Goal: Task Accomplishment & Management: Manage account settings

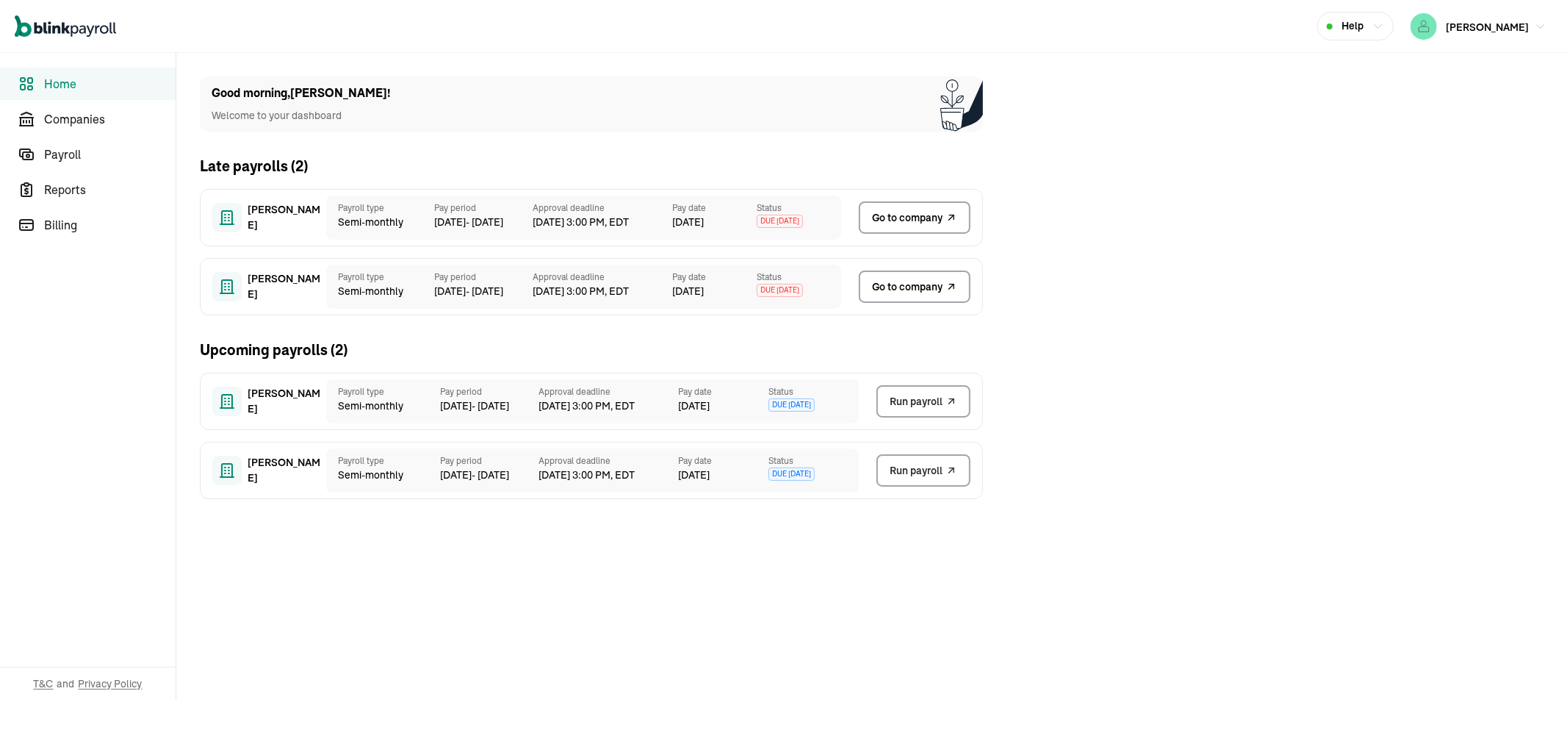
click at [938, 288] on span "Go to company" at bounding box center [907, 286] width 71 height 15
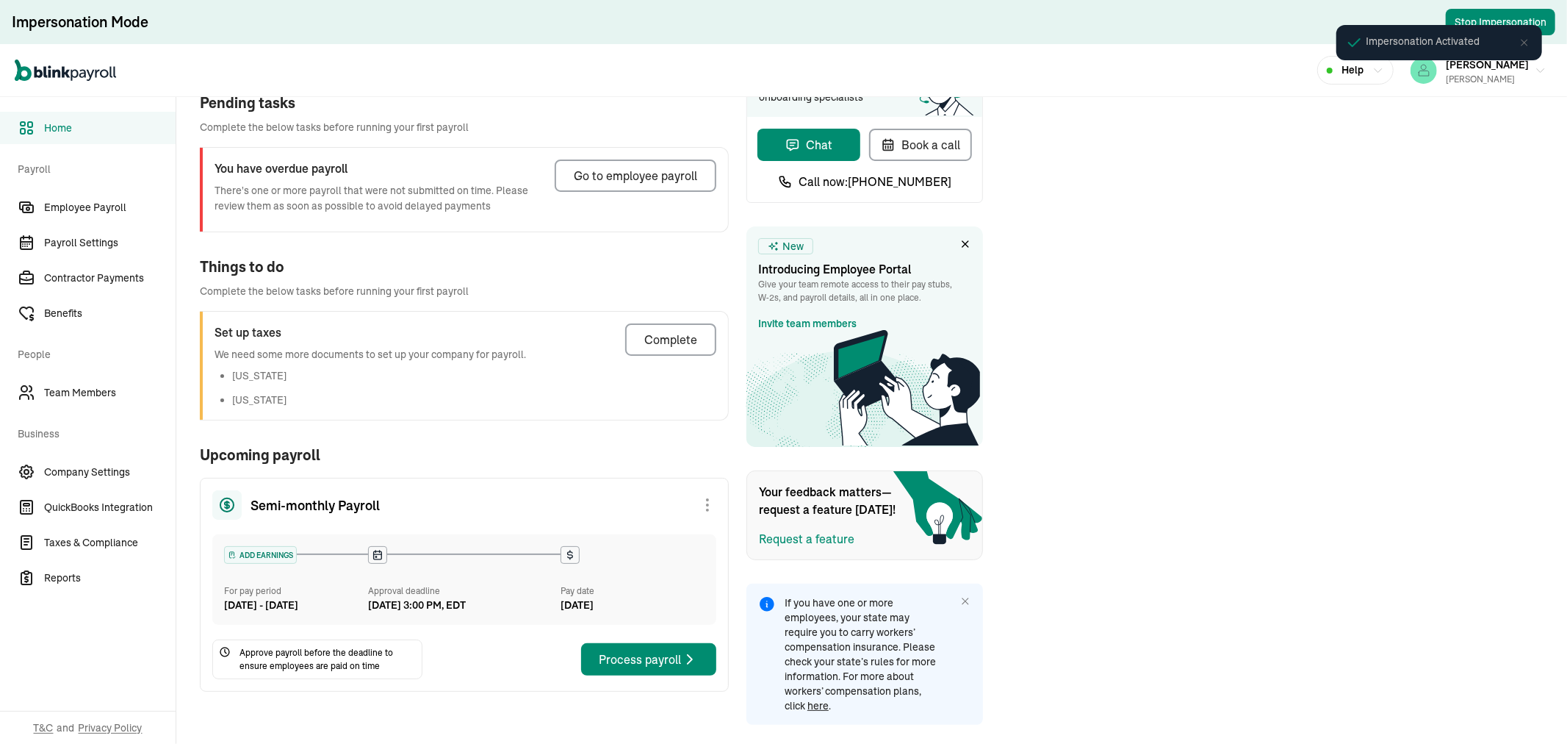
scroll to position [83, 0]
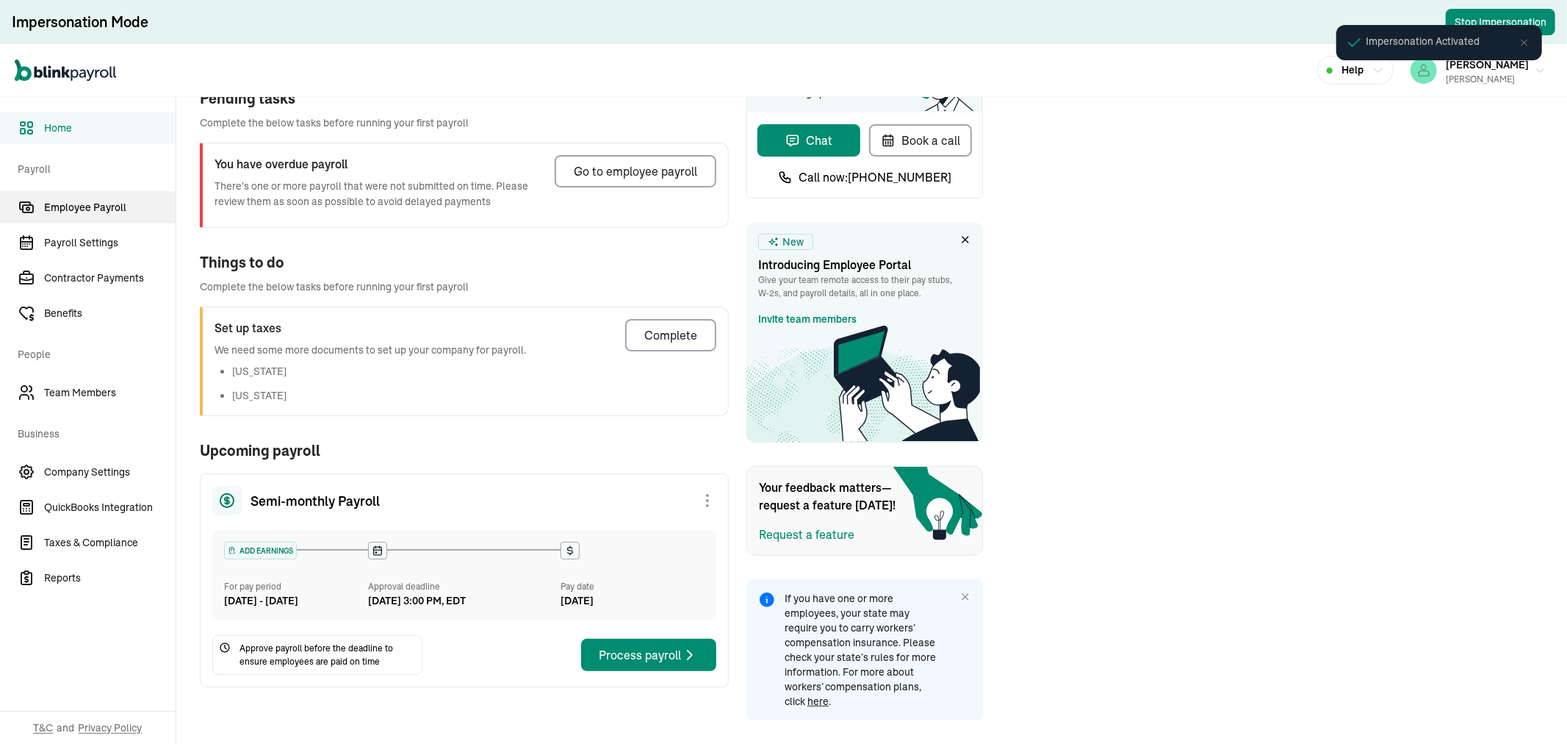
click at [98, 204] on span "Employee Payroll" at bounding box center [110, 207] width 132 height 15
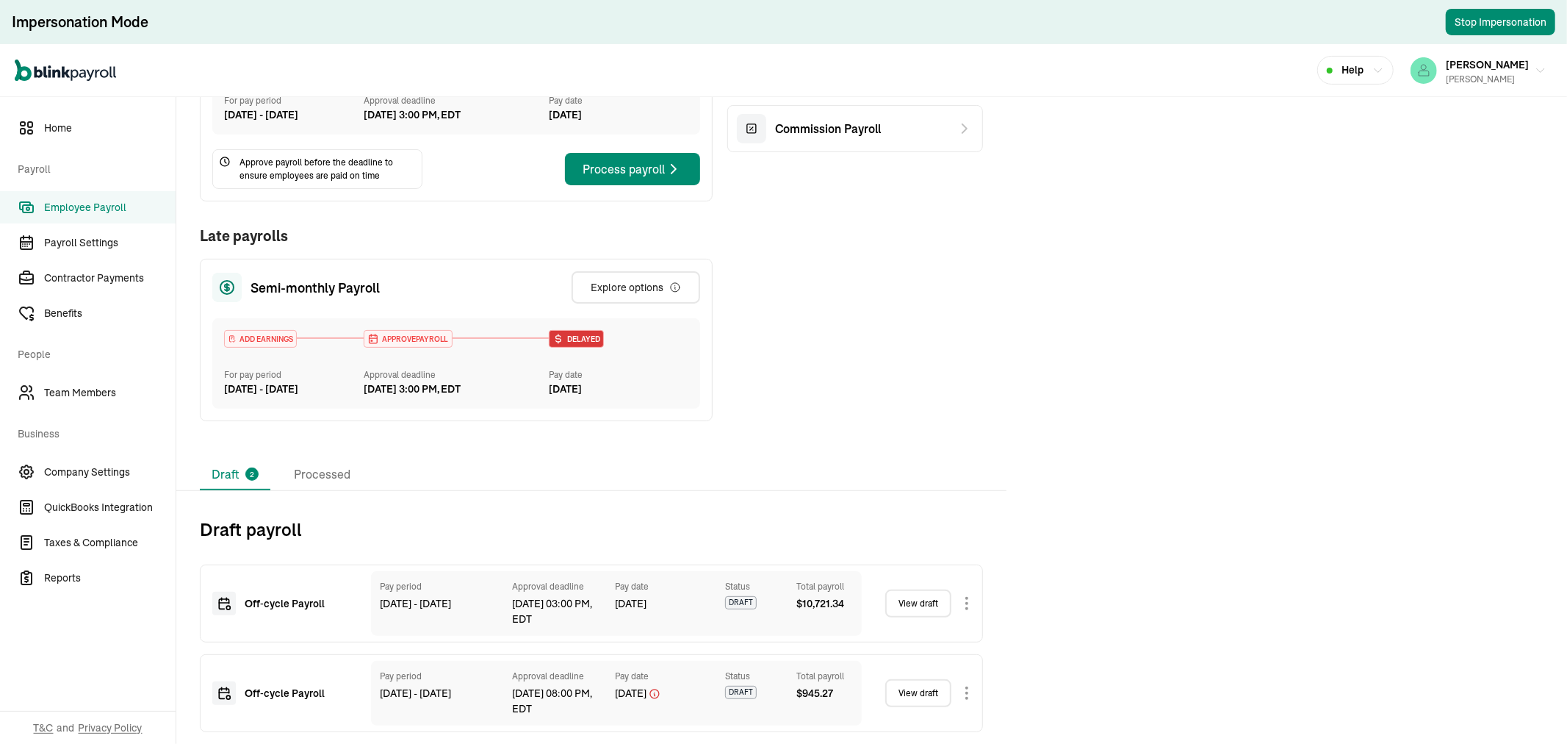
scroll to position [303, 0]
click at [916, 600] on link "View draft" at bounding box center [918, 603] width 66 height 28
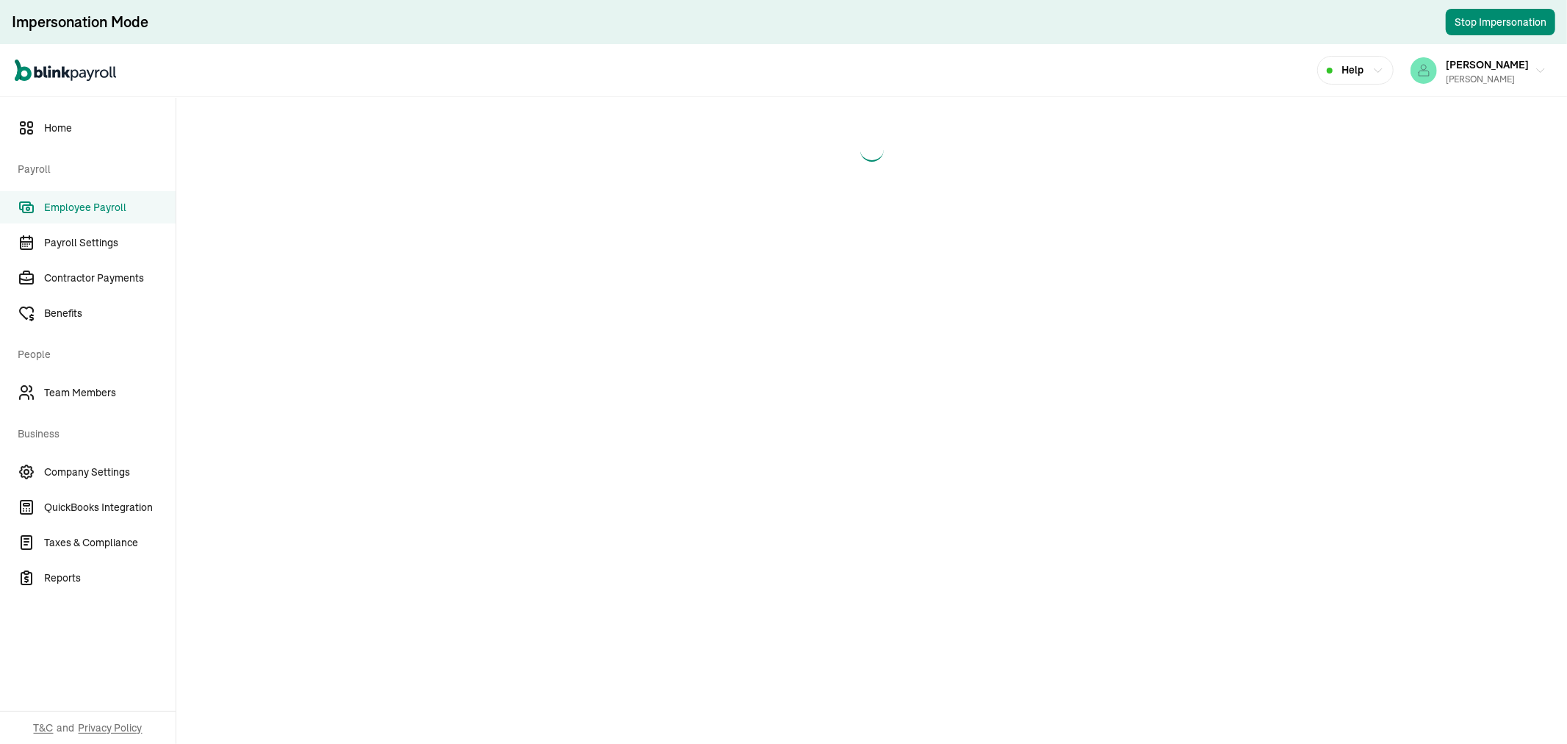
select select "direct_deposit"
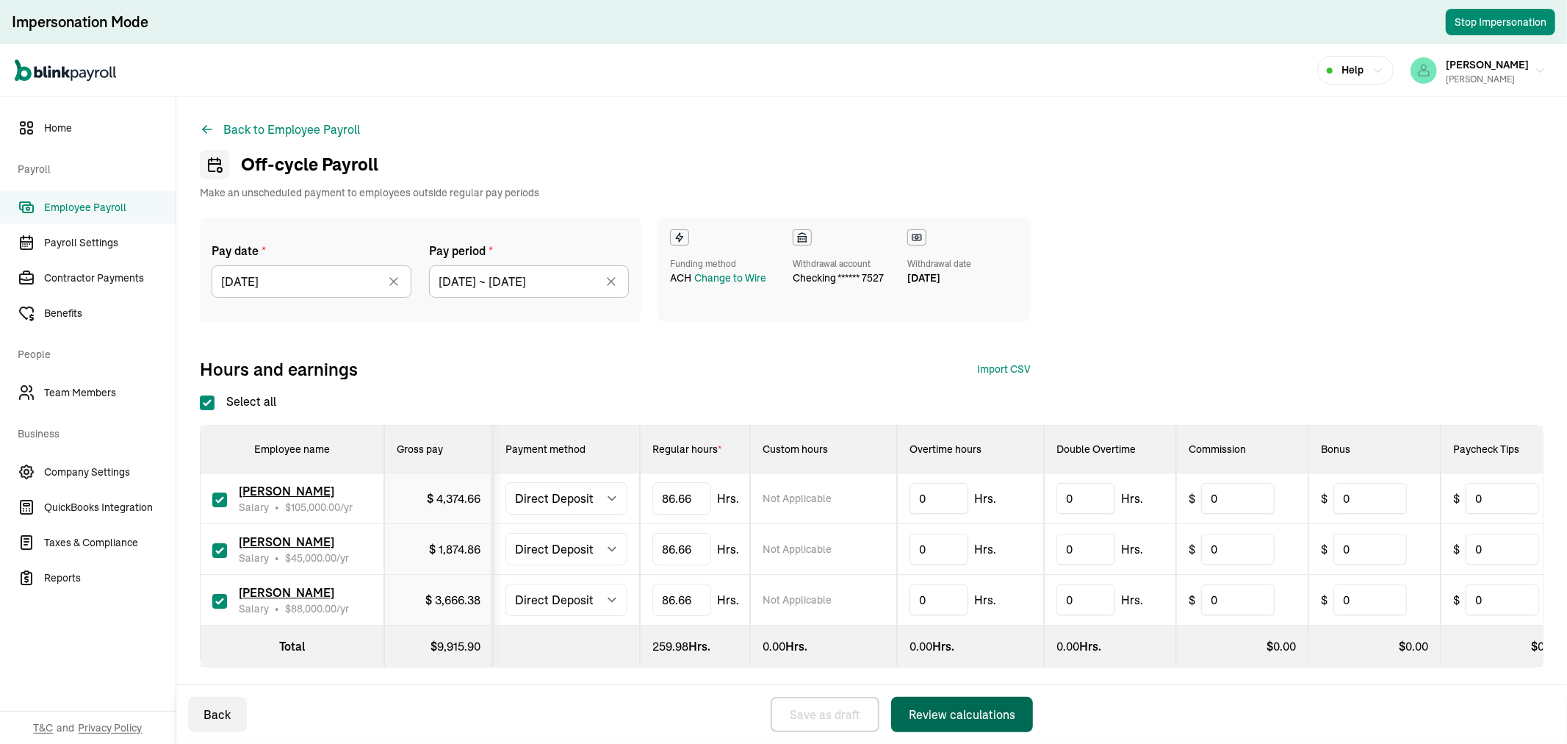
click at [946, 714] on div "Review calculations" at bounding box center [962, 714] width 107 height 18
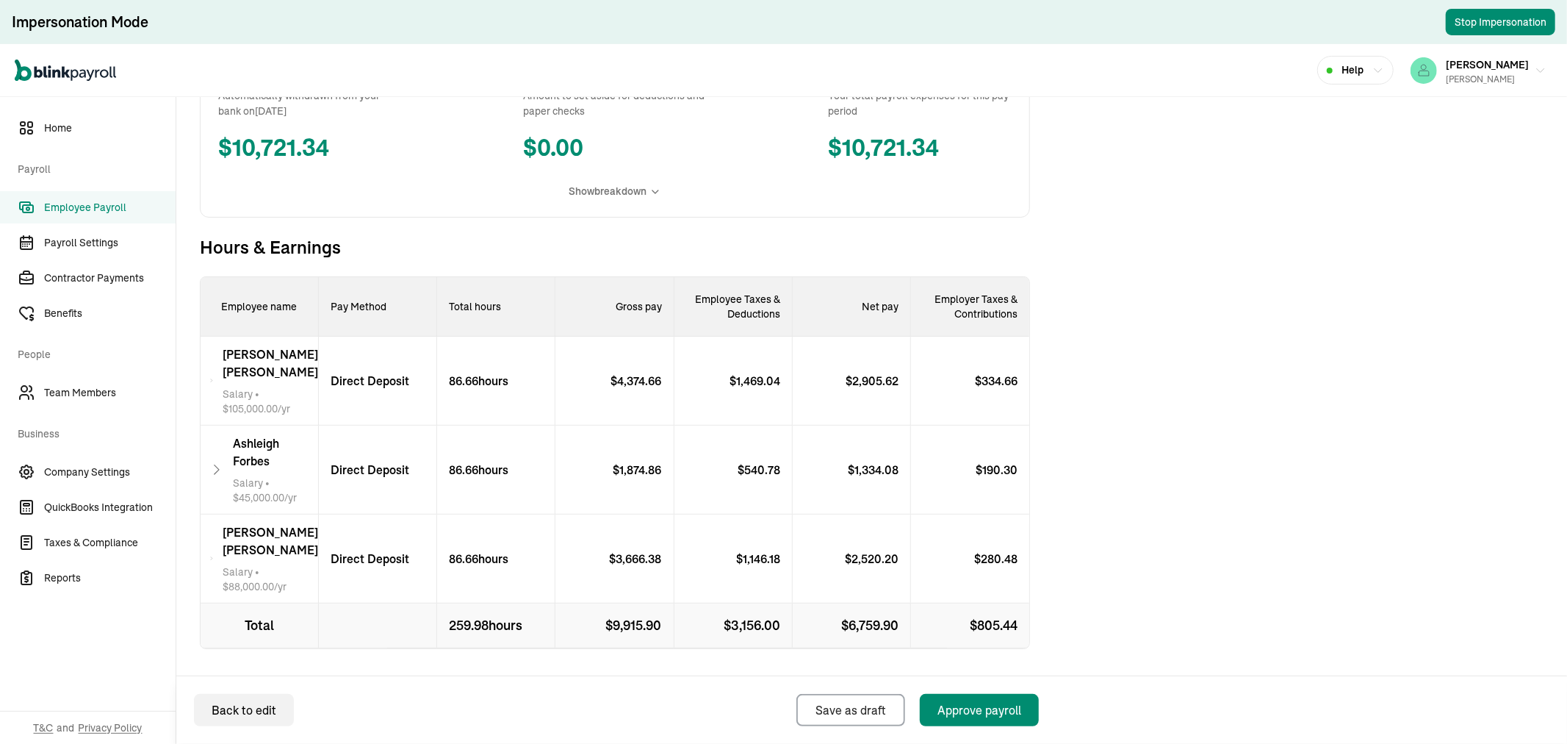
scroll to position [339, 0]
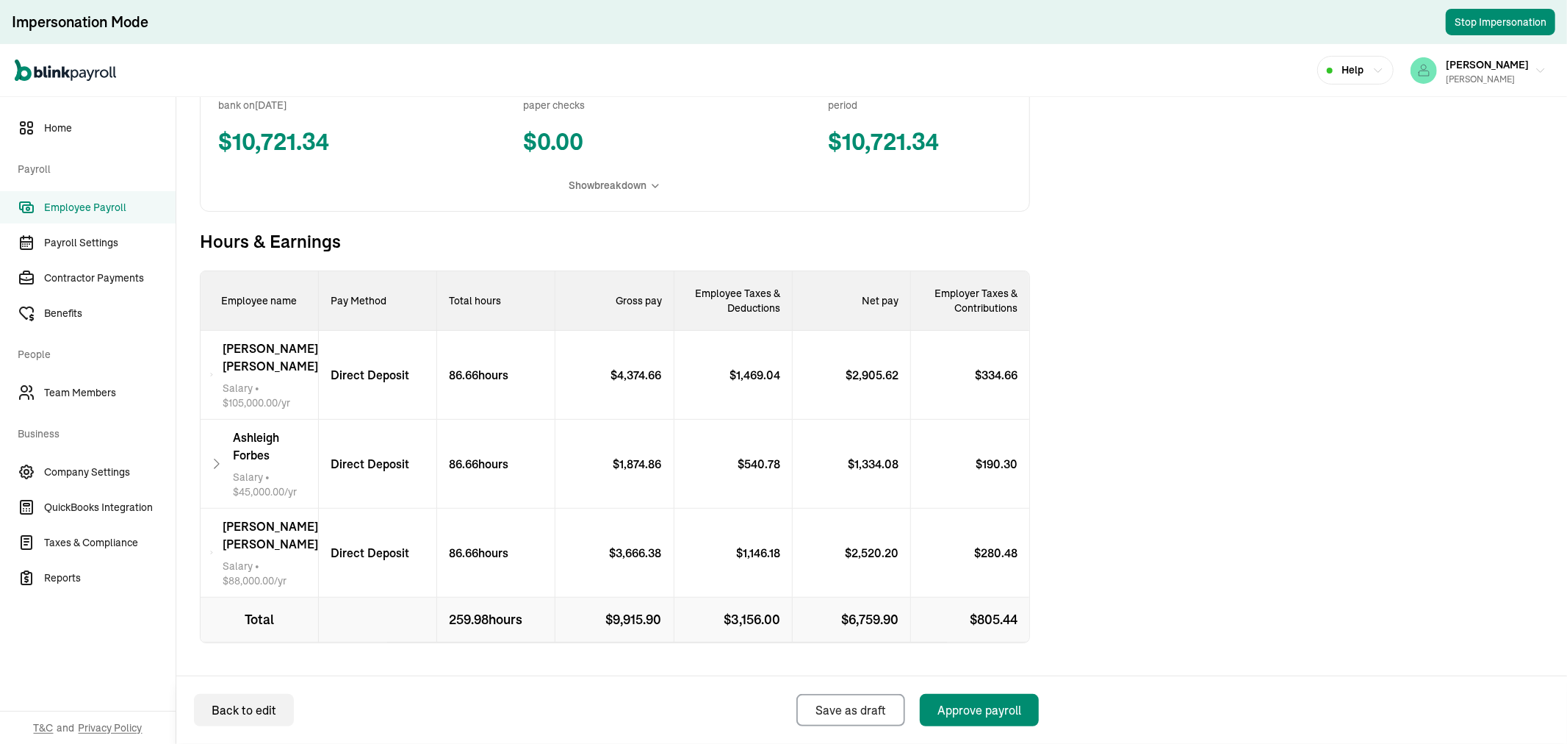
click at [298, 445] on span "[PERSON_NAME]" at bounding box center [275, 445] width 85 height 35
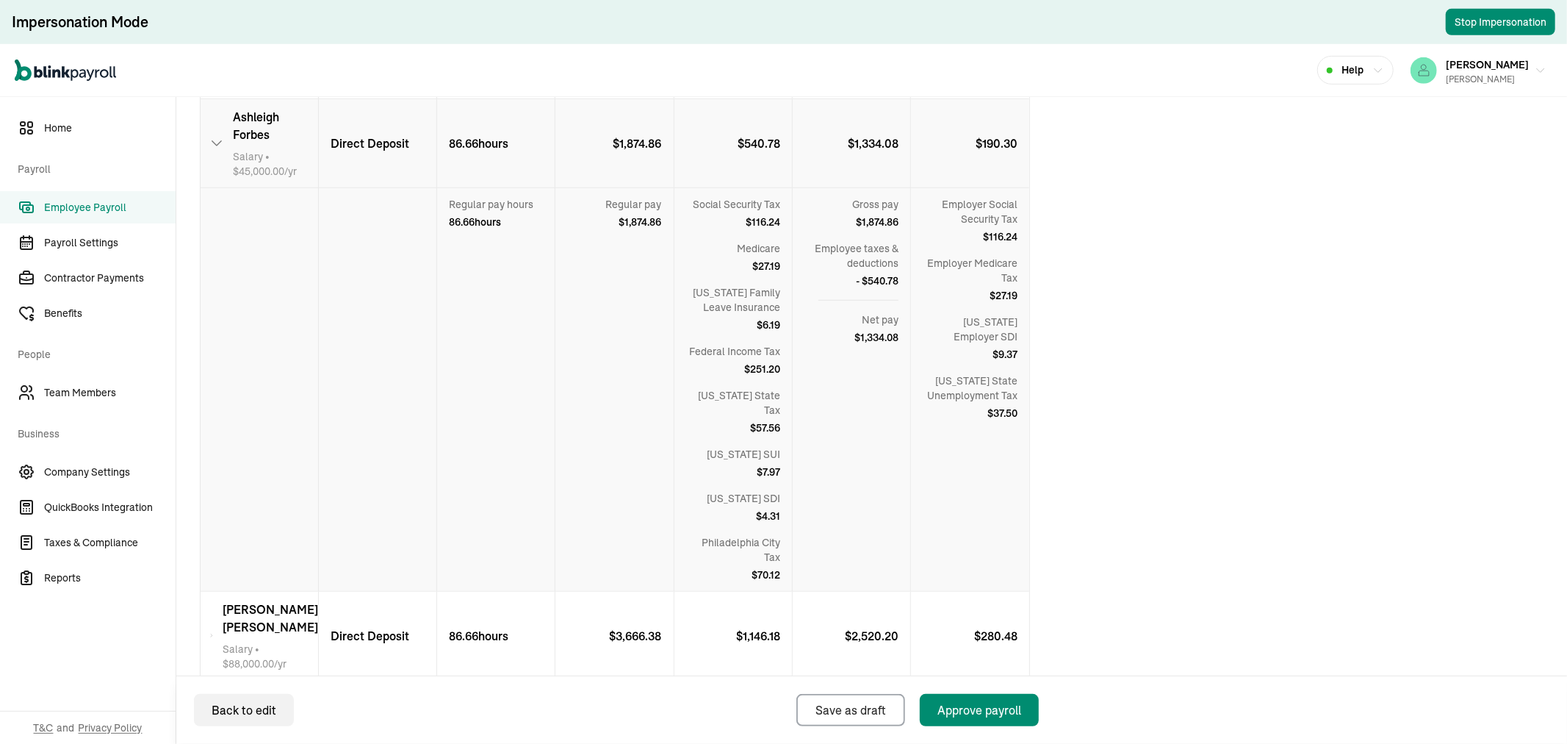
scroll to position [660, 0]
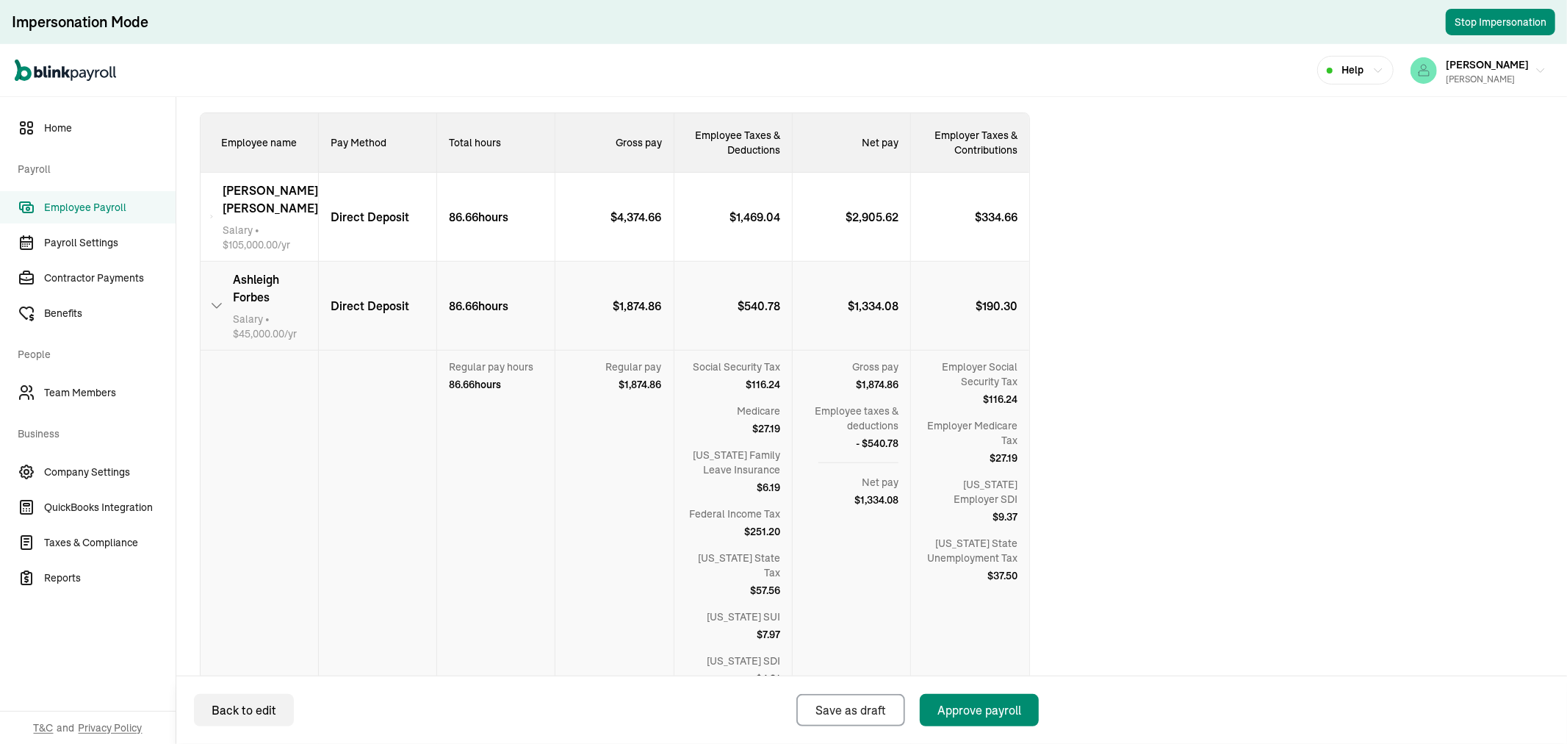
click at [281, 270] on span "[PERSON_NAME]" at bounding box center [275, 287] width 85 height 35
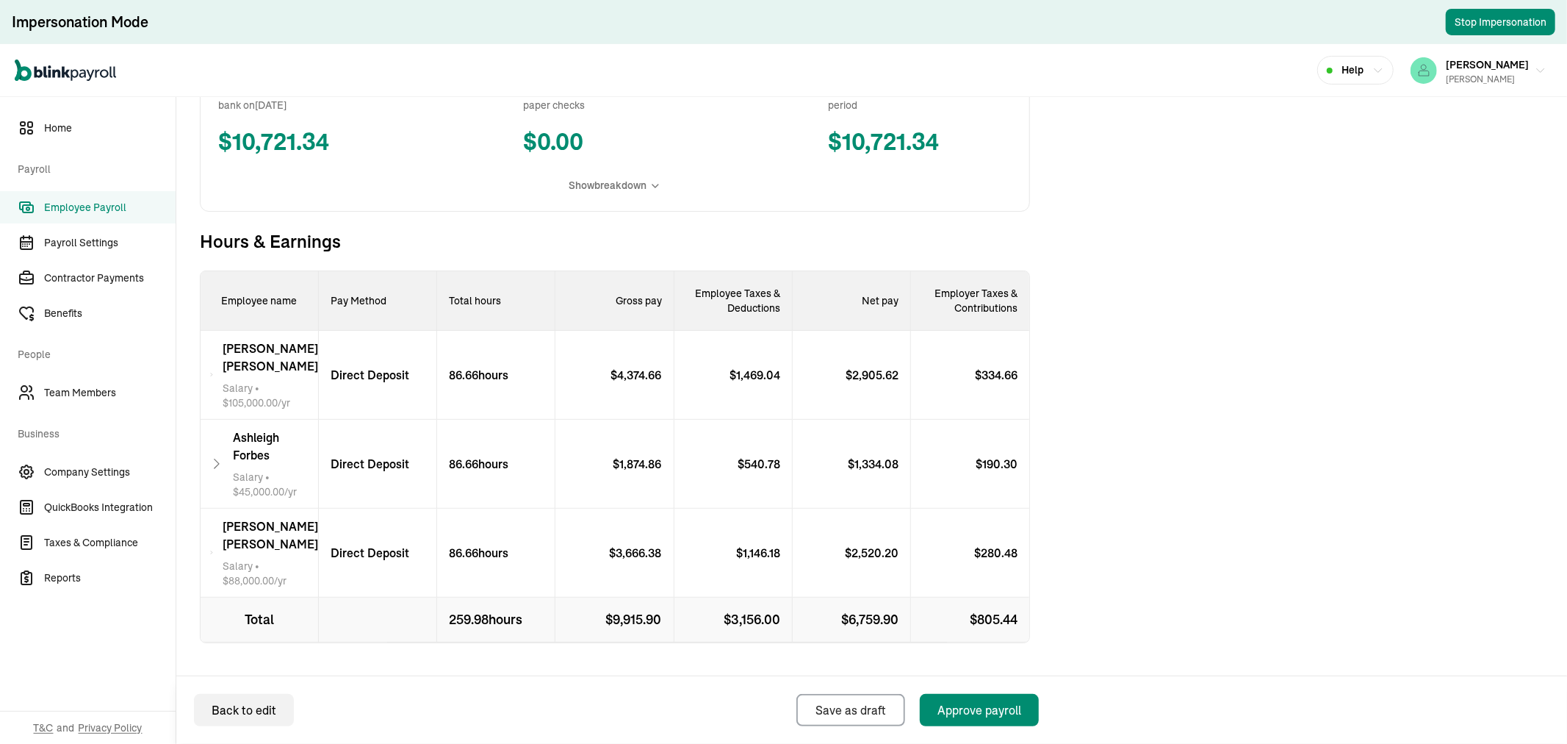
click at [281, 517] on span "[PERSON_NAME]" at bounding box center [271, 534] width 96 height 35
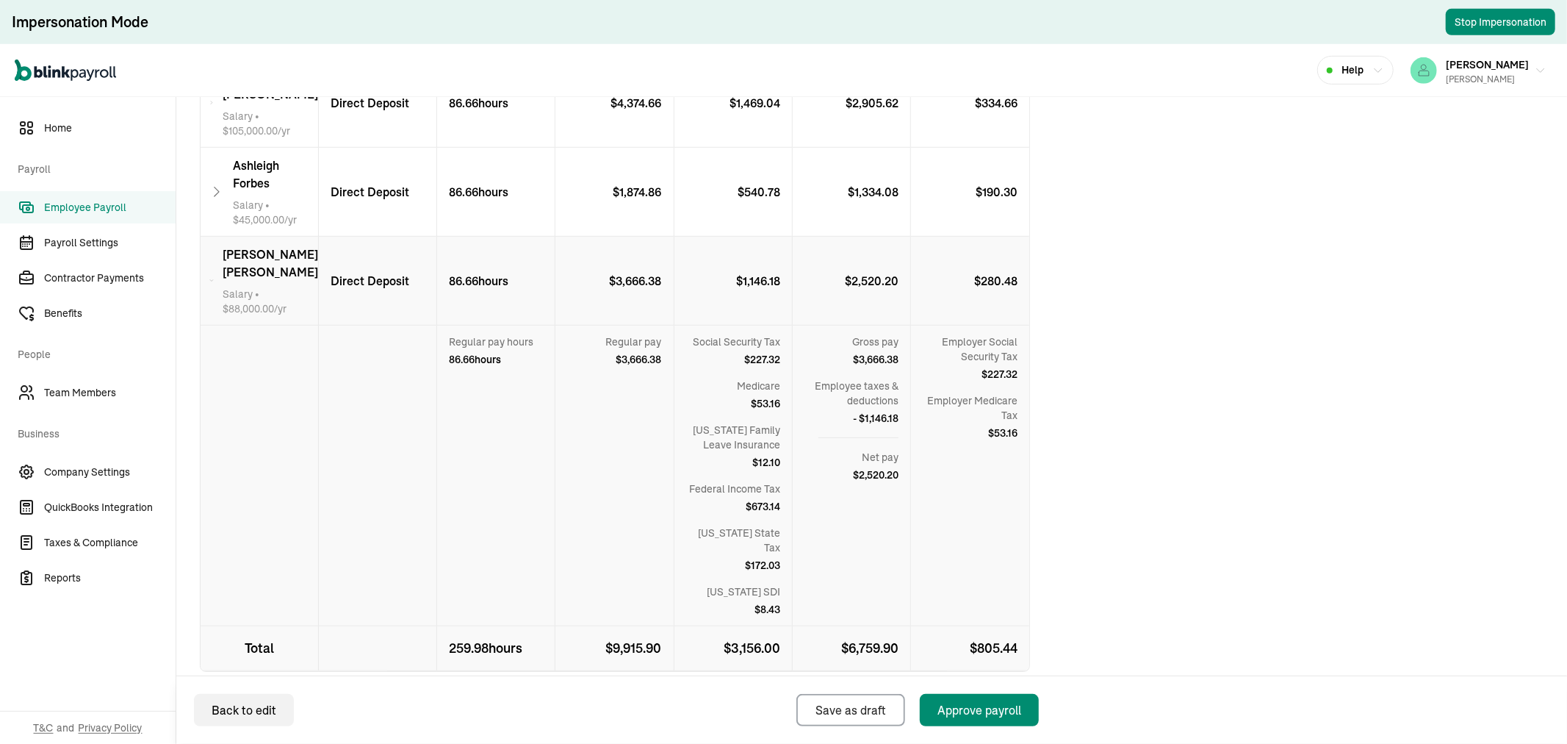
scroll to position [639, 0]
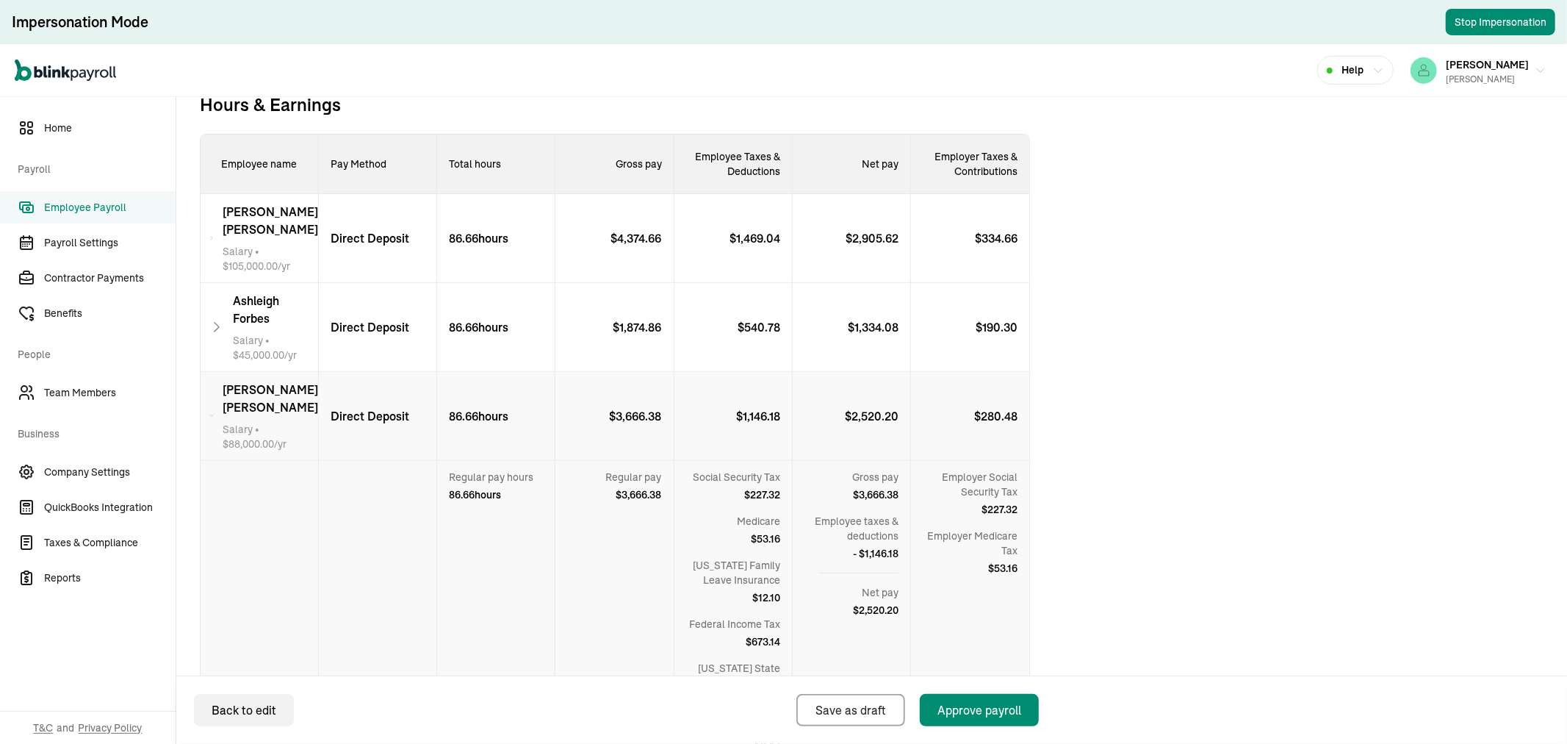
click at [273, 384] on div "[PERSON_NAME] Salary • $ 88,000.00 /yr" at bounding box center [271, 416] width 96 height 71
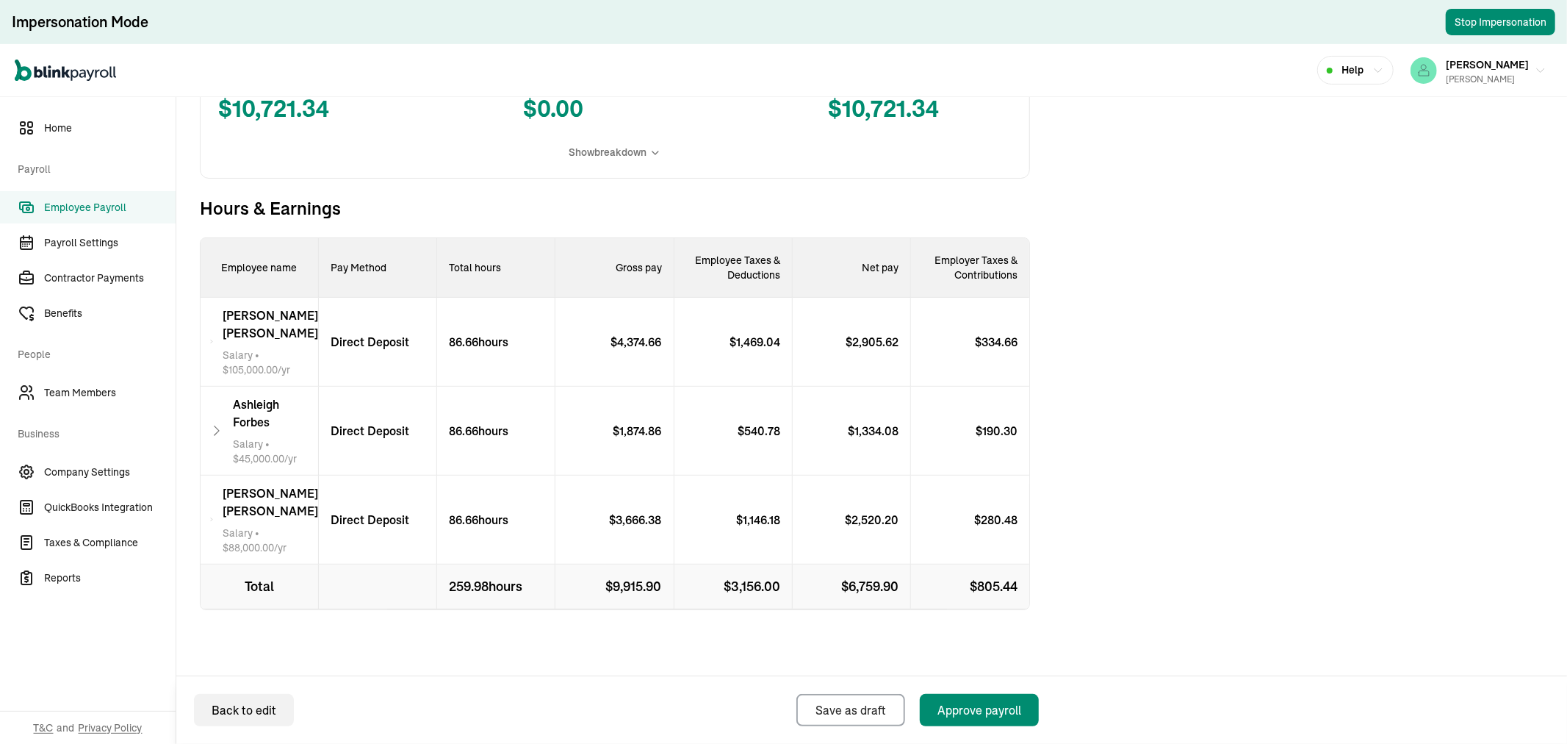
scroll to position [339, 0]
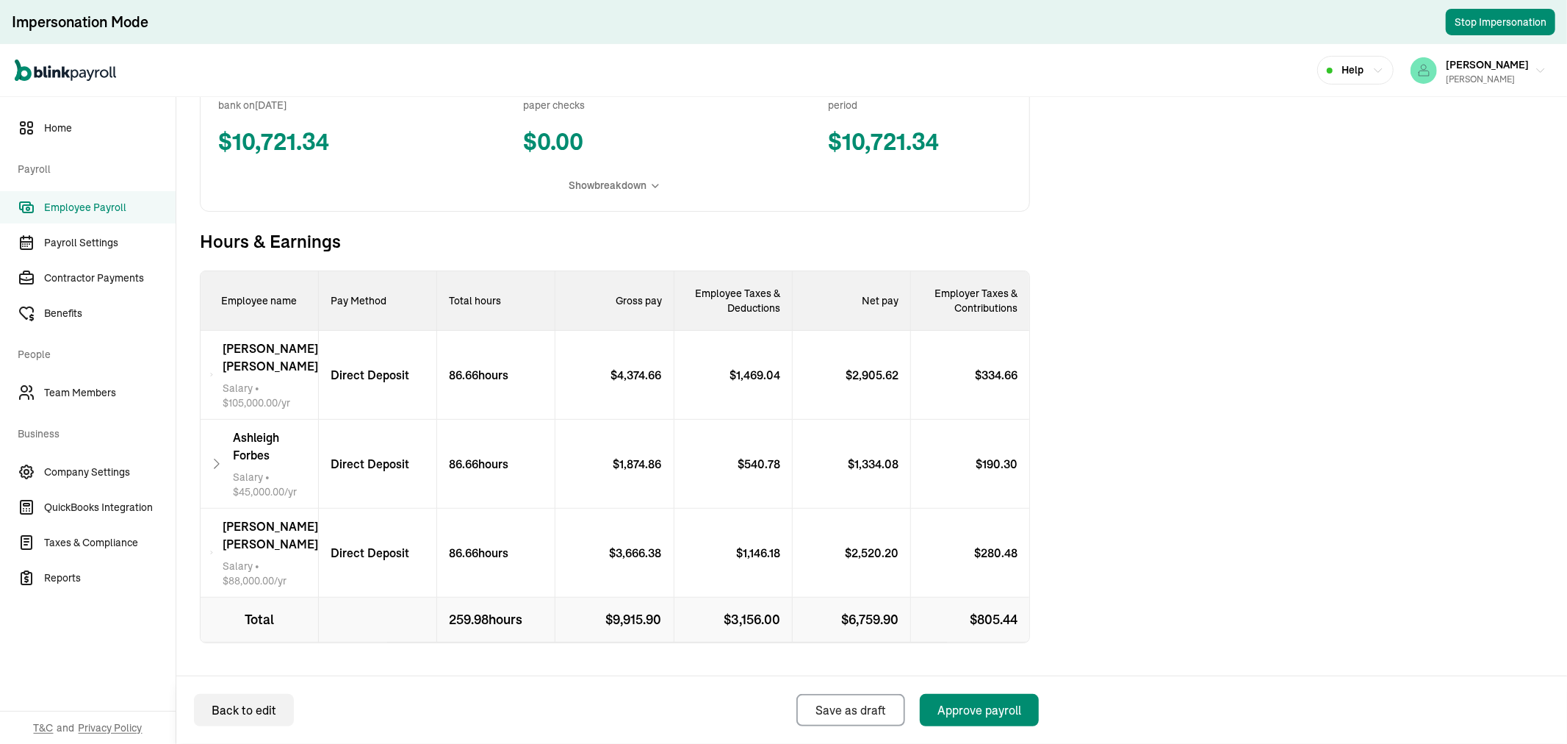
click at [100, 200] on span "Employee Payroll" at bounding box center [110, 207] width 132 height 15
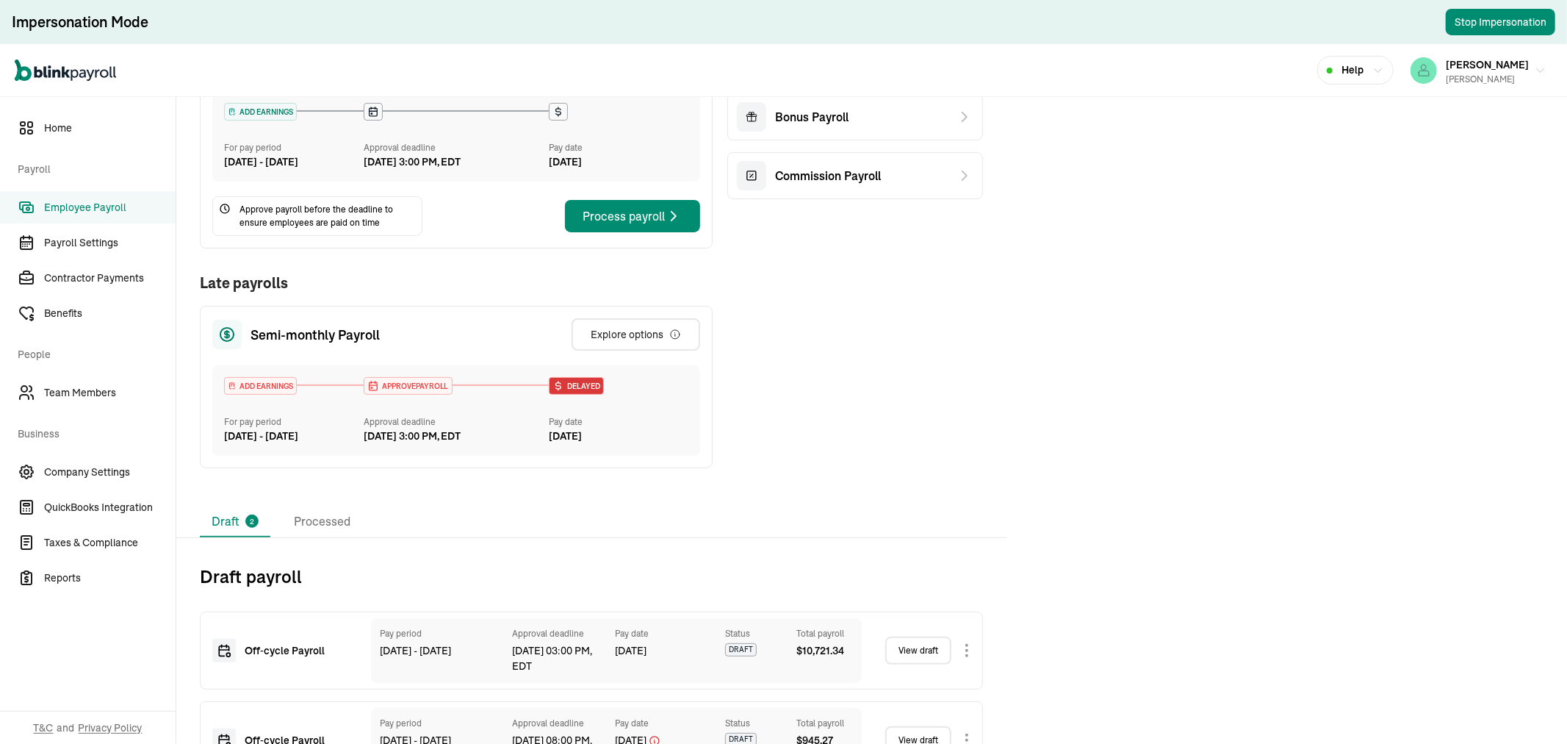
scroll to position [303, 0]
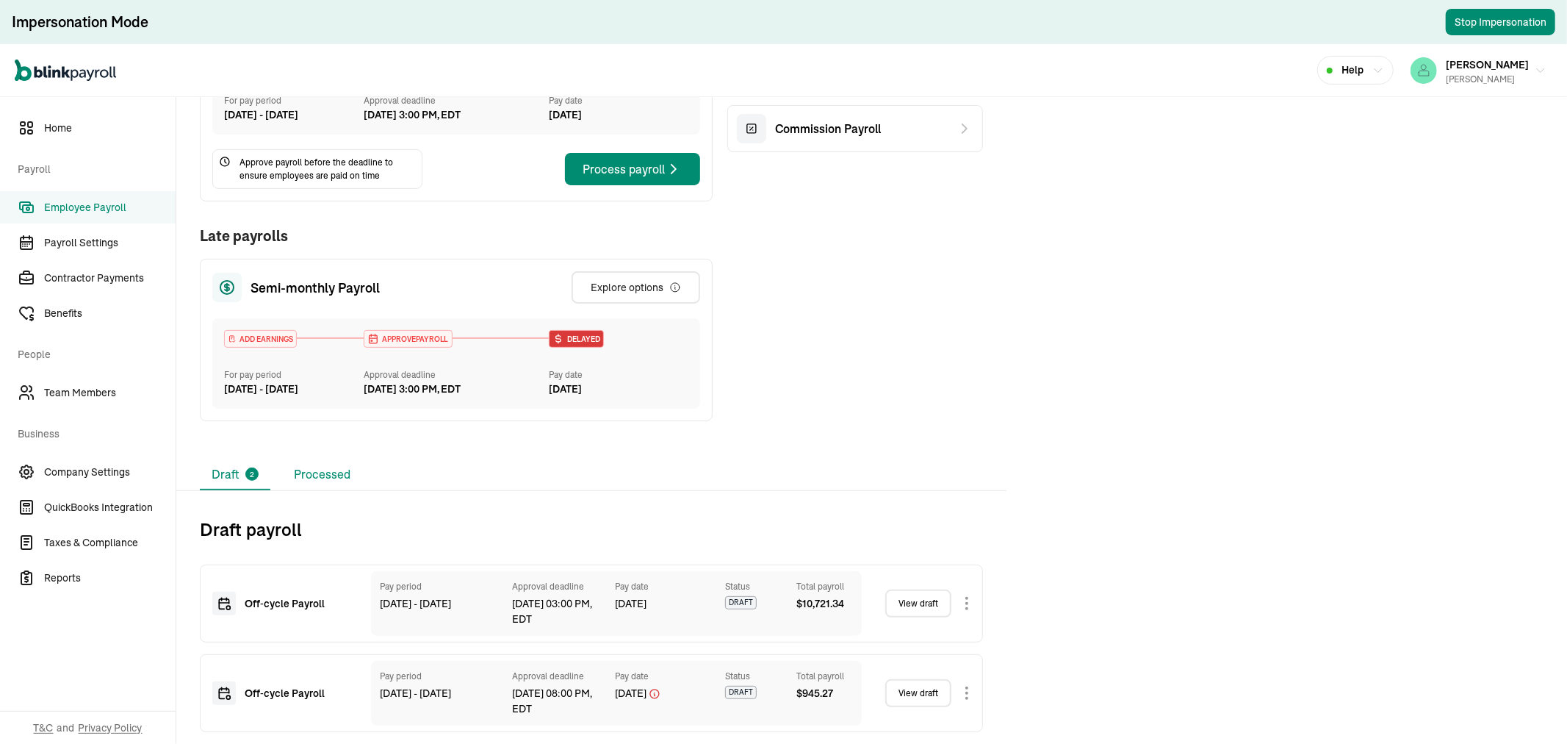
click at [317, 472] on li "Processed" at bounding box center [322, 474] width 80 height 31
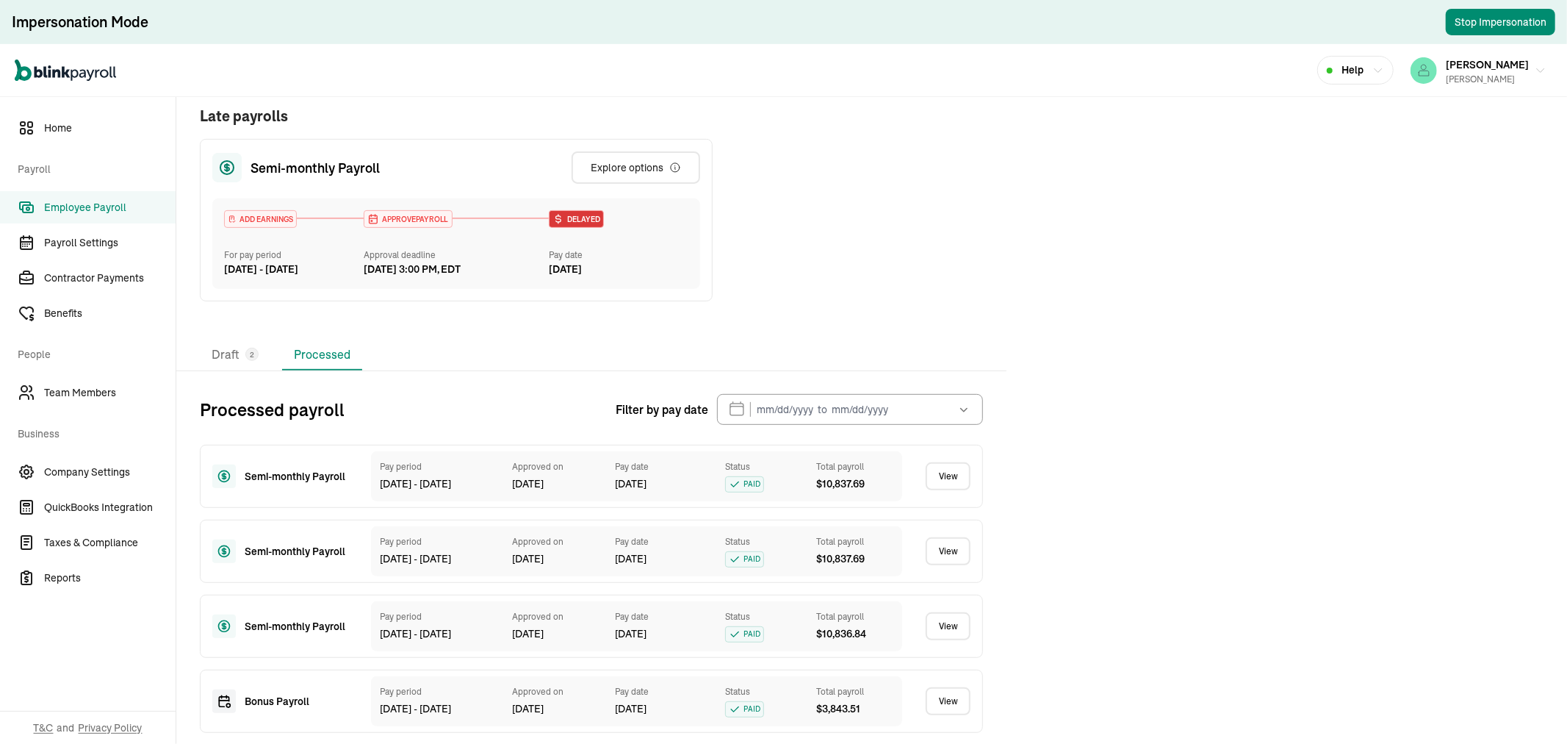
scroll to position [547, 0]
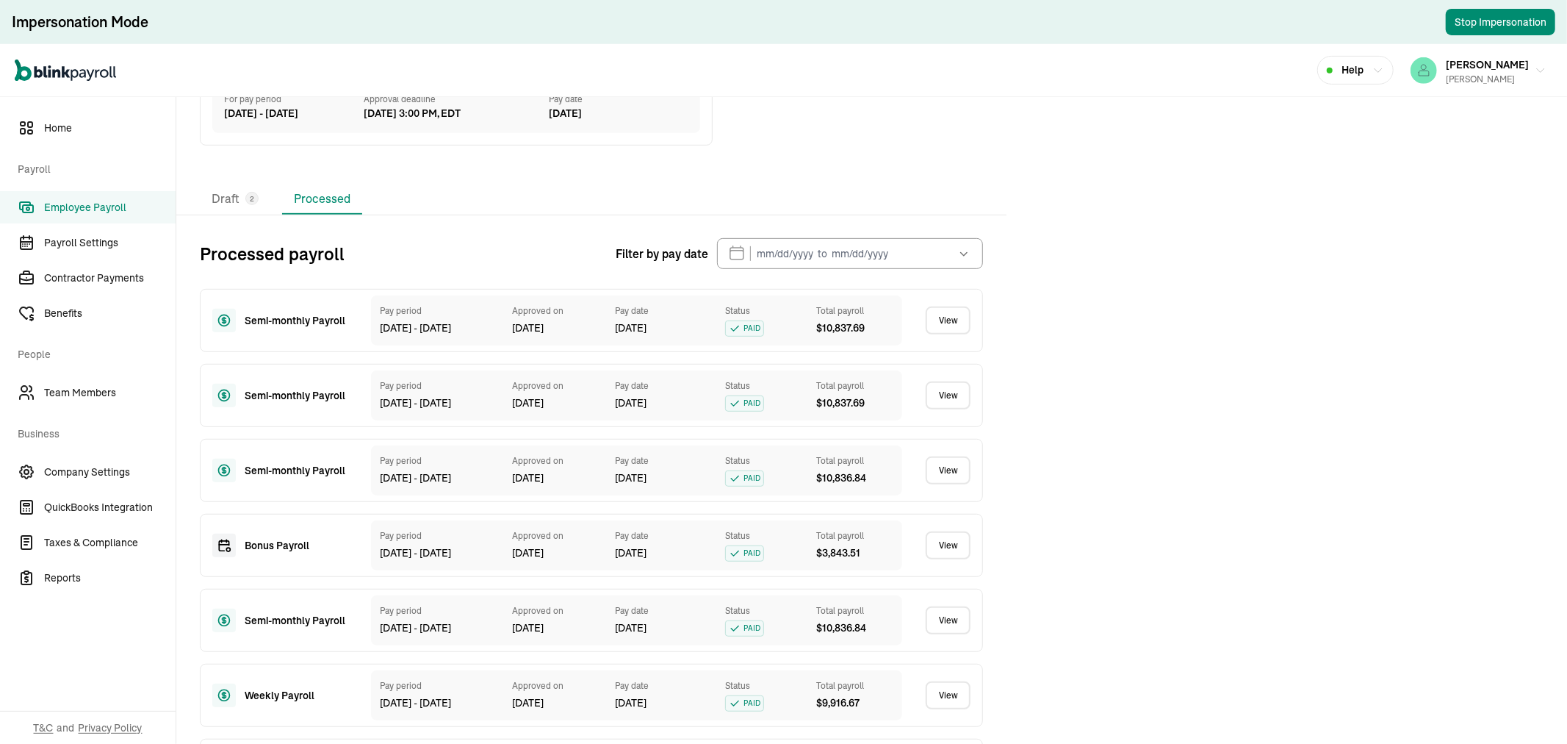
click at [949, 334] on link "View" at bounding box center [948, 320] width 45 height 28
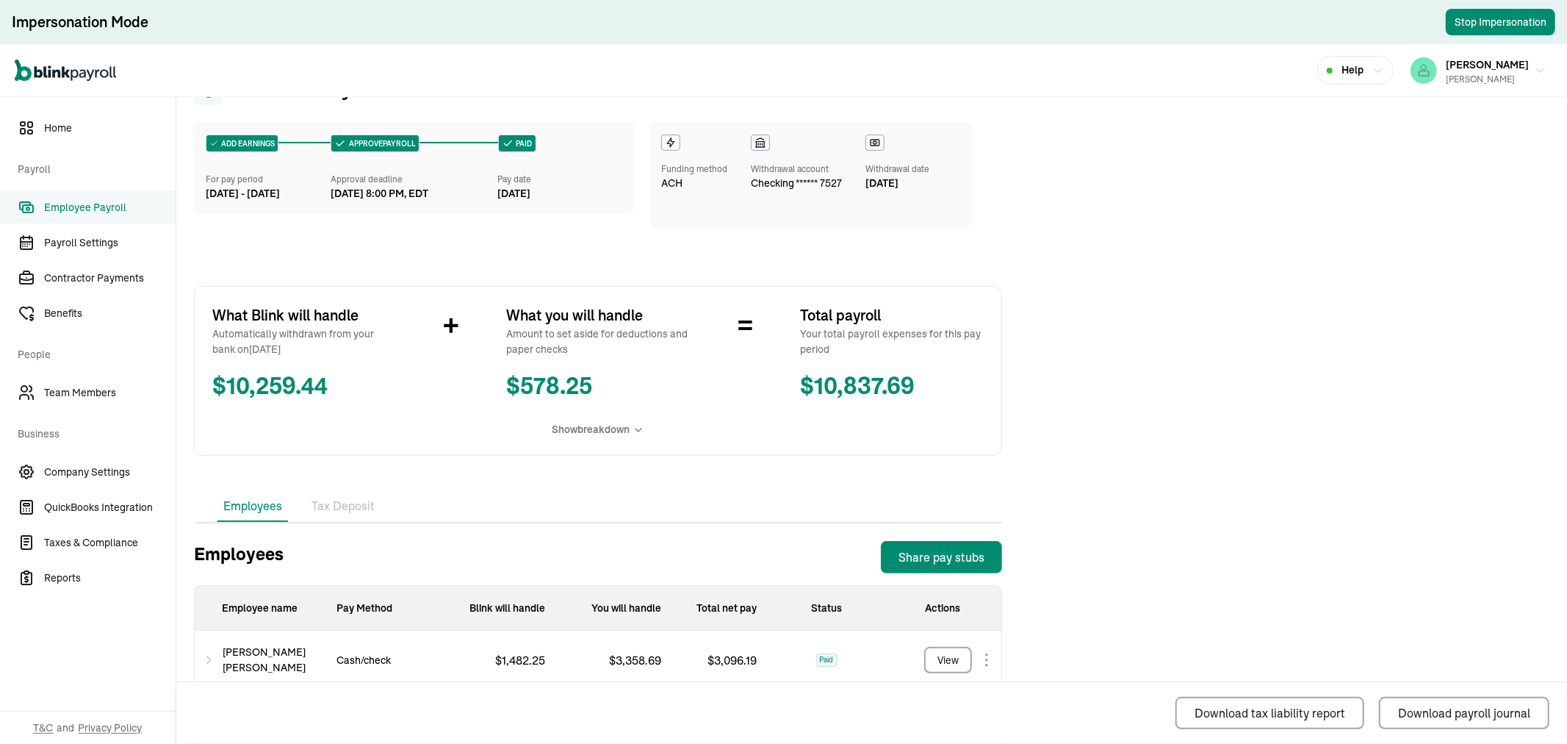
scroll to position [262, 0]
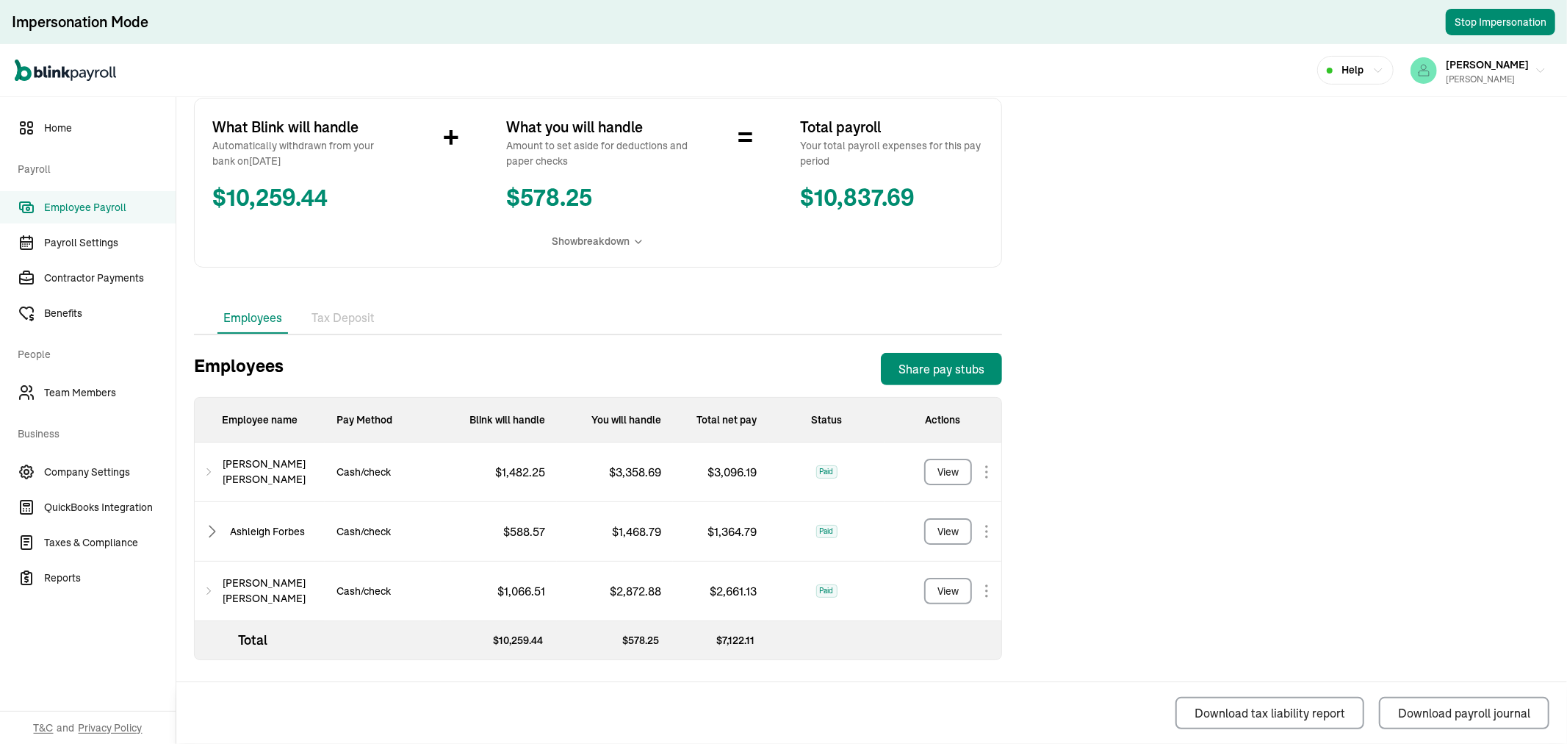
click at [483, 469] on p "$ 1,482.25" at bounding box center [519, 472] width 73 height 18
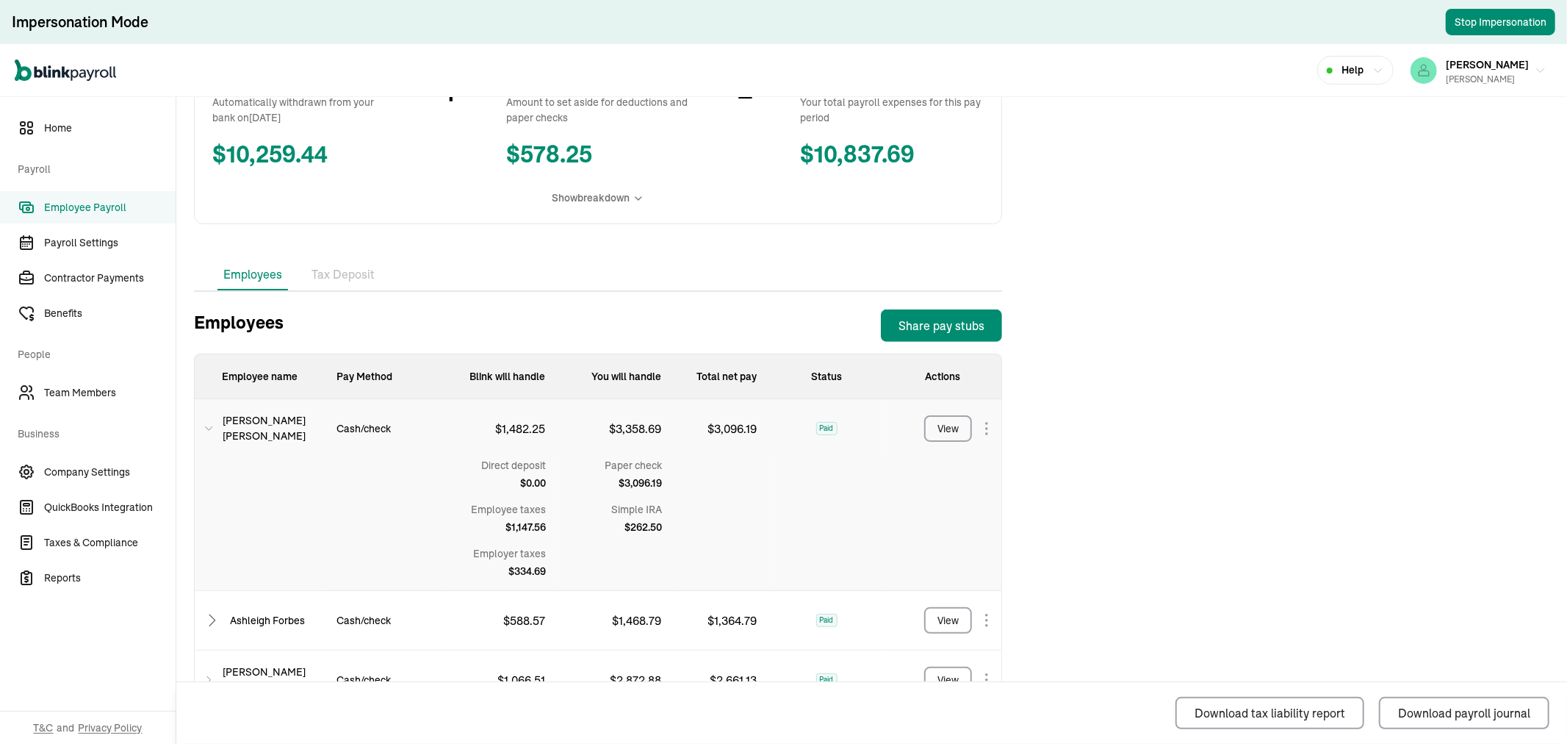
scroll to position [344, 0]
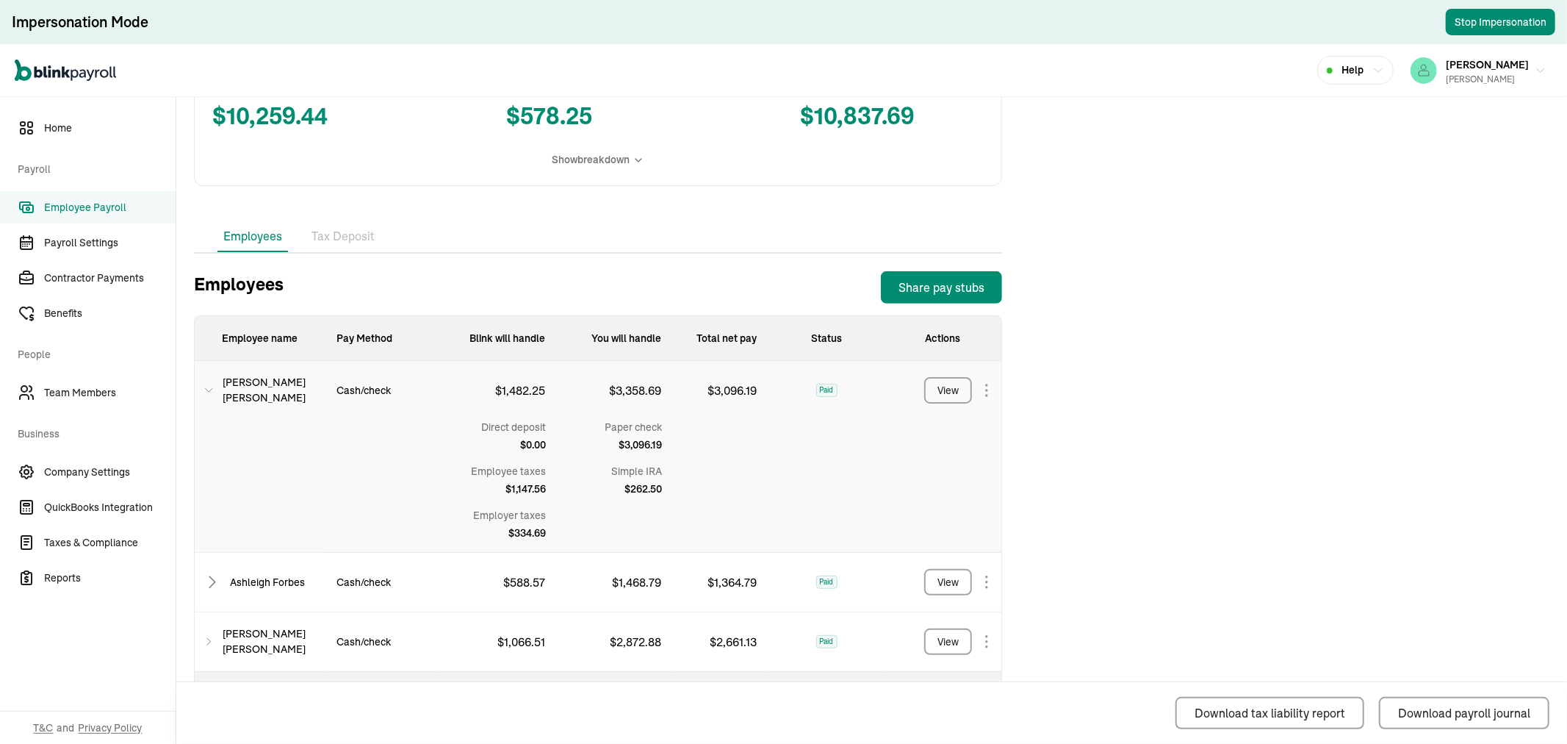
click at [475, 577] on div "$ 588.57" at bounding box center [499, 583] width 116 height 60
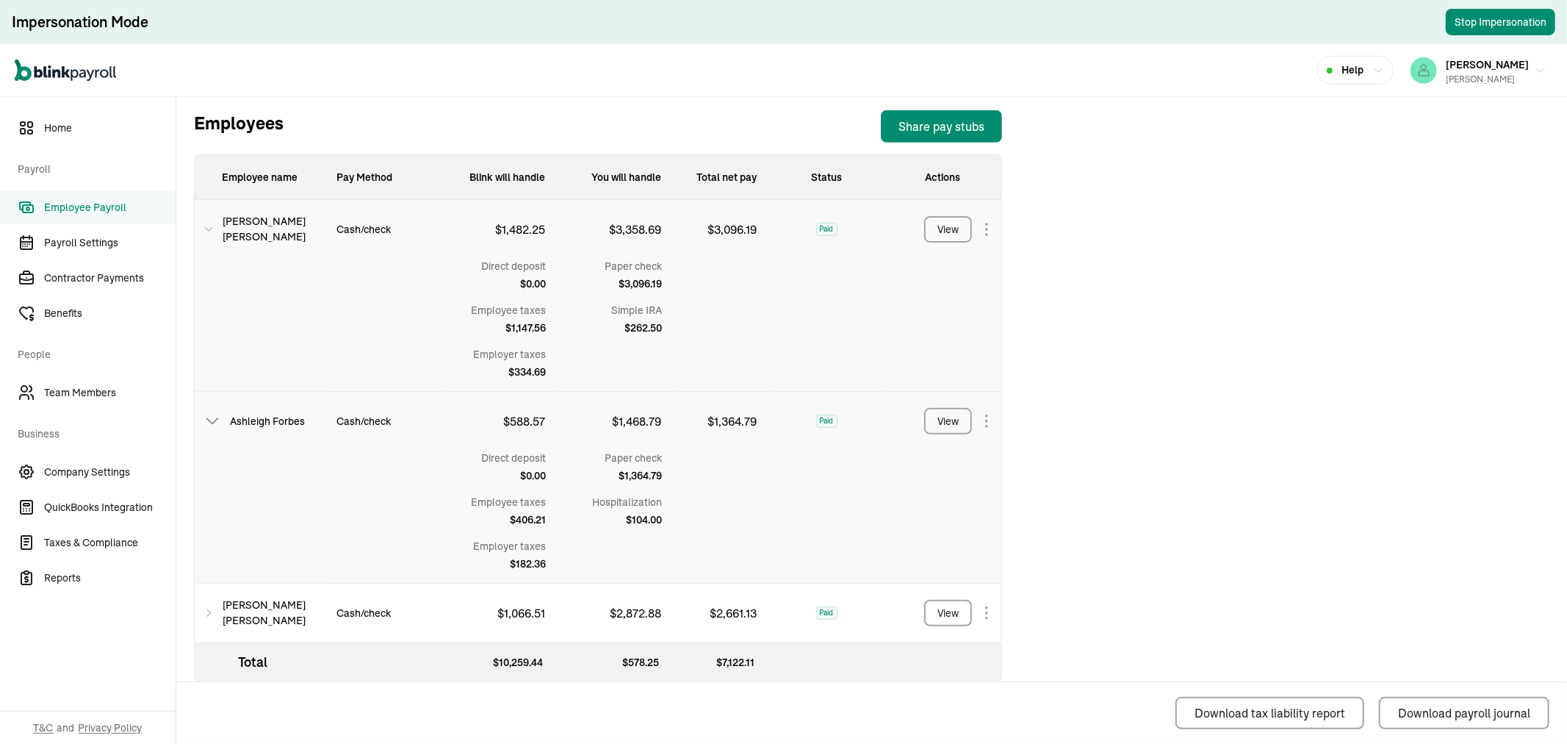
scroll to position [527, 0]
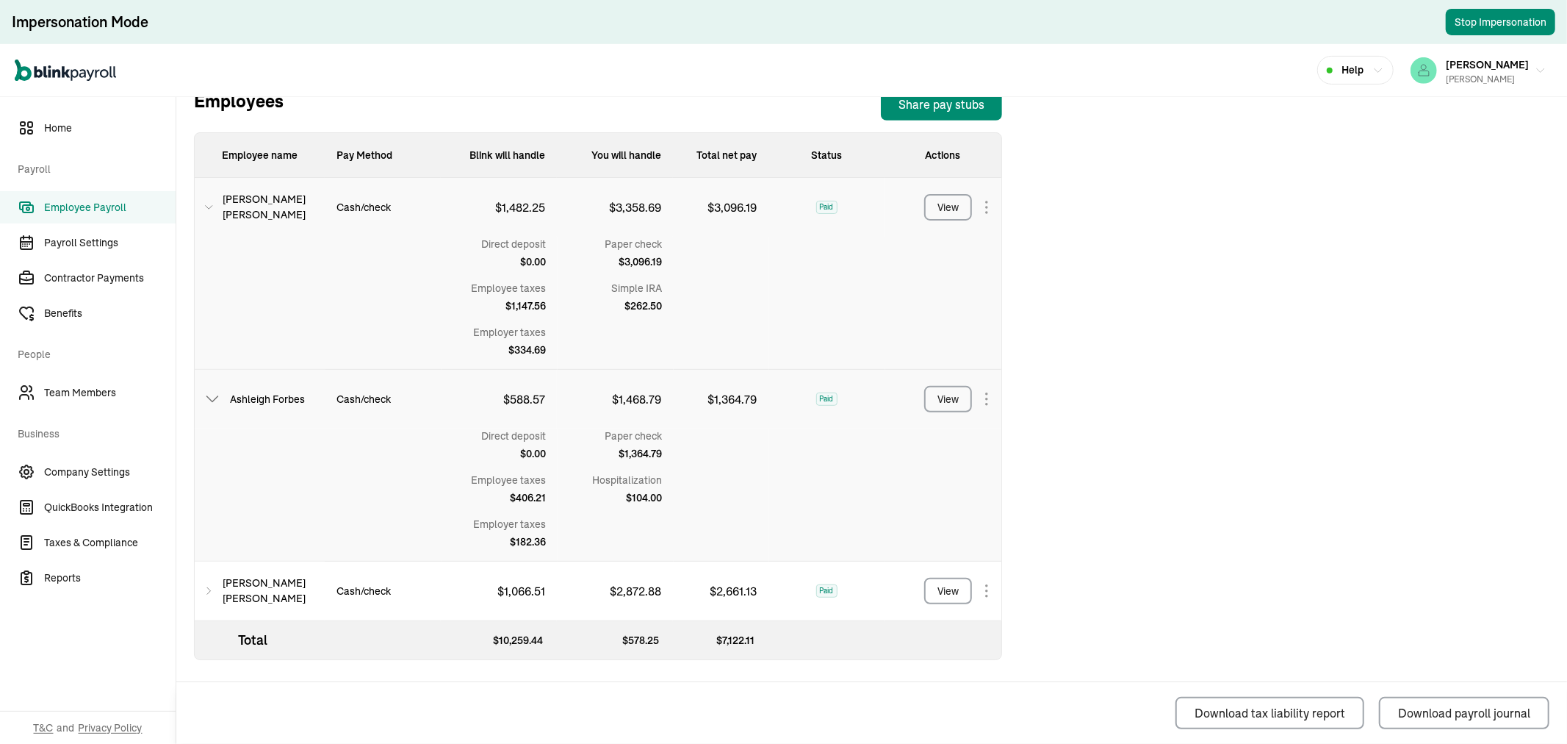
click at [475, 589] on div "$ 1,066.51" at bounding box center [499, 591] width 116 height 60
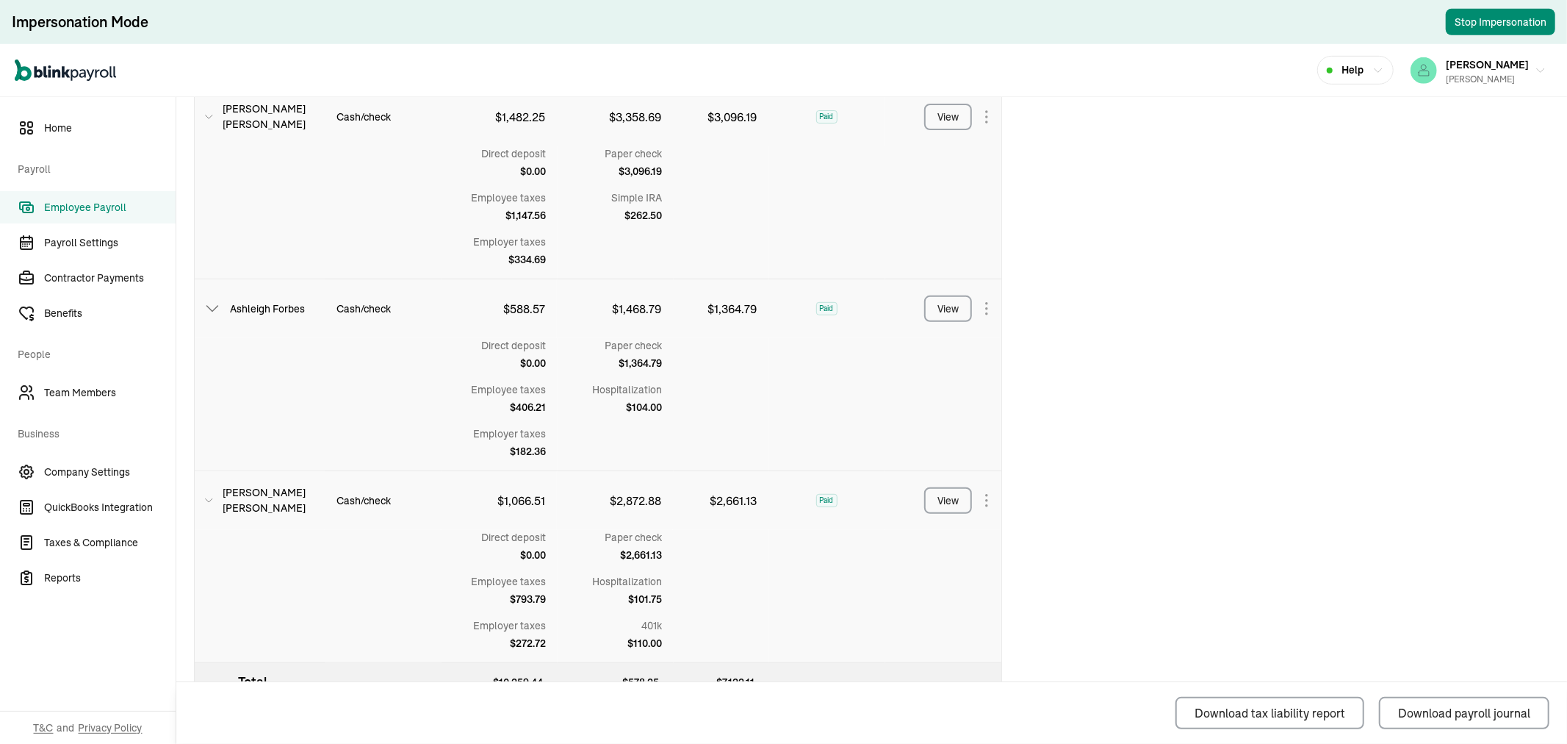
scroll to position [578, 0]
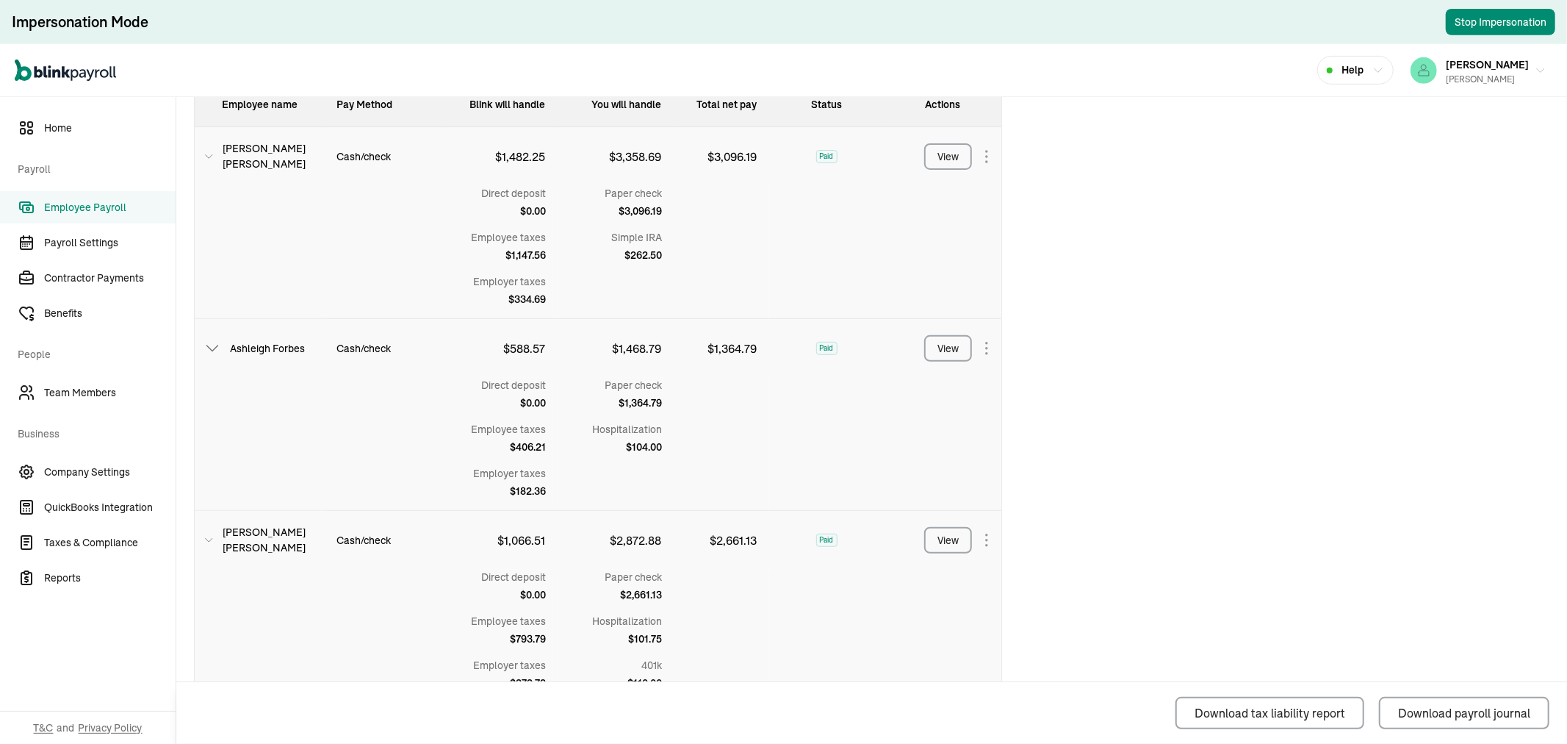
click at [79, 206] on span "Employee Payroll" at bounding box center [110, 207] width 132 height 15
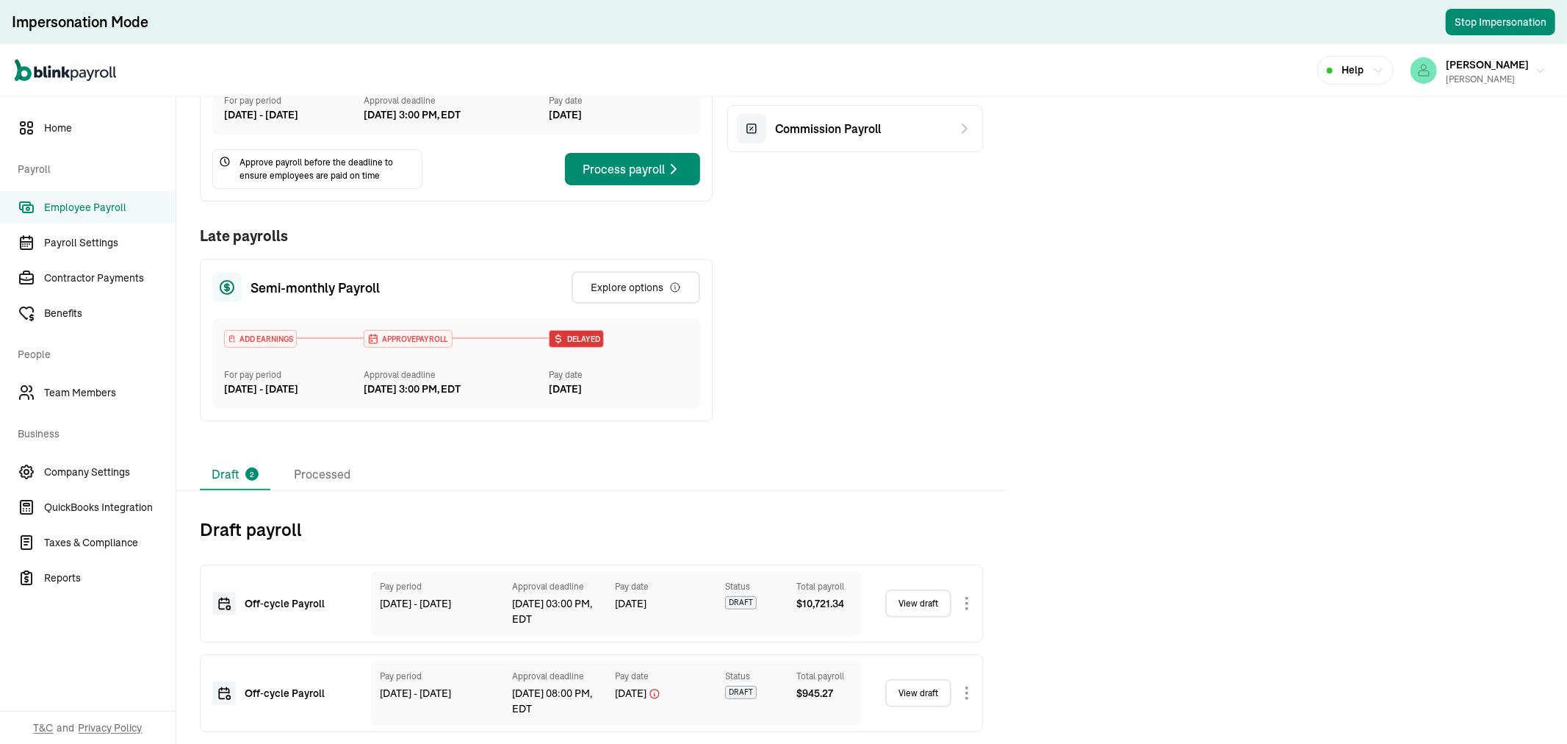
scroll to position [303, 0]
click at [909, 597] on link "View draft" at bounding box center [918, 603] width 66 height 28
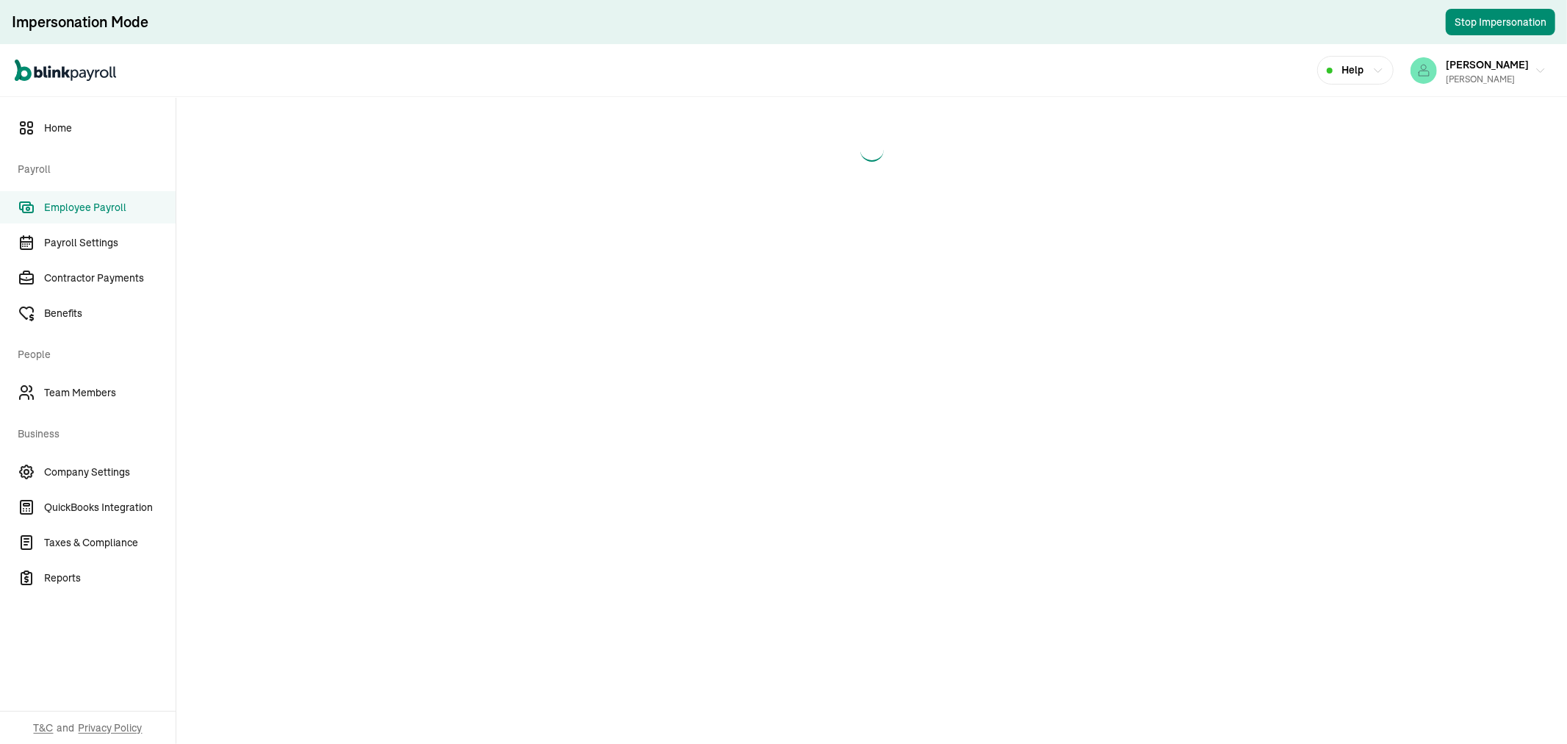
select select "direct_deposit"
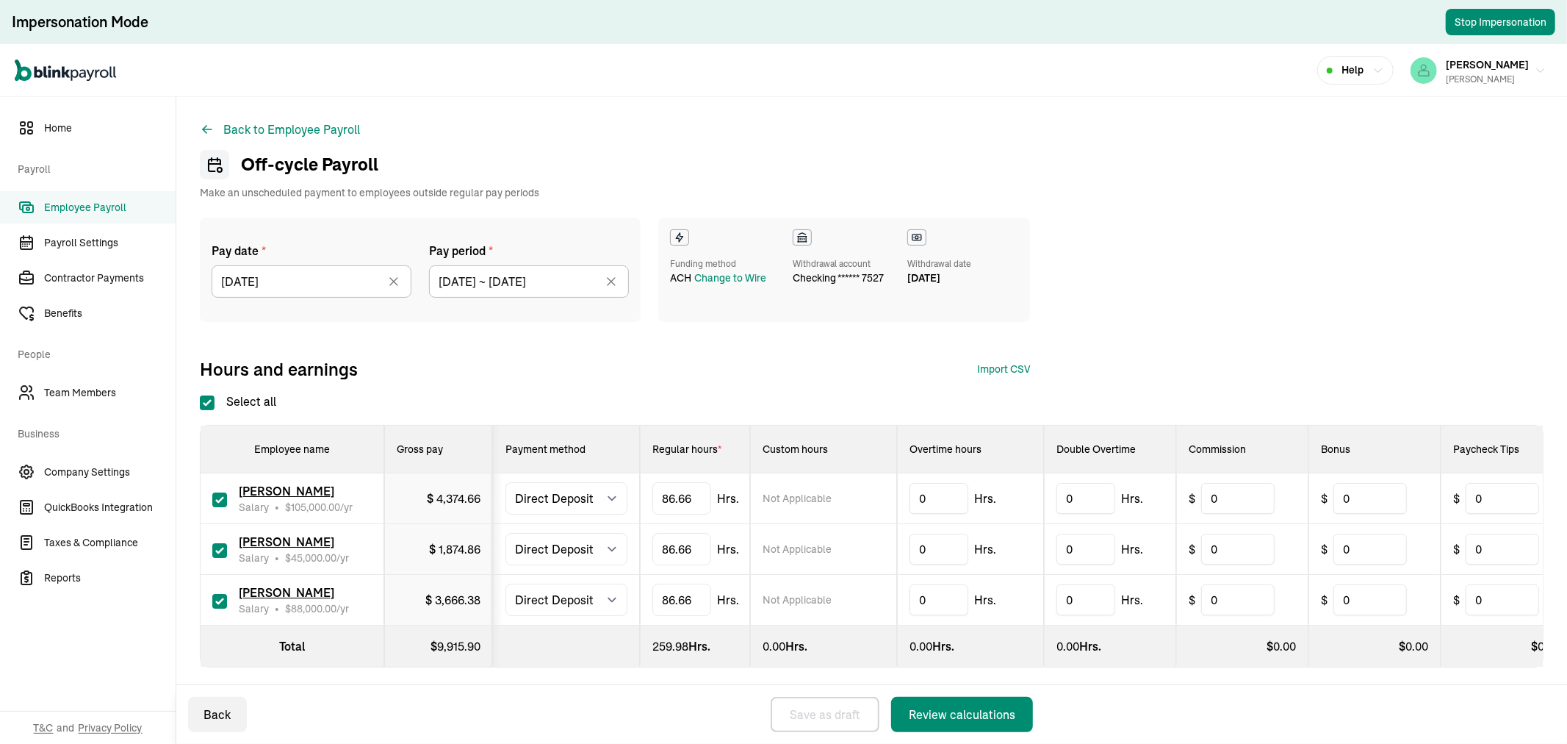
scroll to position [18, 0]
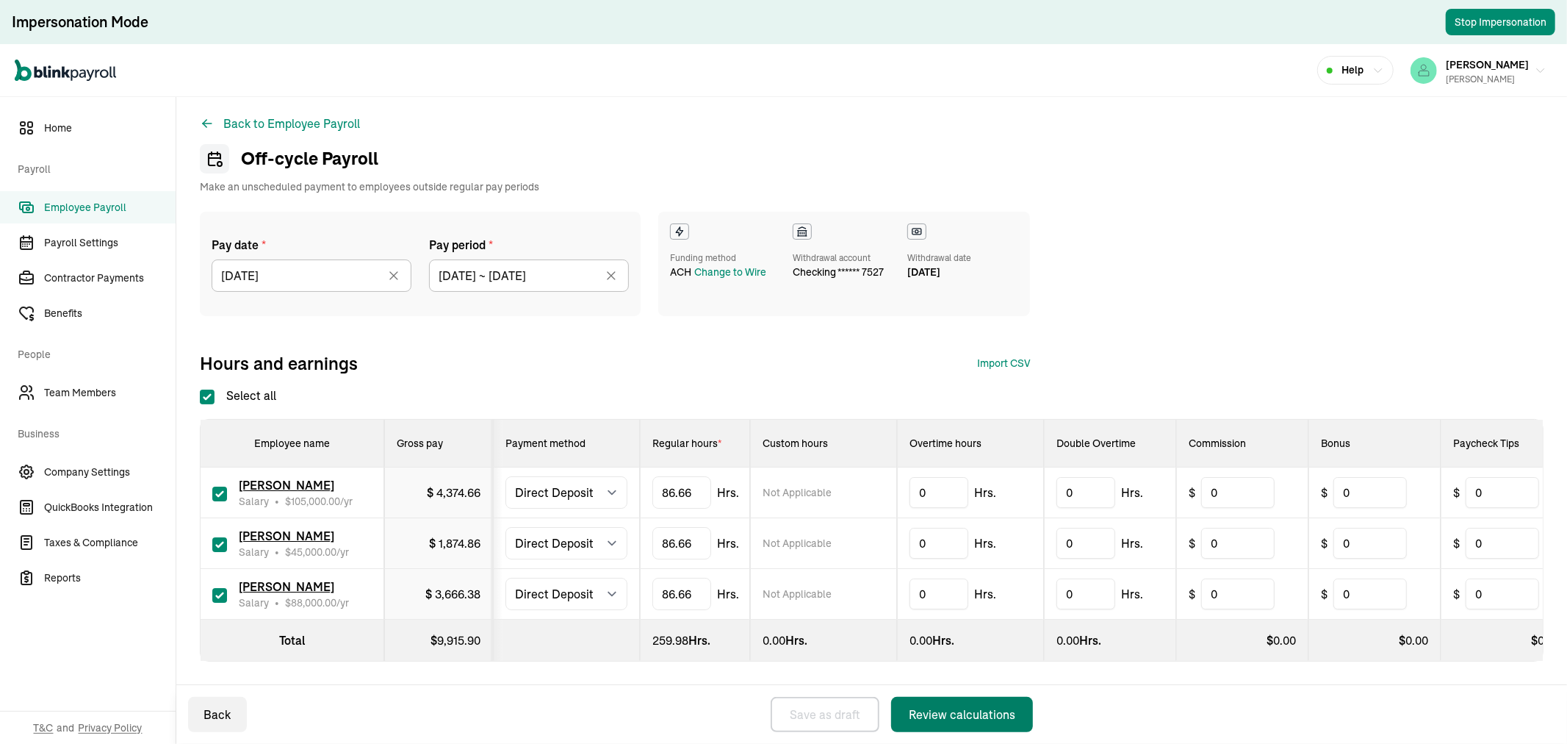
click at [981, 708] on div "Review calculations" at bounding box center [962, 714] width 107 height 18
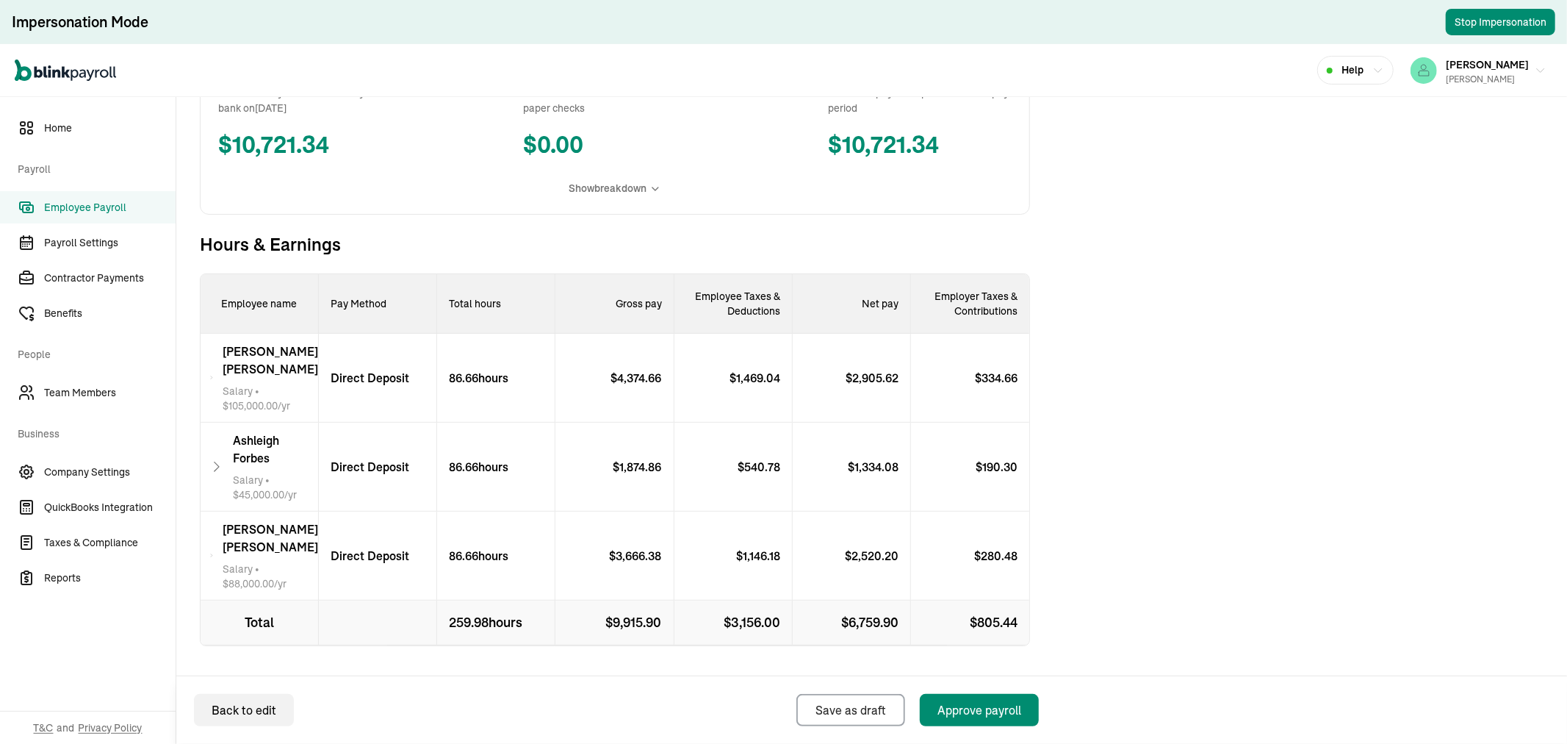
scroll to position [339, 0]
click at [290, 355] on span "[PERSON_NAME]" at bounding box center [271, 356] width 96 height 35
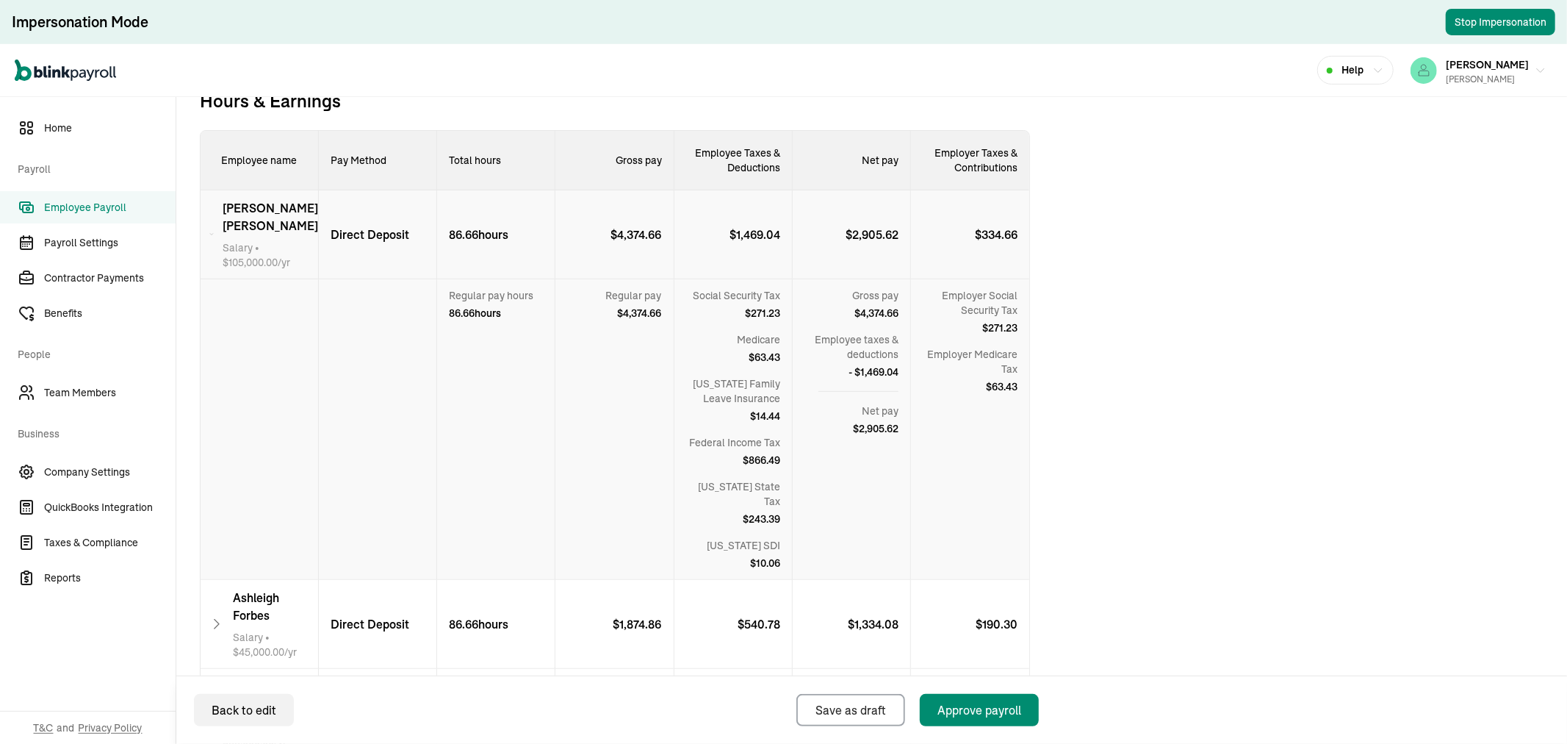
scroll to position [502, 0]
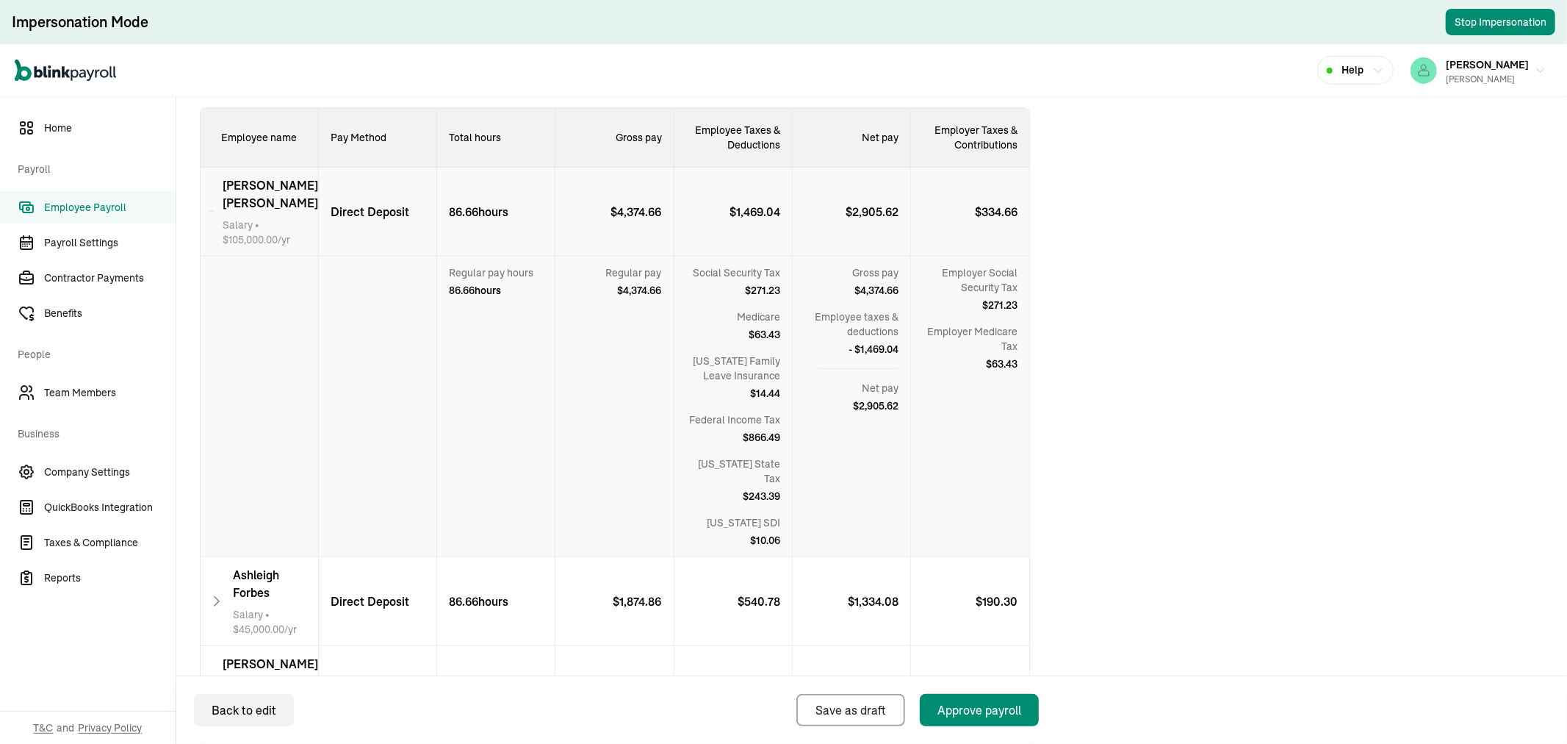
click at [589, 201] on div "$ 4,374.66" at bounding box center [614, 212] width 118 height 89
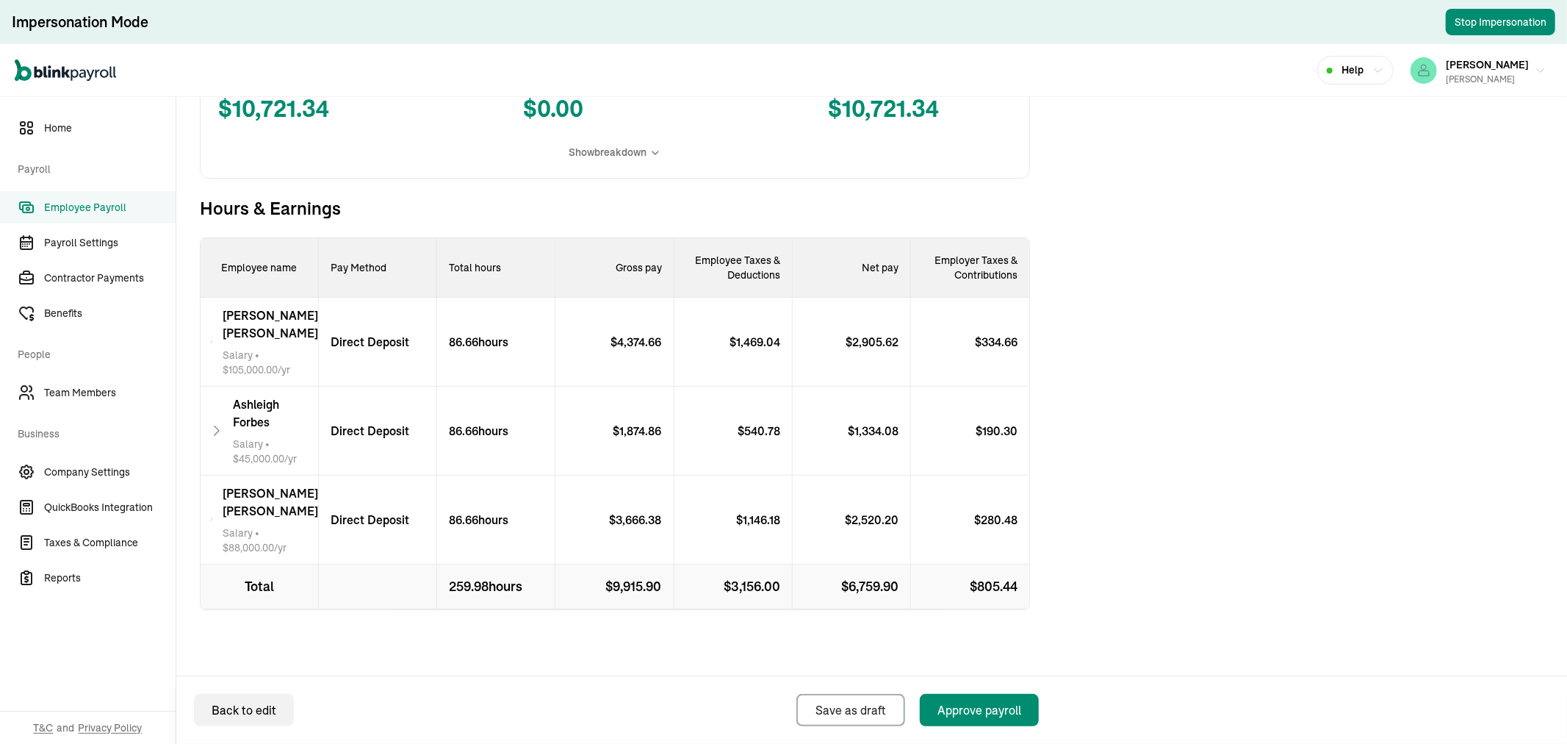
scroll to position [339, 0]
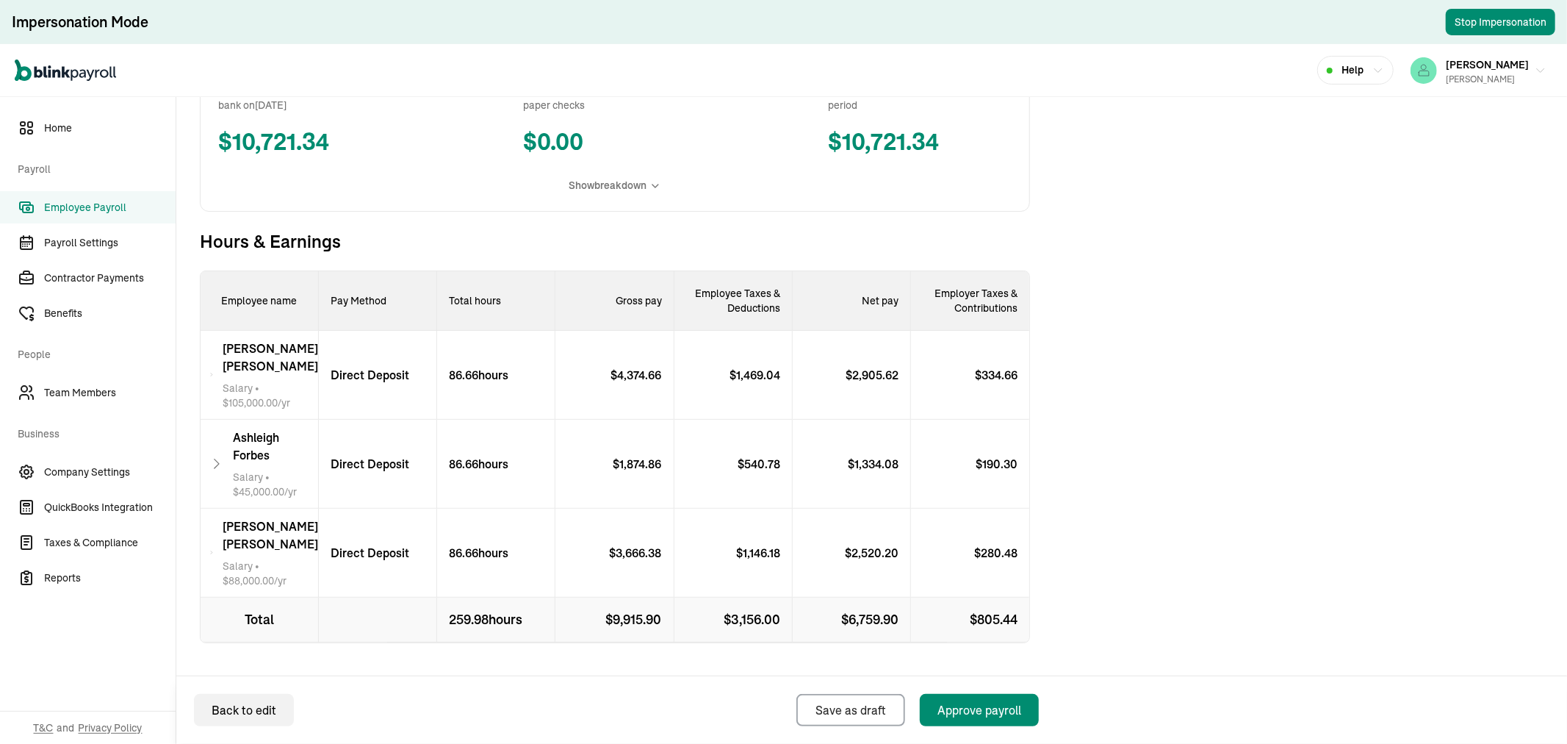
click at [683, 349] on div "$ 1,469.04" at bounding box center [733, 375] width 118 height 89
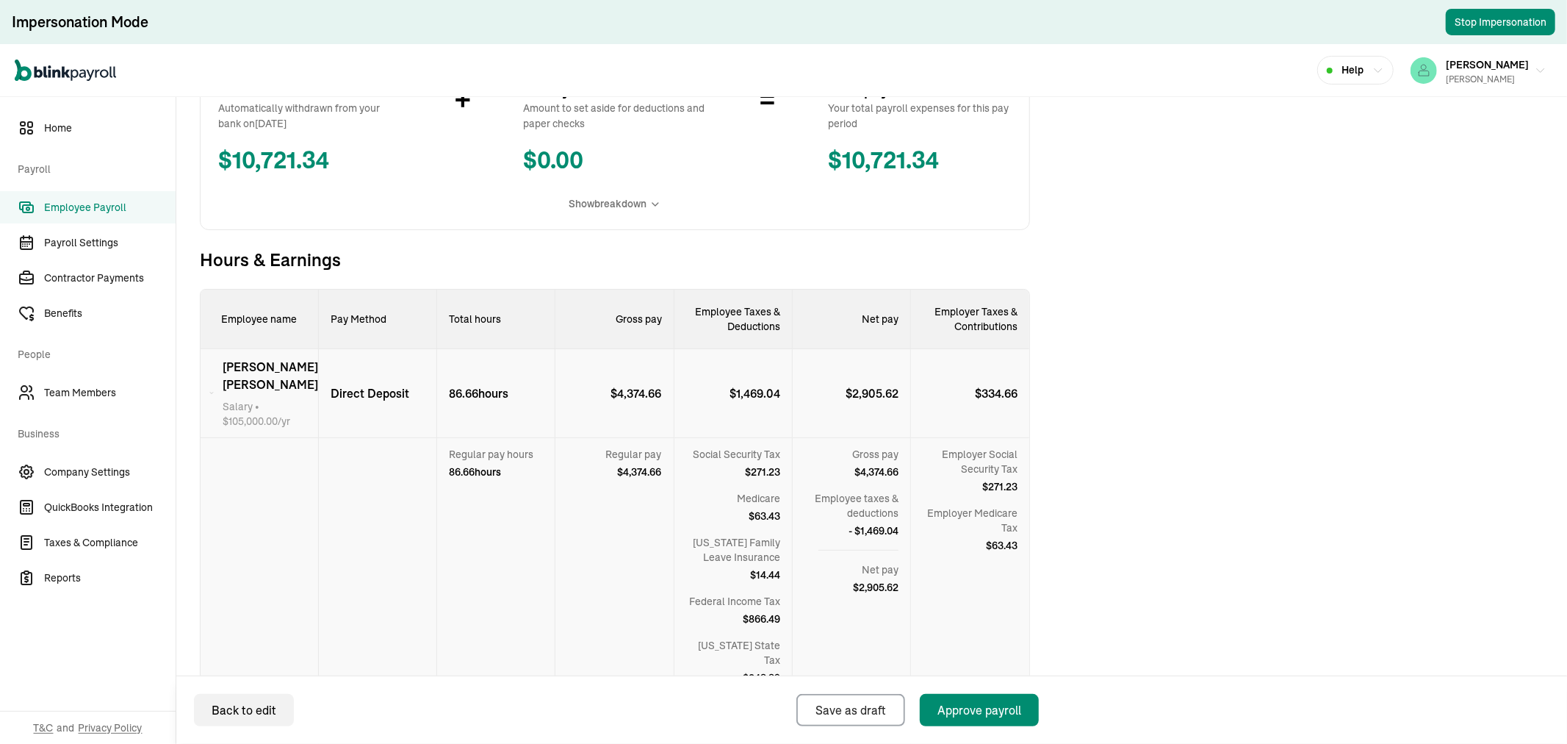
scroll to position [231, 0]
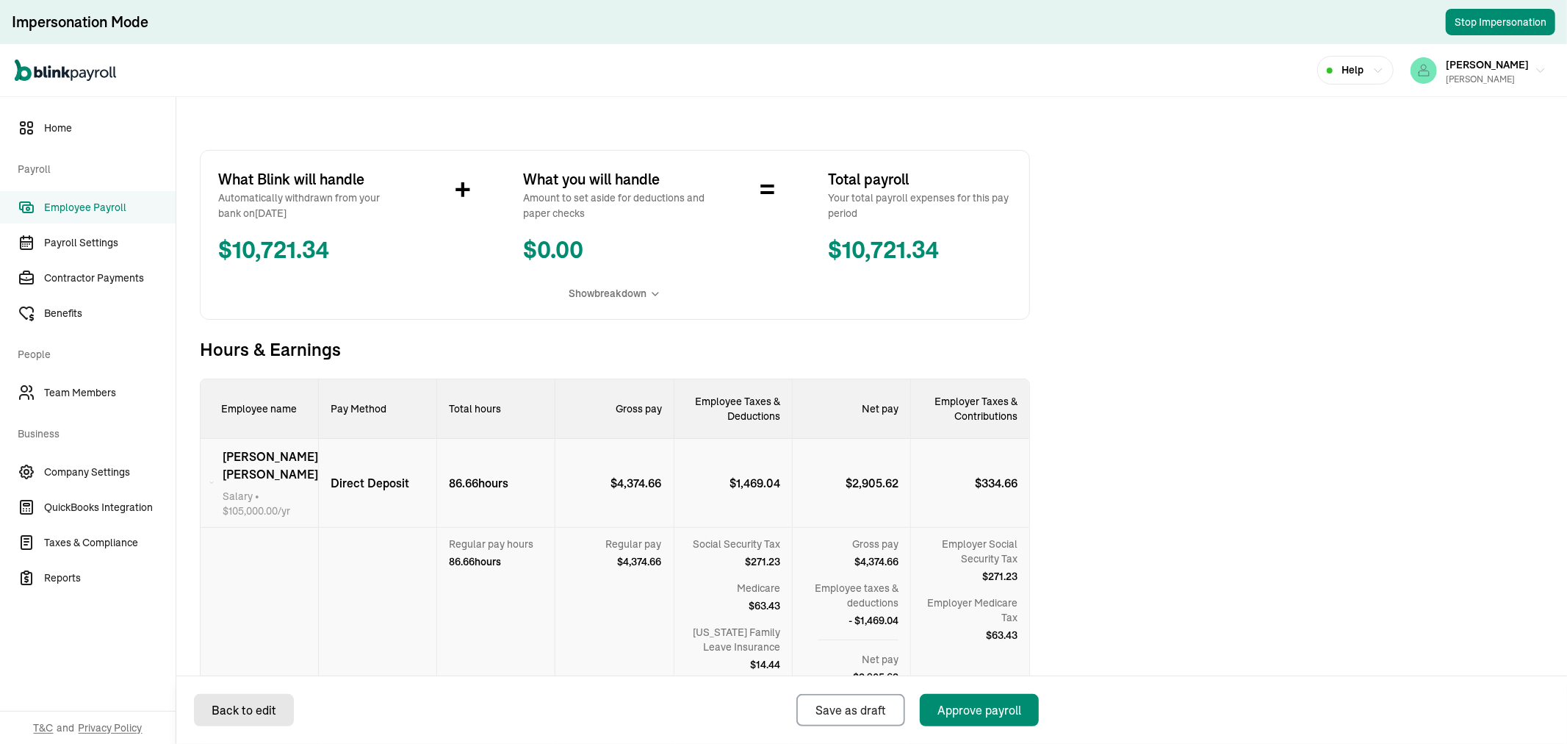
select select "direct_deposit"
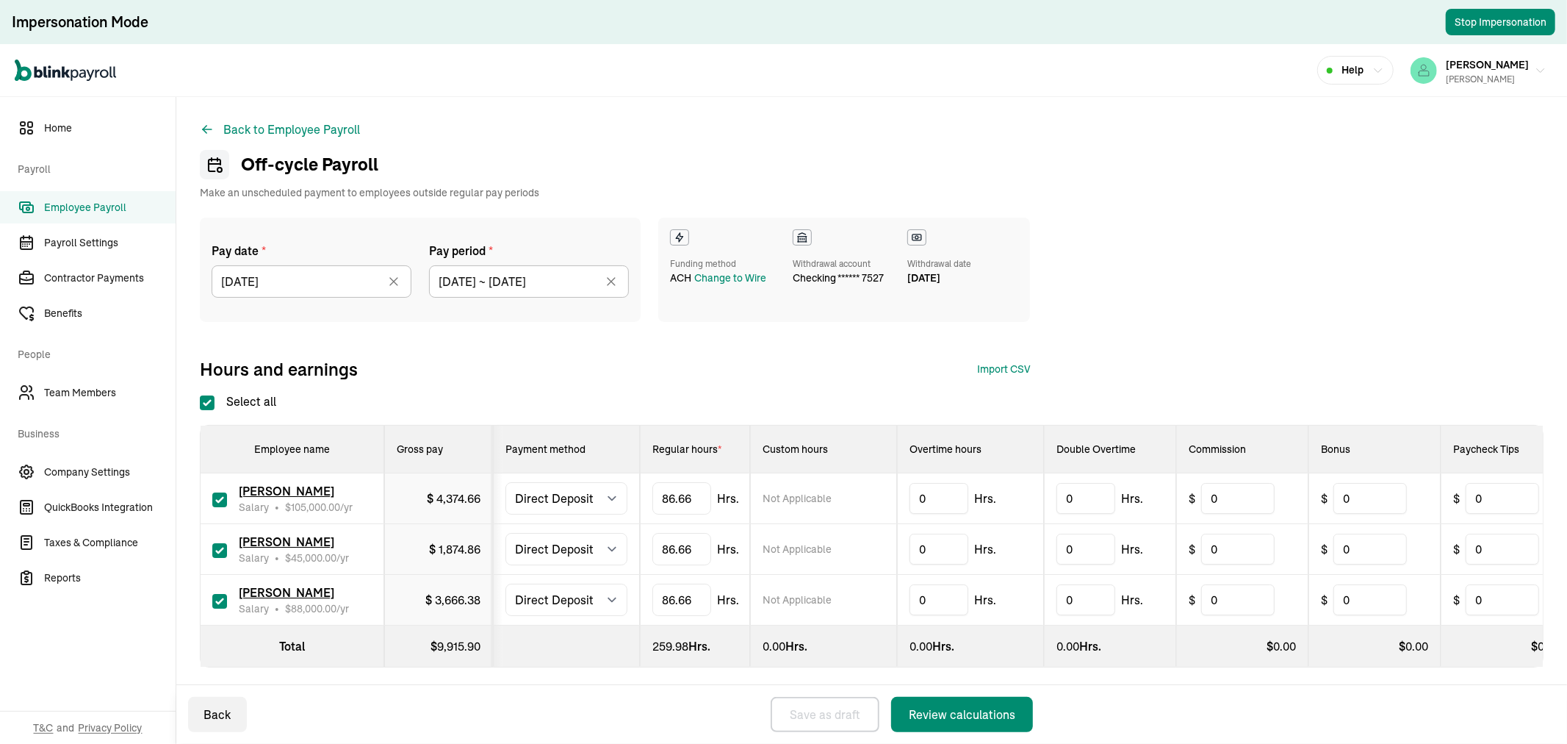
checkbox input "true"
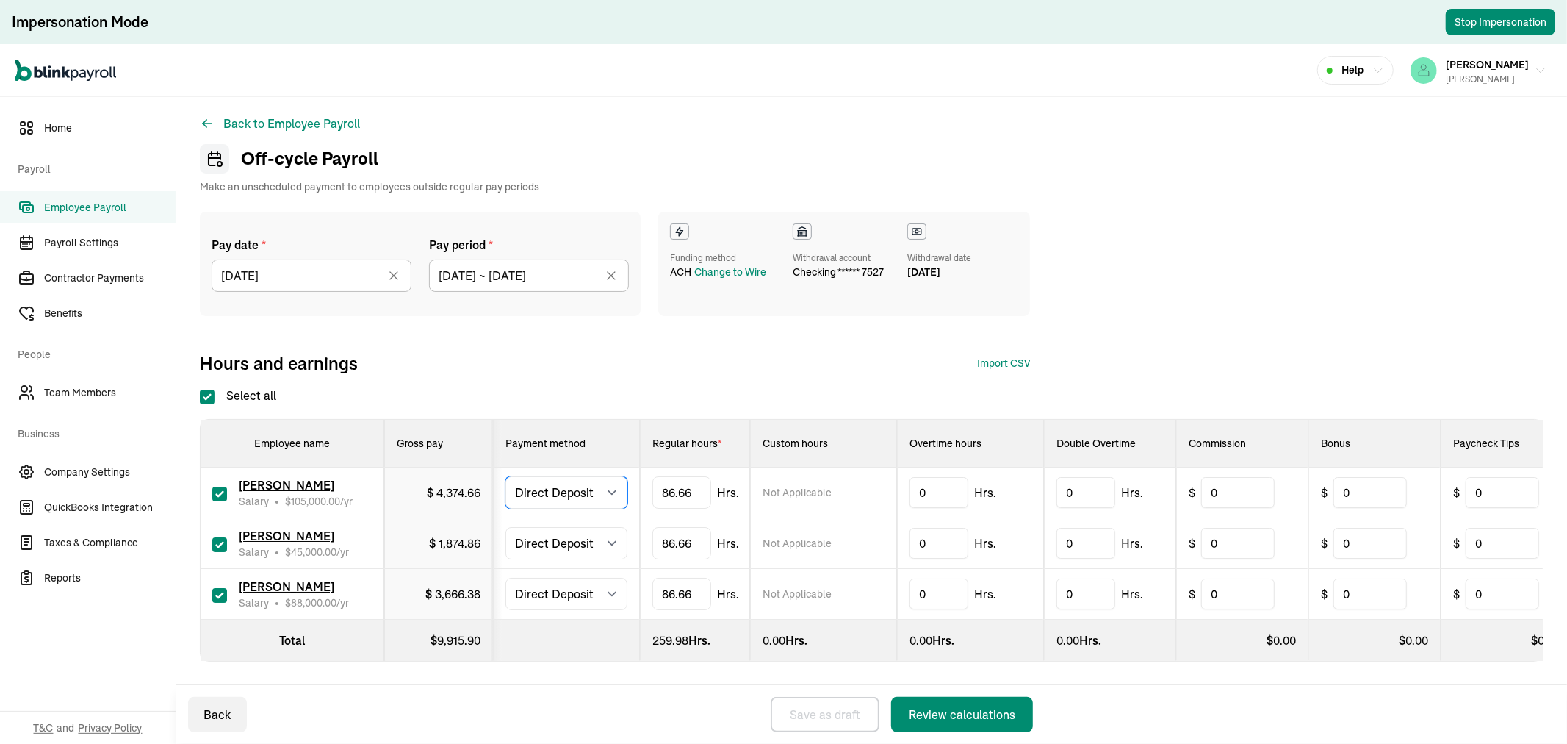
click at [591, 486] on select "Select method Direct Deposit Cash/Check" at bounding box center [567, 492] width 122 height 32
select select "manual"
click at [506, 476] on select "Select method Direct Deposit Cash/Check" at bounding box center [567, 492] width 122 height 32
click at [993, 722] on div "Review calculations" at bounding box center [962, 714] width 107 height 18
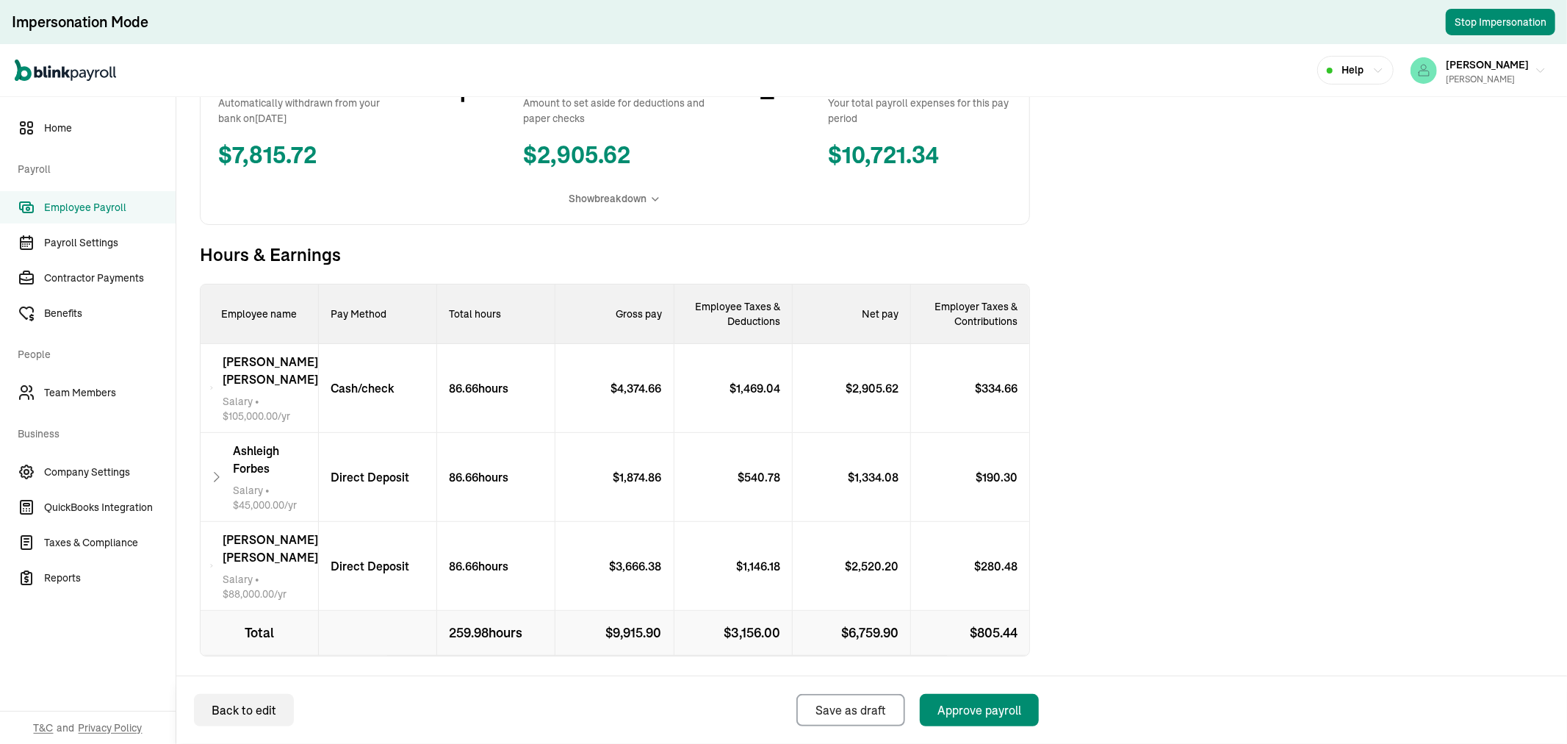
scroll to position [339, 0]
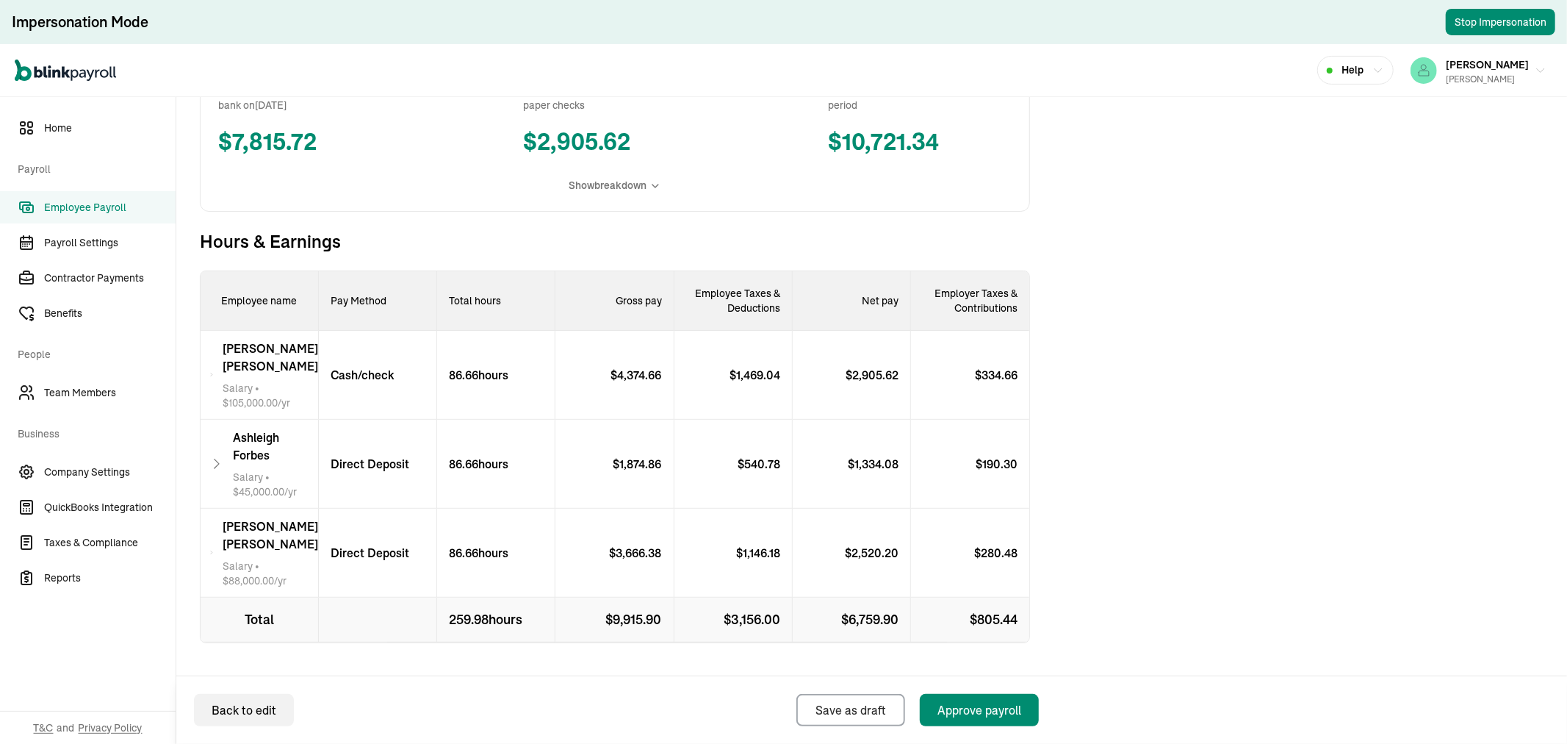
click at [497, 368] on p "86.66 hours" at bounding box center [472, 375] width 71 height 18
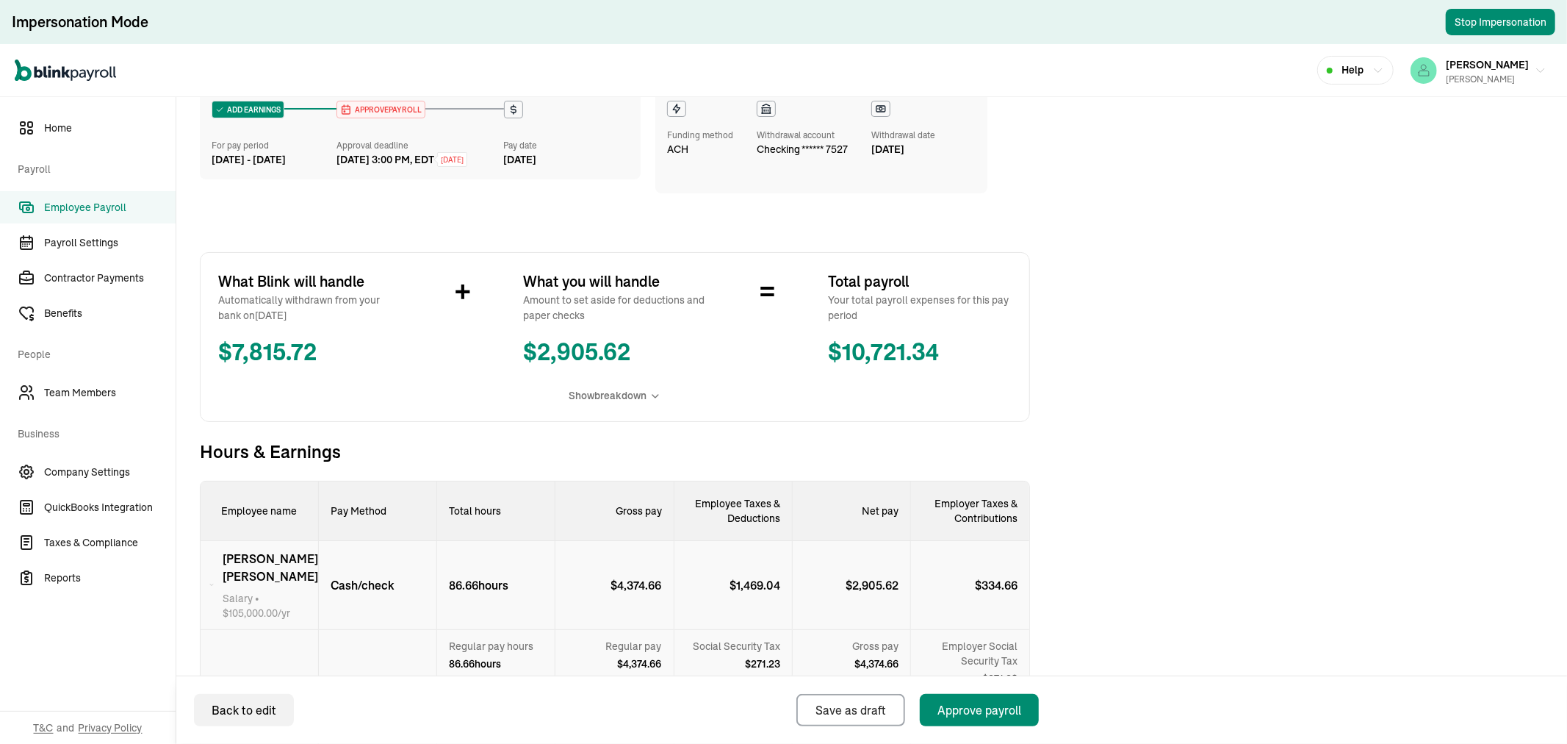
scroll to position [12, 0]
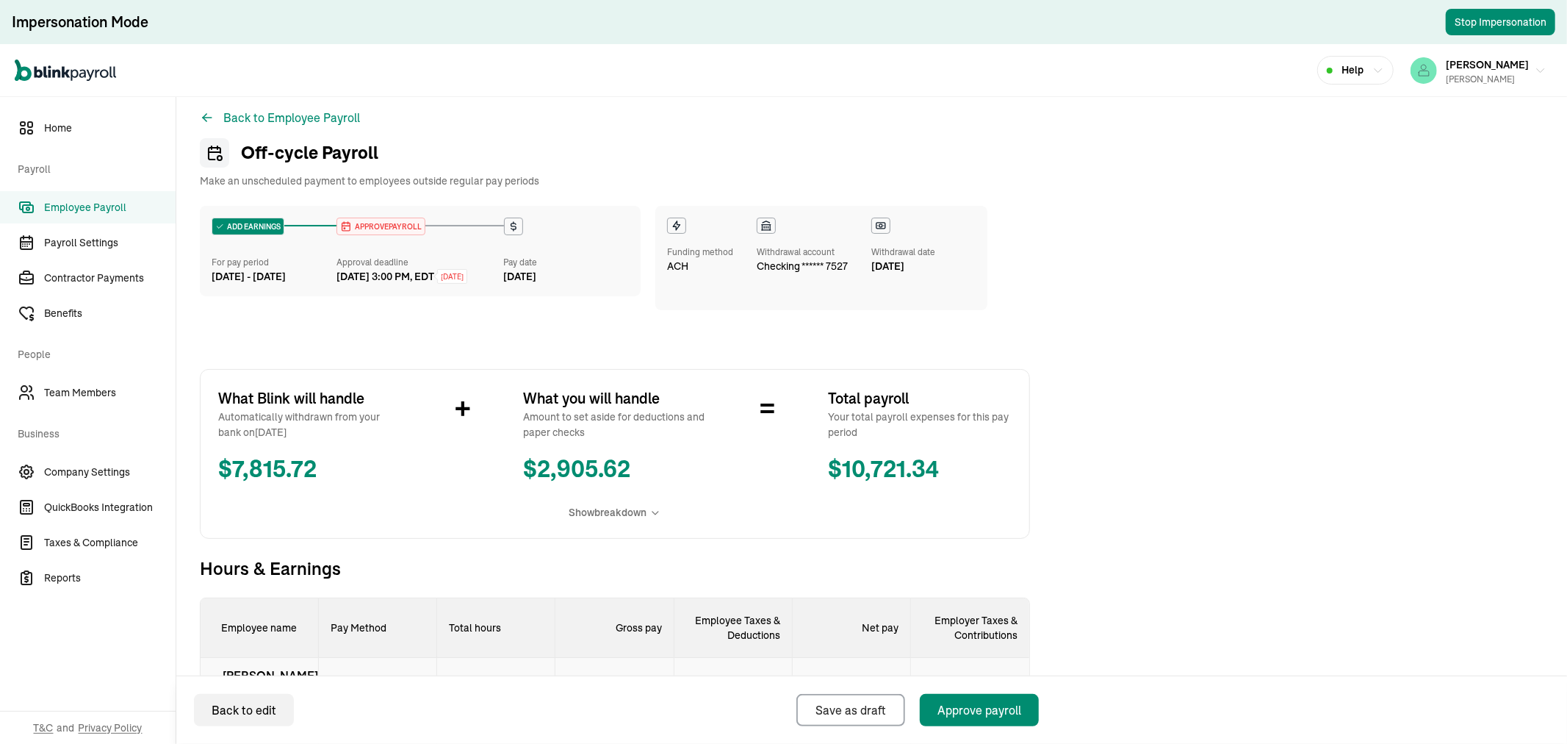
click at [98, 215] on span "Employee Payroll" at bounding box center [110, 207] width 132 height 15
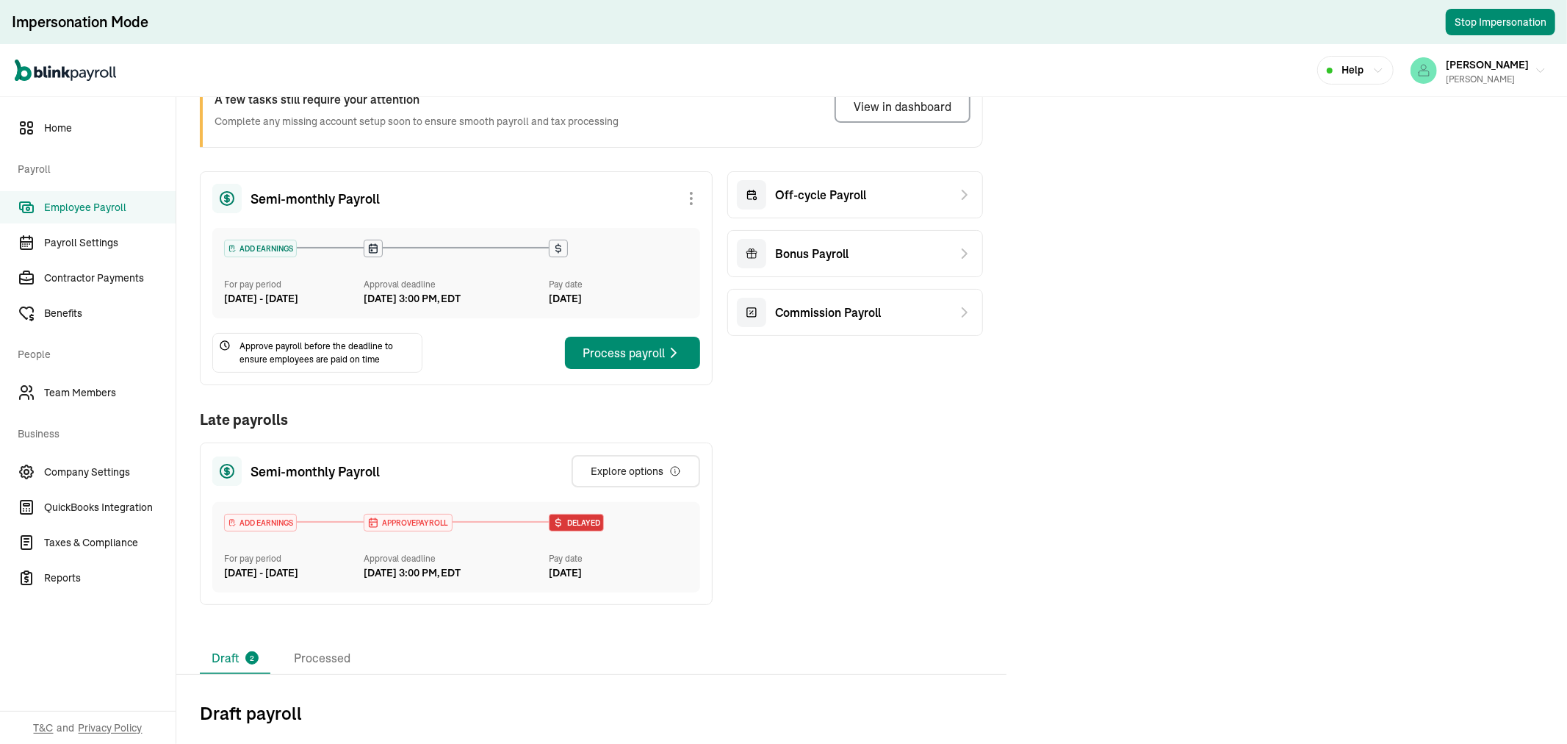
scroll to position [303, 0]
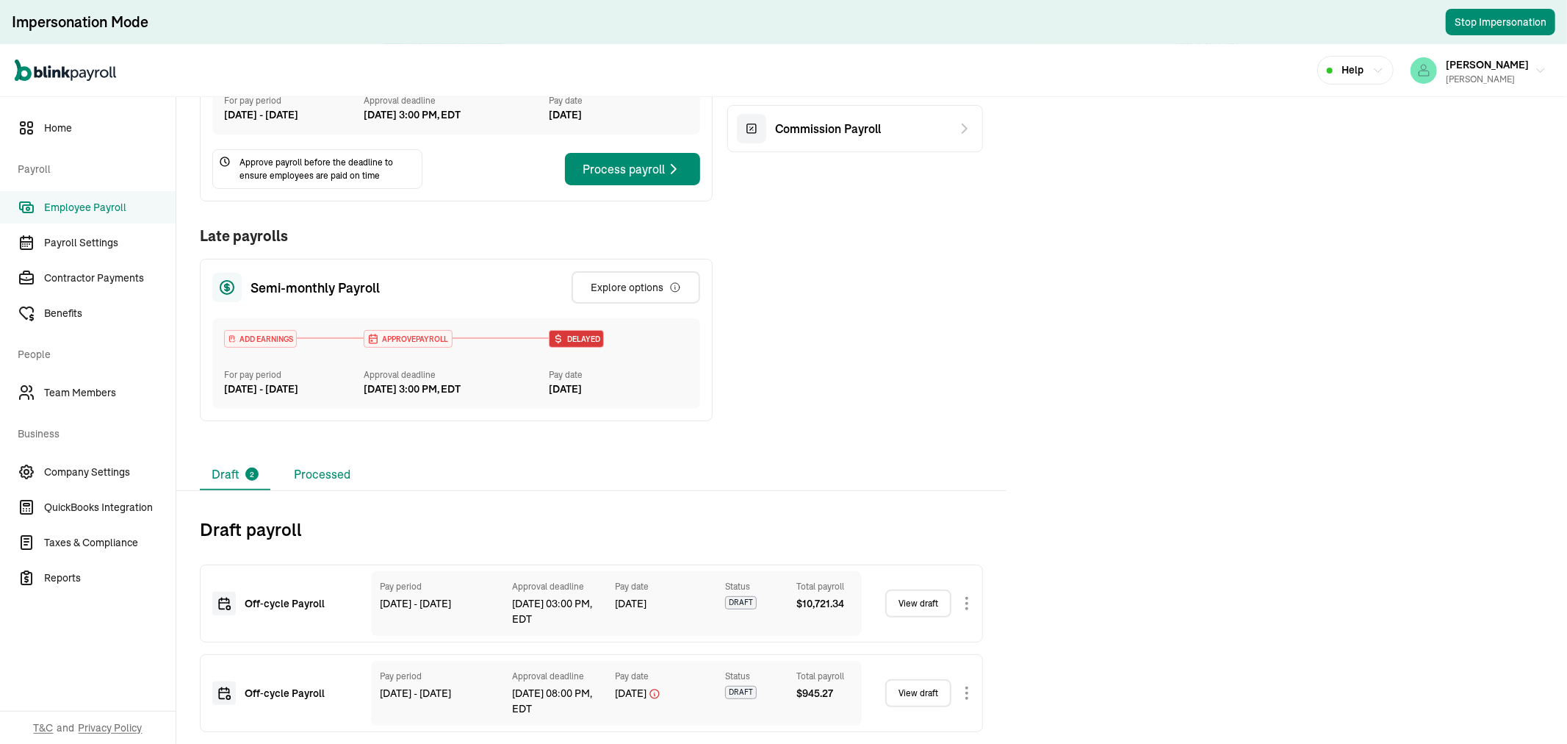
click at [319, 469] on li "Processed" at bounding box center [322, 474] width 80 height 31
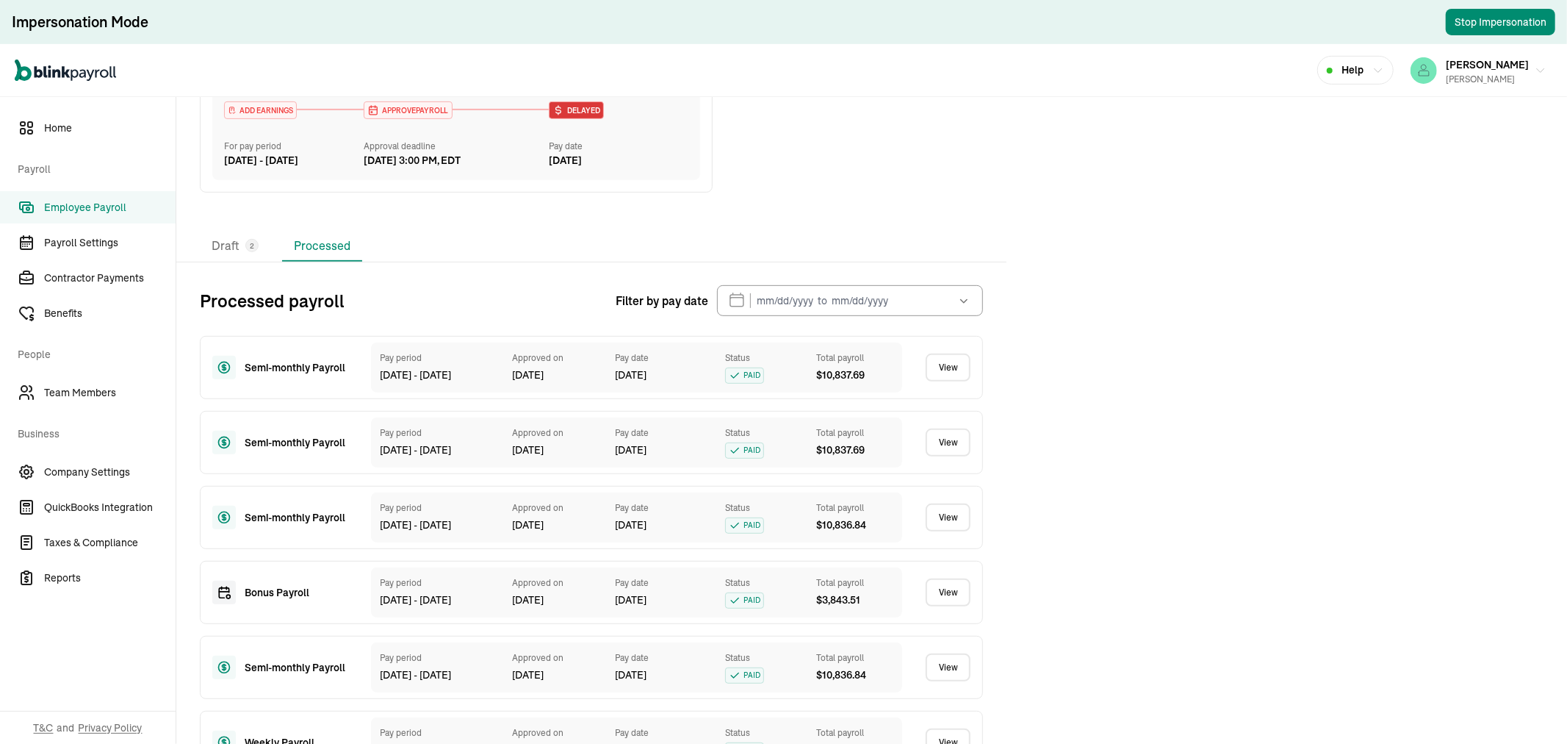
scroll to position [547, 0]
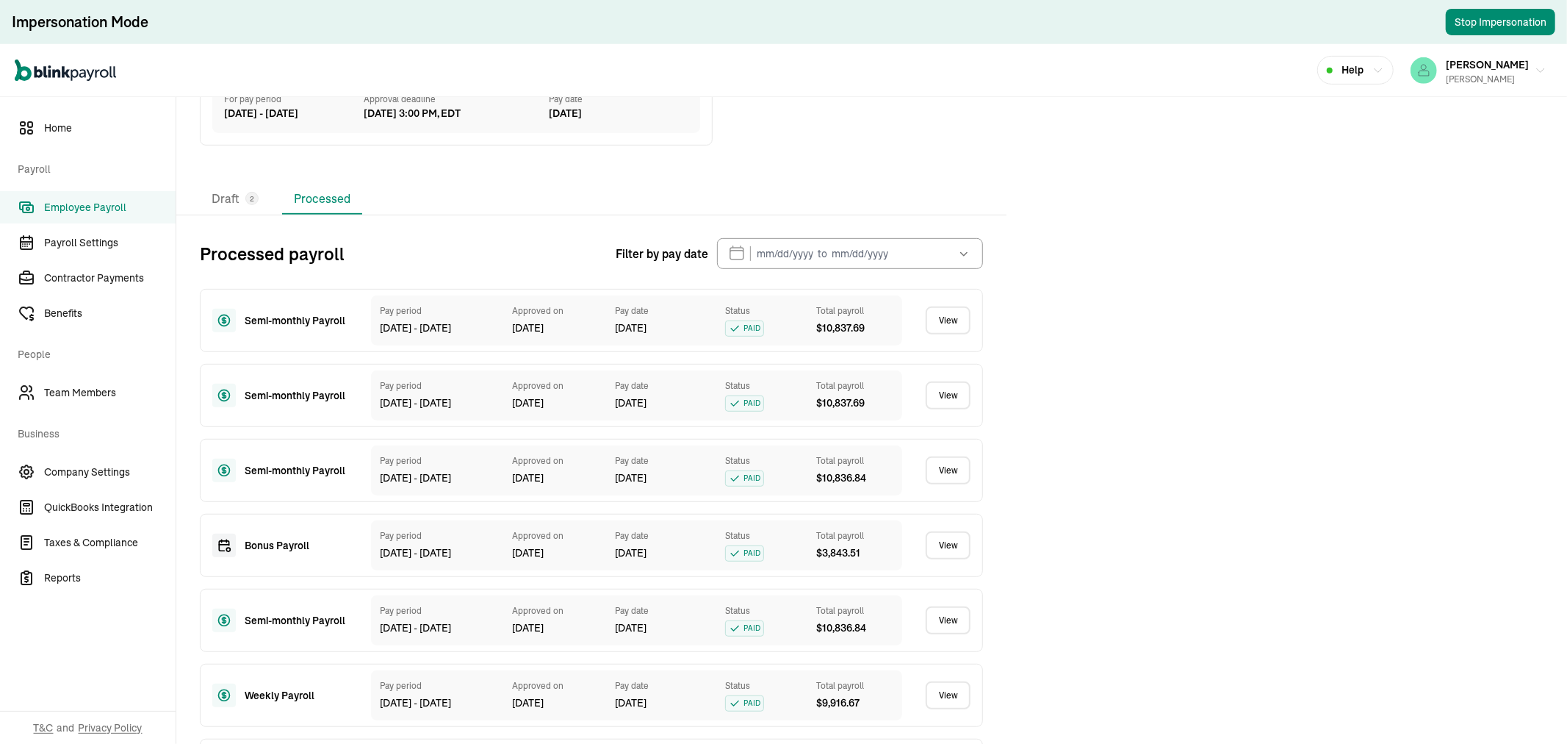
click at [945, 334] on link "View" at bounding box center [948, 320] width 45 height 28
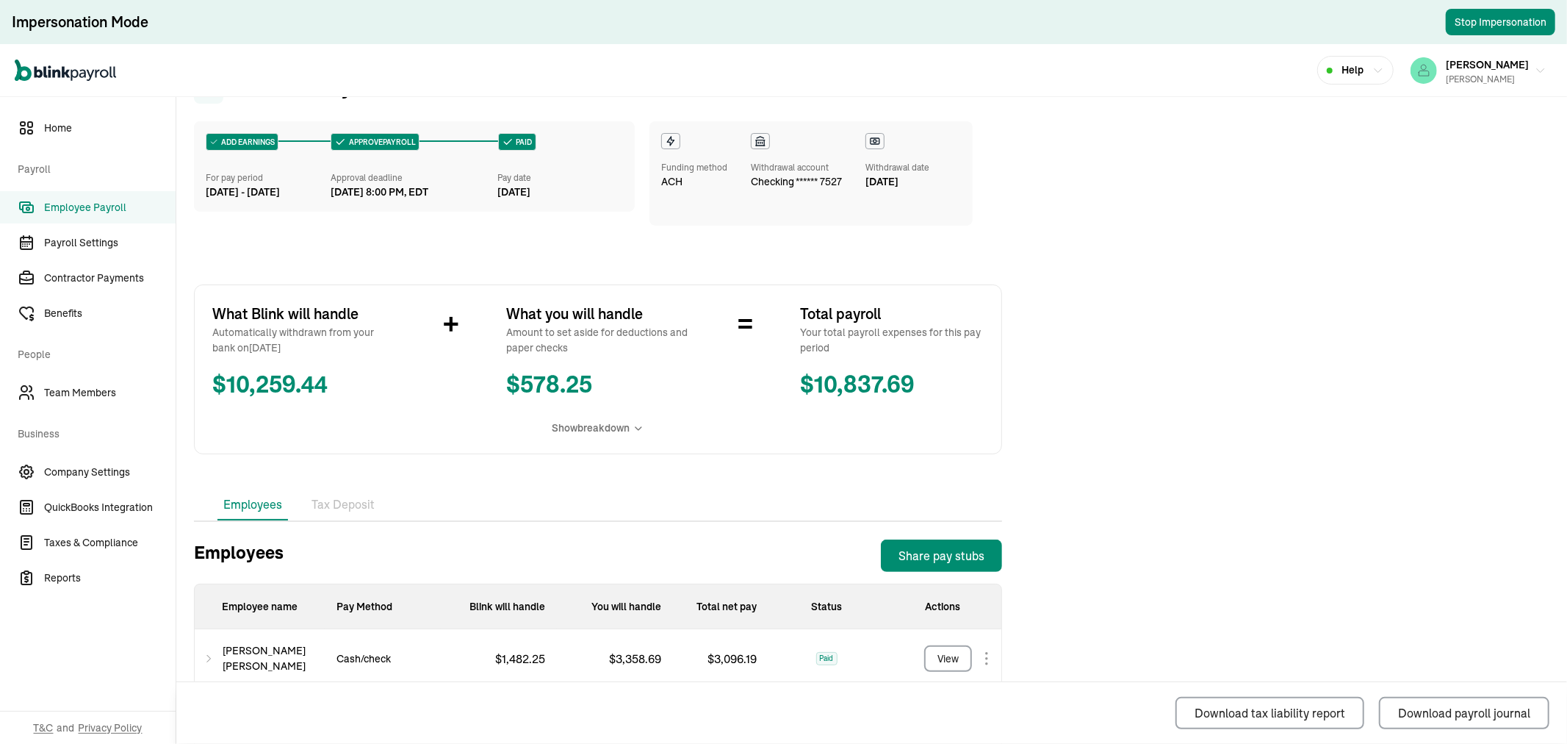
scroll to position [262, 0]
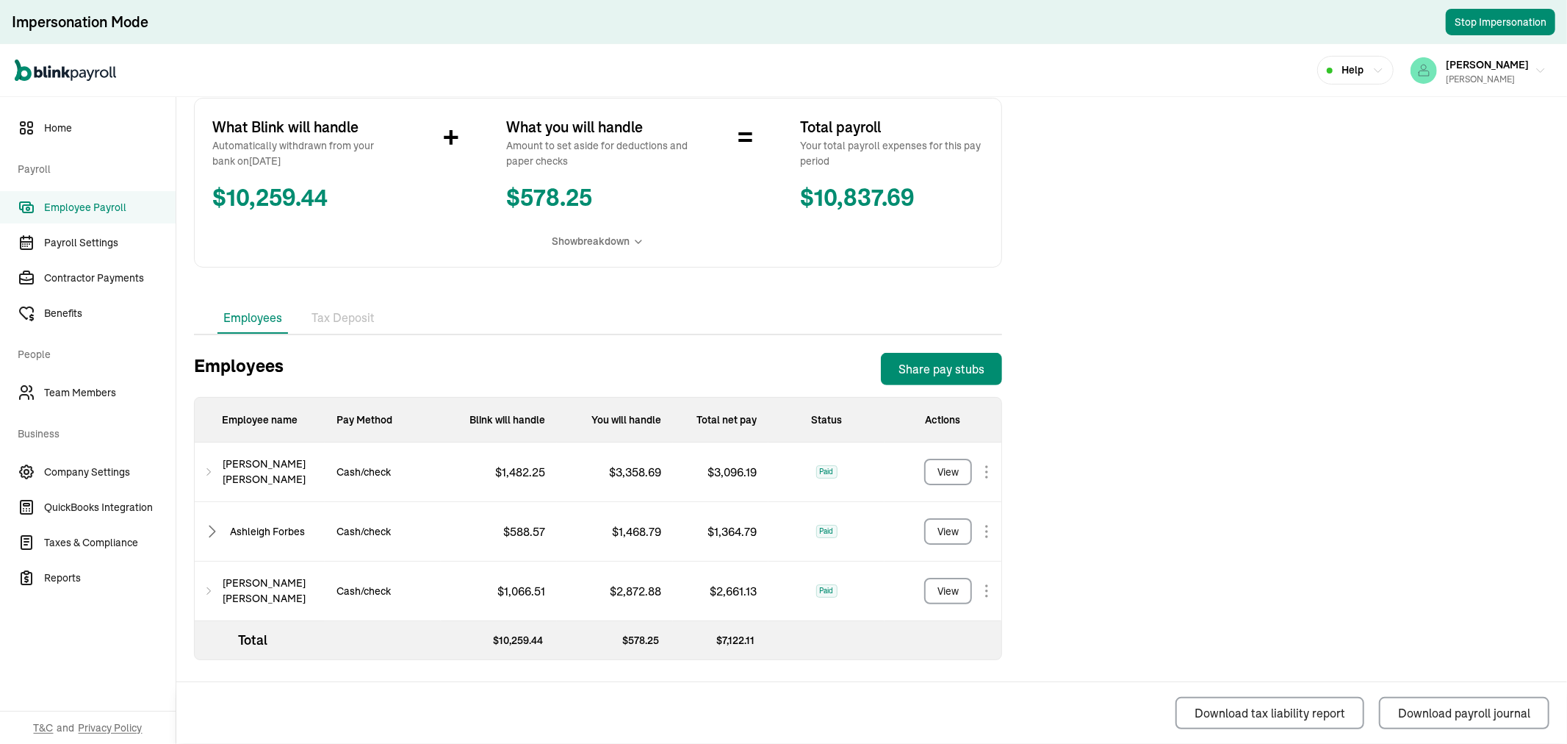
click at [458, 475] on div "$ 1,482.25" at bounding box center [499, 472] width 116 height 60
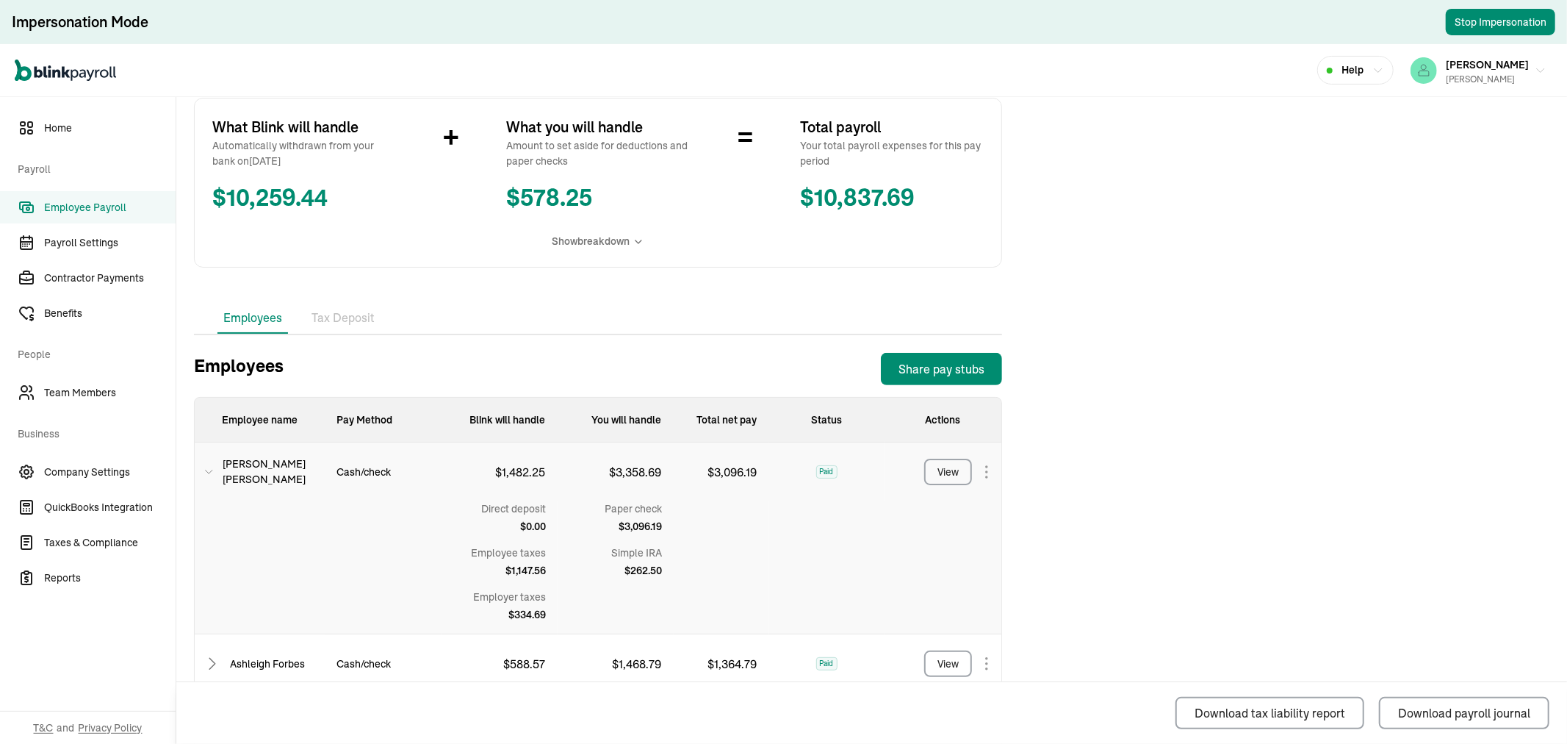
click at [453, 472] on div "$ 1,482.25" at bounding box center [499, 471] width 116 height 59
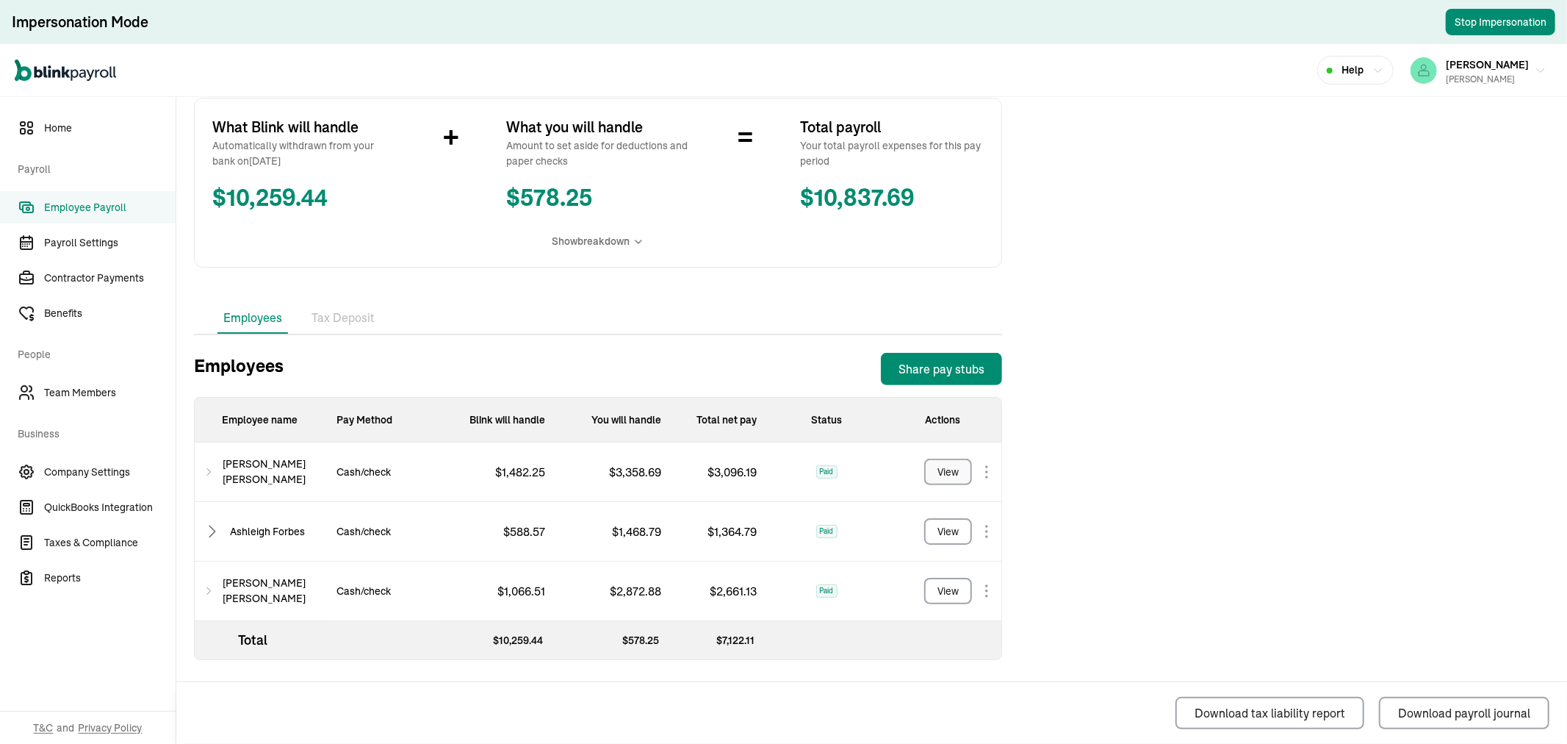
click at [929, 461] on button "View" at bounding box center [948, 471] width 48 height 26
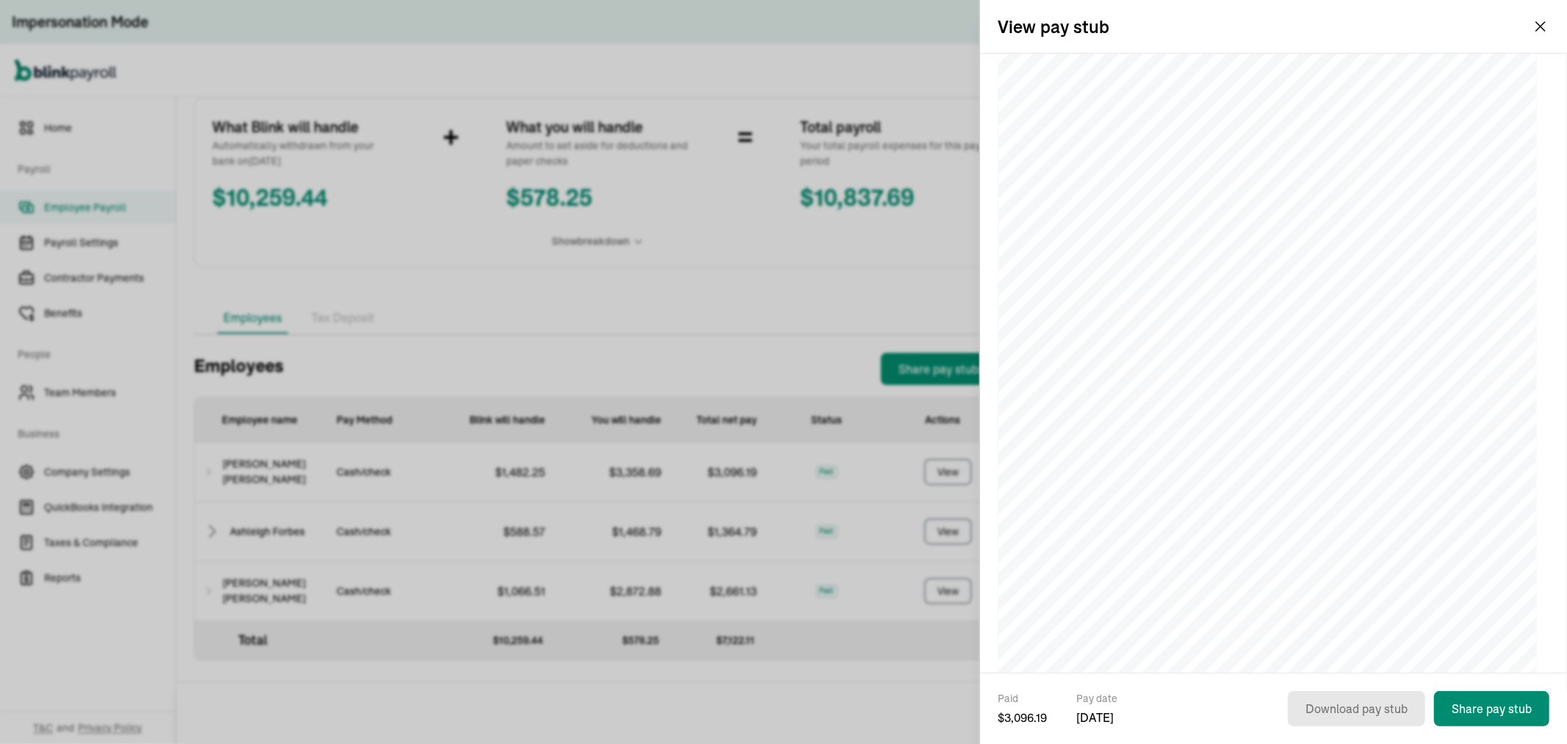
scroll to position [76, 0]
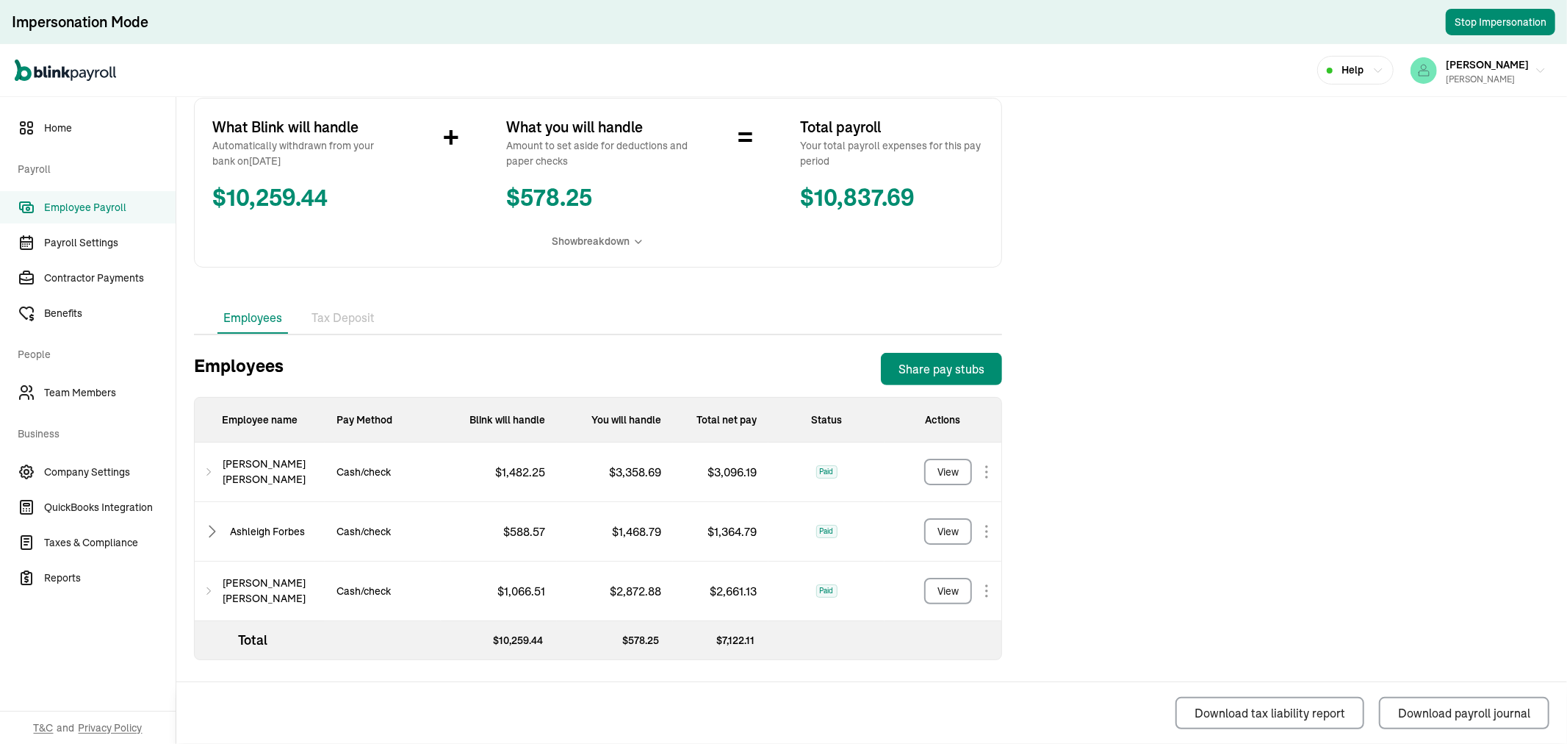
click at [68, 202] on span "Employee Payroll" at bounding box center [110, 207] width 132 height 15
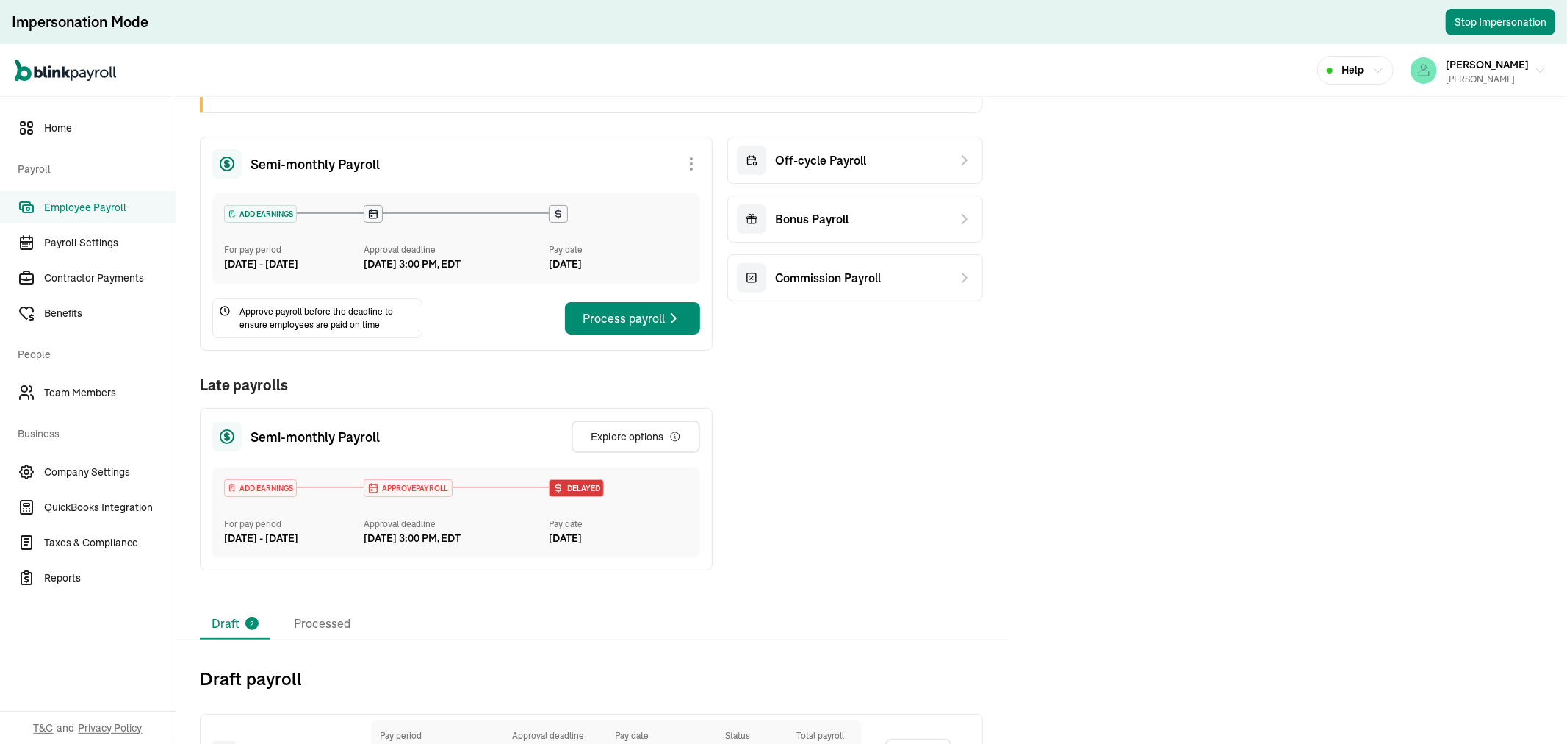
scroll to position [303, 0]
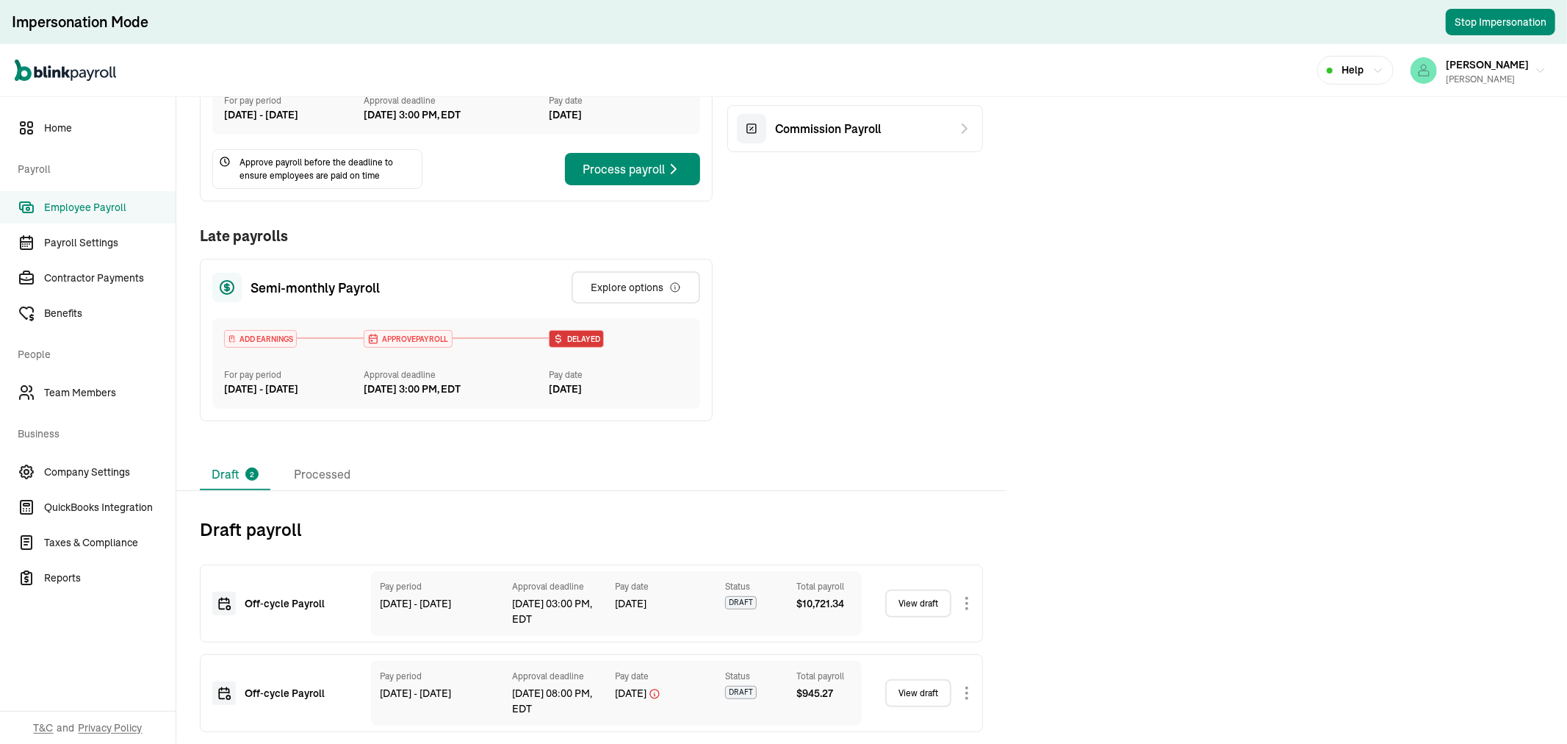
click at [935, 604] on link "View draft" at bounding box center [918, 603] width 66 height 28
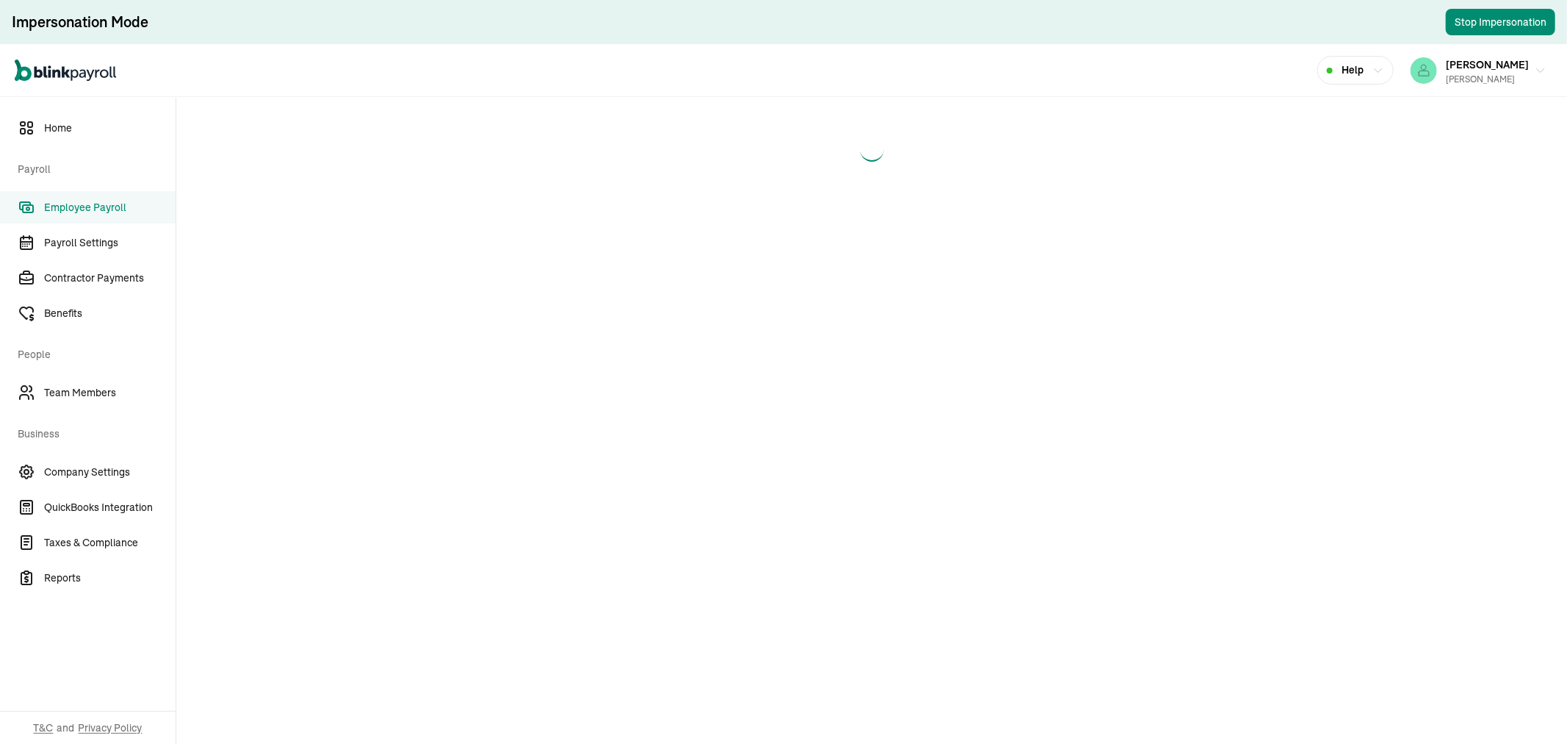
select select "manual"
select select "direct_deposit"
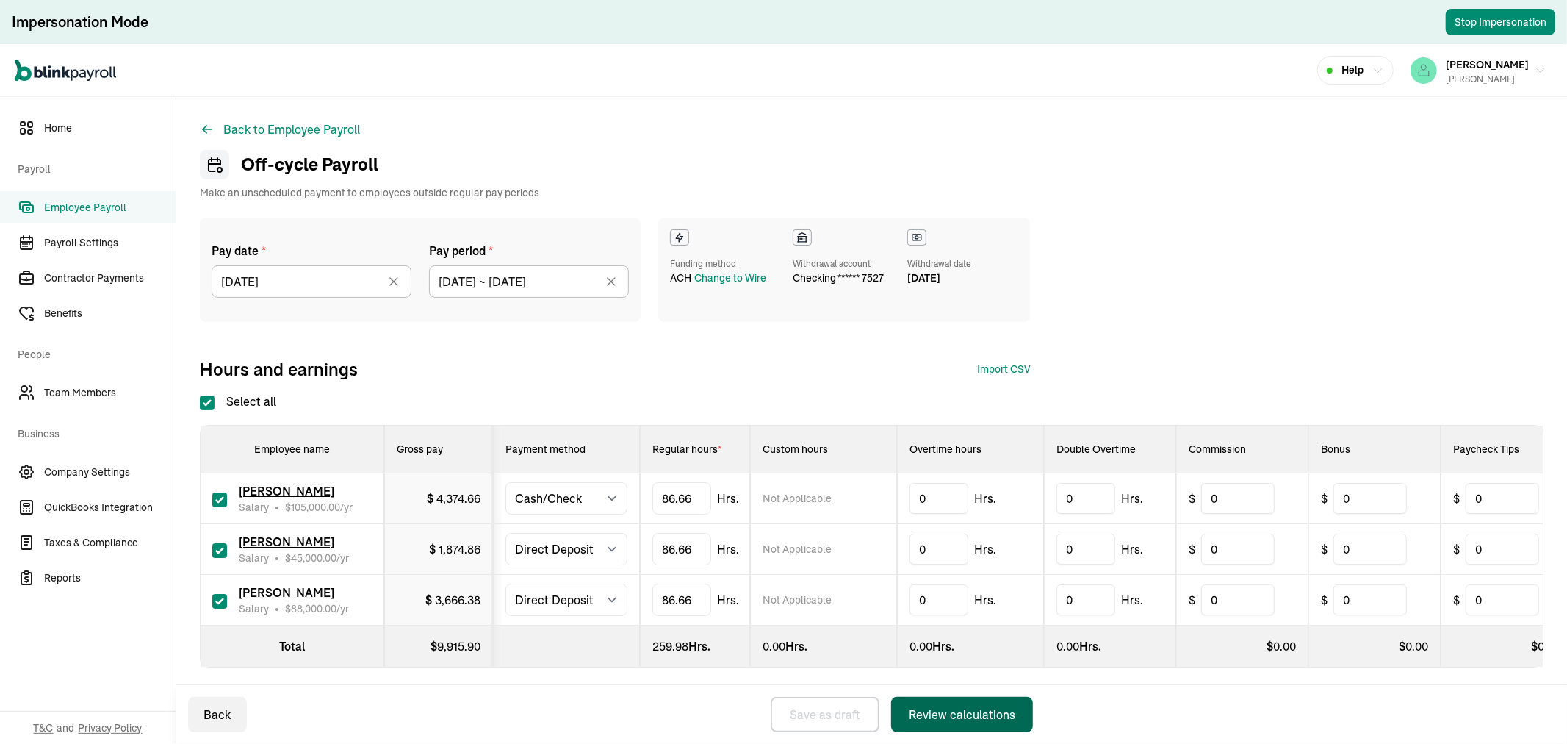
click at [997, 723] on button "Review calculations" at bounding box center [962, 714] width 142 height 35
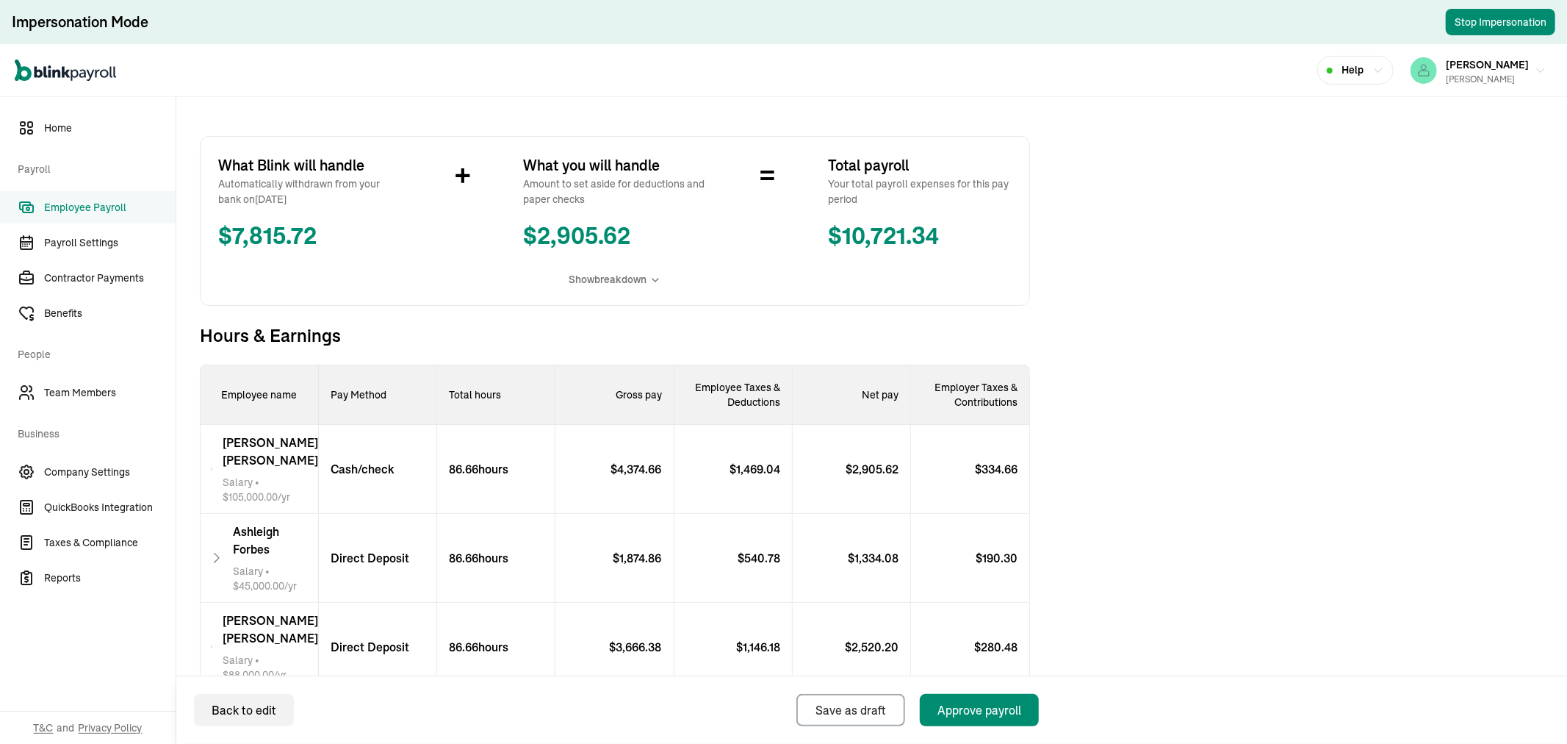
scroll to position [326, 0]
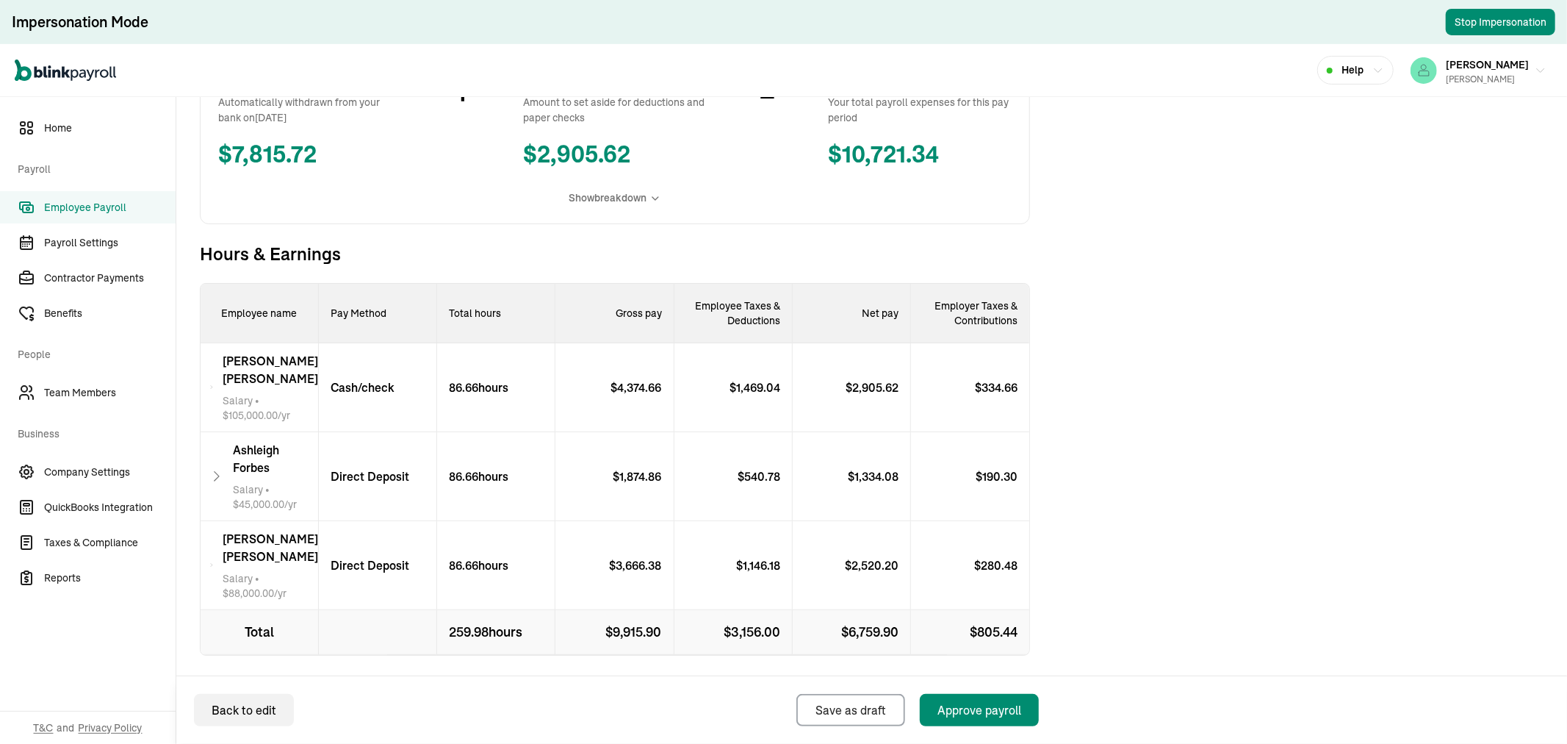
click at [354, 383] on p "Cash/check" at bounding box center [357, 387] width 76 height 18
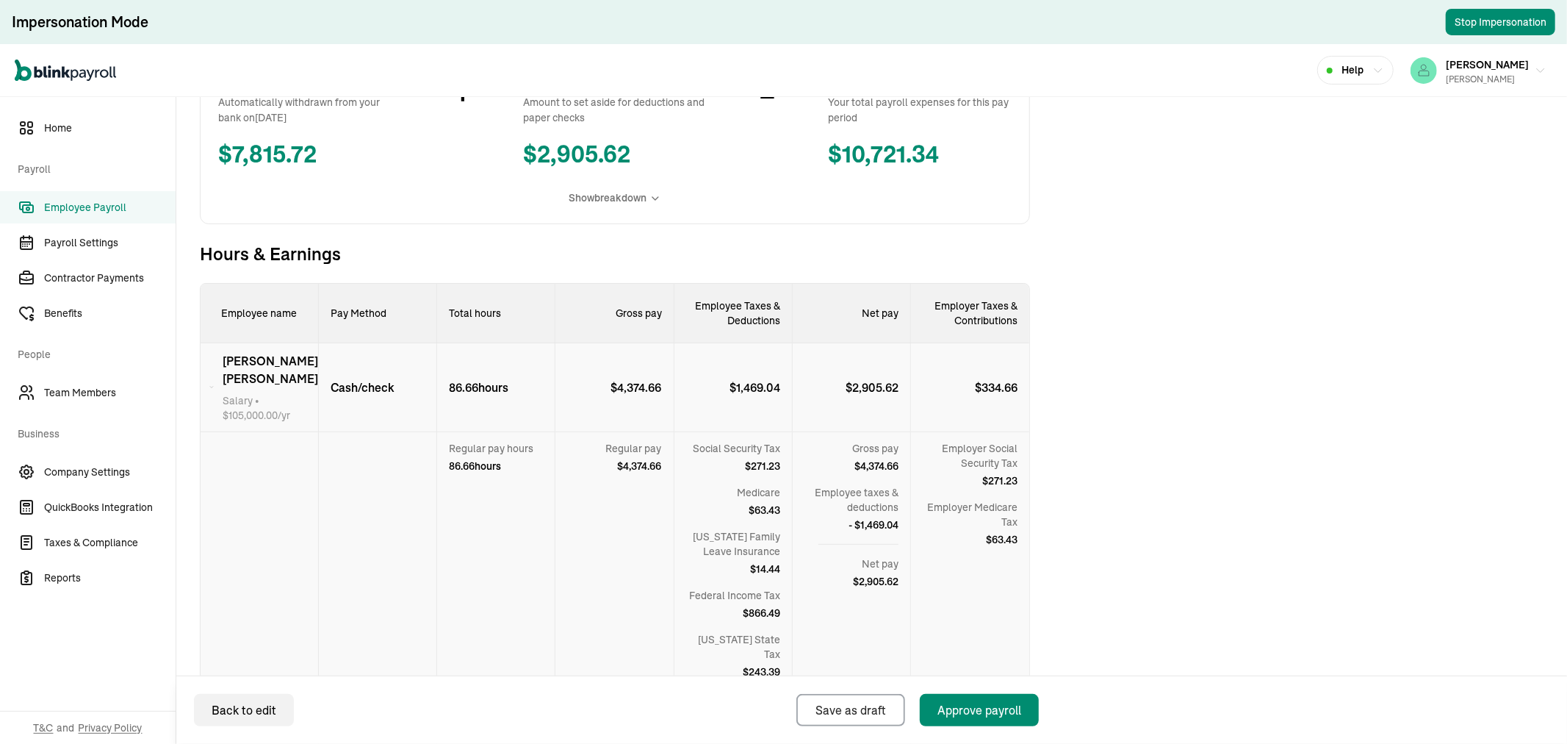
click at [516, 357] on div "86.66 hours" at bounding box center [496, 387] width 118 height 89
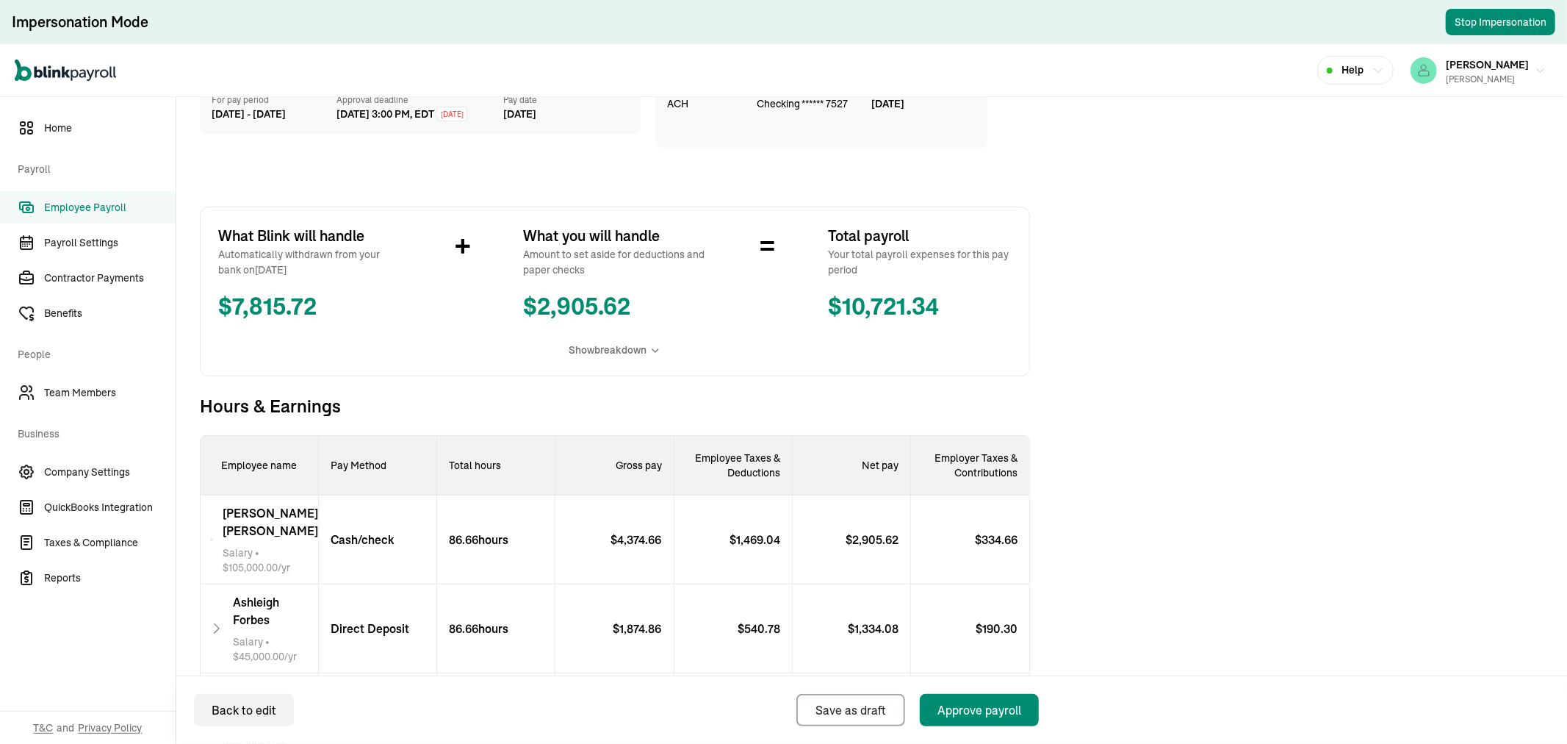
scroll to position [0, 0]
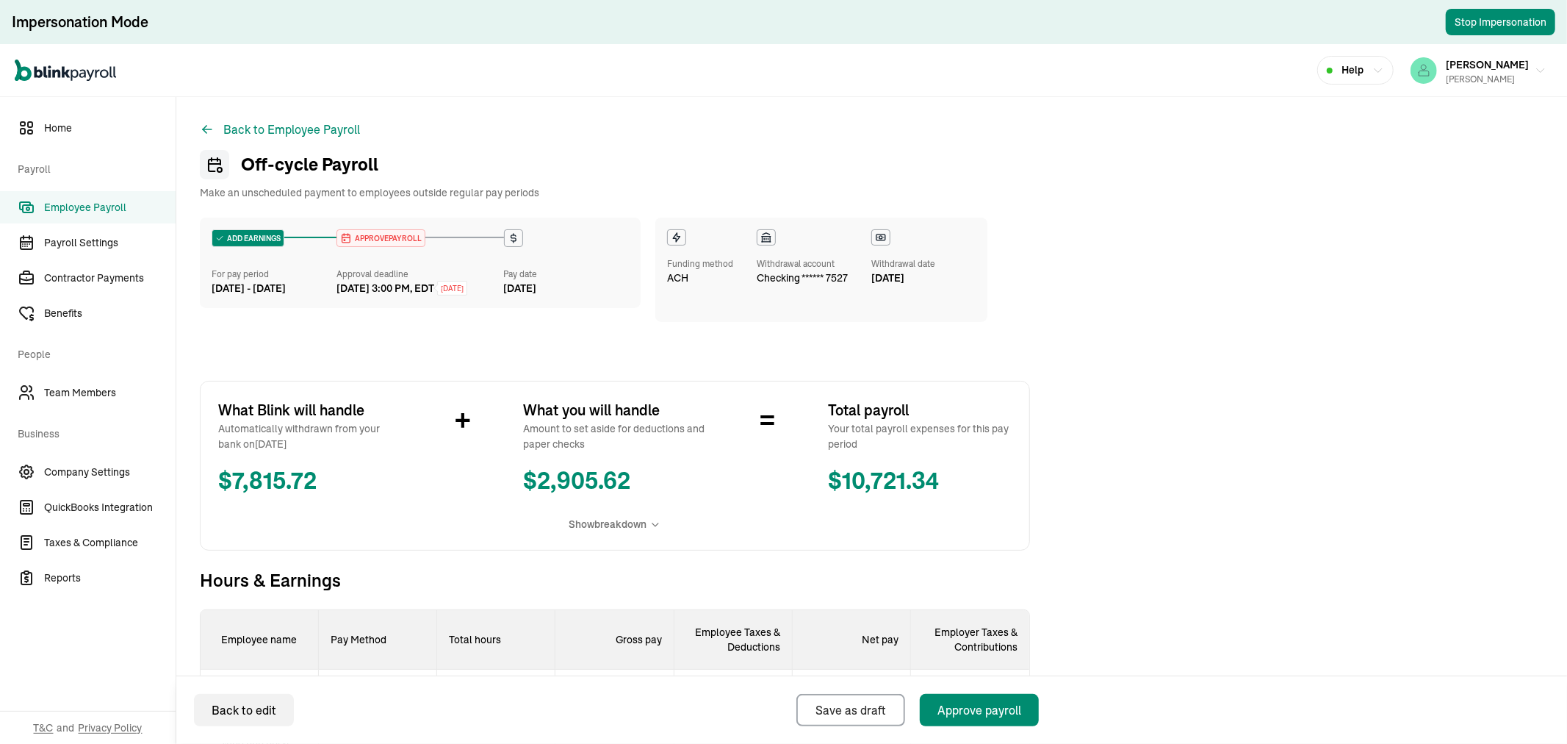
click at [114, 204] on span "Employee Payroll" at bounding box center [110, 207] width 132 height 15
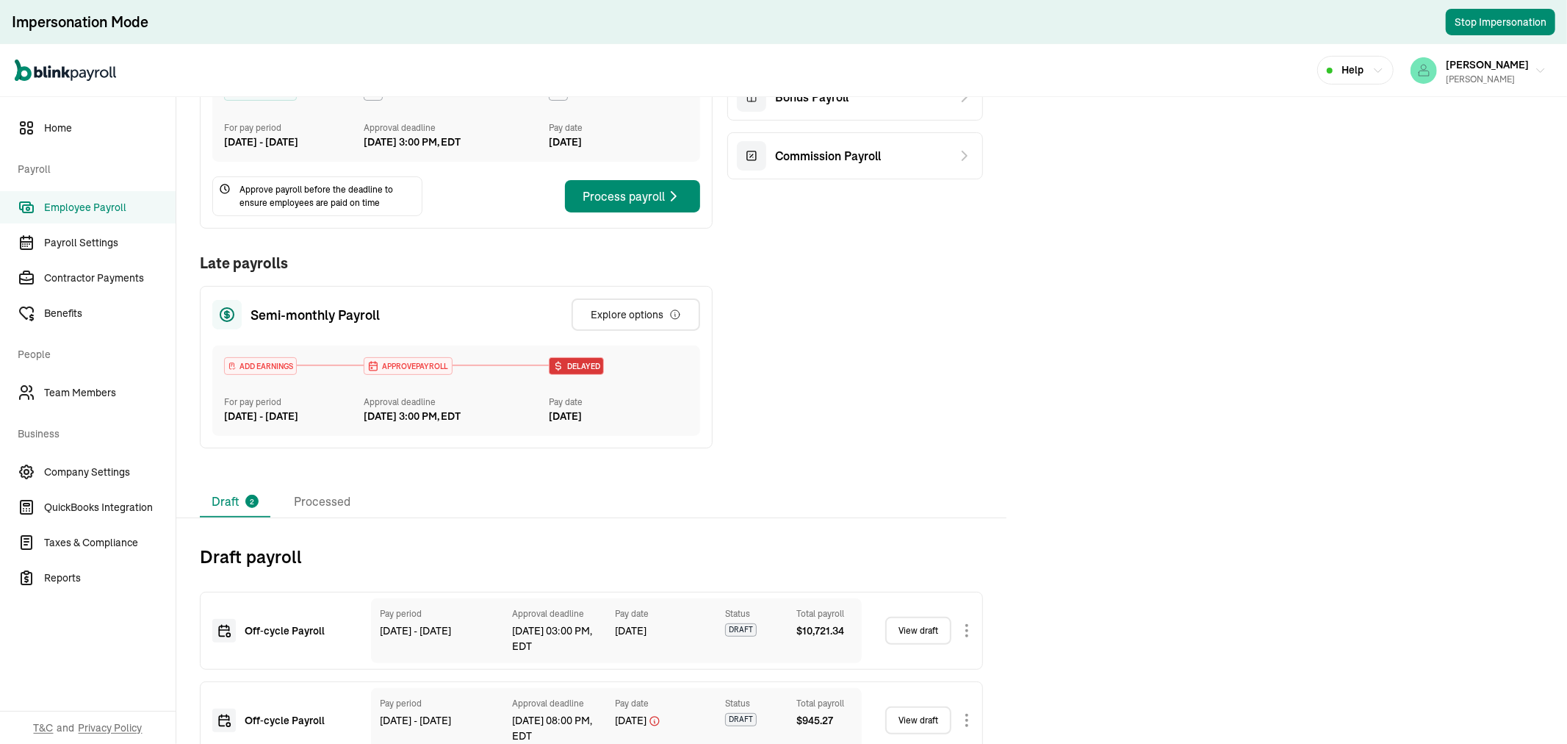
scroll to position [303, 0]
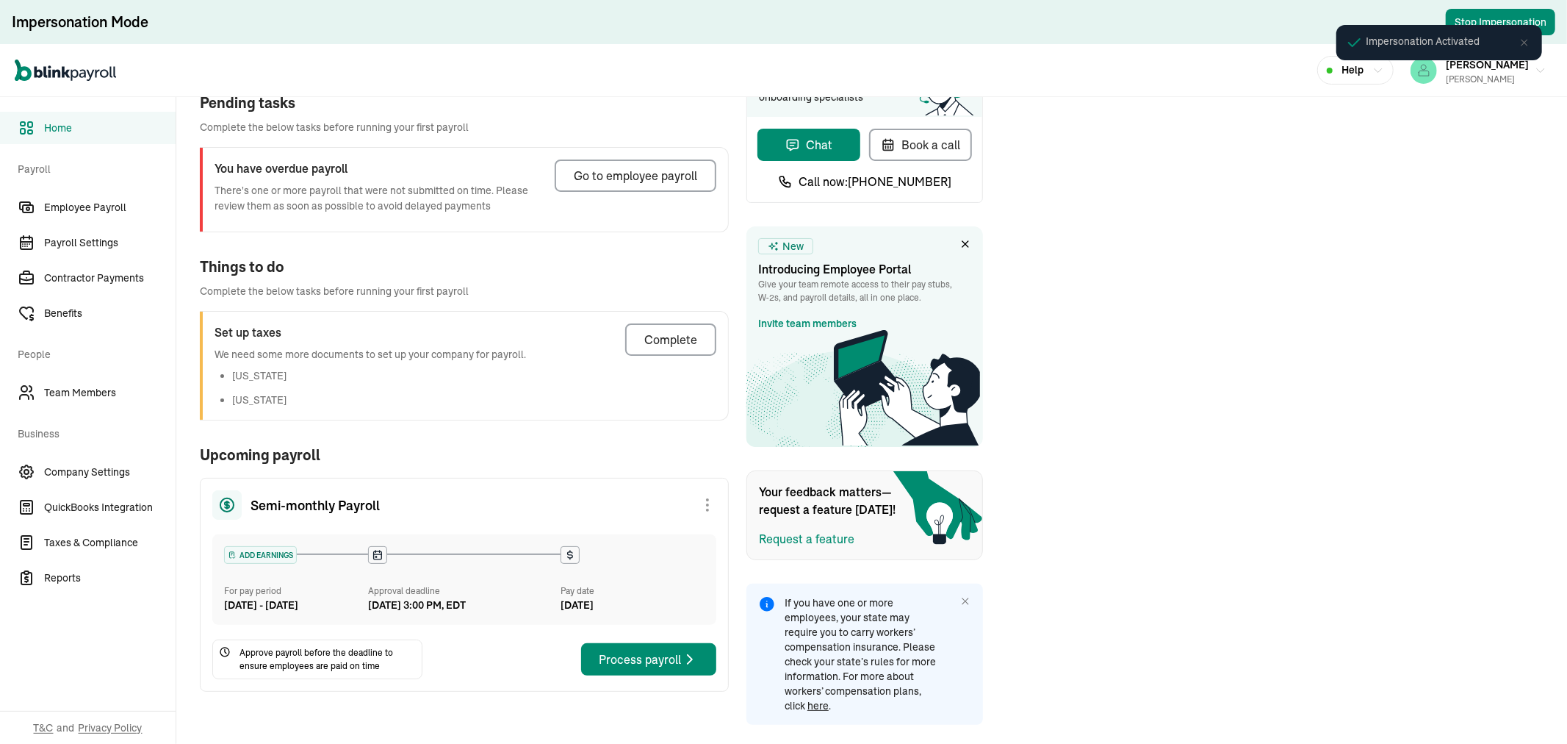
scroll to position [83, 0]
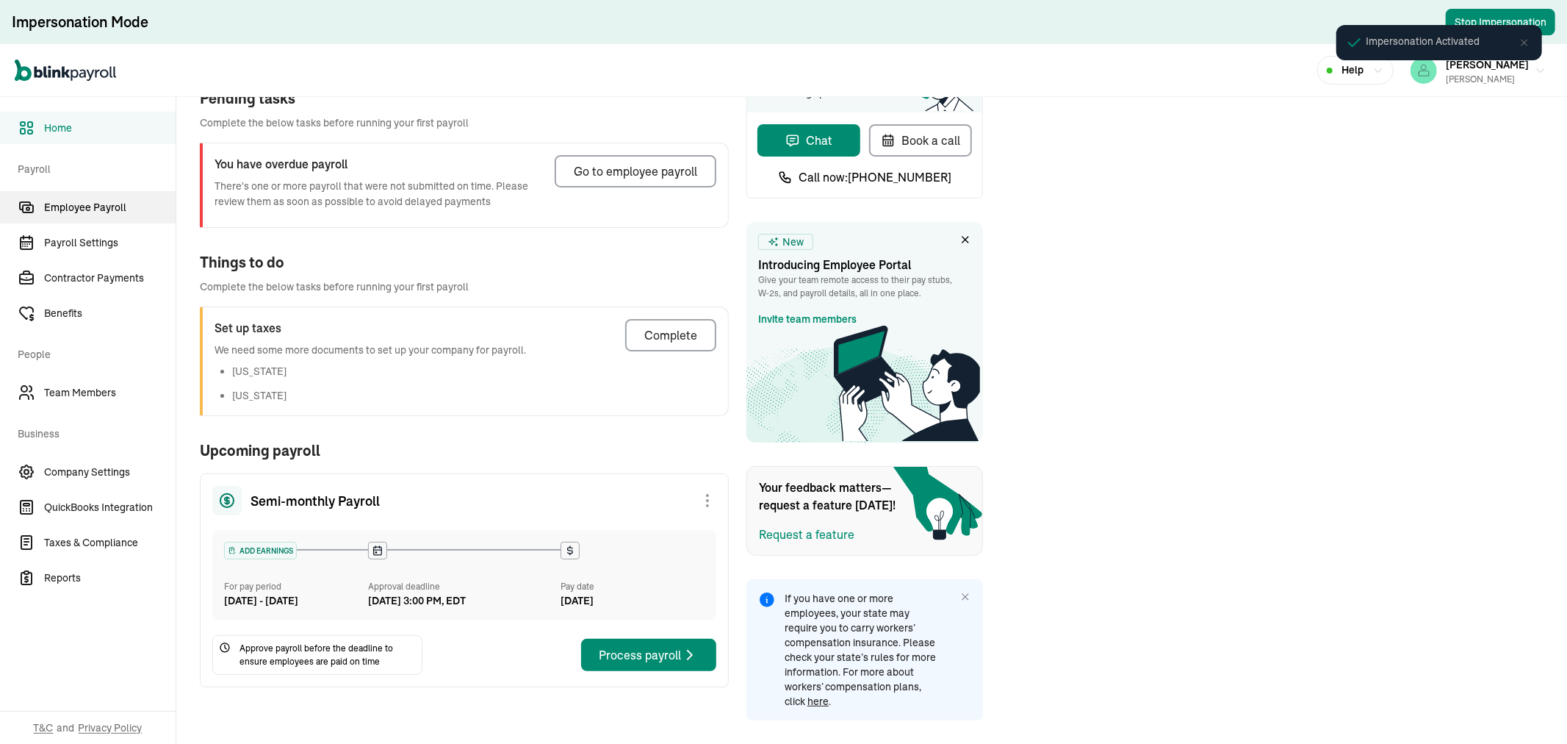
click at [98, 204] on span "Employee Payroll" at bounding box center [110, 207] width 132 height 15
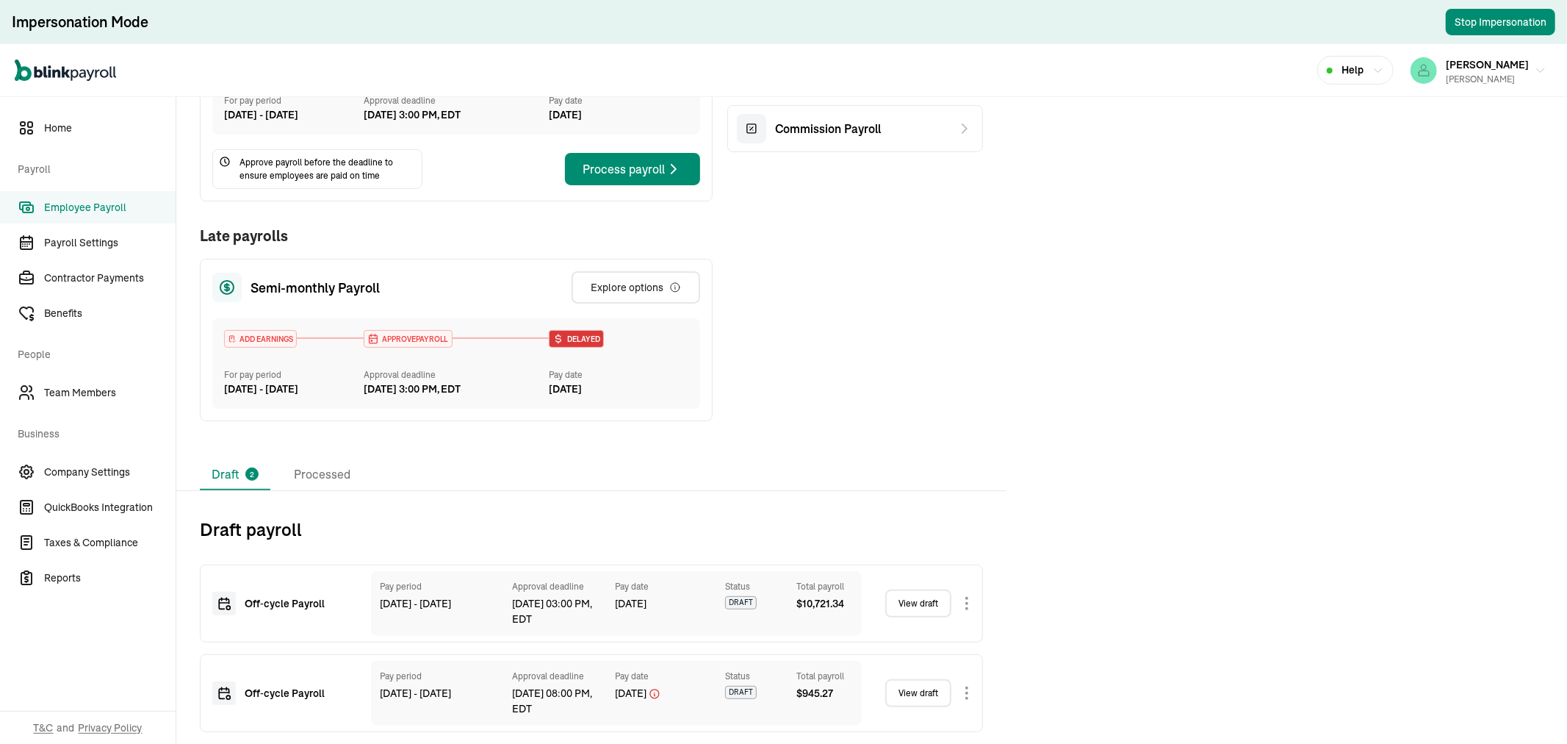
scroll to position [303, 0]
click at [916, 600] on link "View draft" at bounding box center [918, 603] width 66 height 28
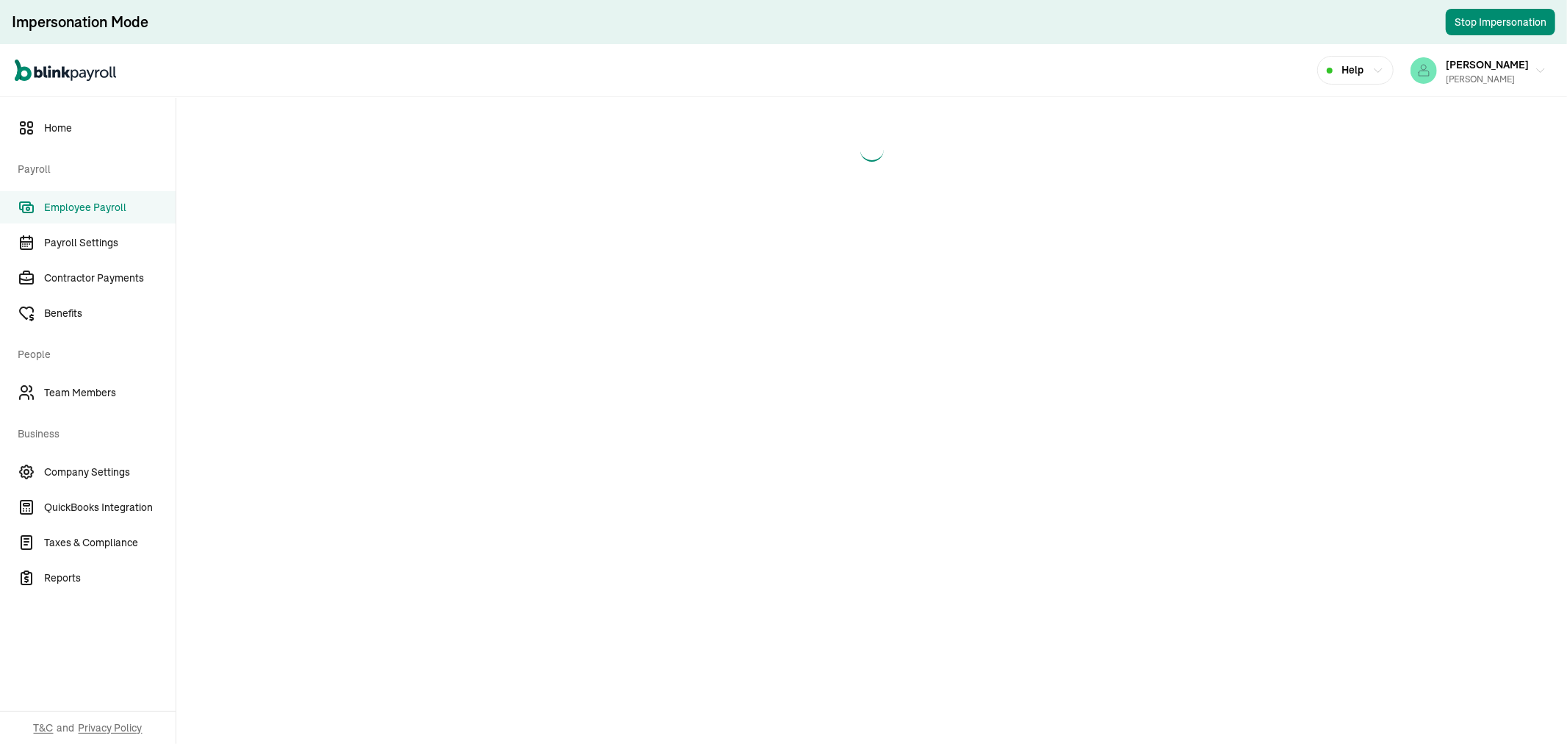
select select "direct_deposit"
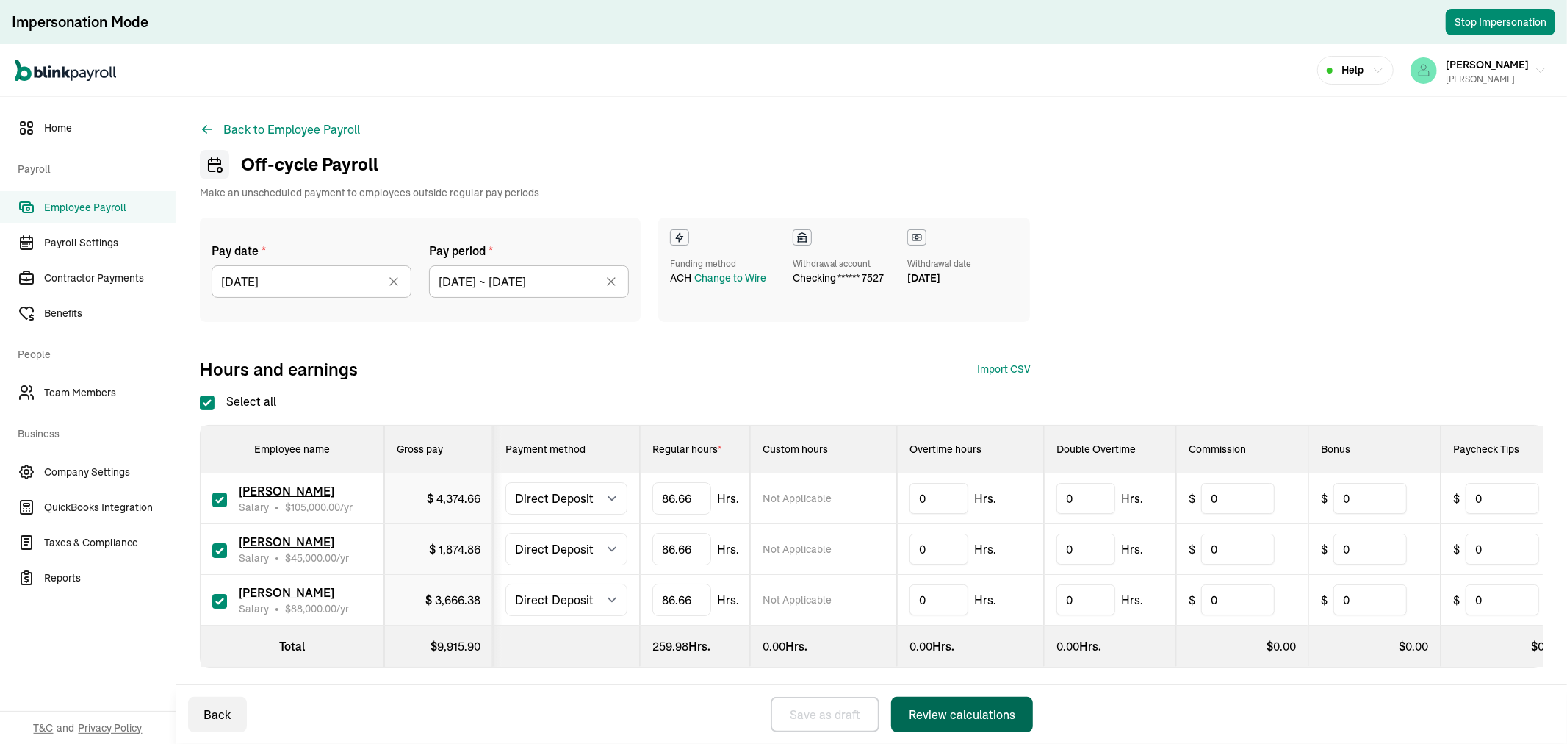
click at [946, 714] on div "Review calculations" at bounding box center [962, 714] width 107 height 18
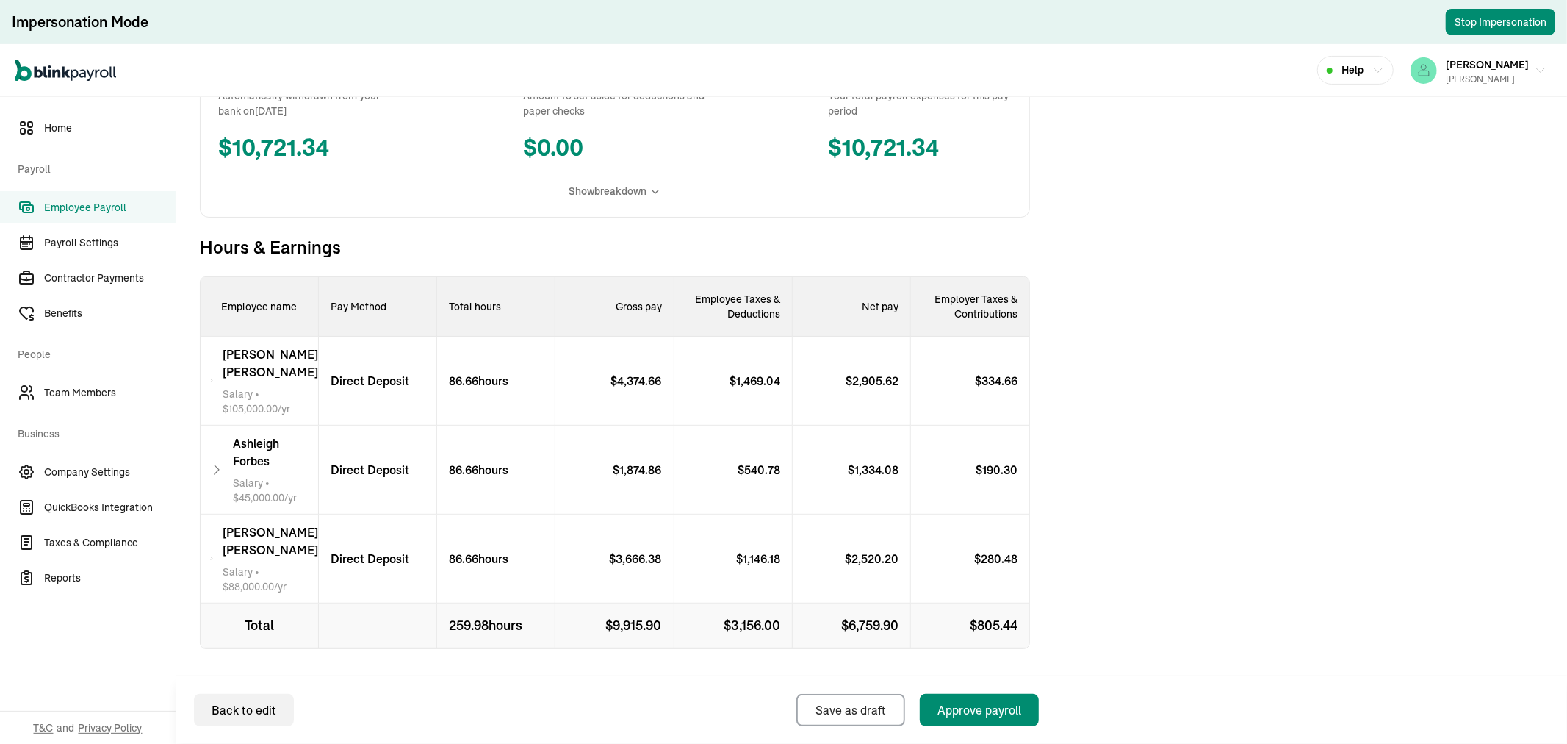
scroll to position [339, 0]
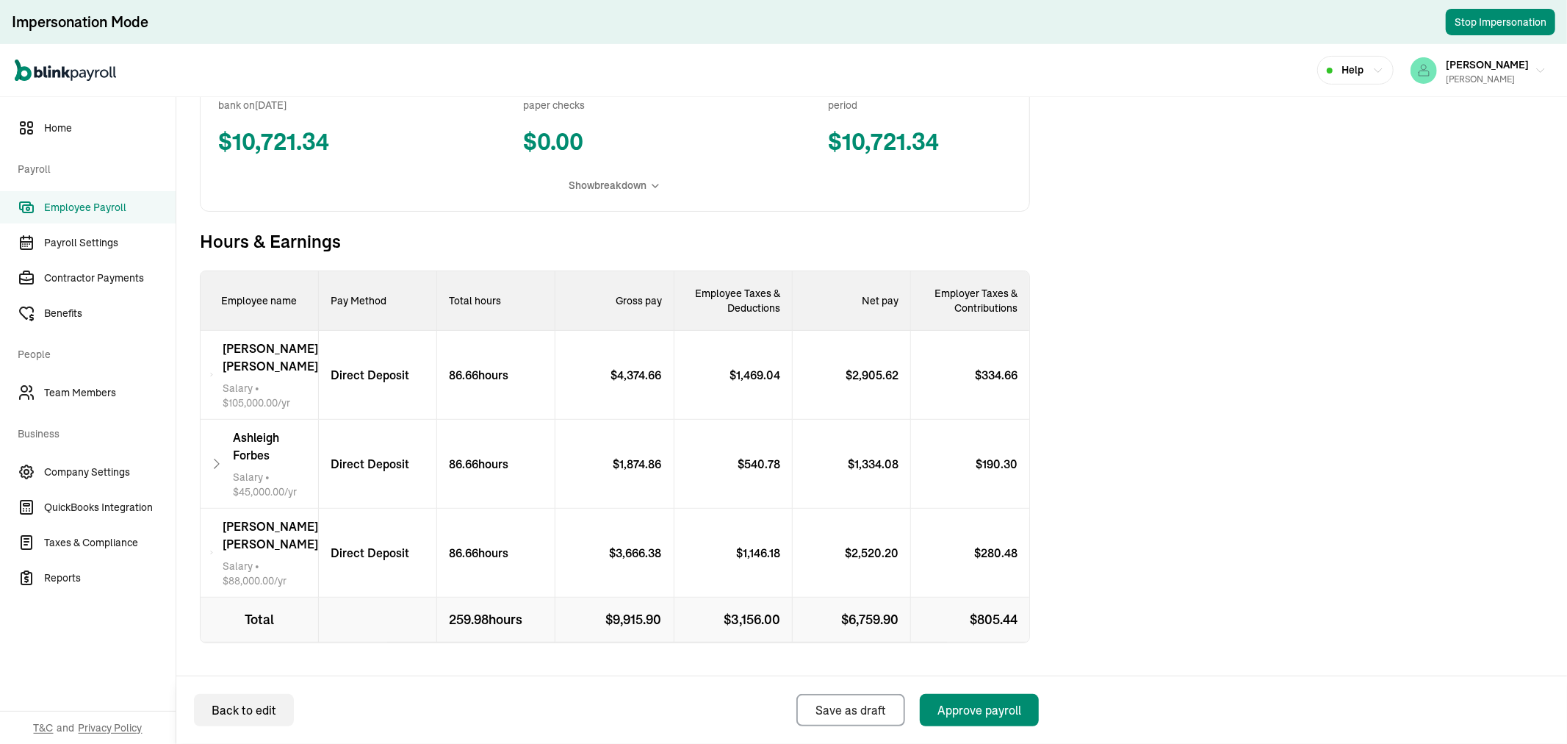
click at [298, 445] on span "[PERSON_NAME]" at bounding box center [275, 445] width 85 height 35
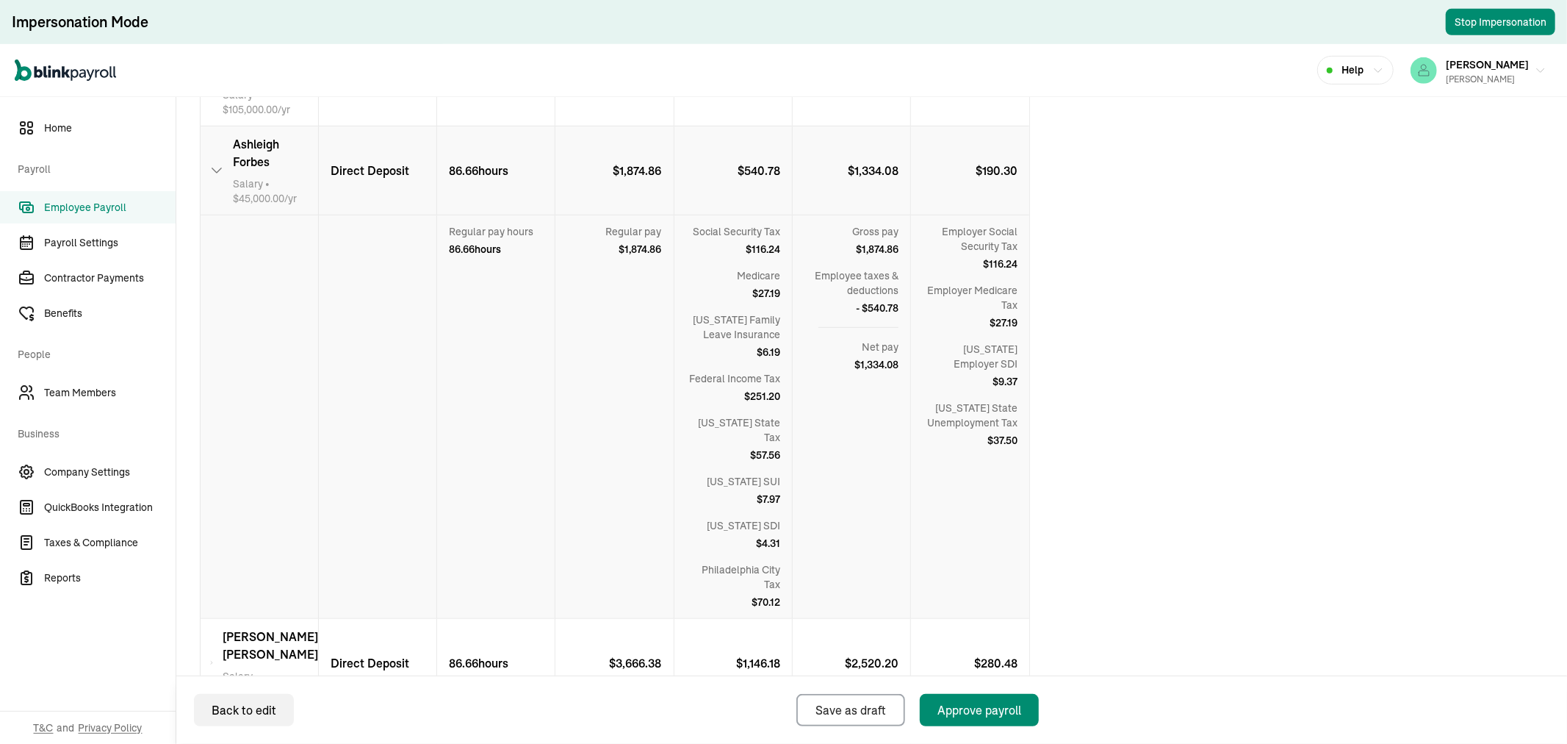
scroll to position [660, 0]
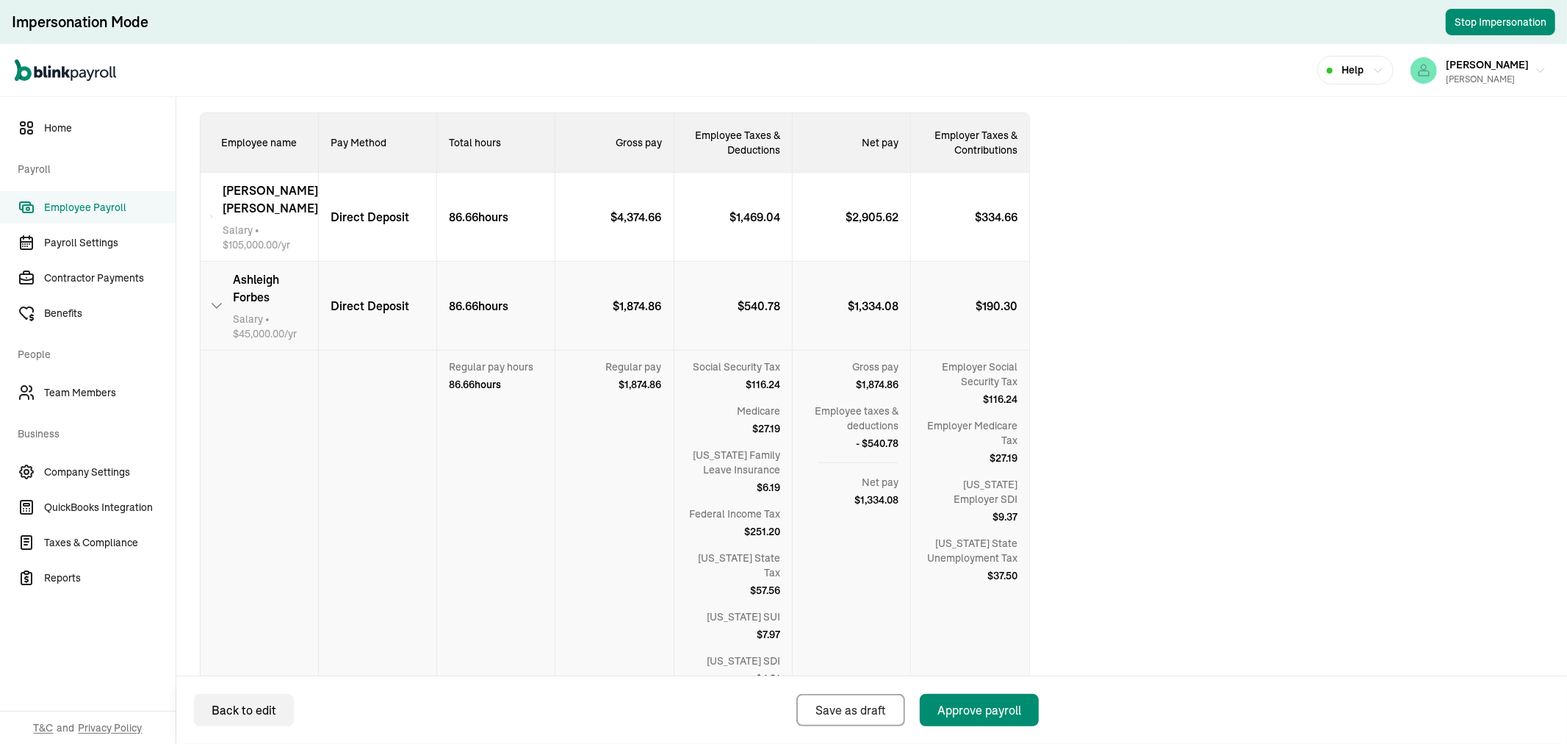
click at [281, 270] on span "[PERSON_NAME]" at bounding box center [275, 287] width 85 height 35
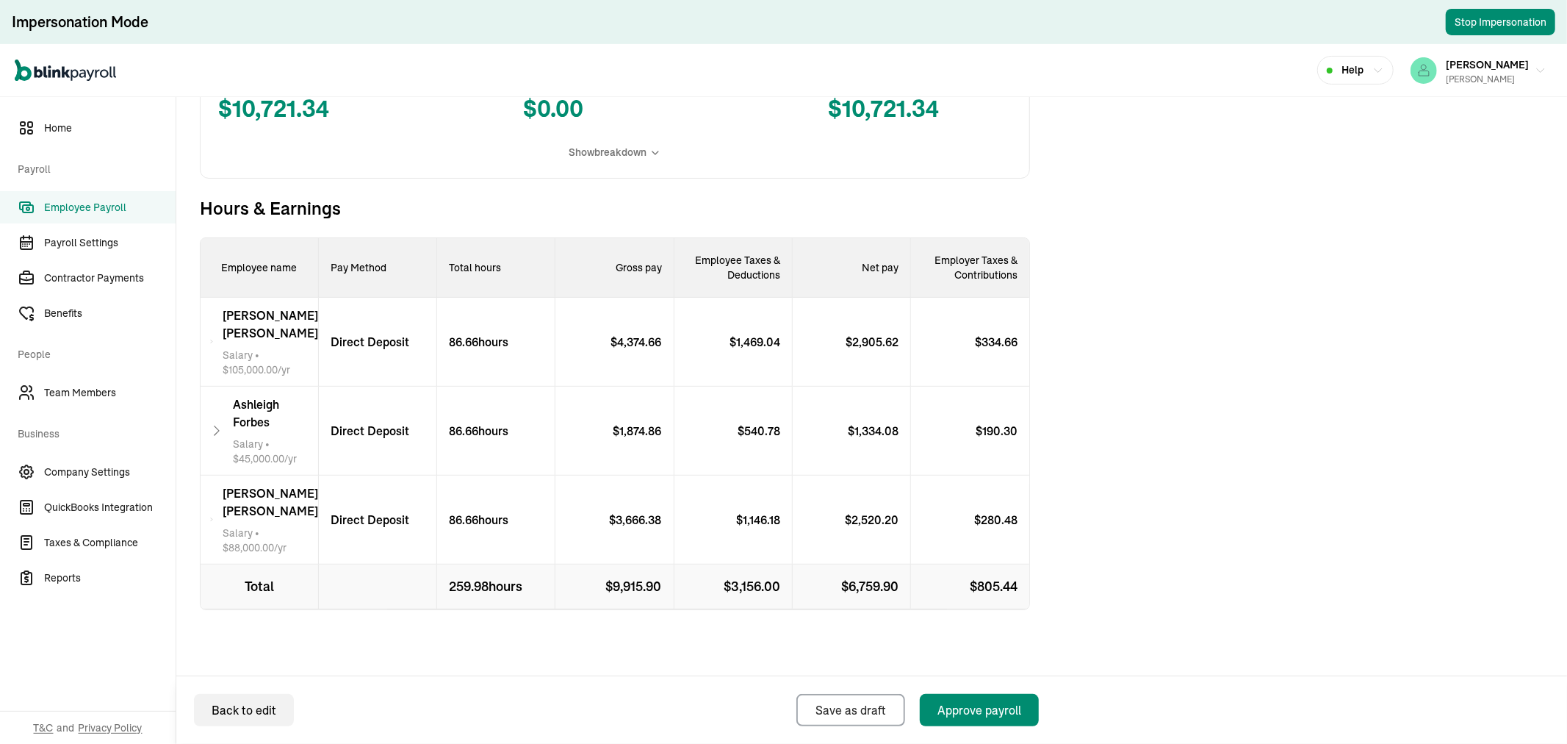
scroll to position [339, 0]
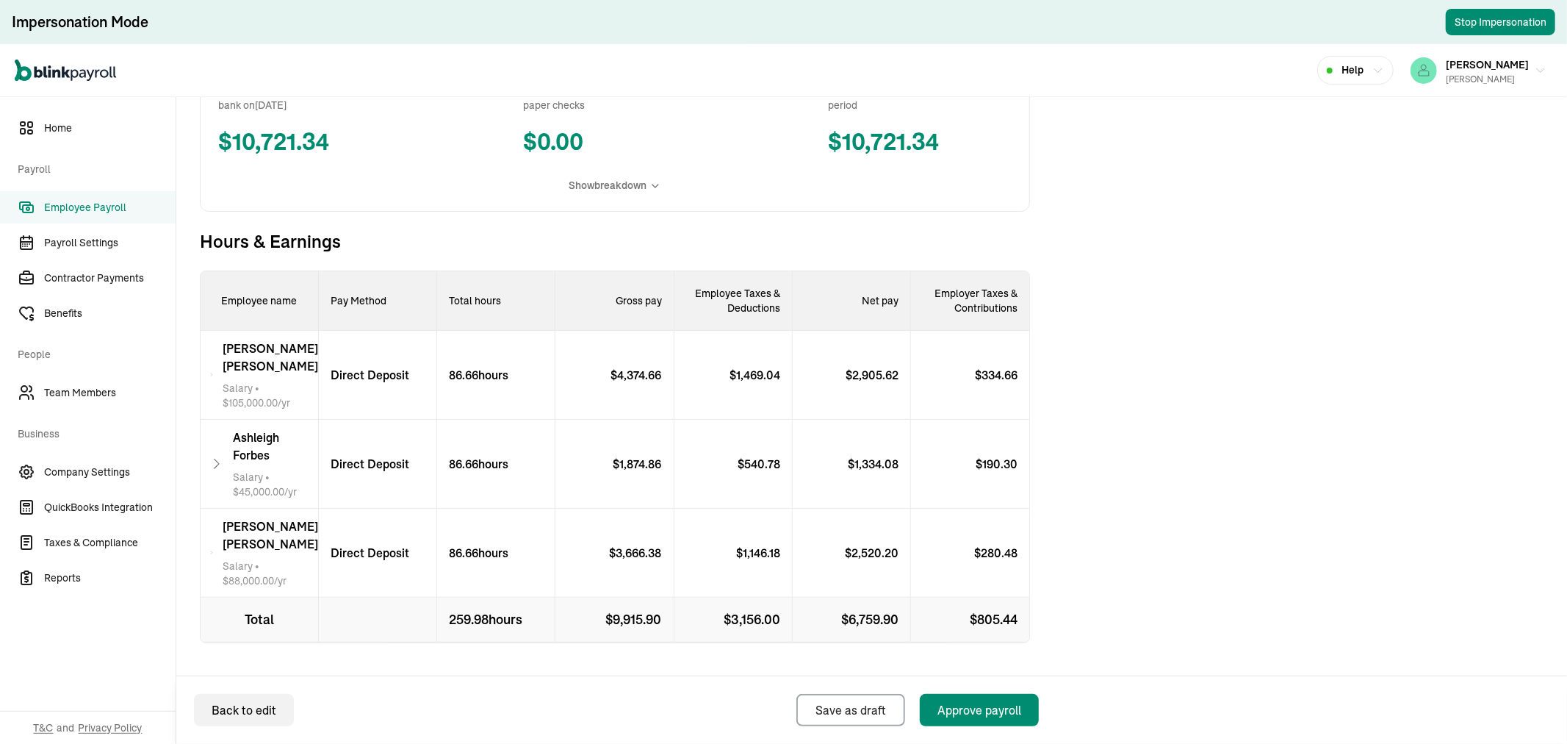
click at [281, 517] on span "[PERSON_NAME]" at bounding box center [271, 534] width 96 height 35
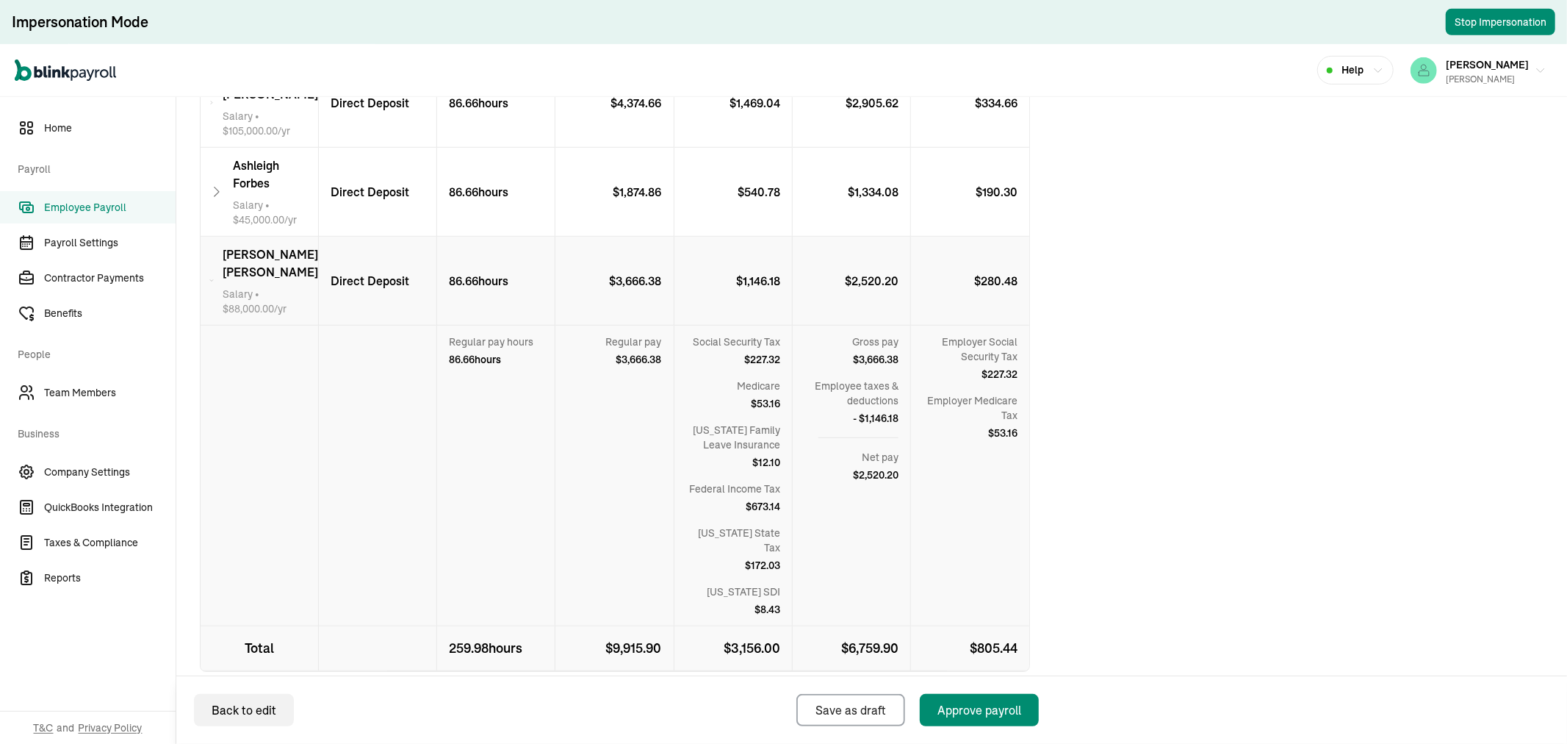
scroll to position [639, 0]
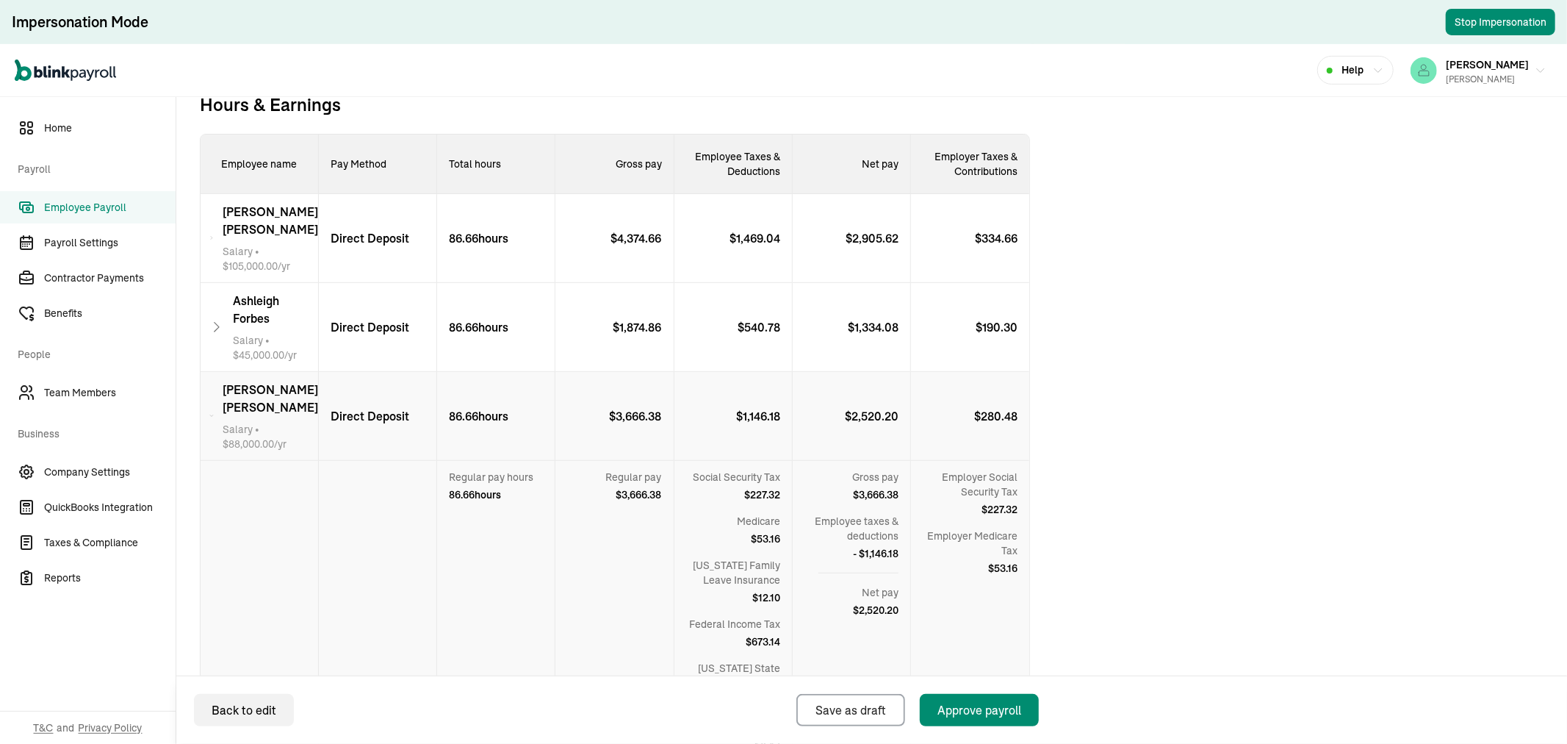
click at [273, 384] on div "[PERSON_NAME] Salary • $ 88,000.00 /yr" at bounding box center [271, 416] width 96 height 71
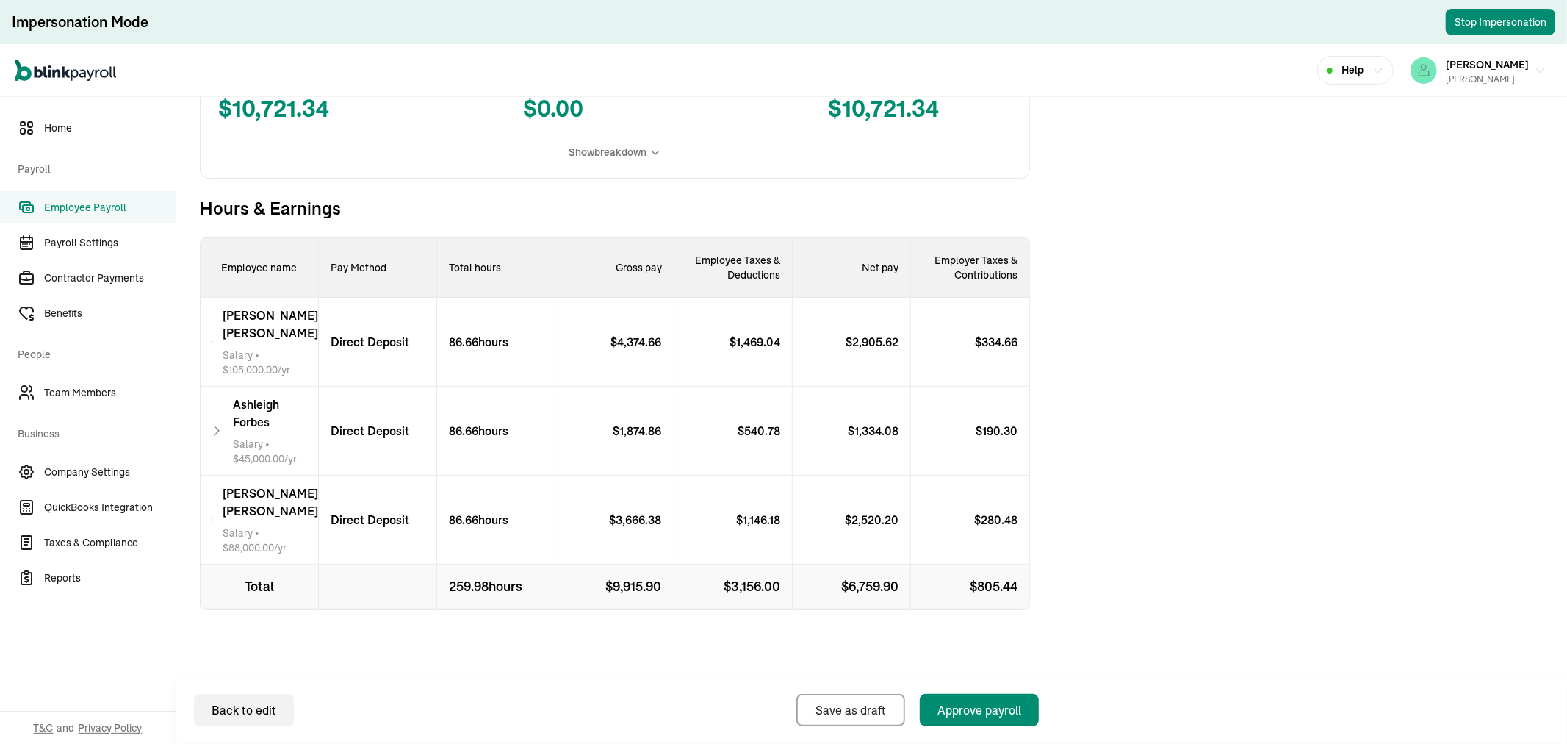
scroll to position [339, 0]
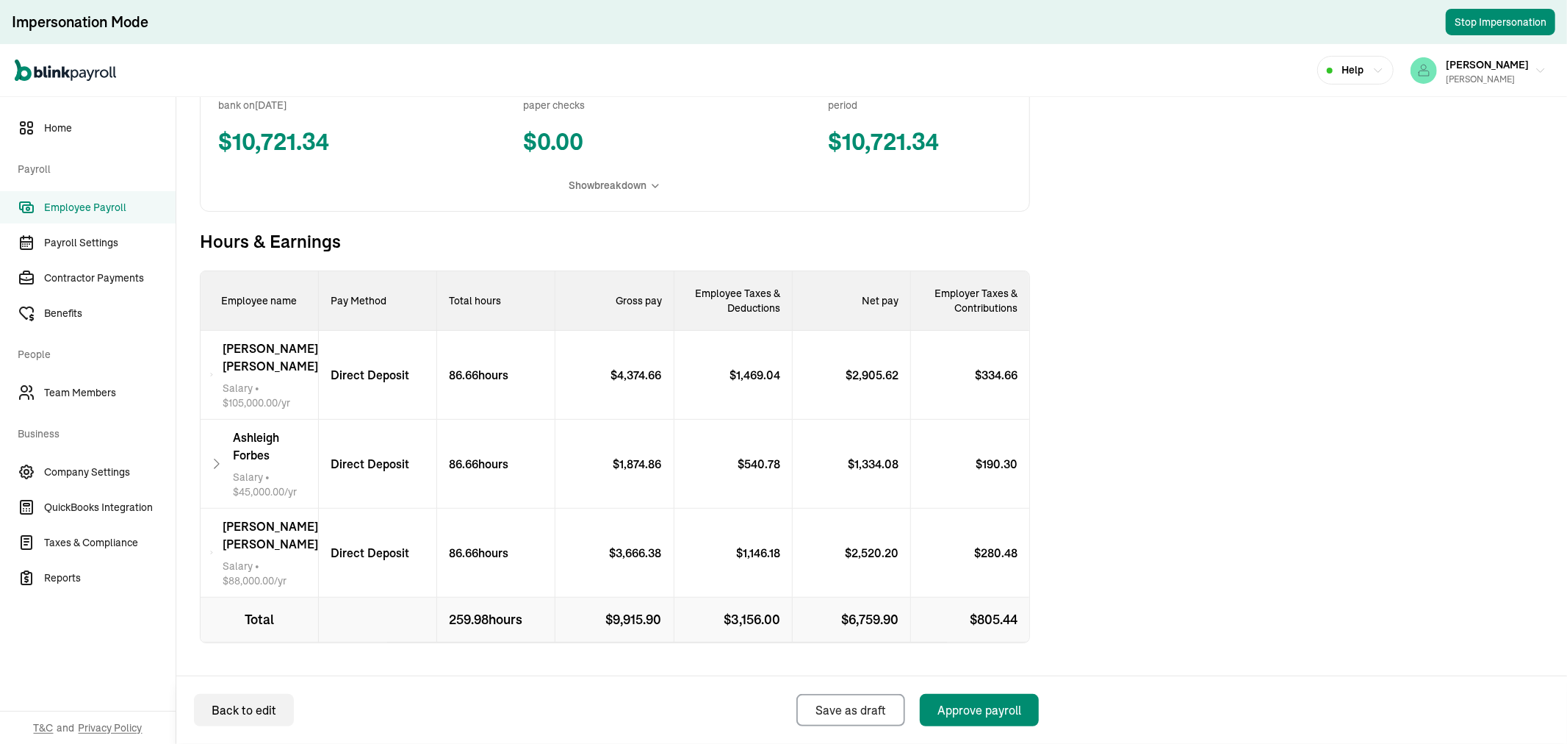
click at [100, 200] on span "Employee Payroll" at bounding box center [110, 207] width 132 height 15
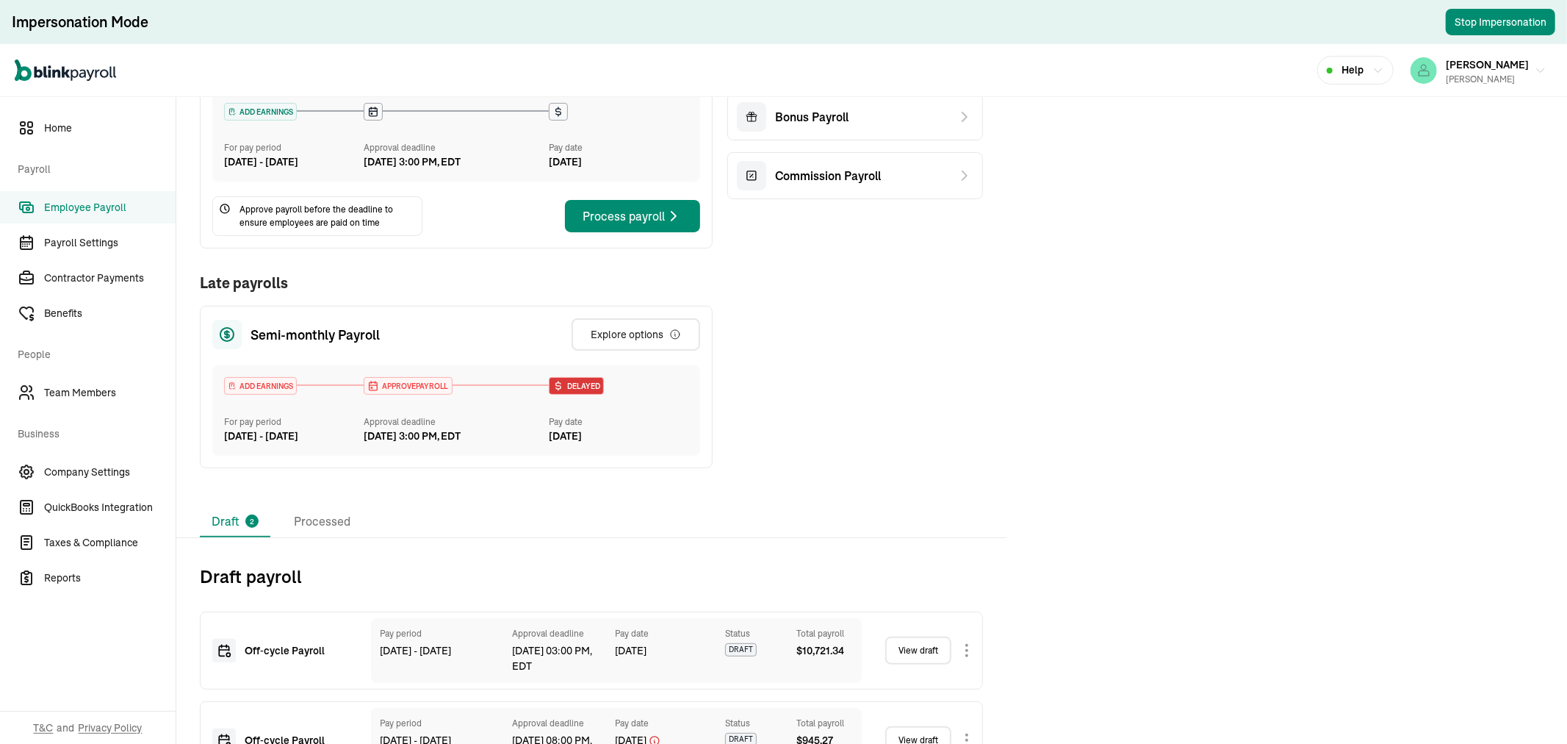
scroll to position [303, 0]
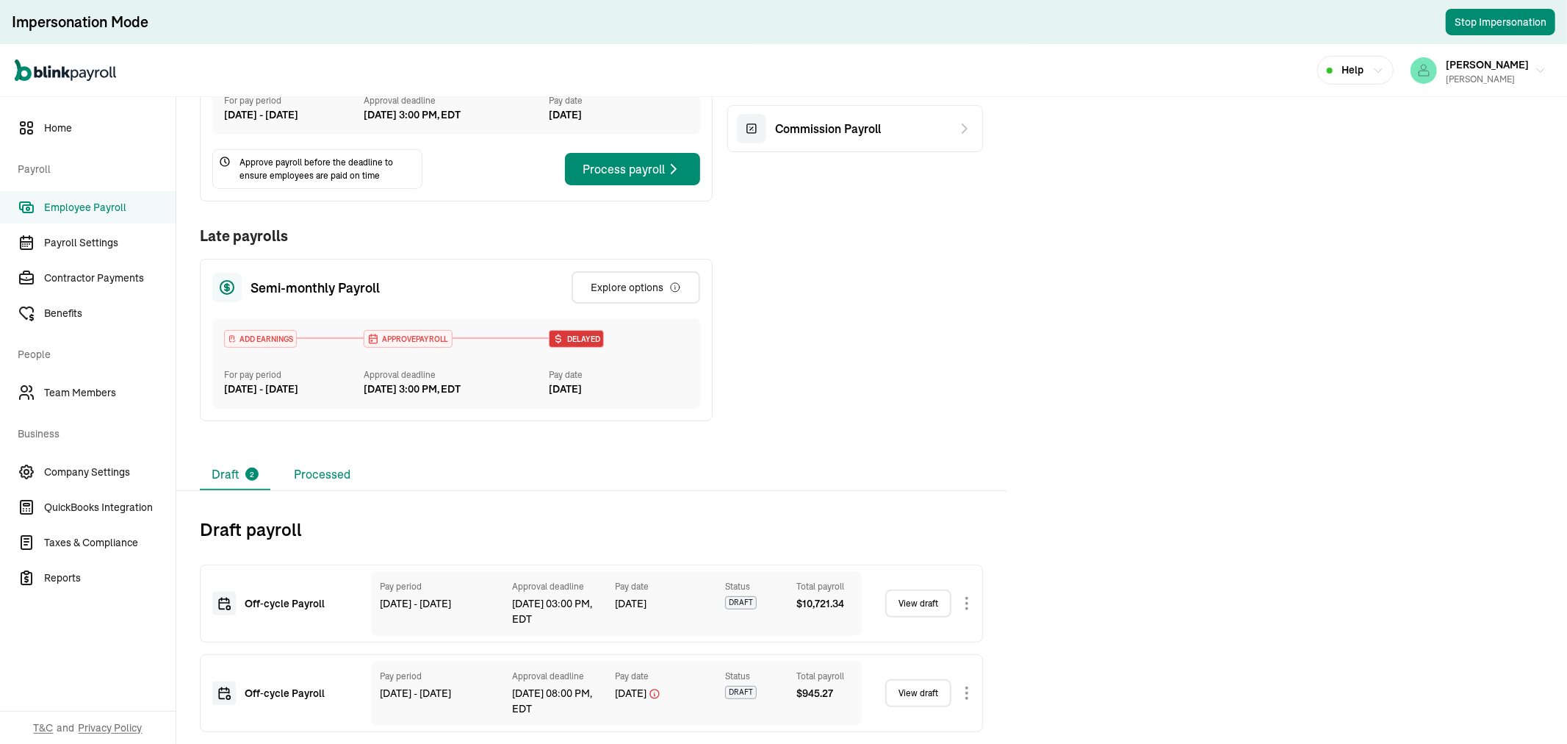
click at [317, 472] on li "Processed" at bounding box center [322, 474] width 80 height 31
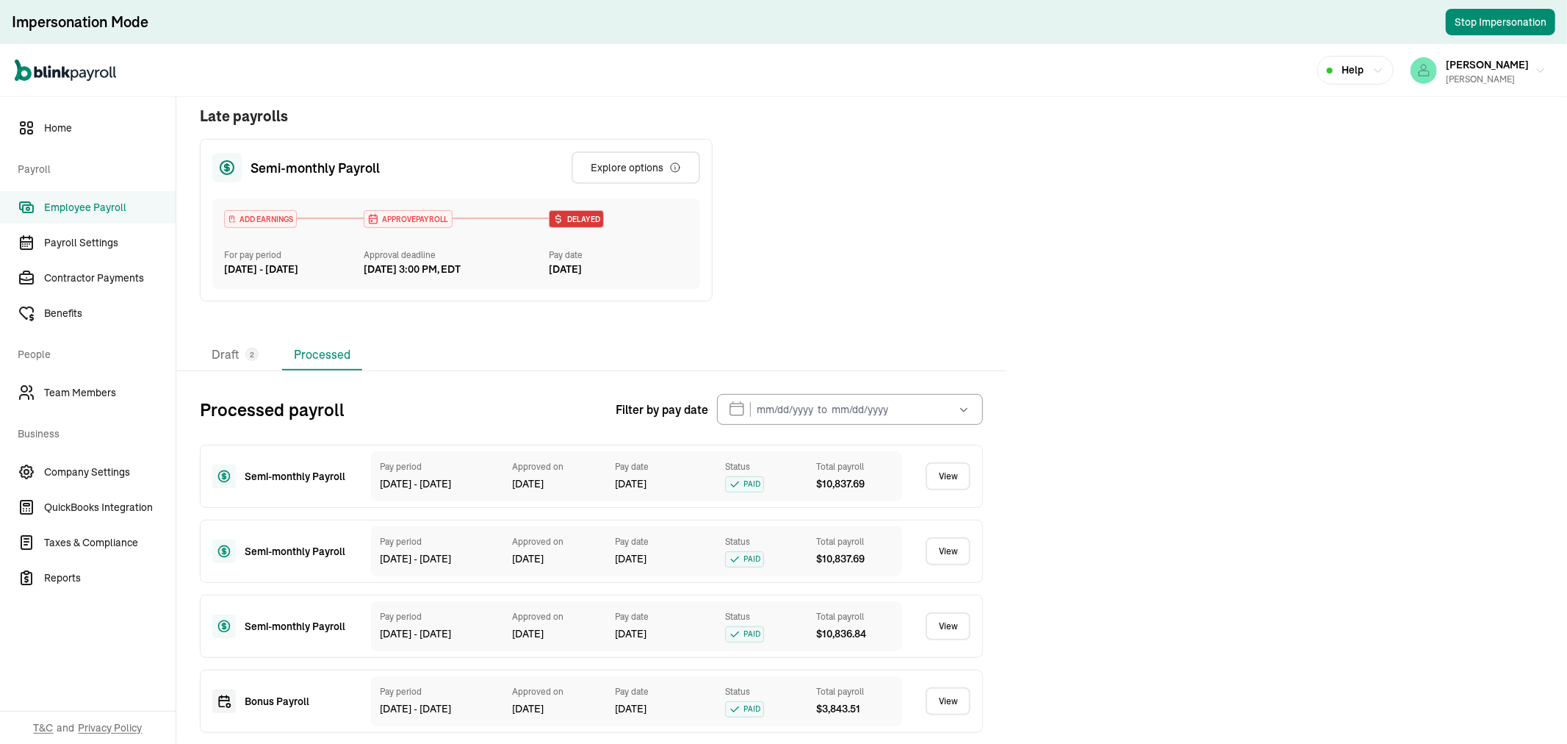
scroll to position [547, 0]
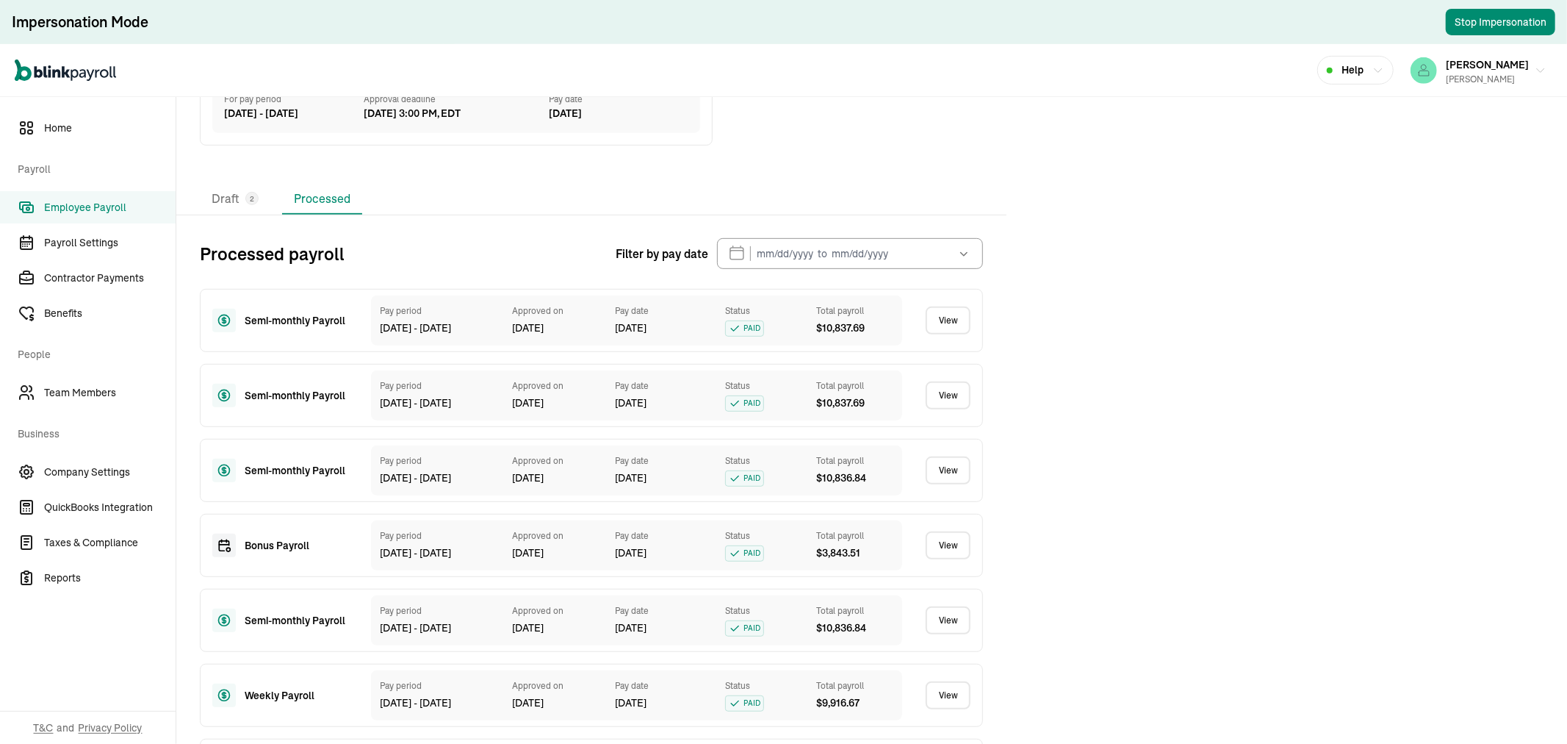
click at [949, 334] on link "View" at bounding box center [948, 320] width 45 height 28
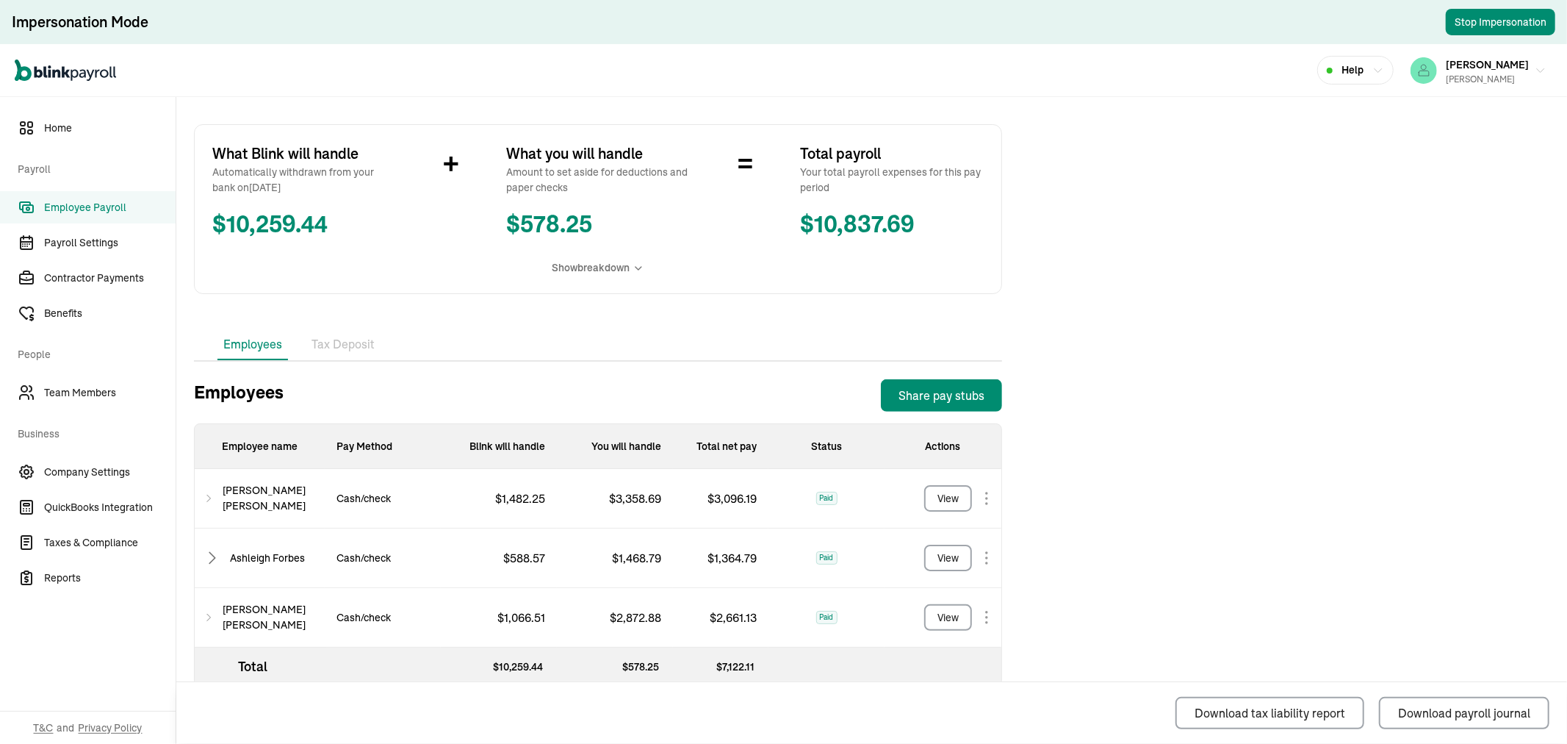
scroll to position [262, 0]
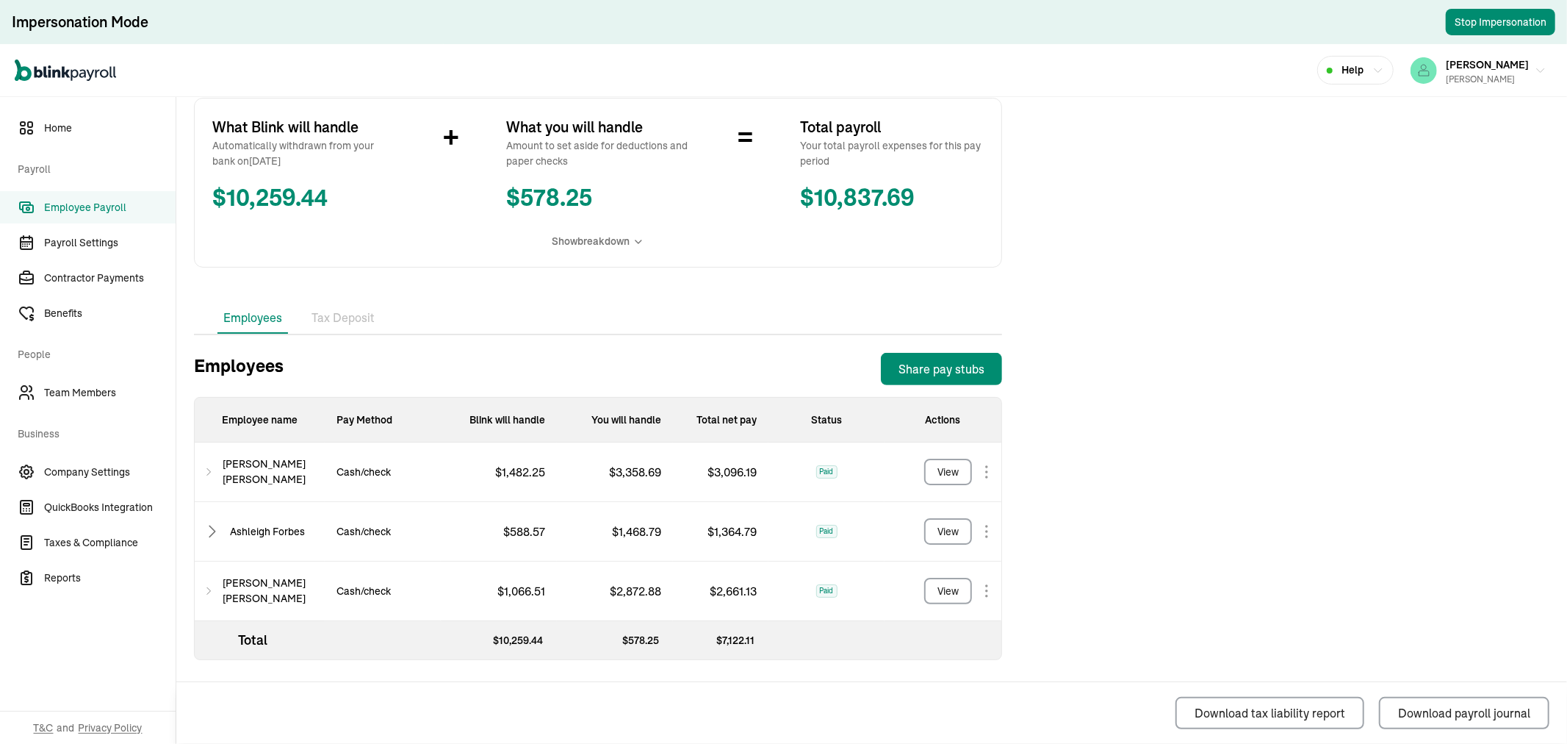
click at [483, 469] on p "$ 1,482.25" at bounding box center [519, 472] width 73 height 18
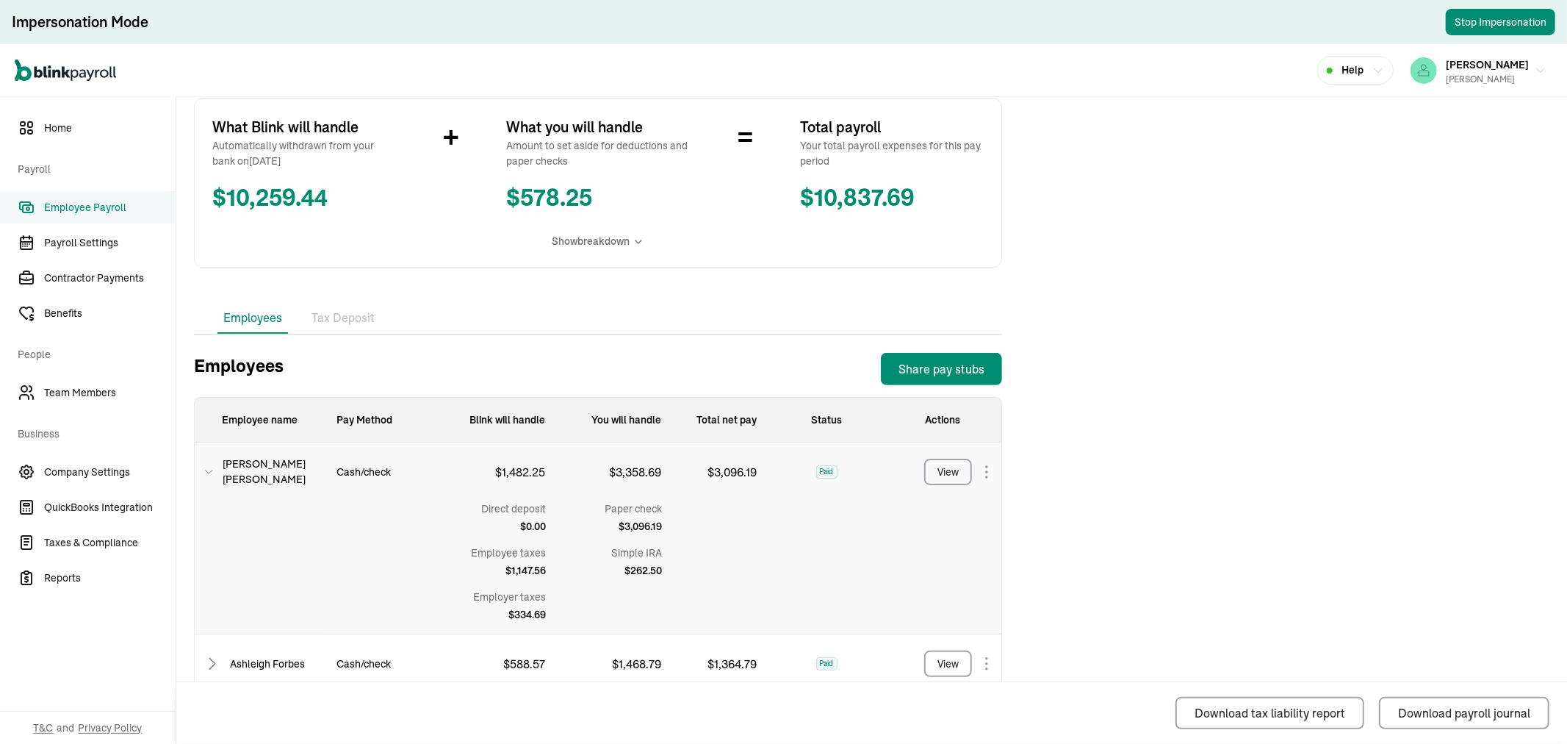
scroll to position [344, 0]
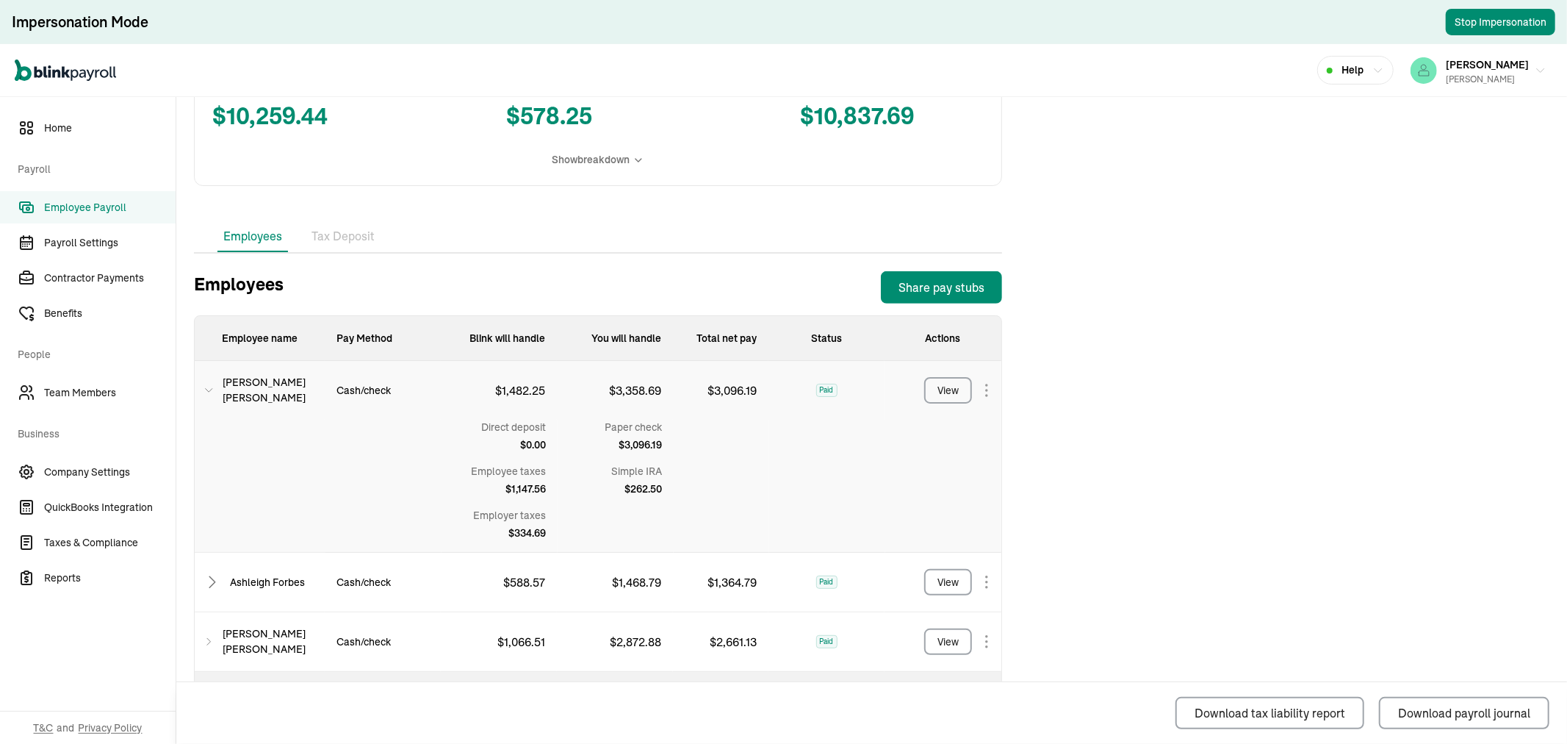
click at [475, 577] on div "$ 588.57" at bounding box center [499, 583] width 116 height 60
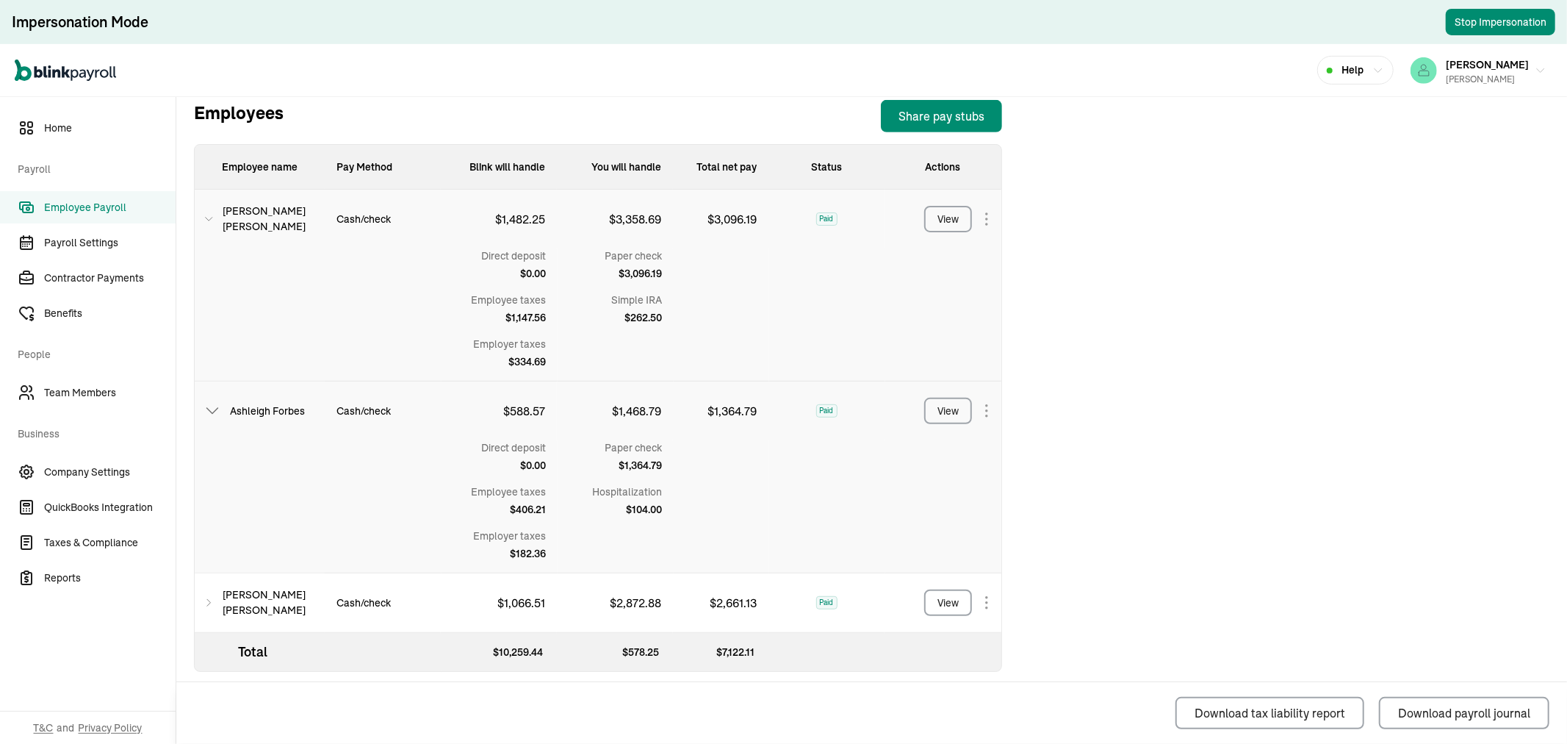
scroll to position [527, 0]
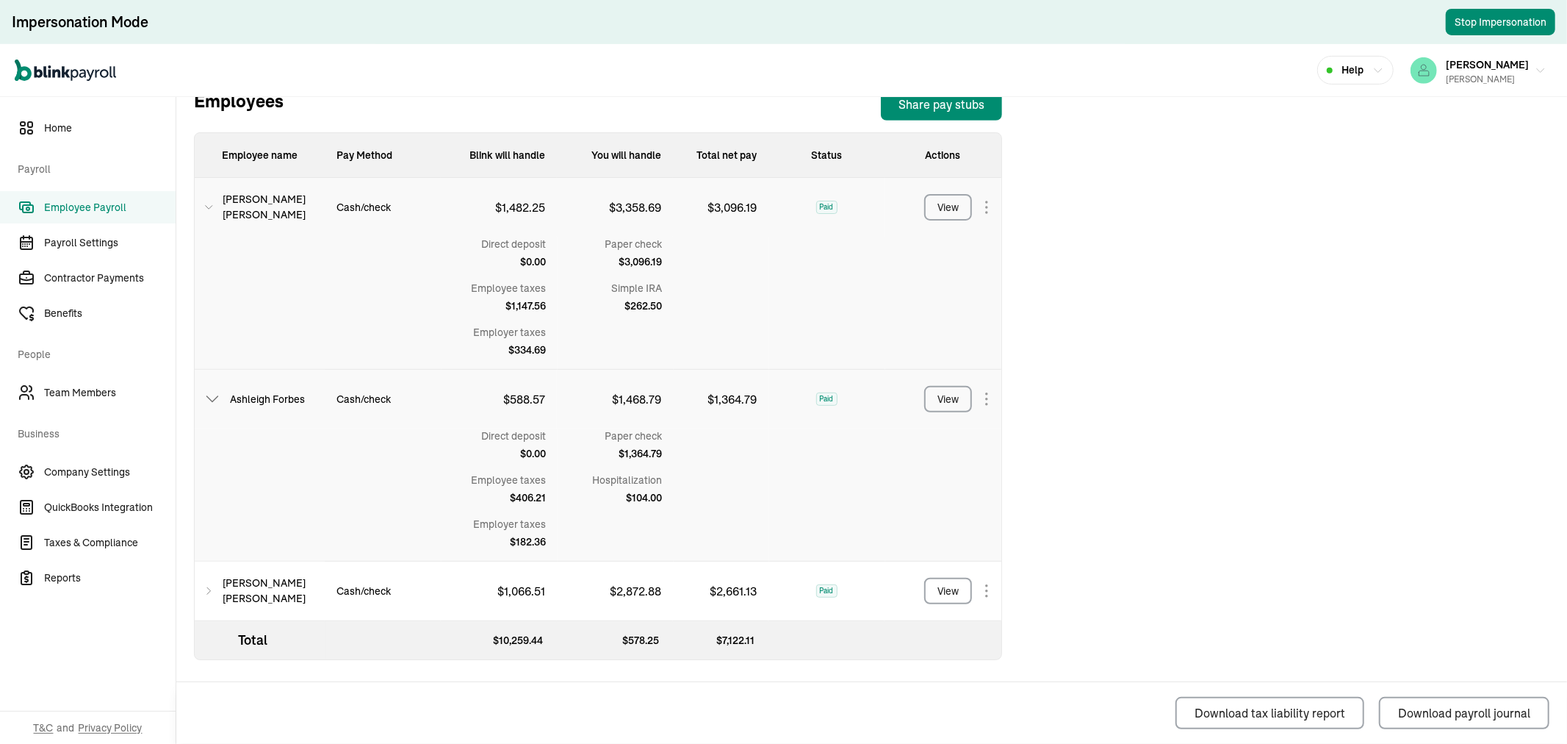
click at [475, 589] on div "$ 1,066.51" at bounding box center [499, 591] width 116 height 60
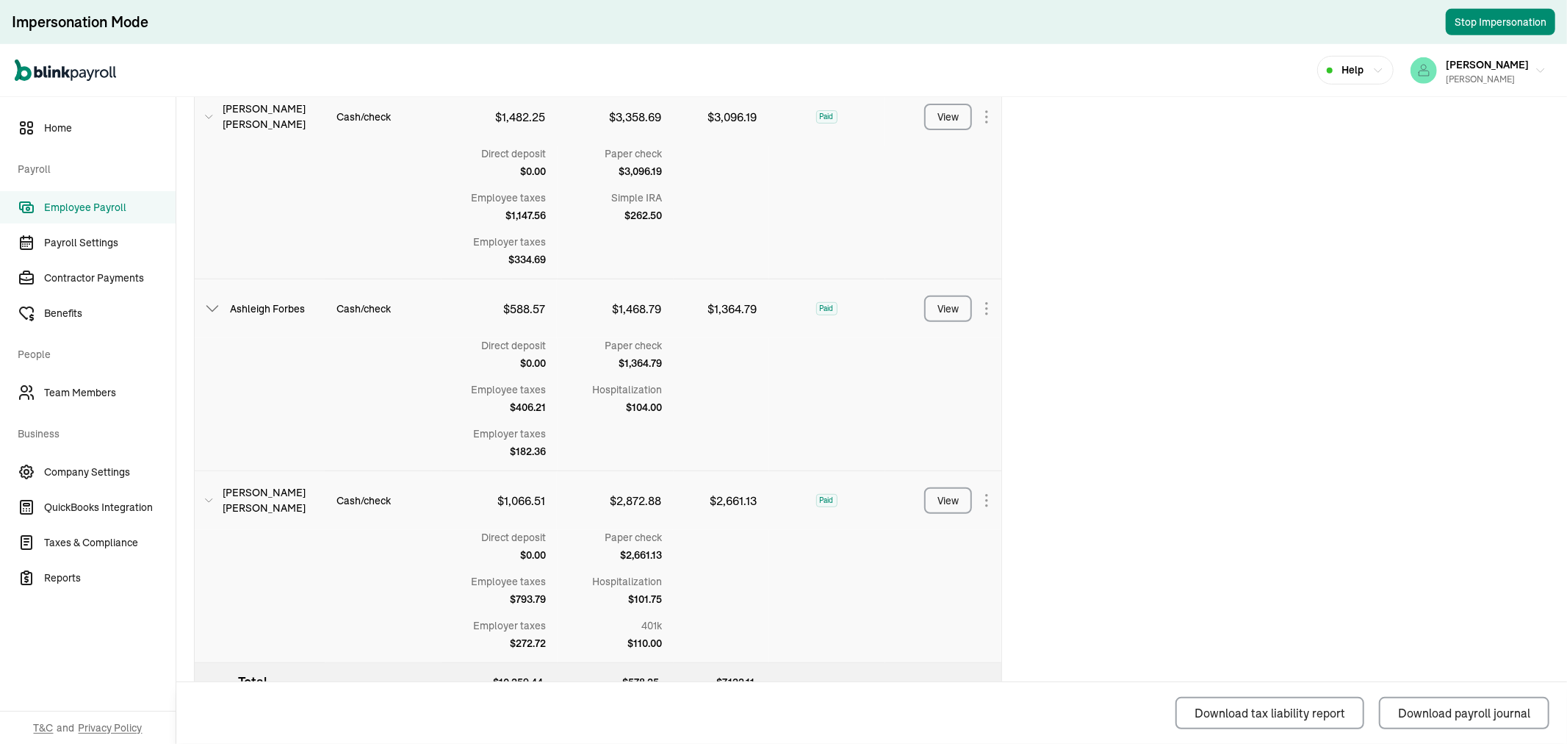
scroll to position [578, 0]
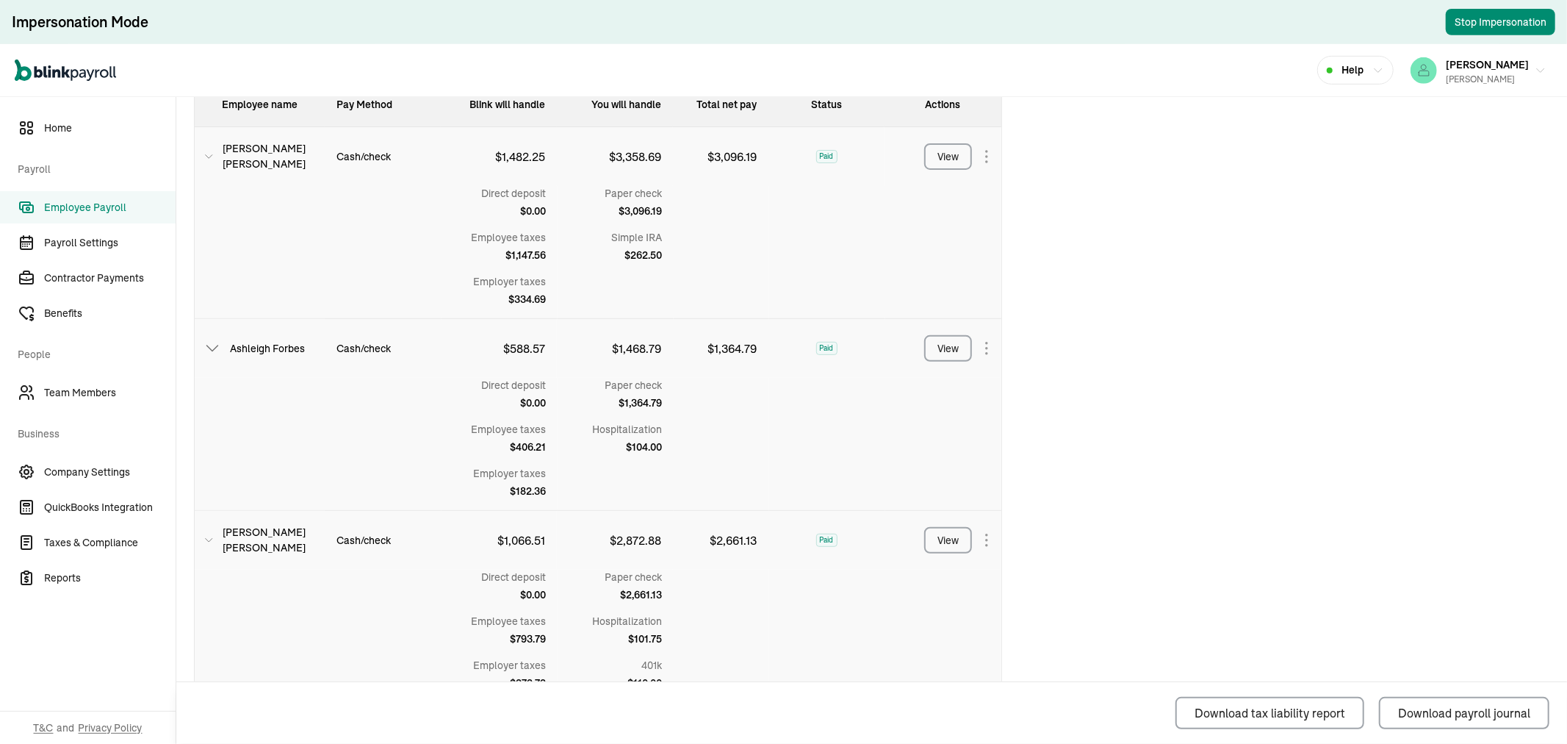
click at [79, 206] on span "Employee Payroll" at bounding box center [110, 207] width 132 height 15
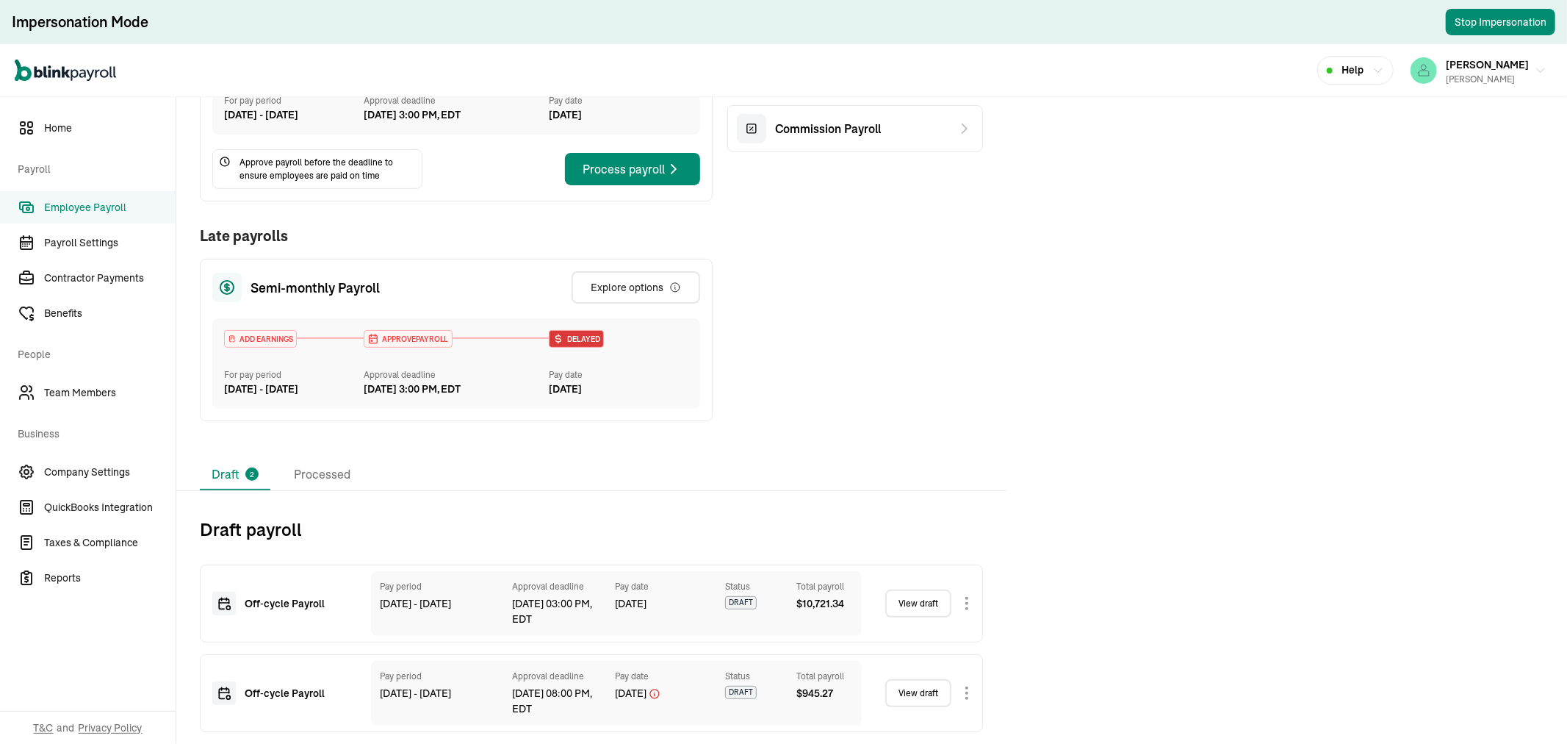
scroll to position [303, 0]
click at [909, 597] on link "View draft" at bounding box center [918, 603] width 66 height 28
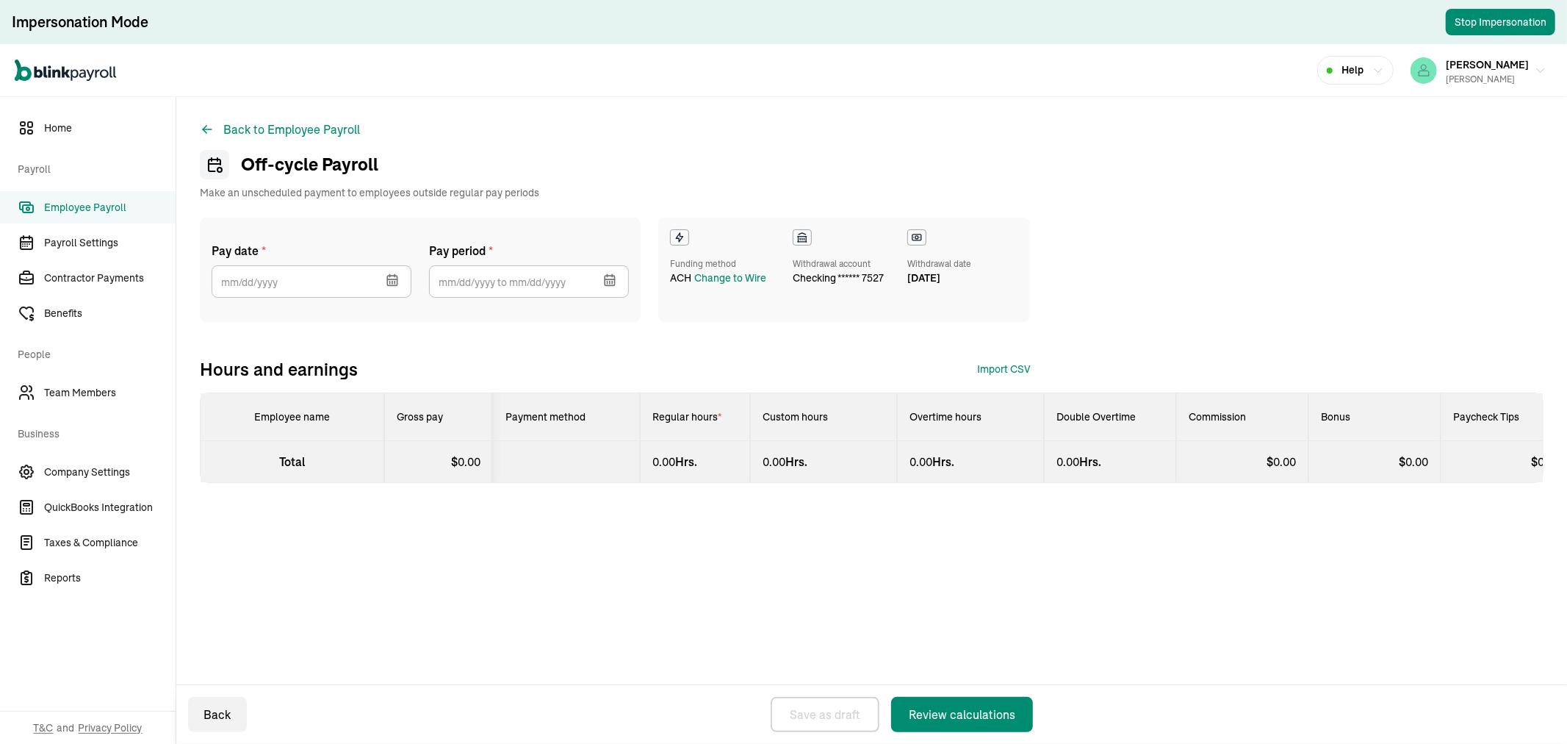
select select "direct_deposit"
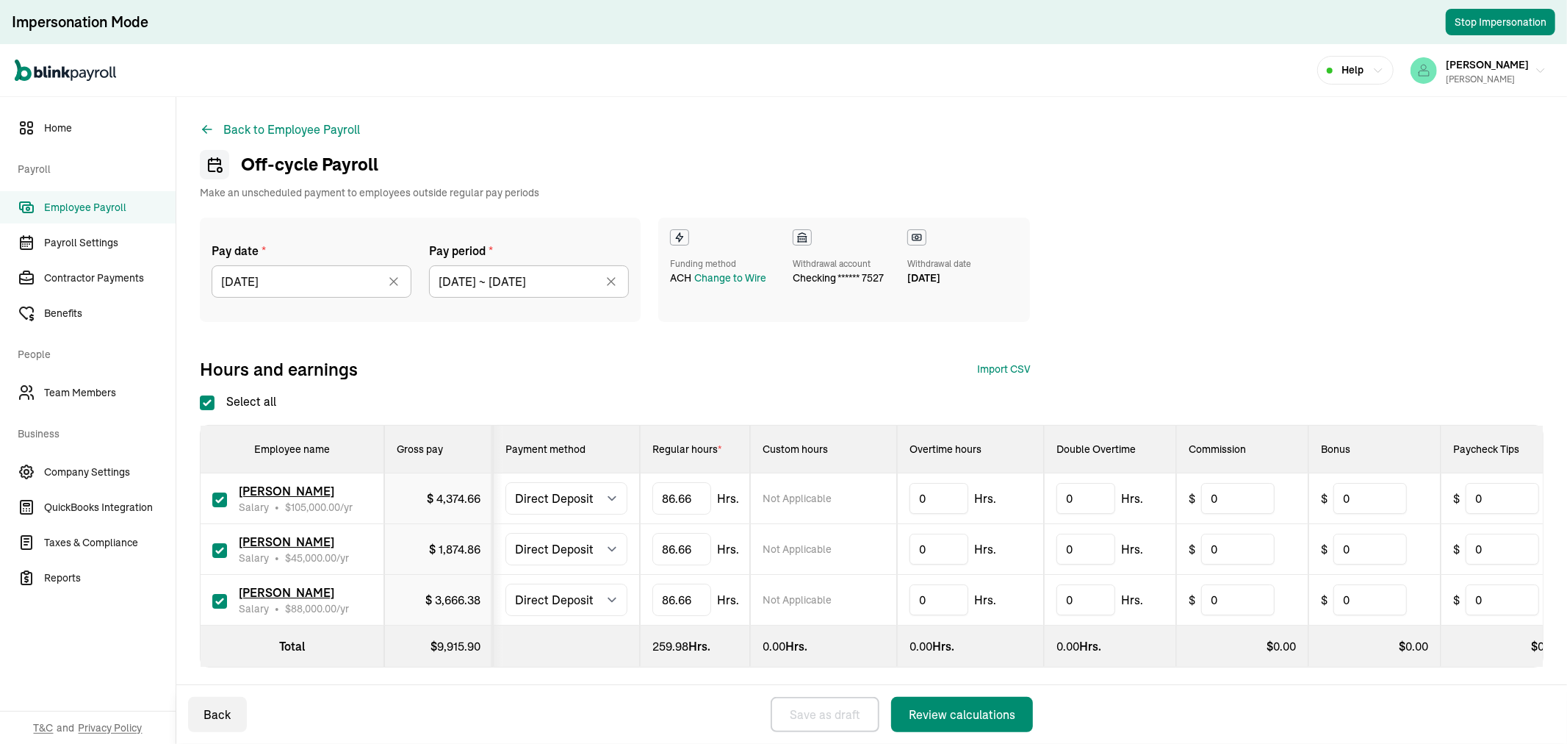
scroll to position [18, 0]
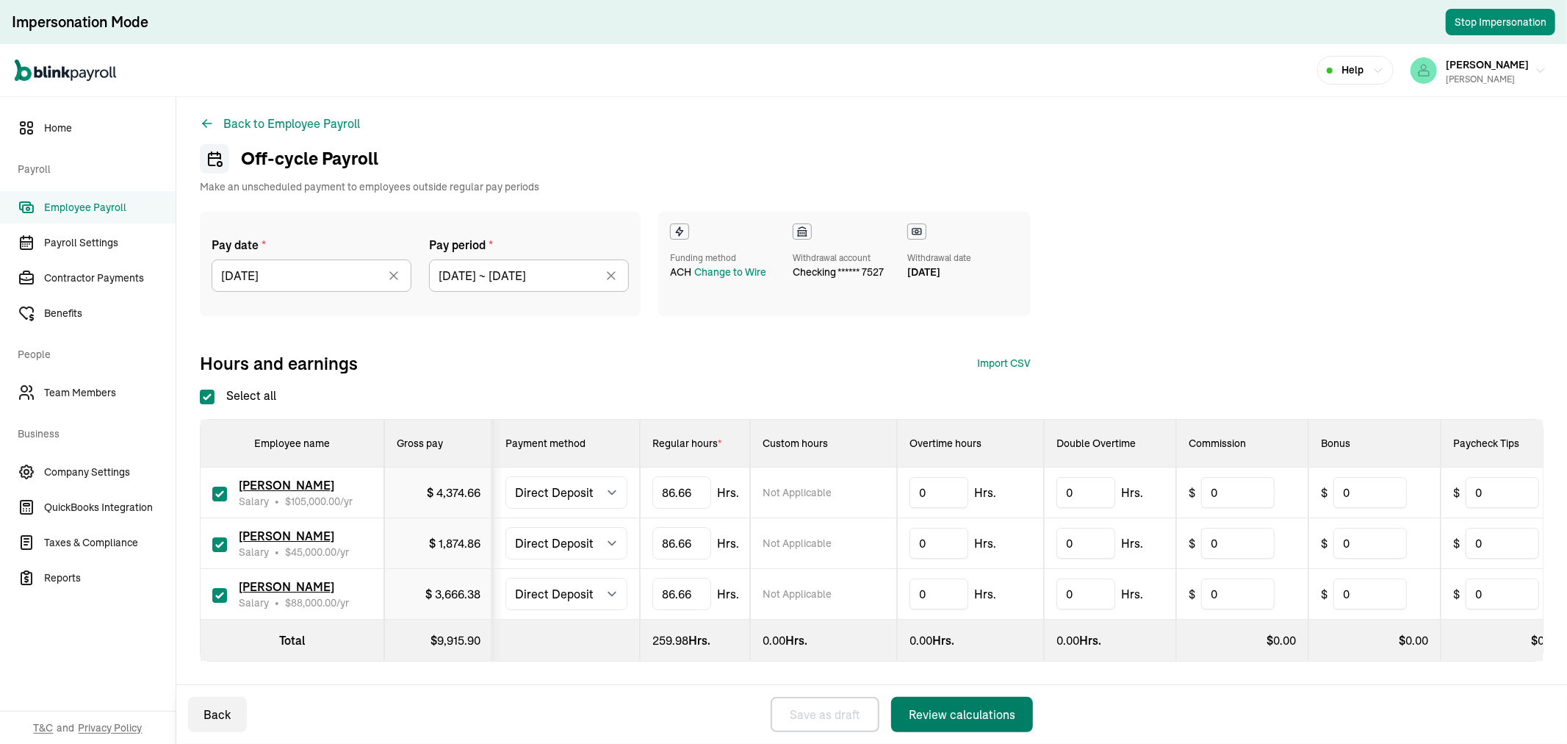
click at [981, 708] on div "Review calculations" at bounding box center [962, 714] width 107 height 18
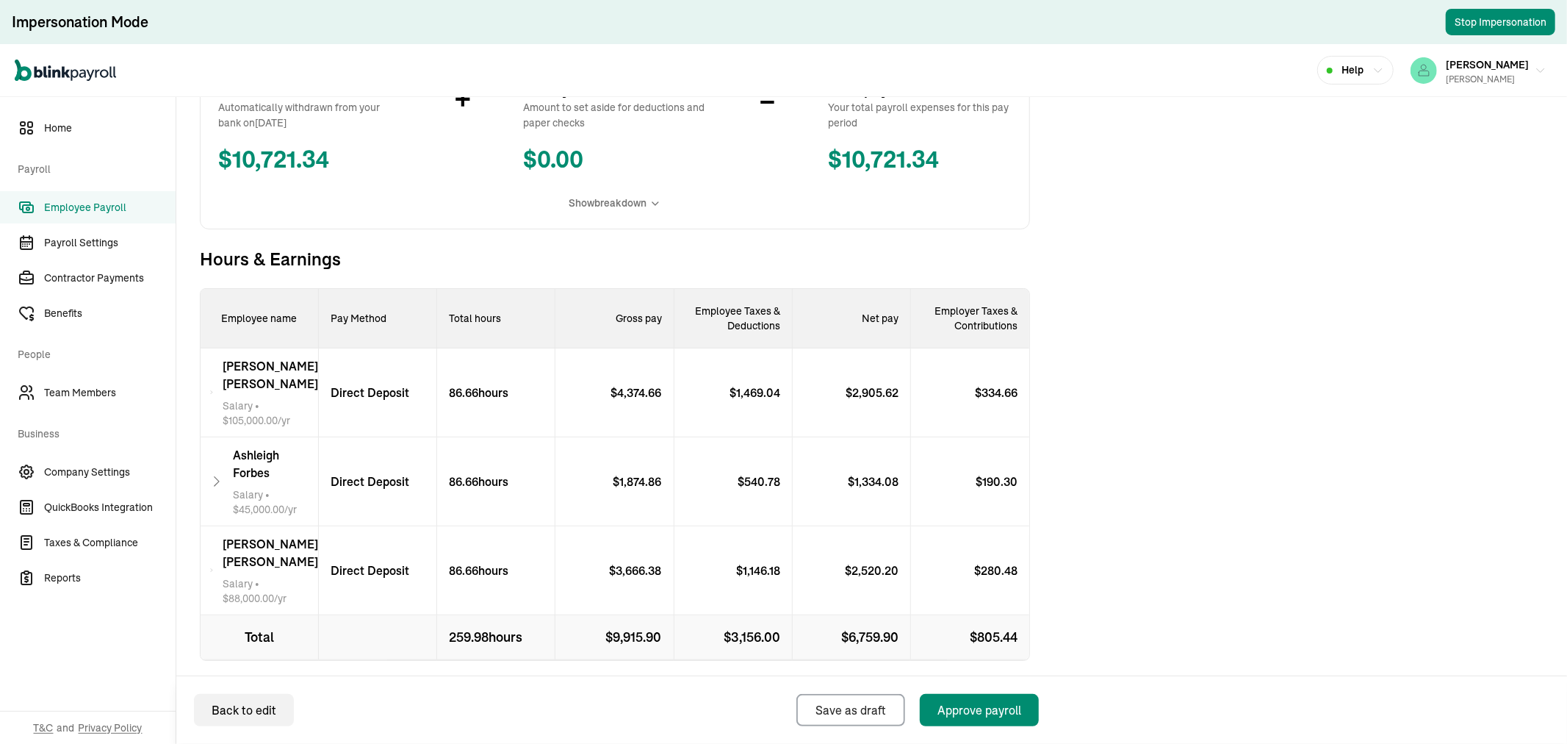
scroll to position [339, 0]
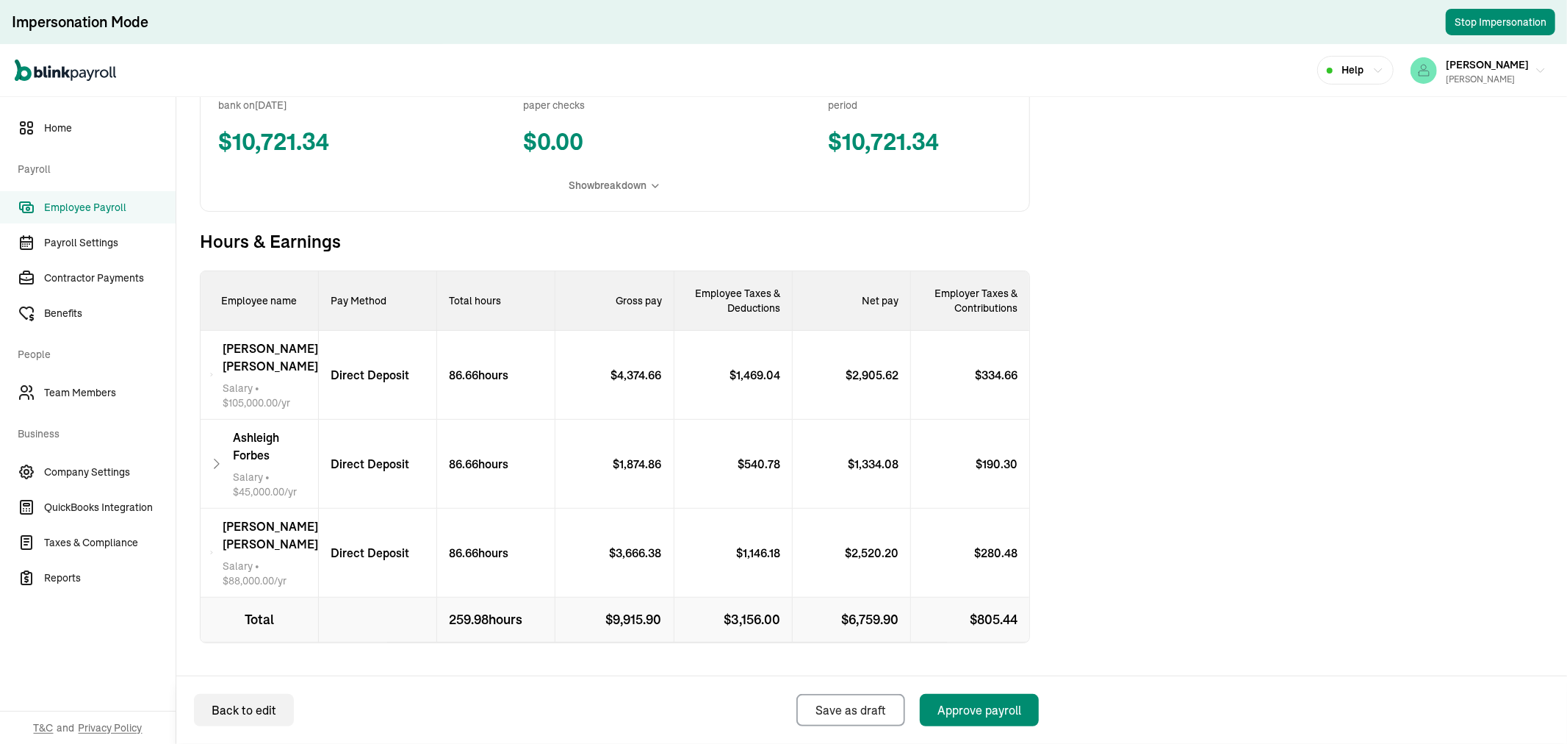
click at [290, 355] on span "[PERSON_NAME]" at bounding box center [271, 356] width 96 height 35
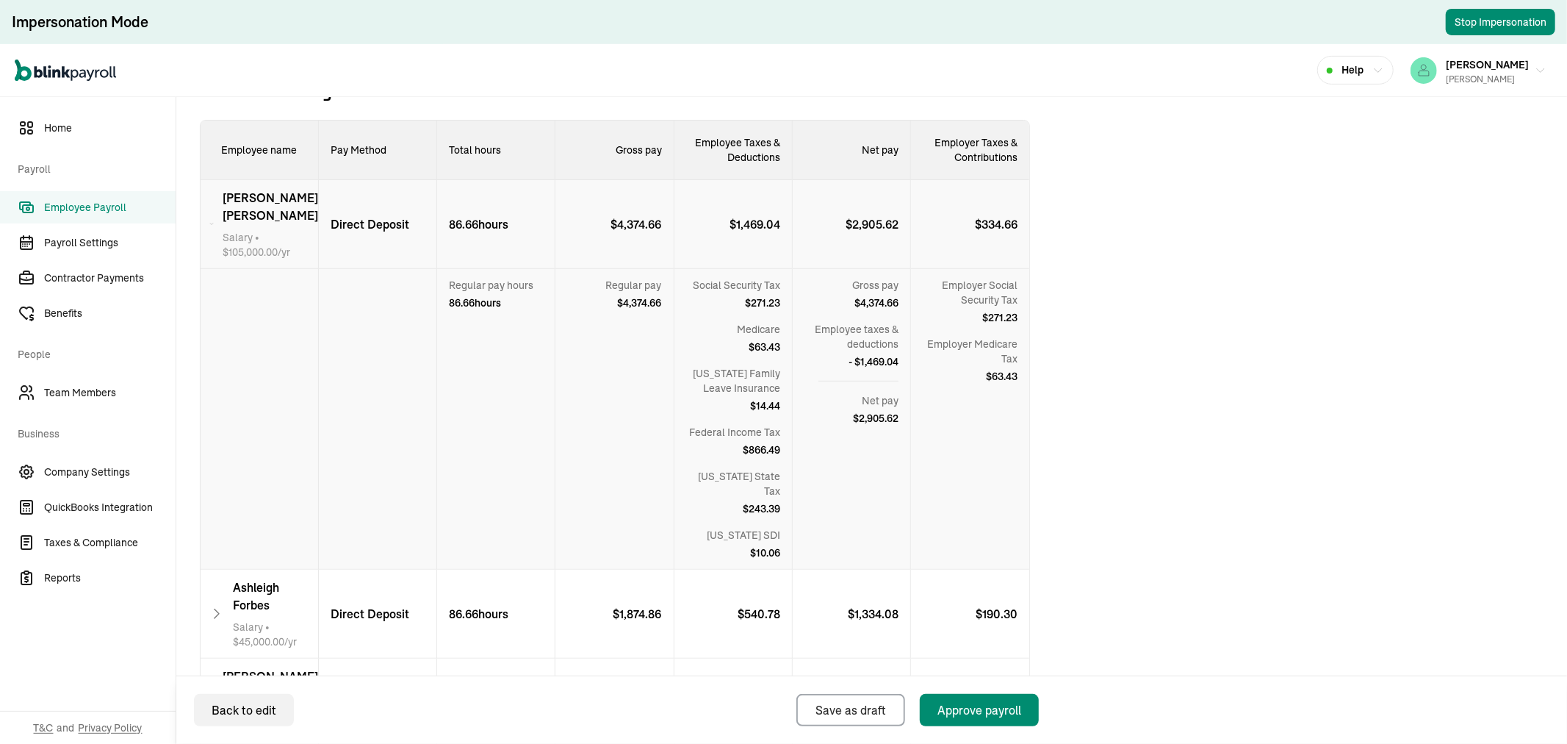
scroll to position [502, 0]
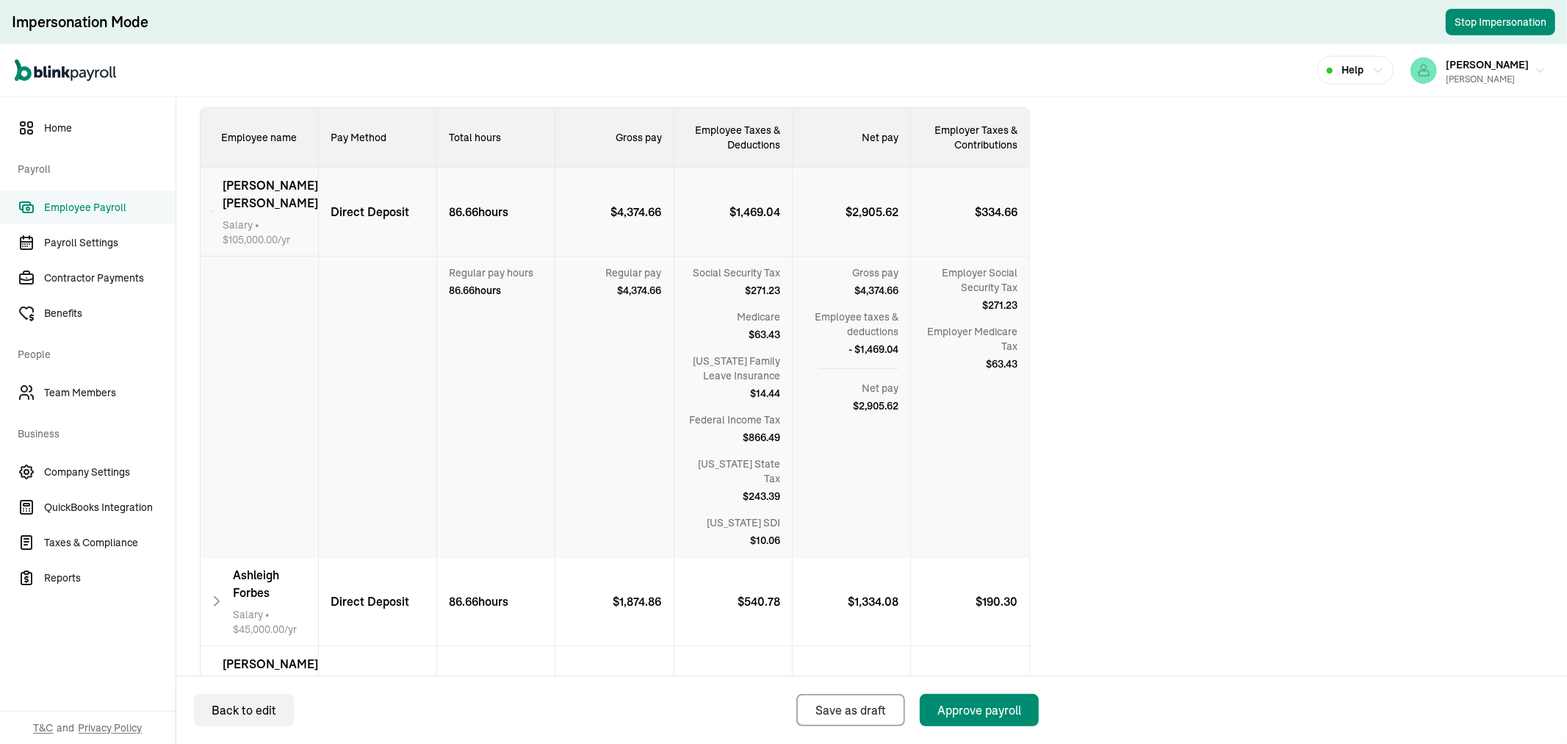
click at [589, 201] on div "$ 4,374.66" at bounding box center [614, 212] width 118 height 89
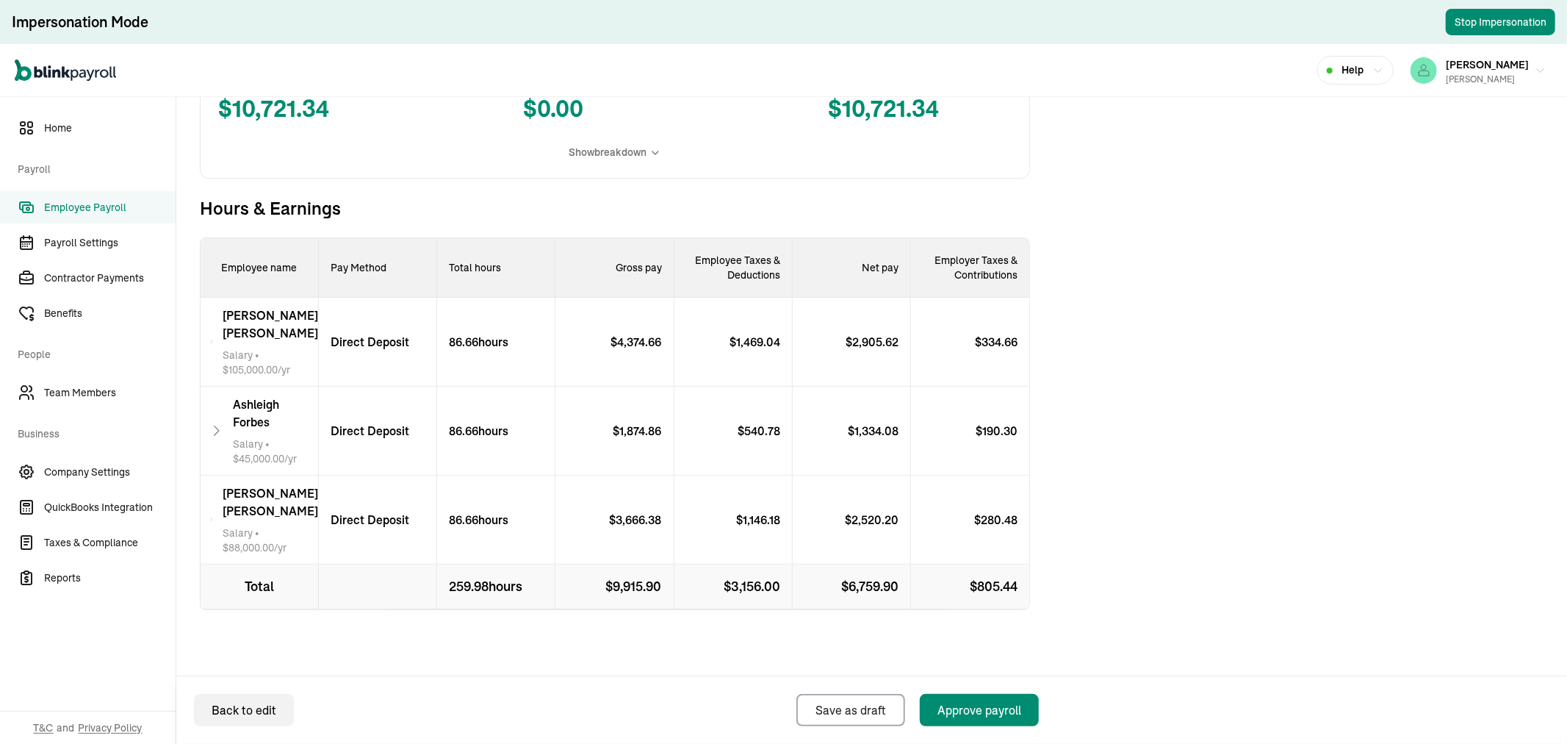
scroll to position [339, 0]
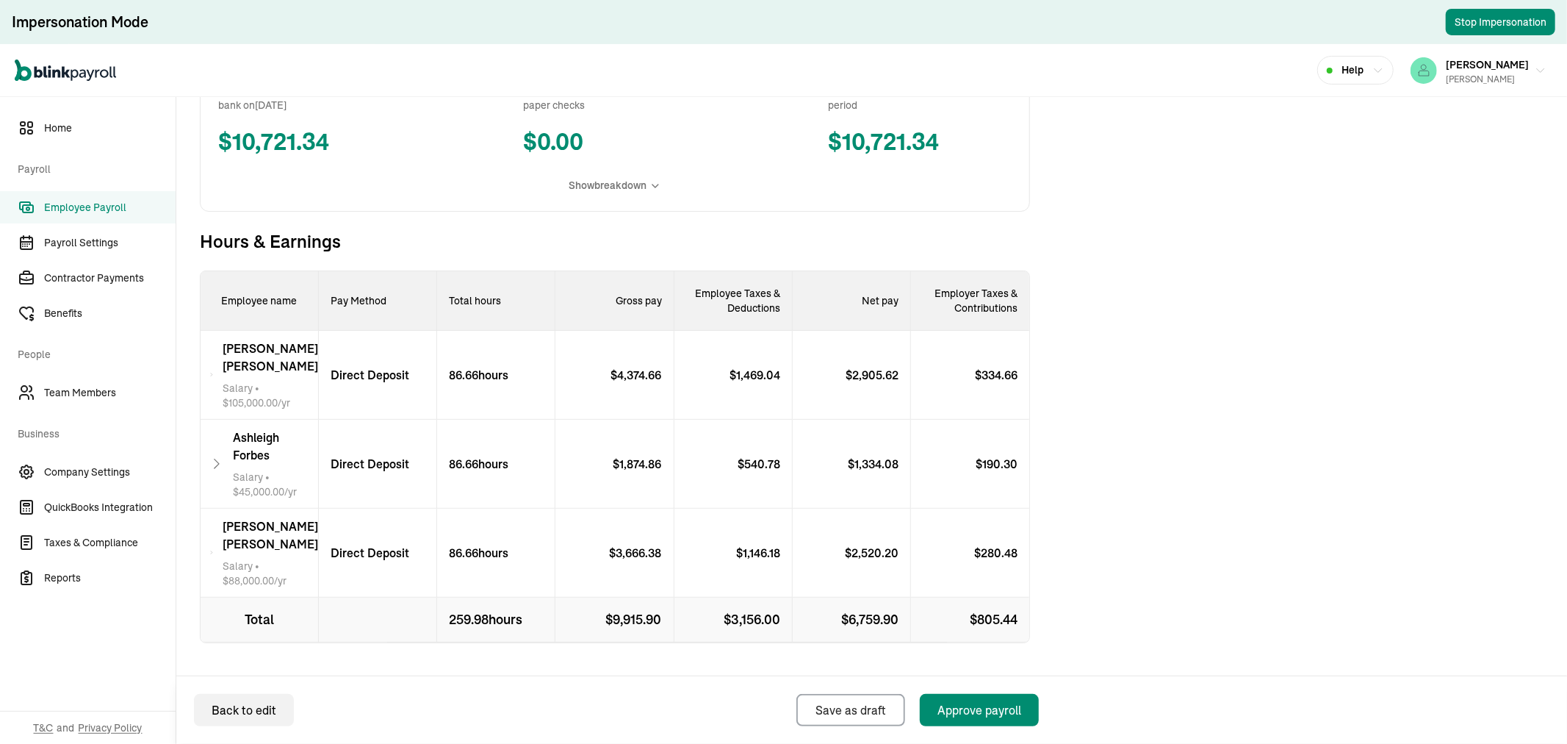
click at [683, 349] on div "$ 1,469.04" at bounding box center [733, 375] width 118 height 89
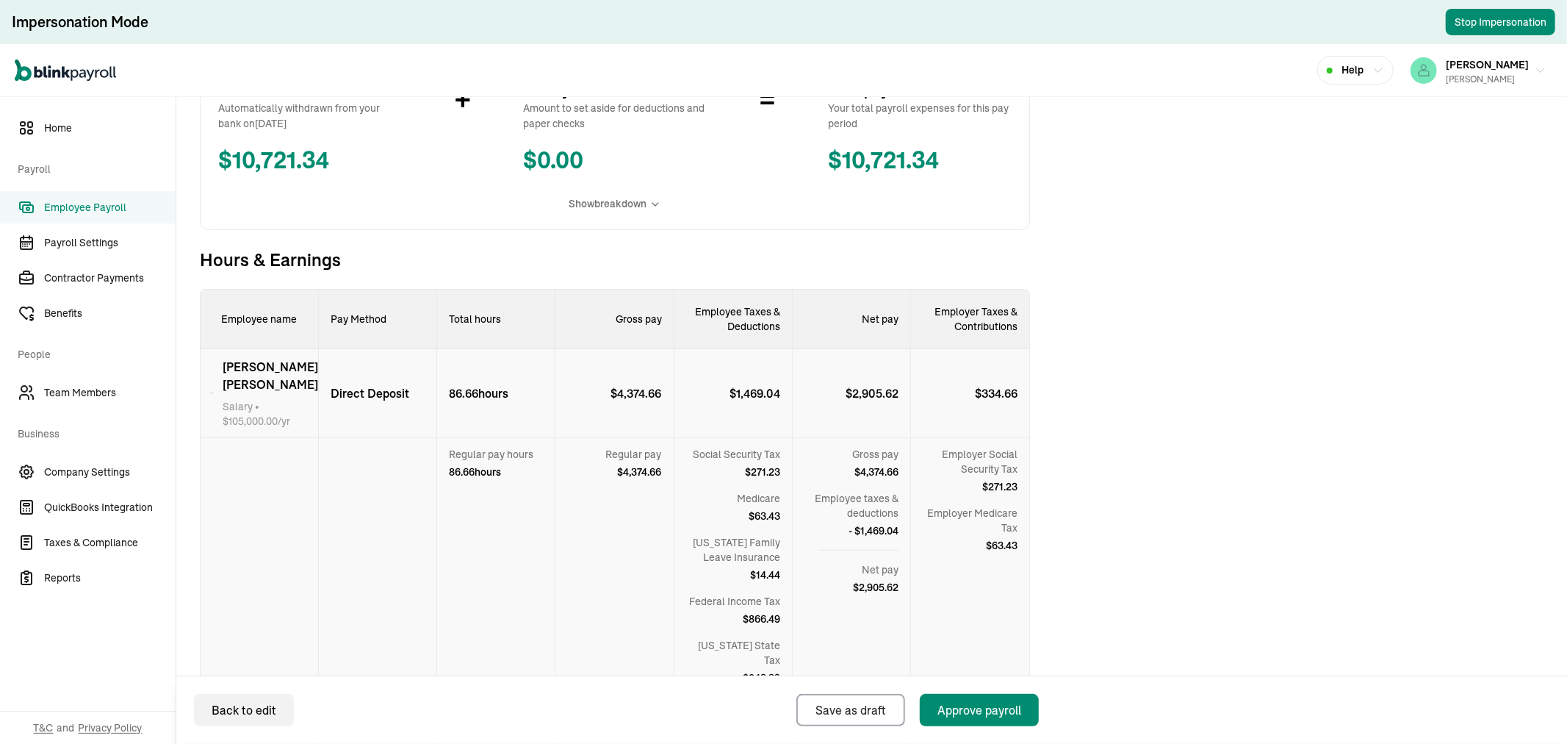
scroll to position [231, 0]
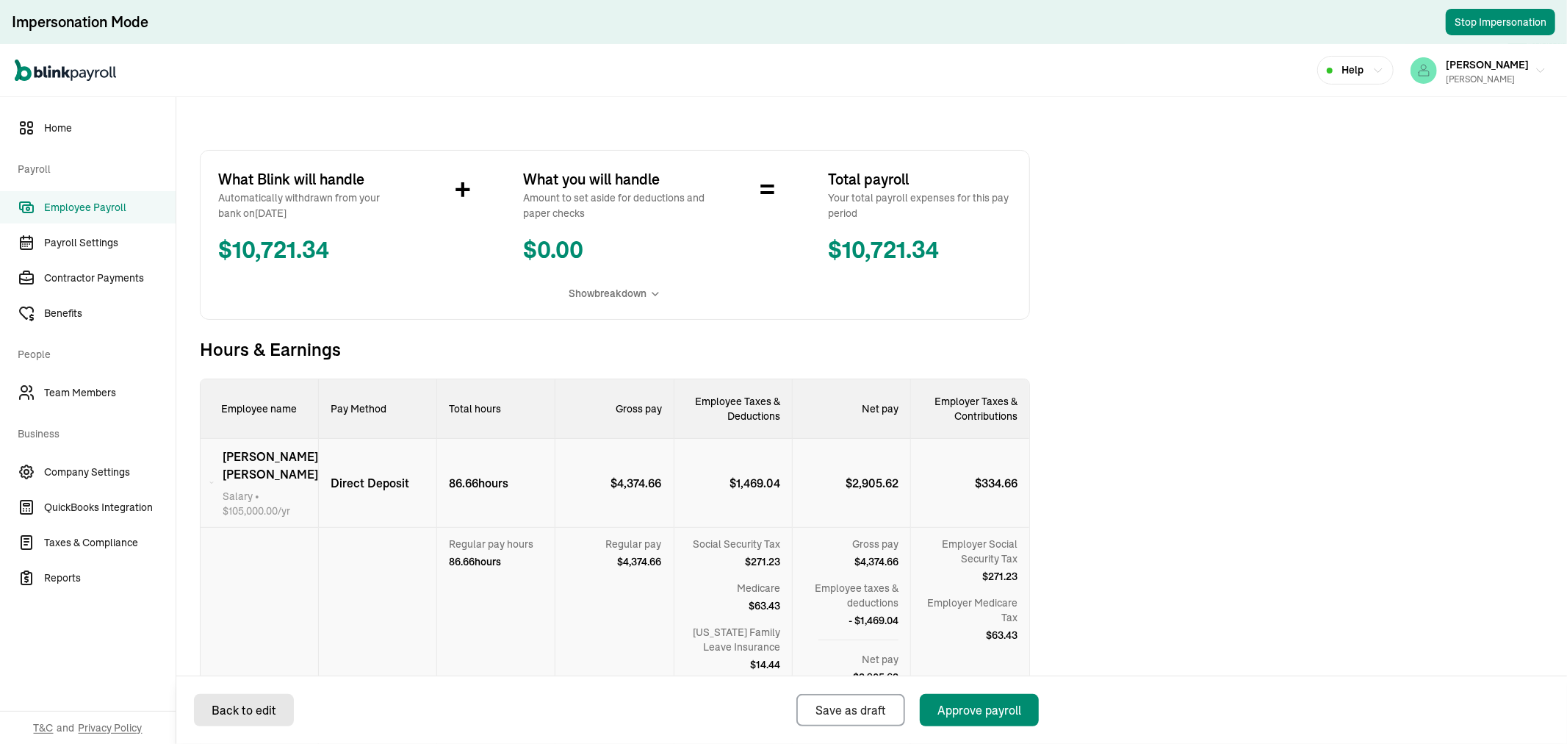
select select "direct_deposit"
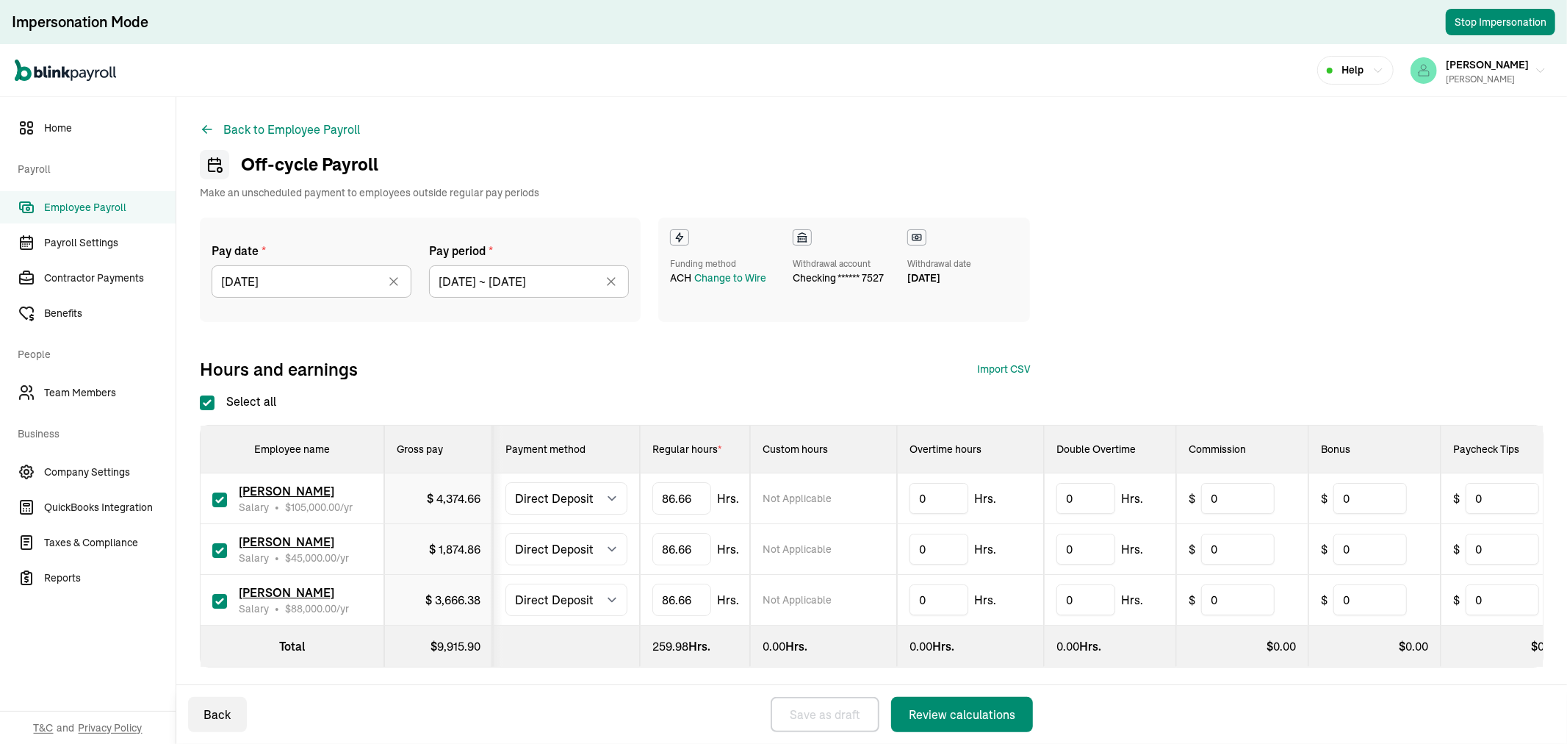
checkbox input "true"
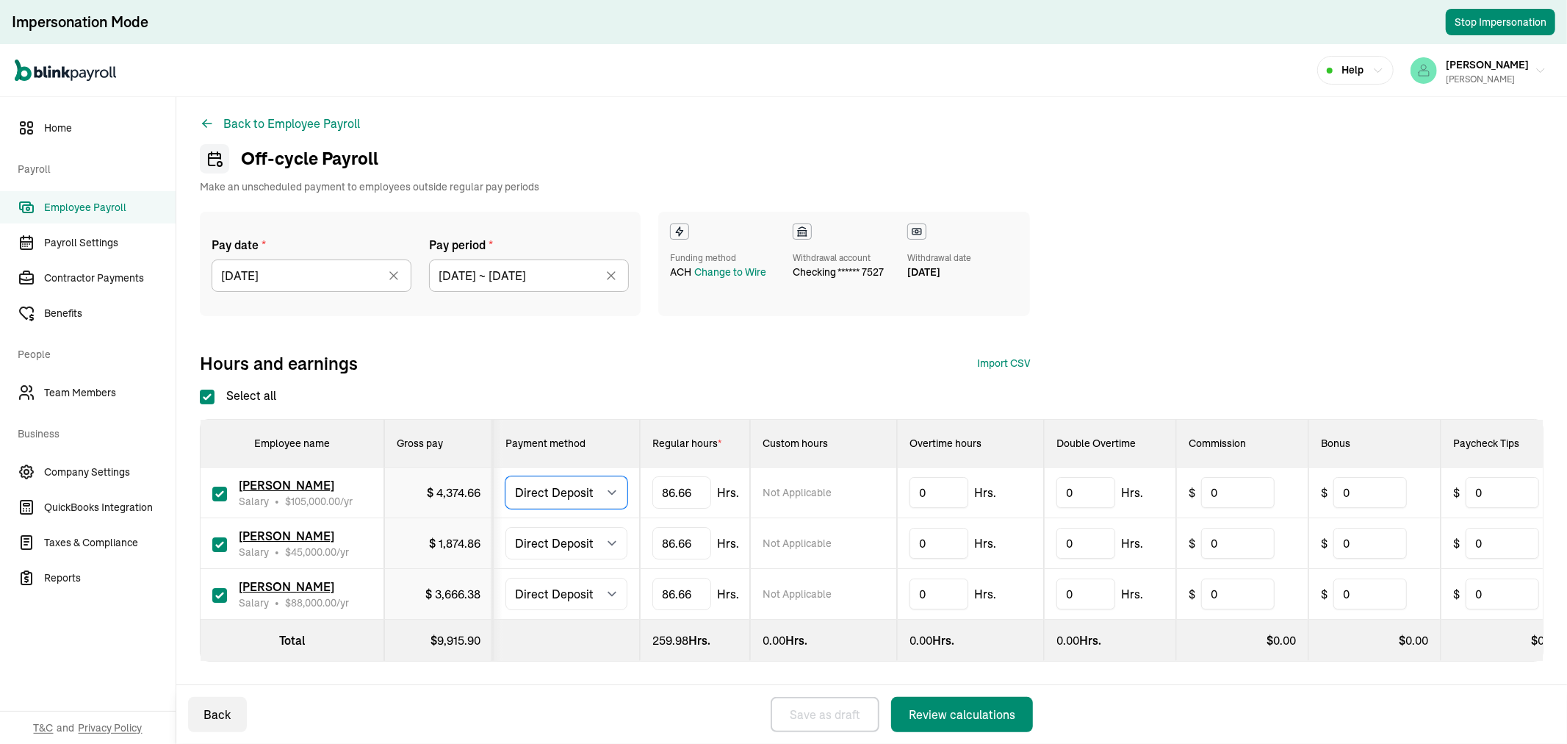
click at [591, 486] on select "Select method Direct Deposit Cash/Check" at bounding box center [567, 492] width 122 height 32
select select "manual"
click at [506, 476] on select "Select method Direct Deposit Cash/Check" at bounding box center [567, 492] width 122 height 32
click at [993, 722] on div "Review calculations" at bounding box center [962, 714] width 107 height 18
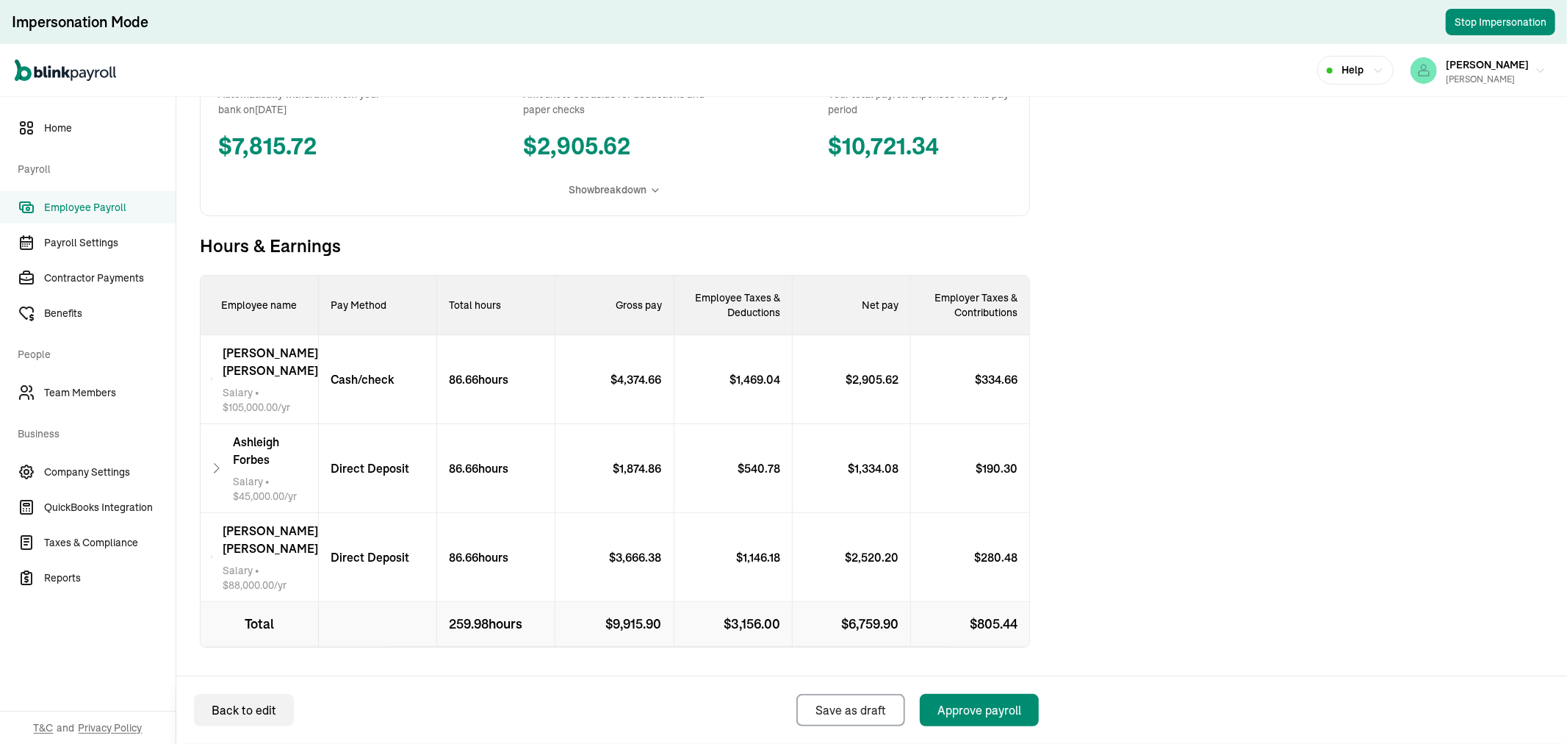
scroll to position [339, 0]
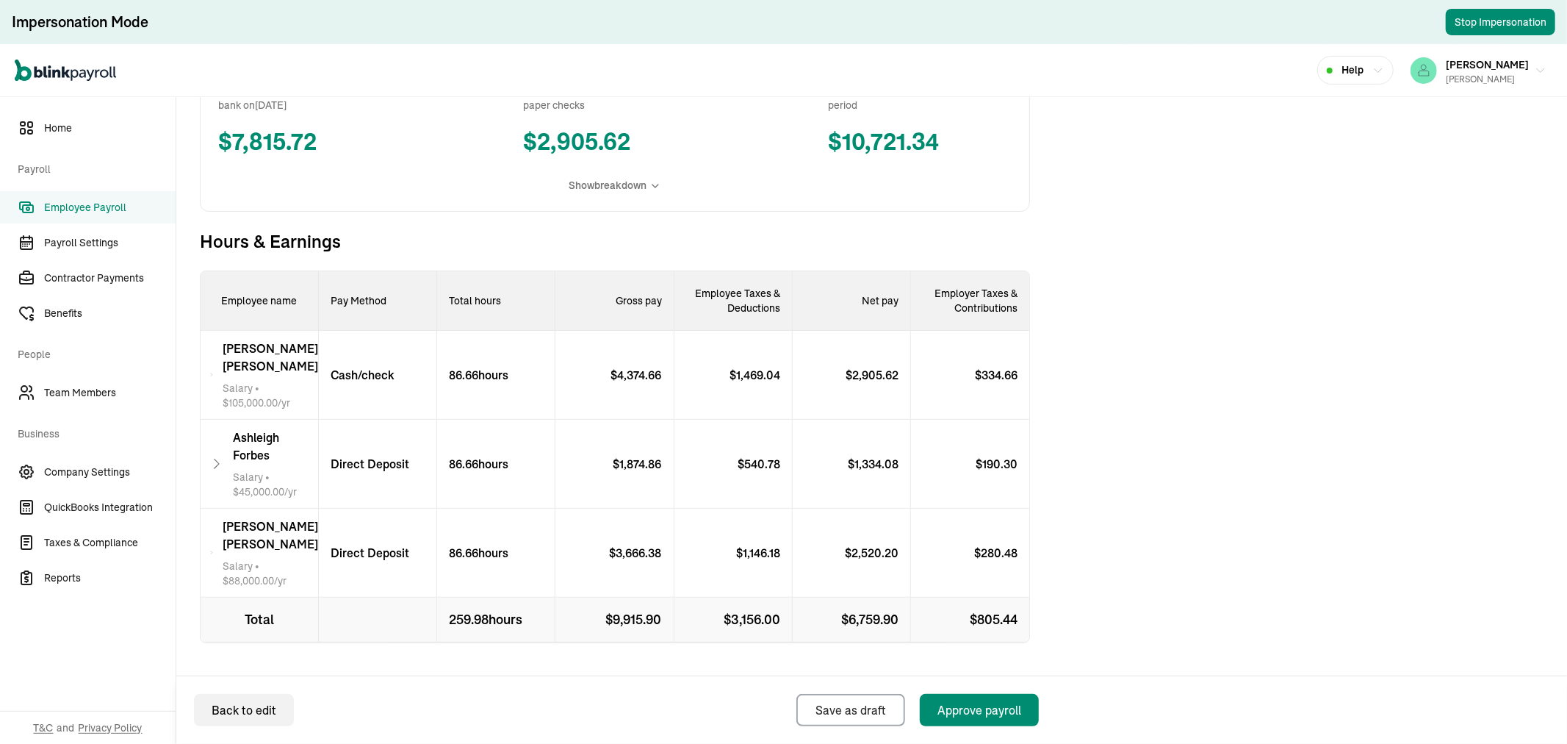
click at [497, 368] on p "86.66 hours" at bounding box center [472, 375] width 71 height 18
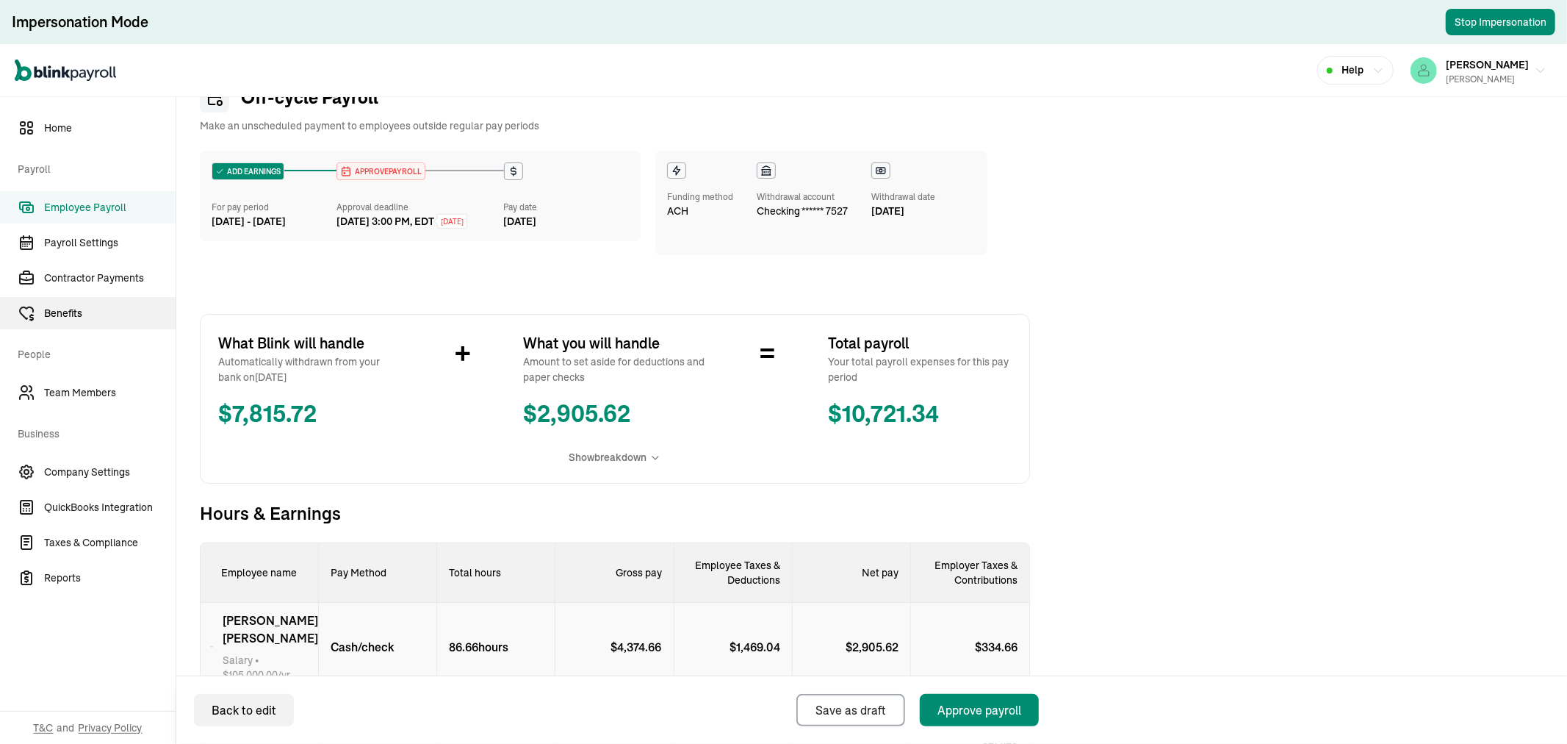
scroll to position [12, 0]
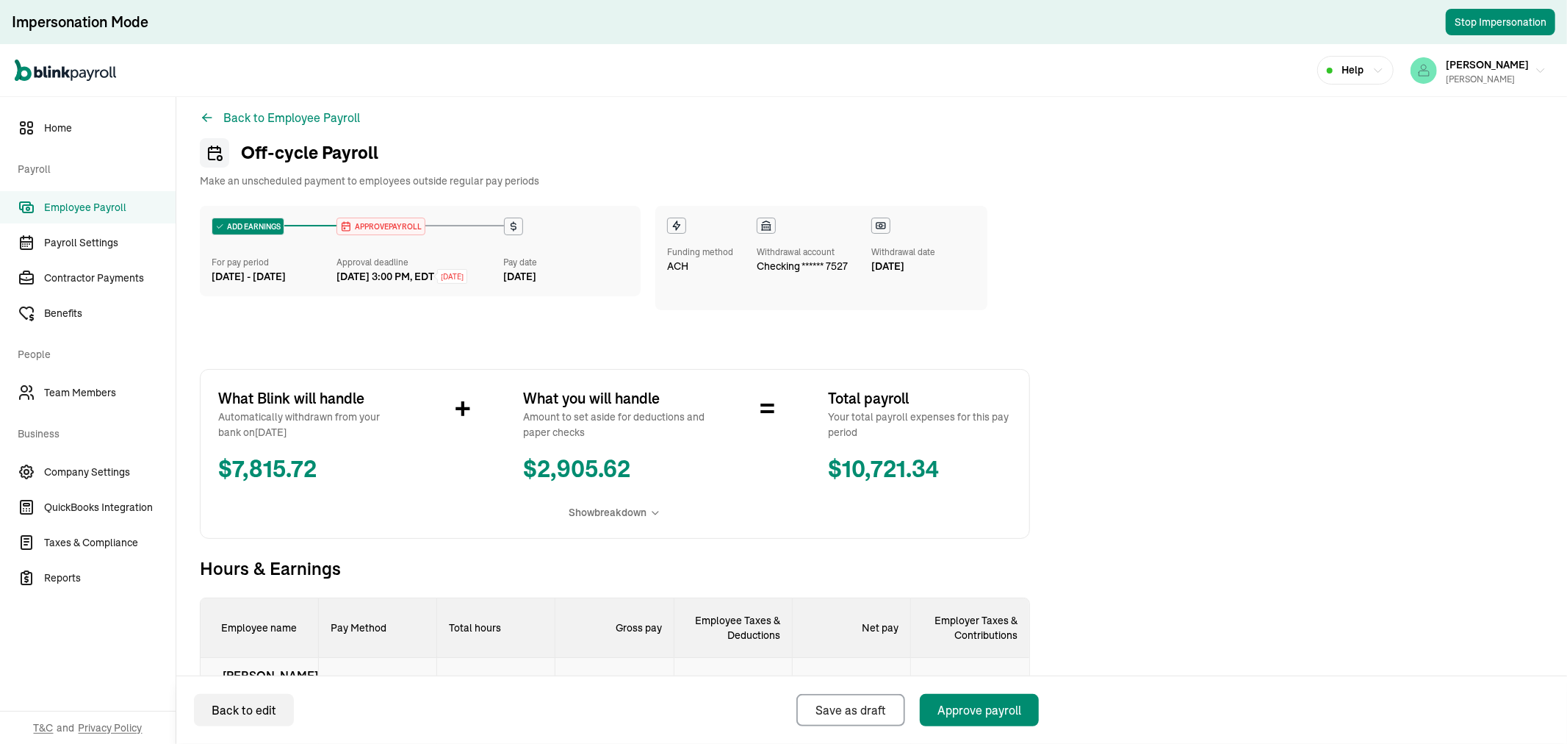
click at [98, 215] on span "Employee Payroll" at bounding box center [110, 207] width 132 height 15
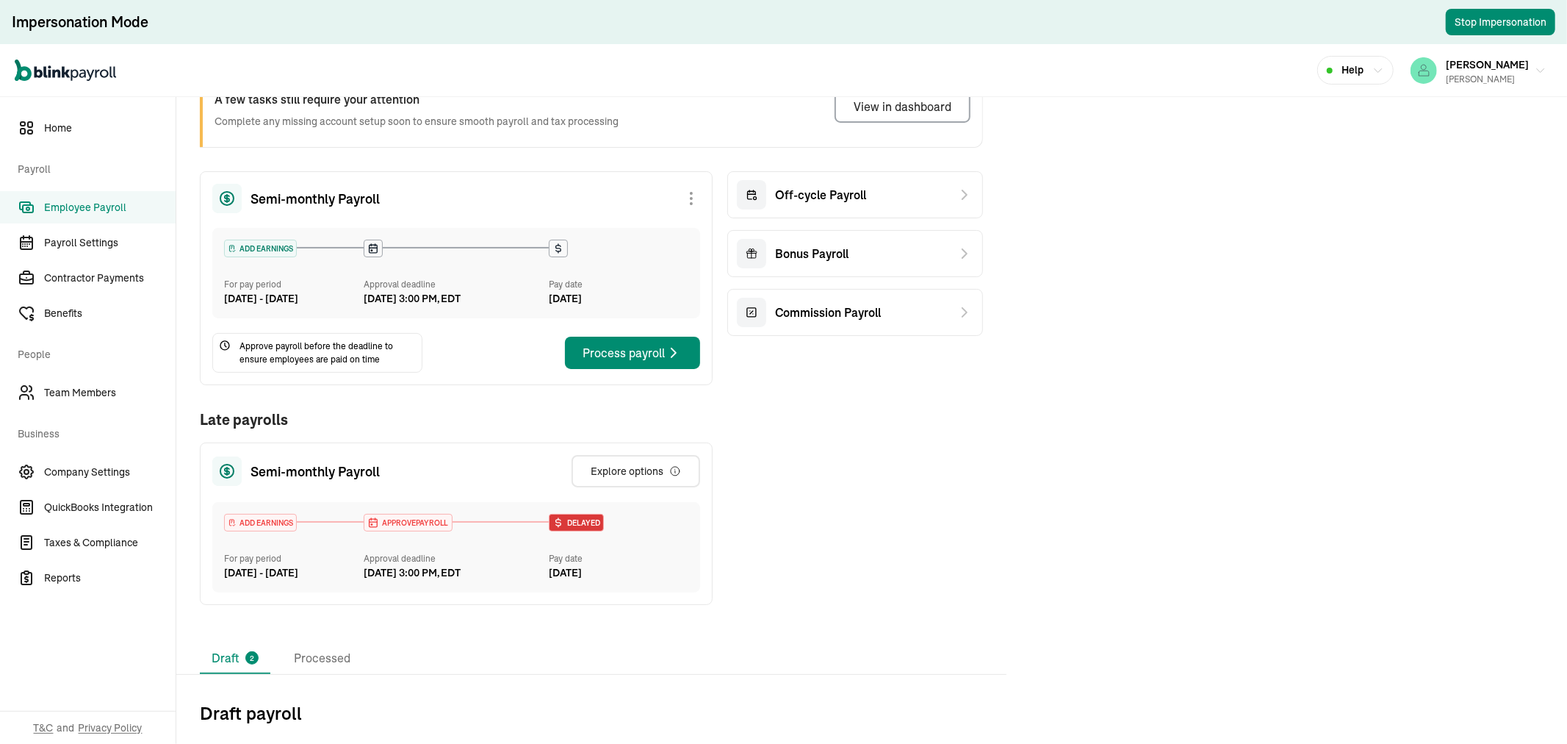
scroll to position [303, 0]
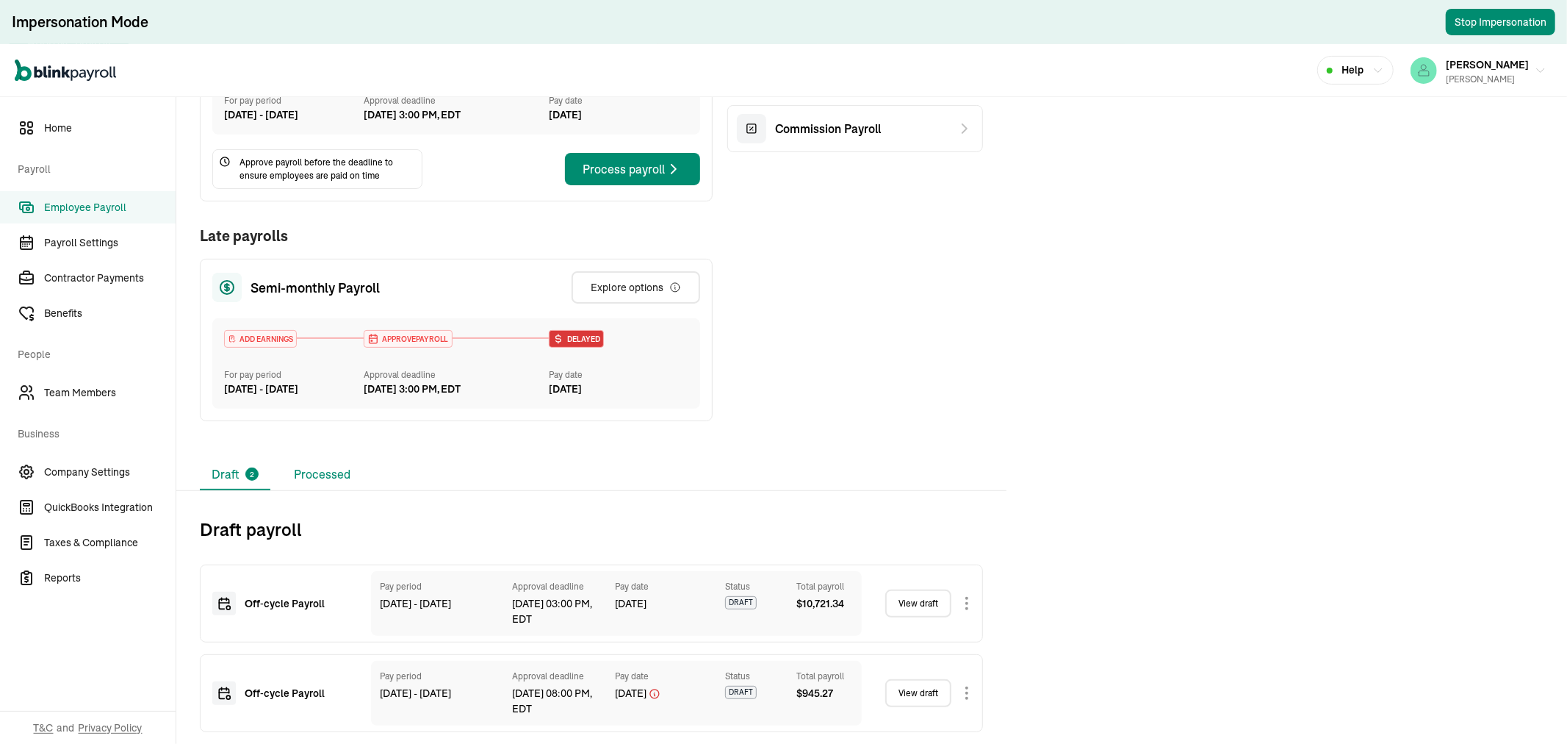
click at [319, 469] on li "Processed" at bounding box center [322, 474] width 80 height 31
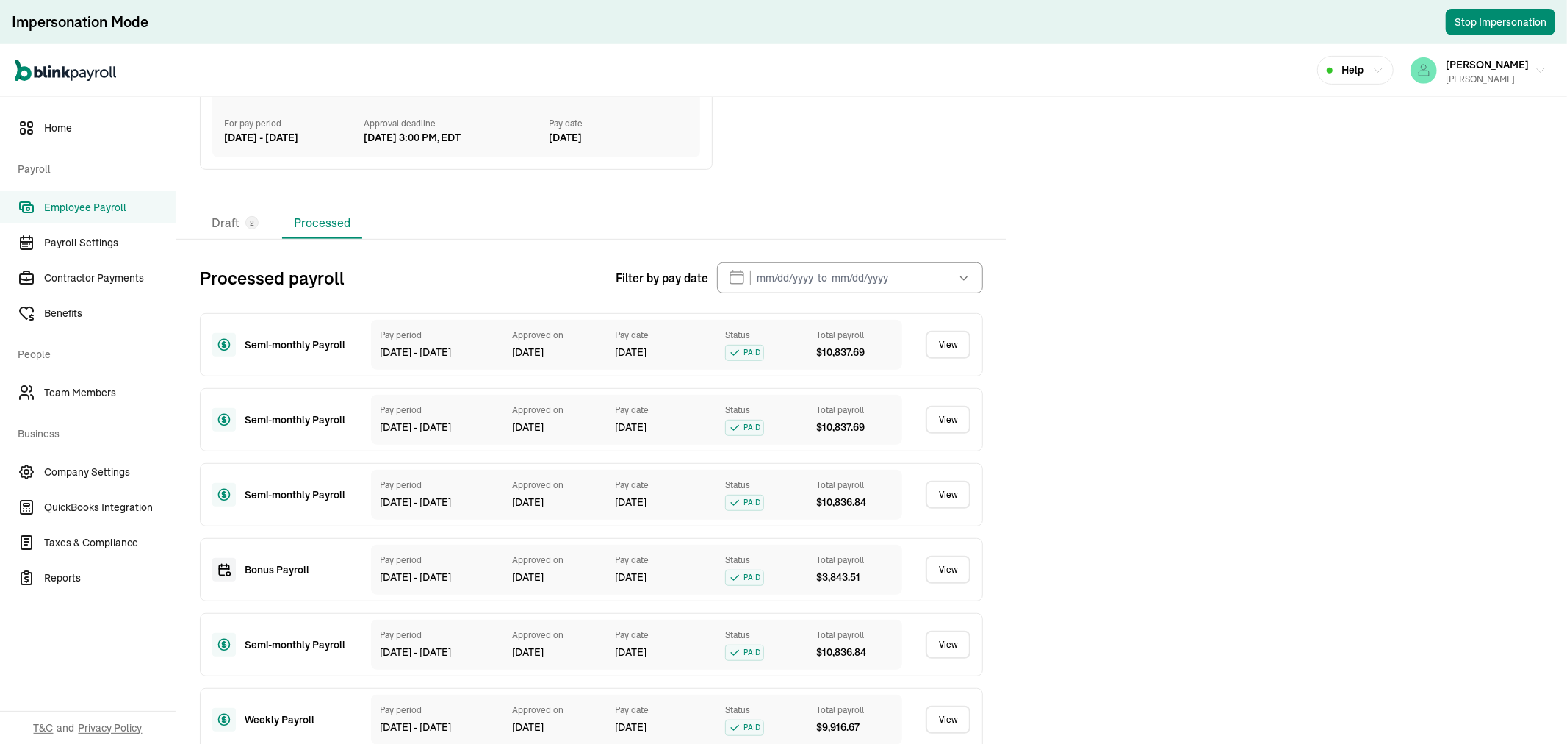
scroll to position [547, 0]
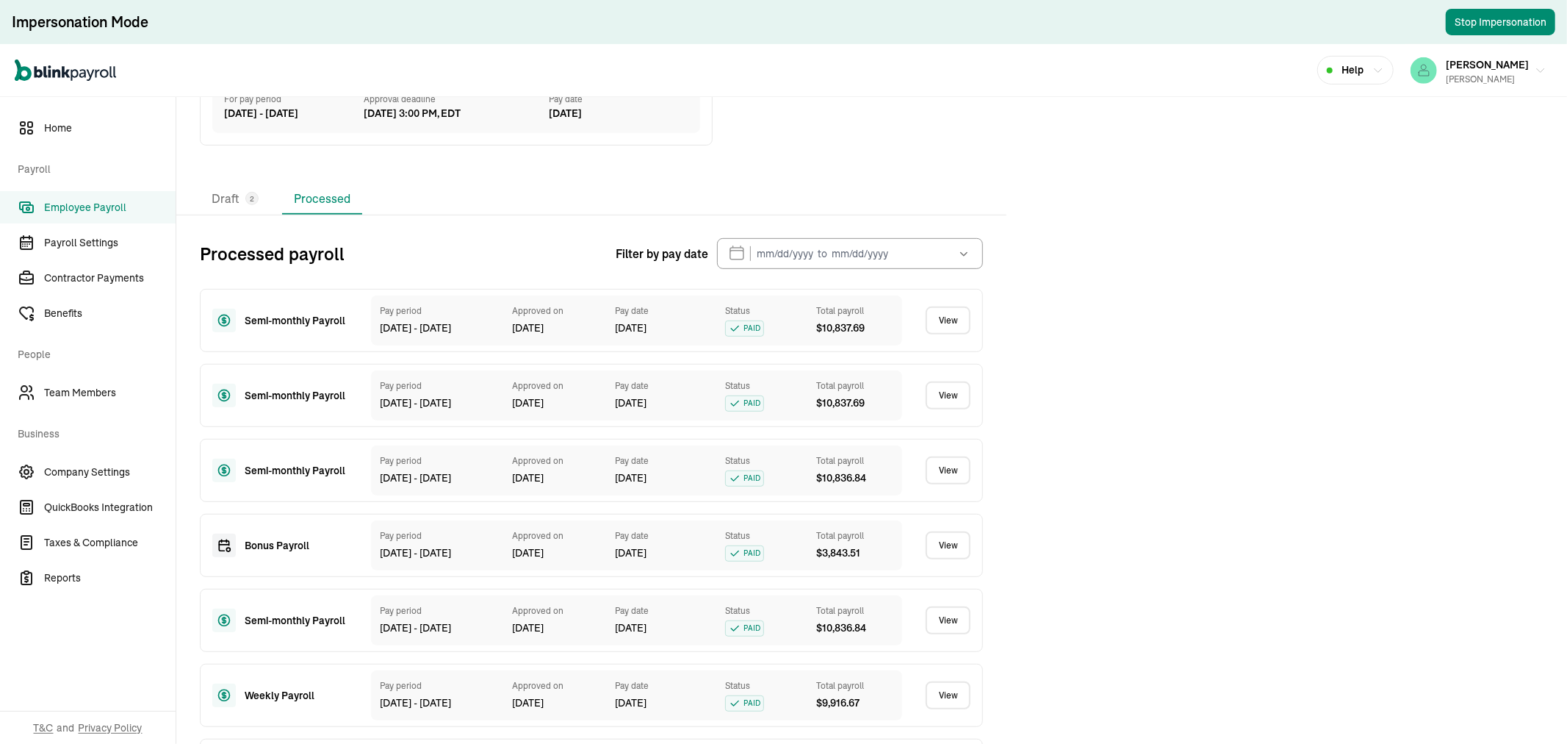
click at [945, 334] on link "View" at bounding box center [948, 320] width 45 height 28
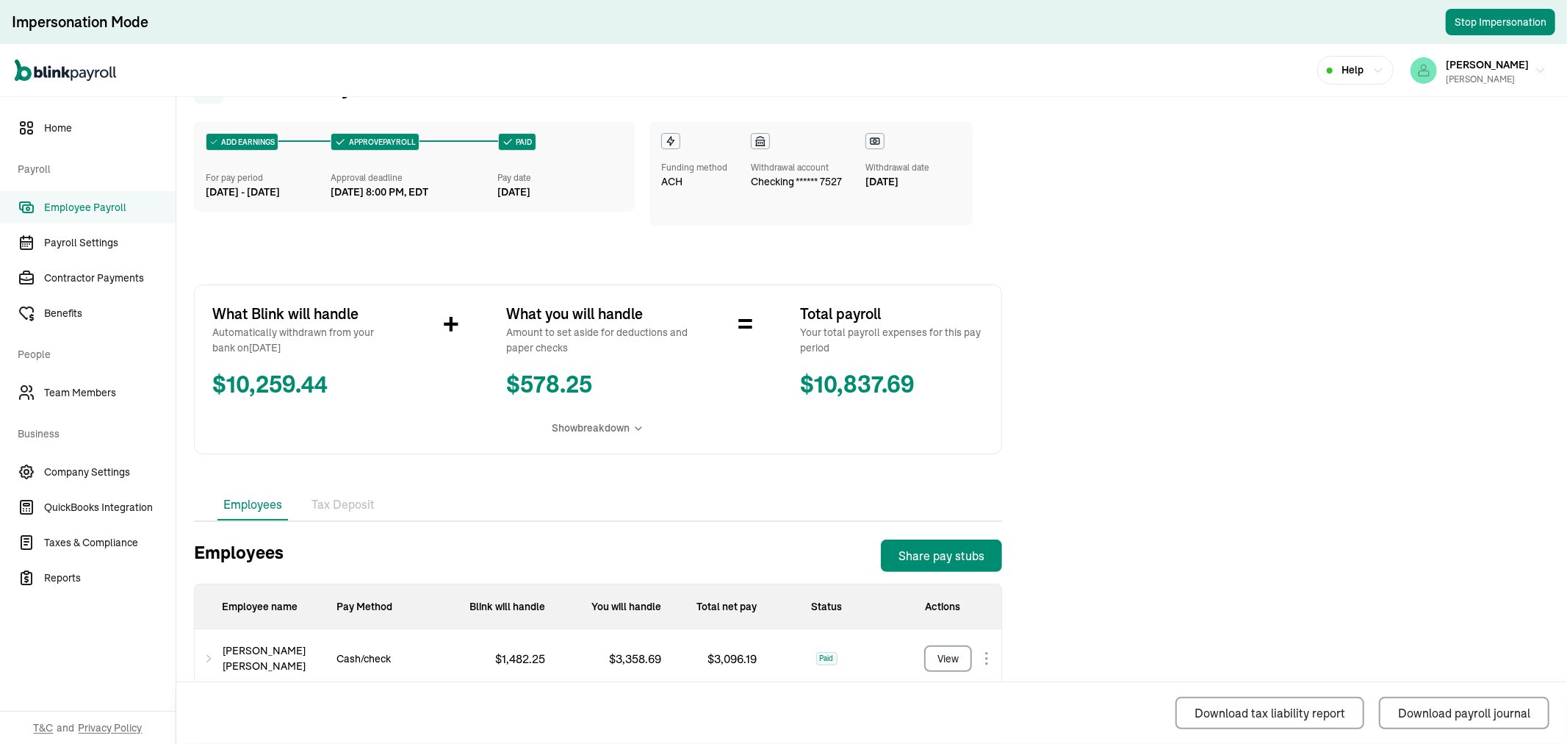
scroll to position [262, 0]
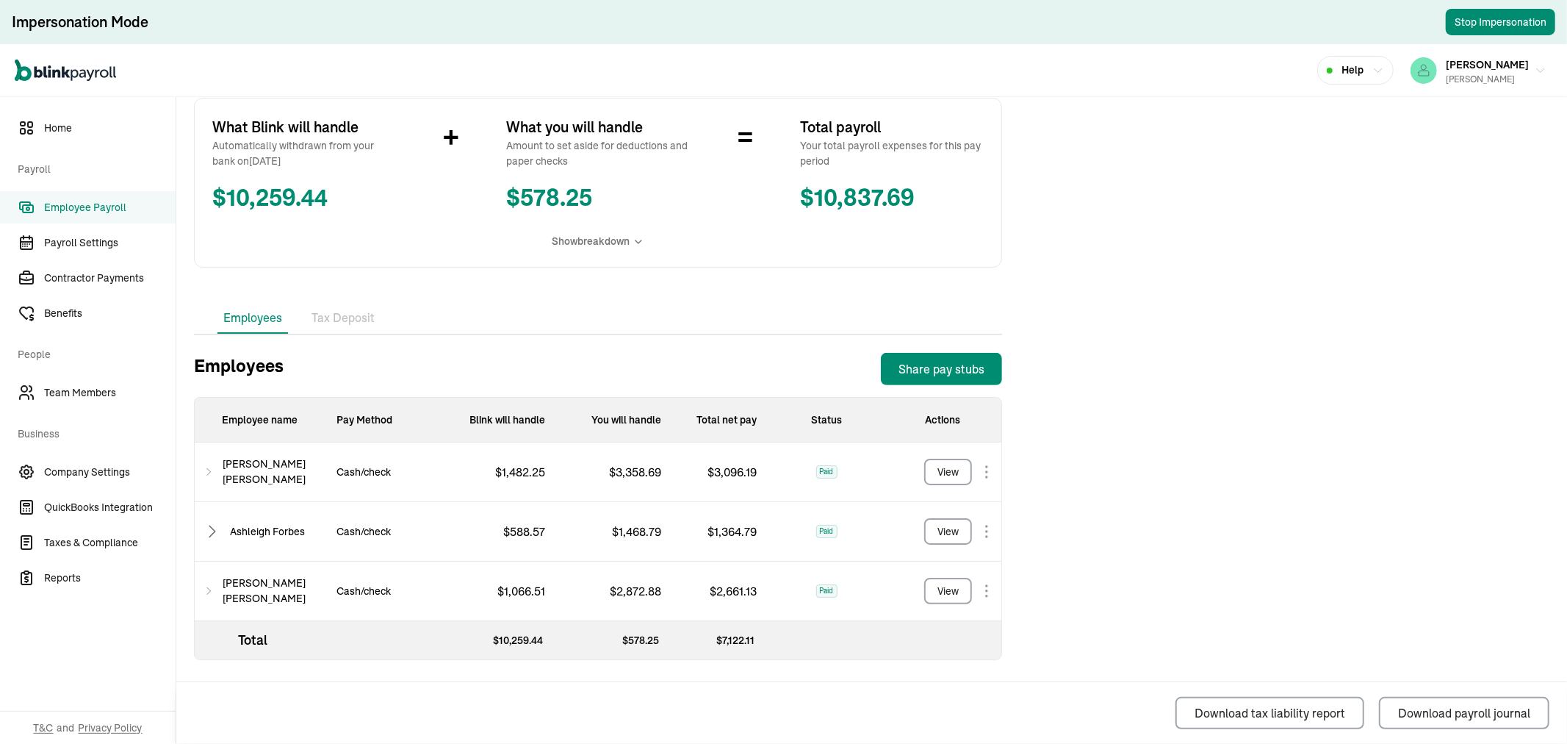
click at [458, 475] on div "$ 1,482.25" at bounding box center [499, 472] width 116 height 60
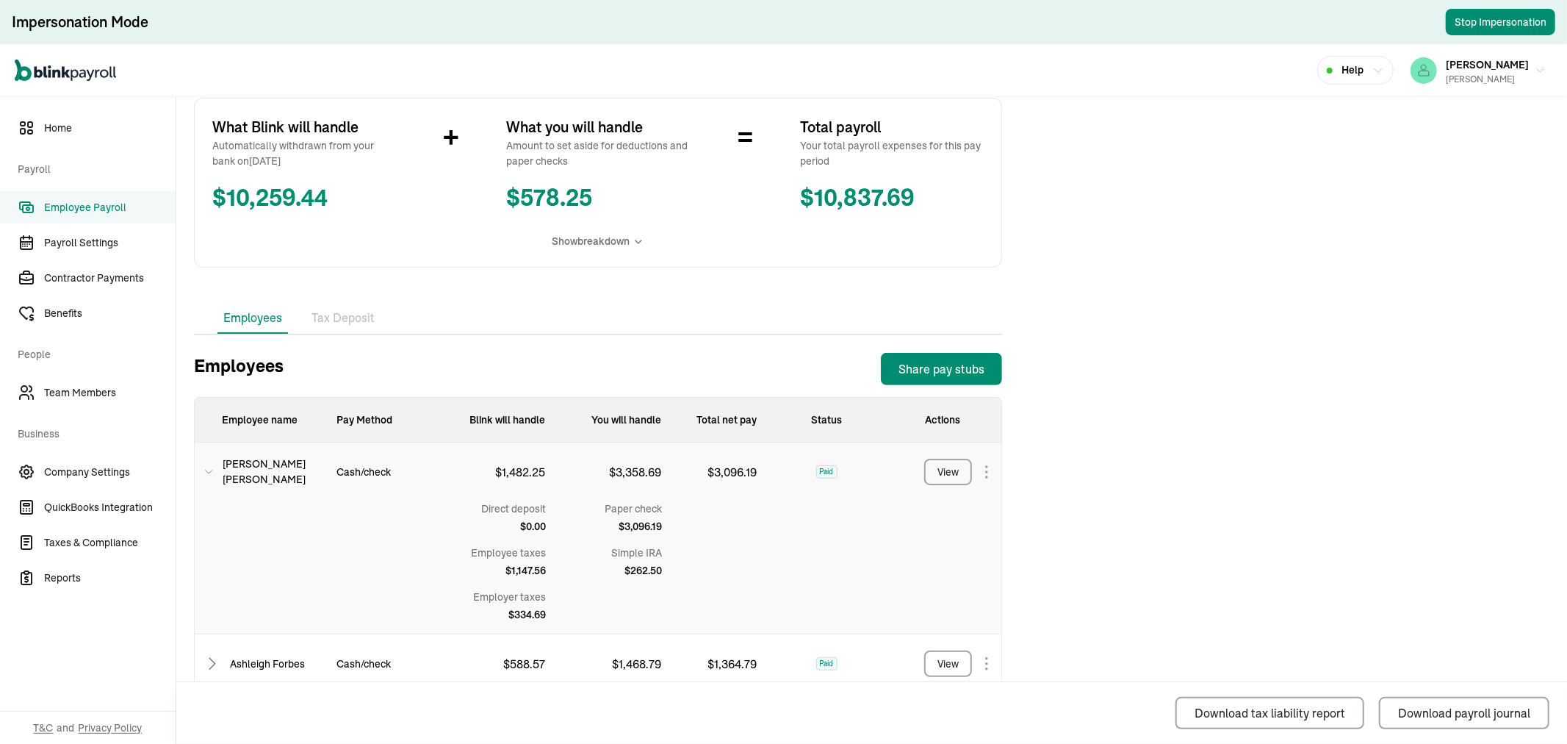
click at [453, 472] on div "$ 1,482.25" at bounding box center [499, 471] width 116 height 59
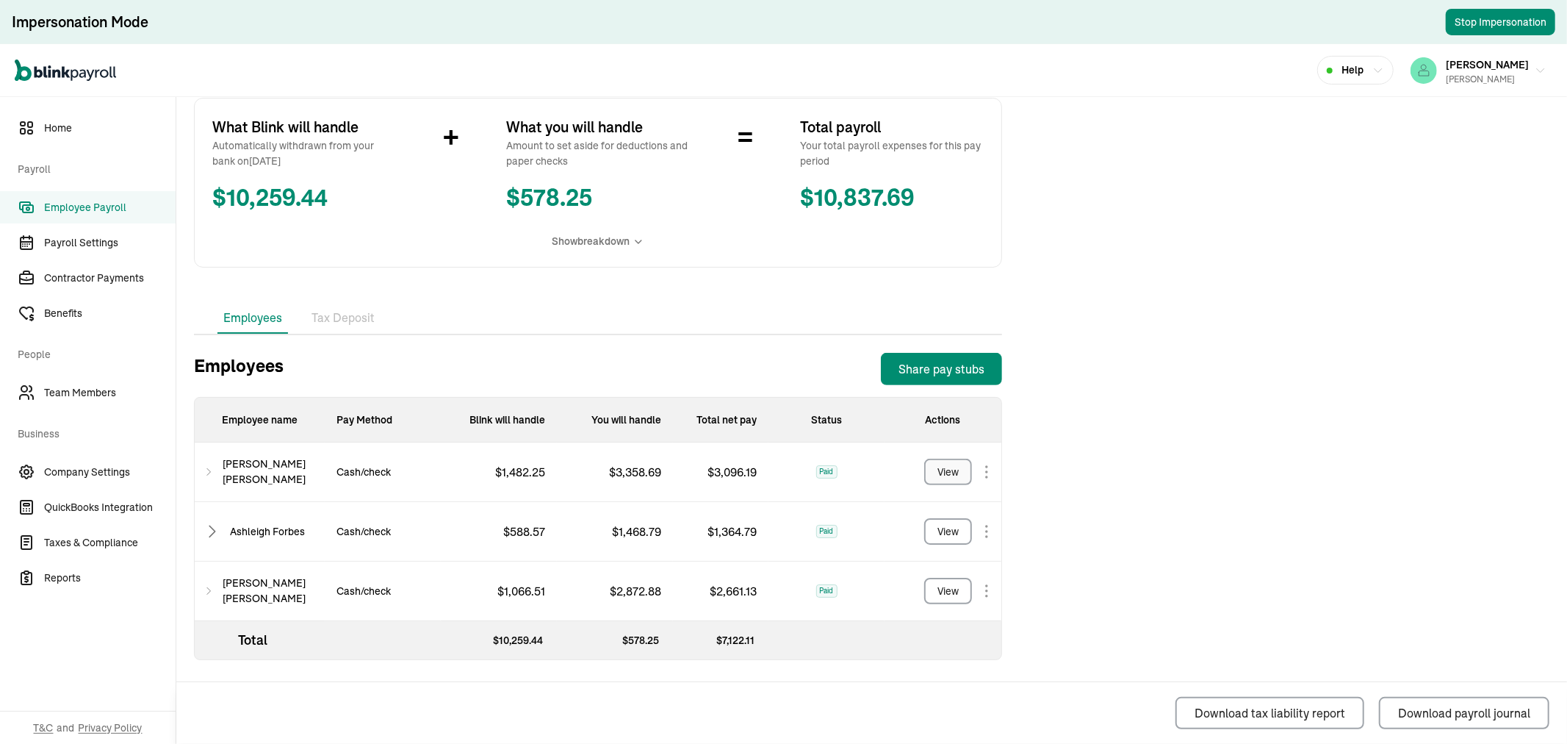
click at [929, 461] on button "View" at bounding box center [948, 471] width 48 height 26
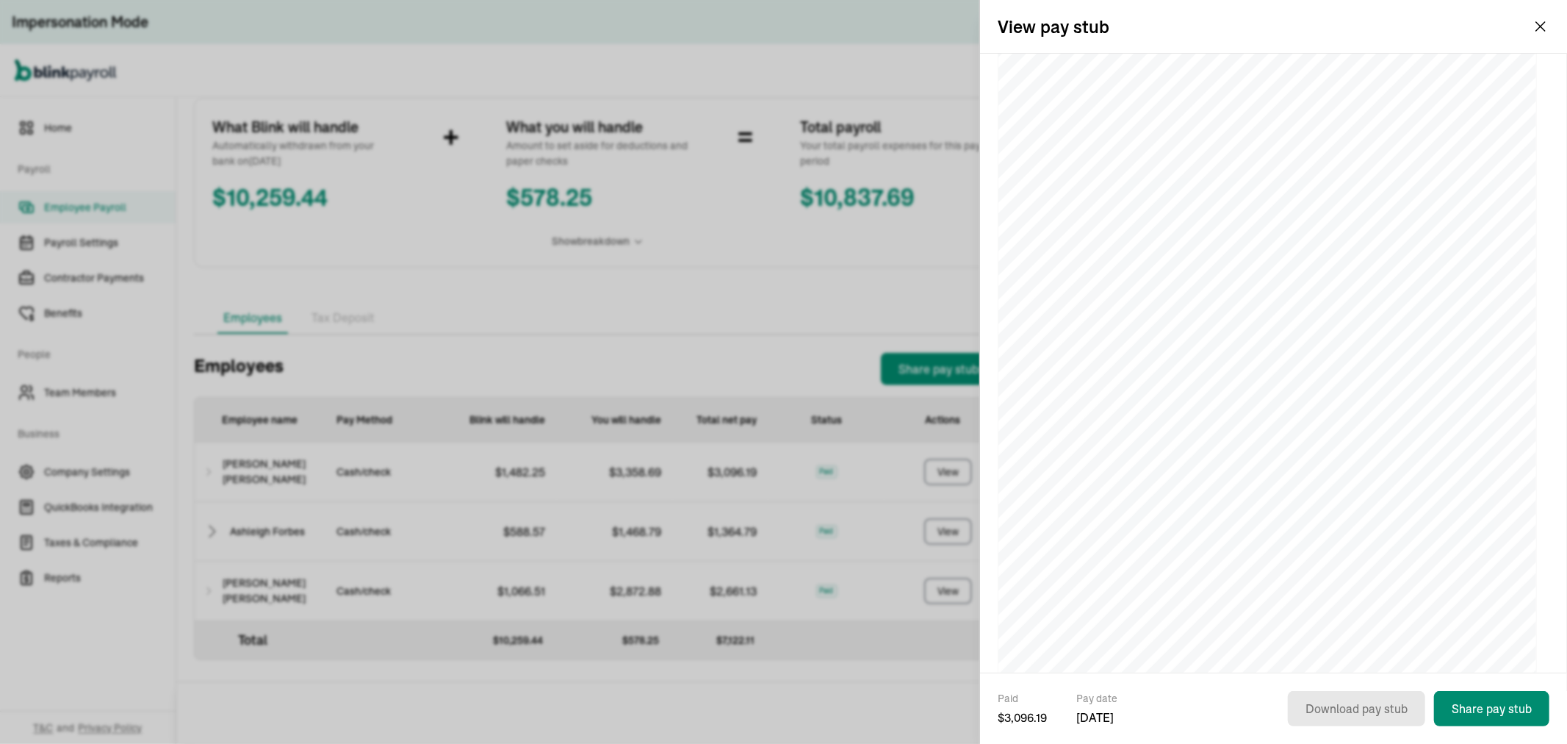
scroll to position [76, 0]
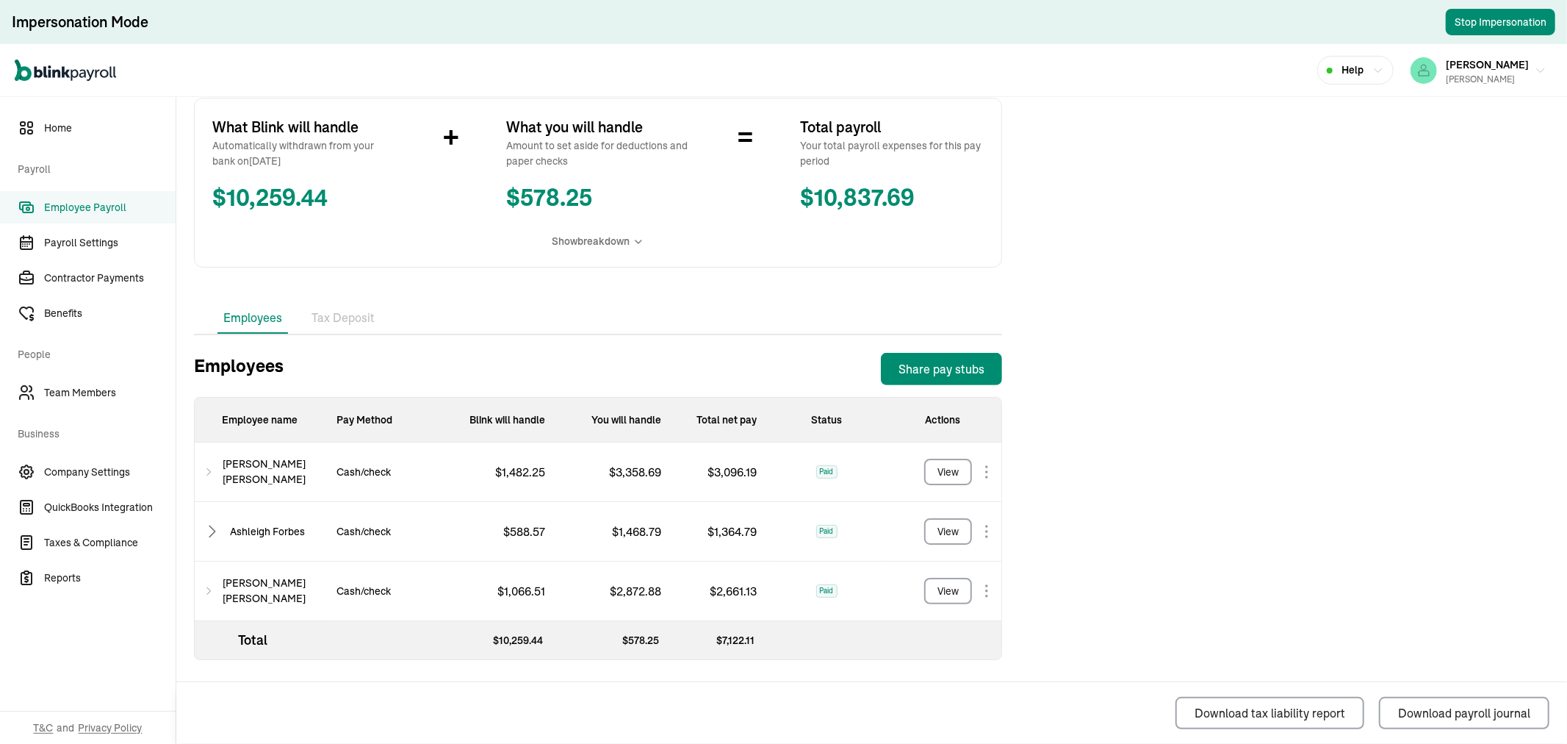
click at [68, 202] on span "Employee Payroll" at bounding box center [110, 207] width 132 height 15
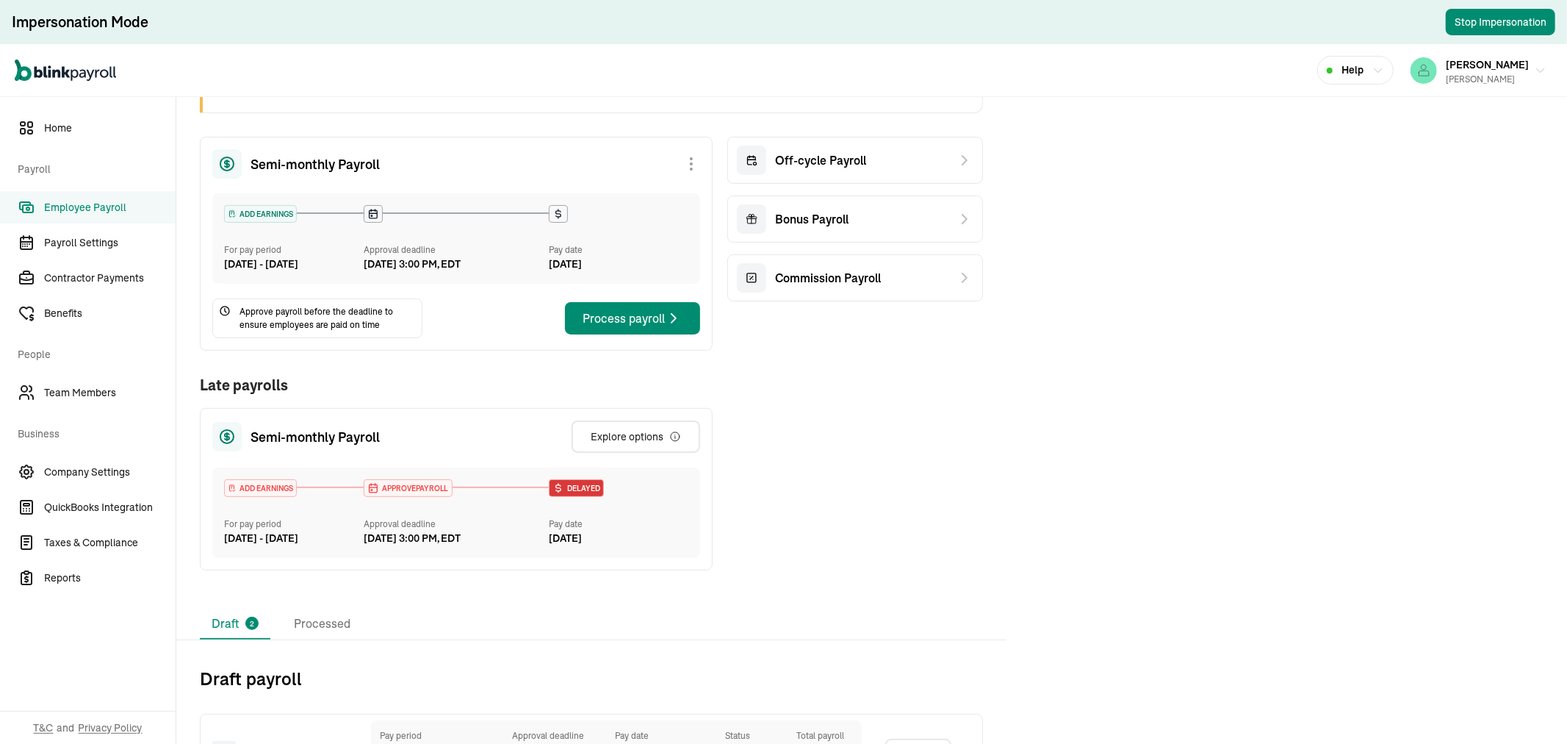
scroll to position [303, 0]
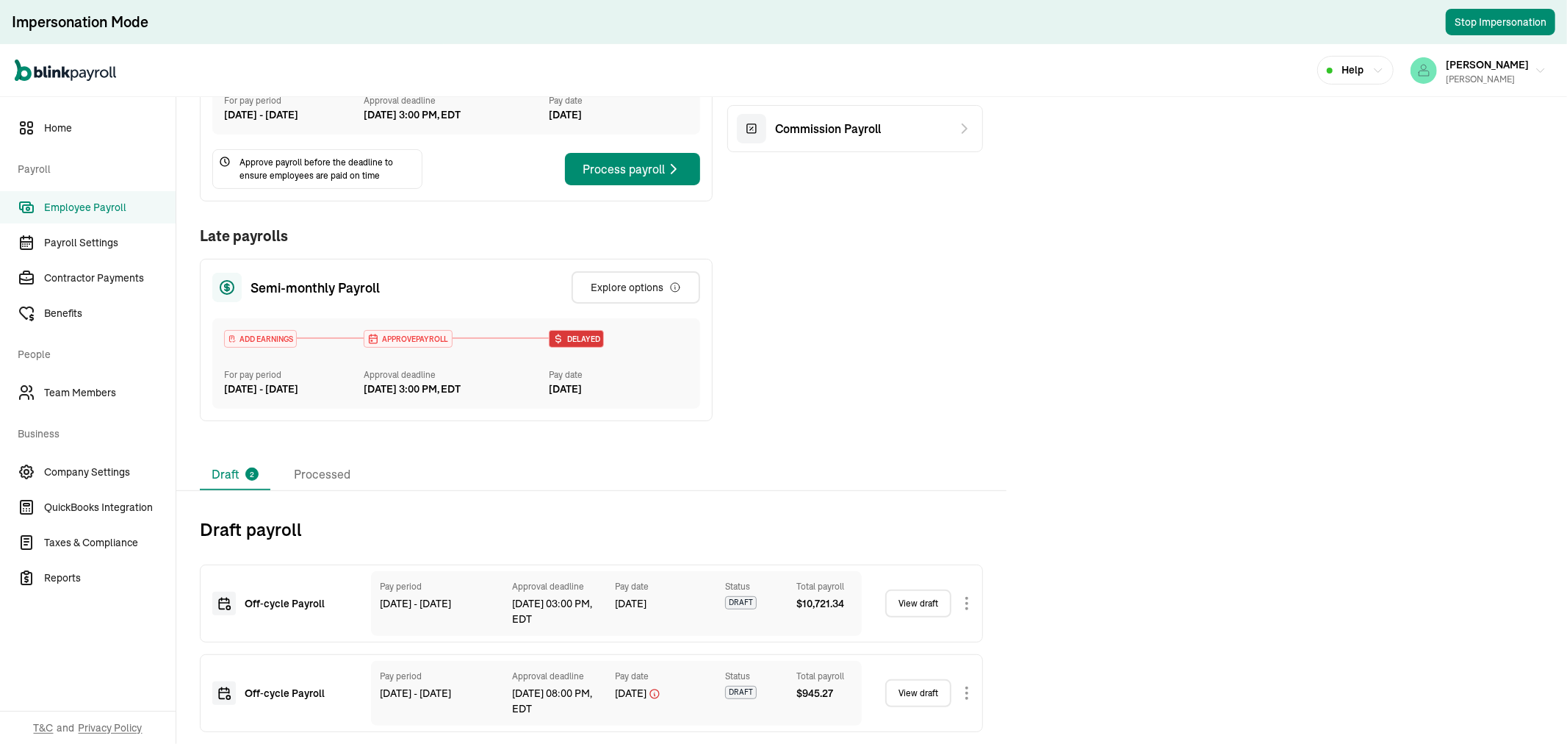
click at [935, 604] on link "View draft" at bounding box center [918, 603] width 66 height 28
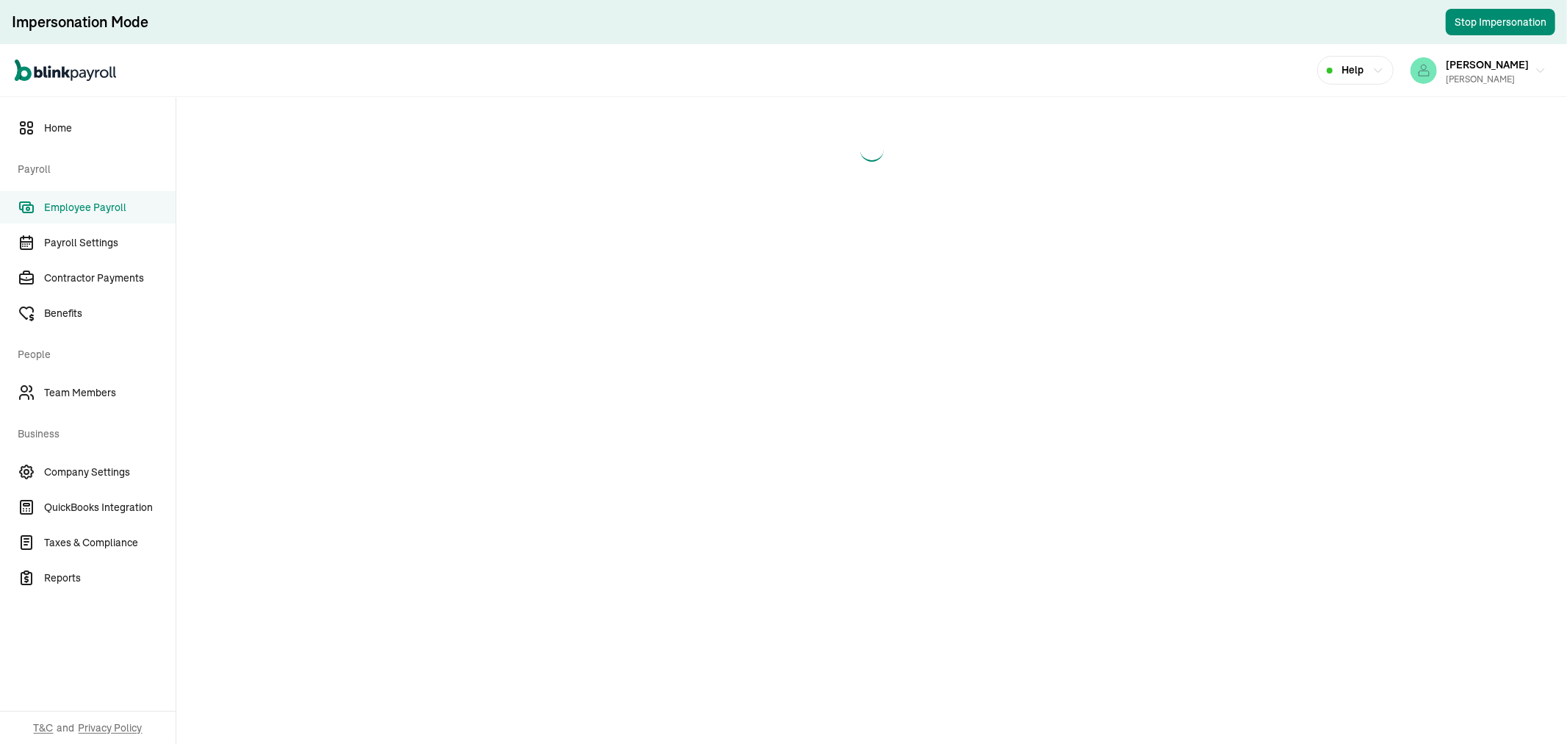
select select "manual"
select select "direct_deposit"
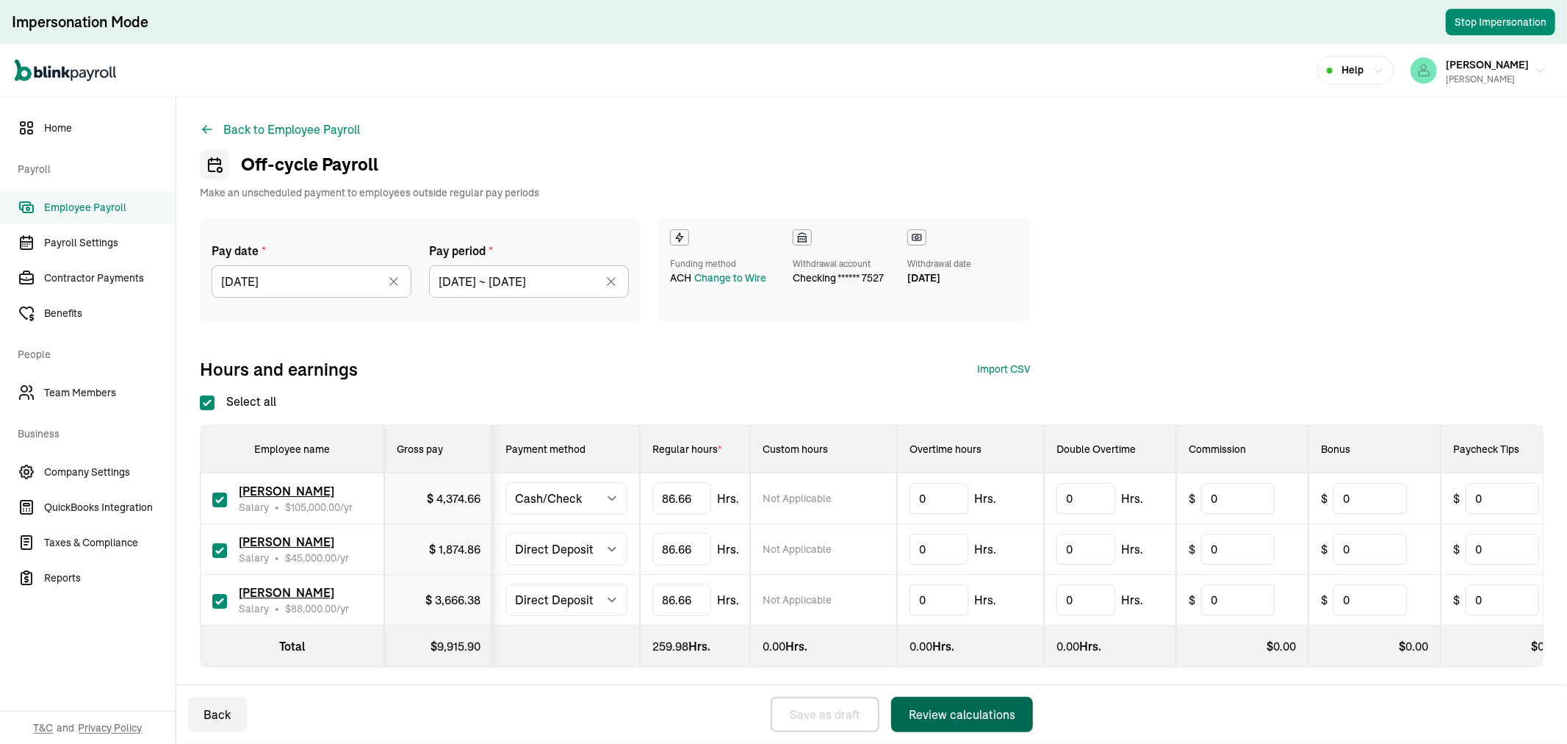
click at [997, 723] on button "Review calculations" at bounding box center [962, 714] width 142 height 35
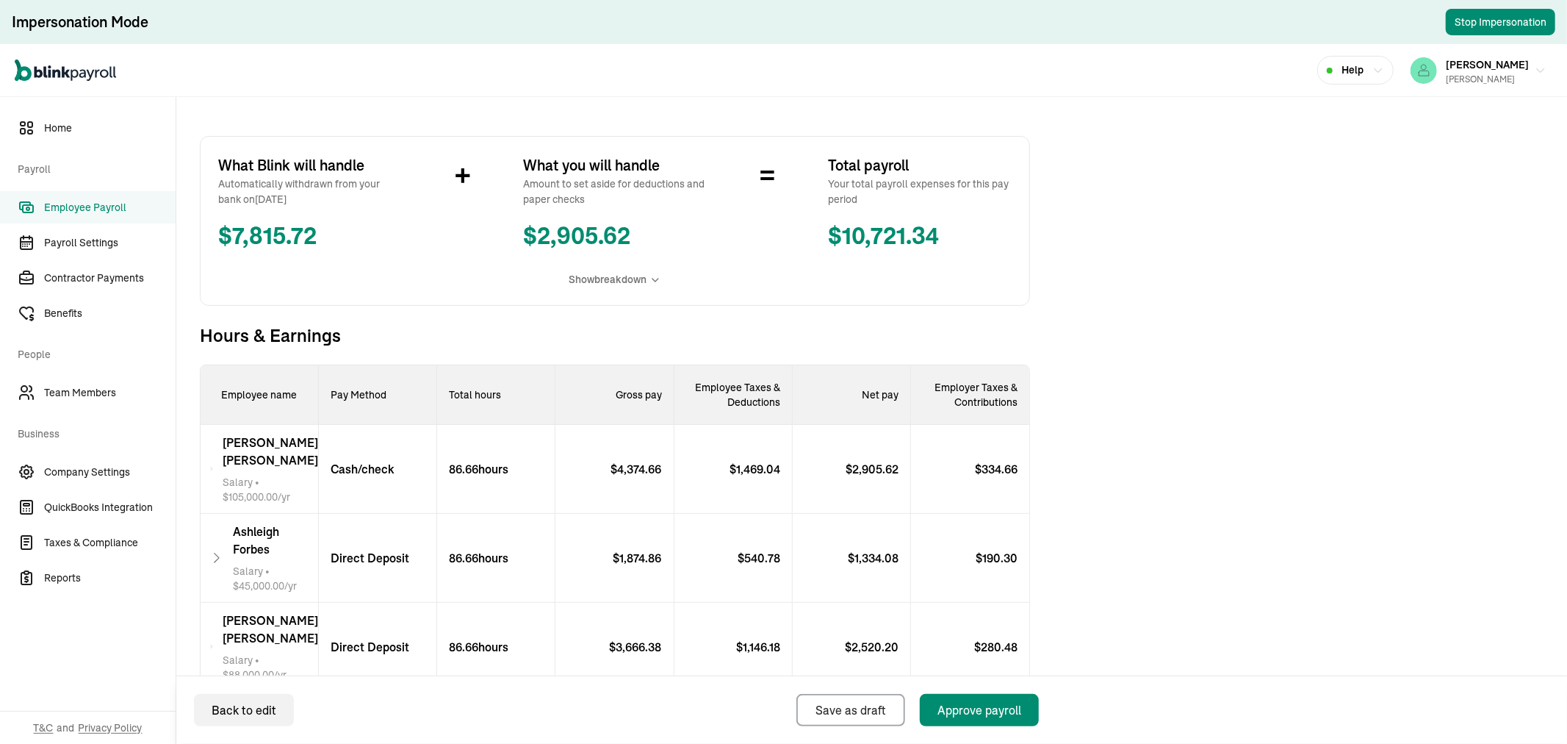
scroll to position [326, 0]
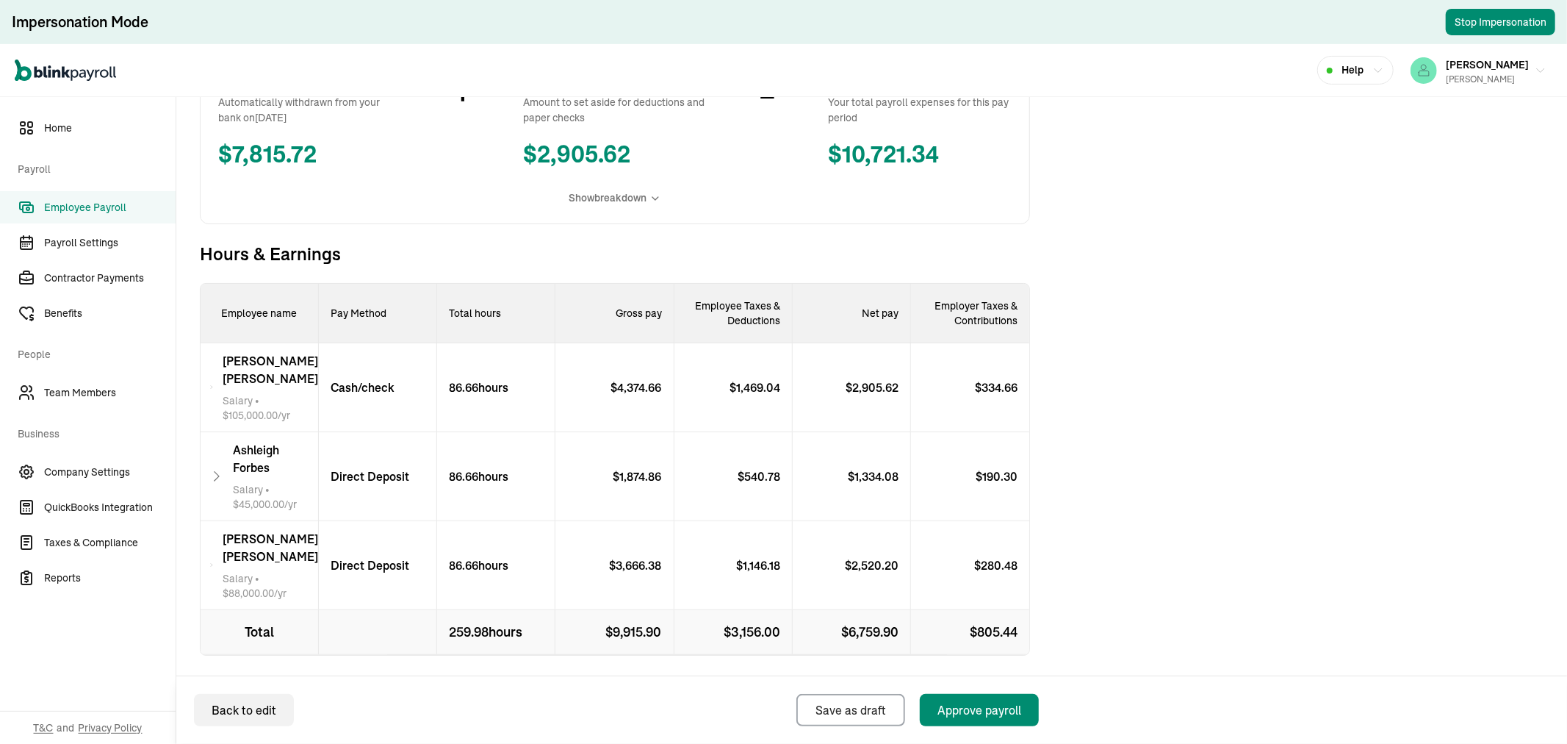
click at [354, 383] on p "Cash/check" at bounding box center [357, 387] width 76 height 18
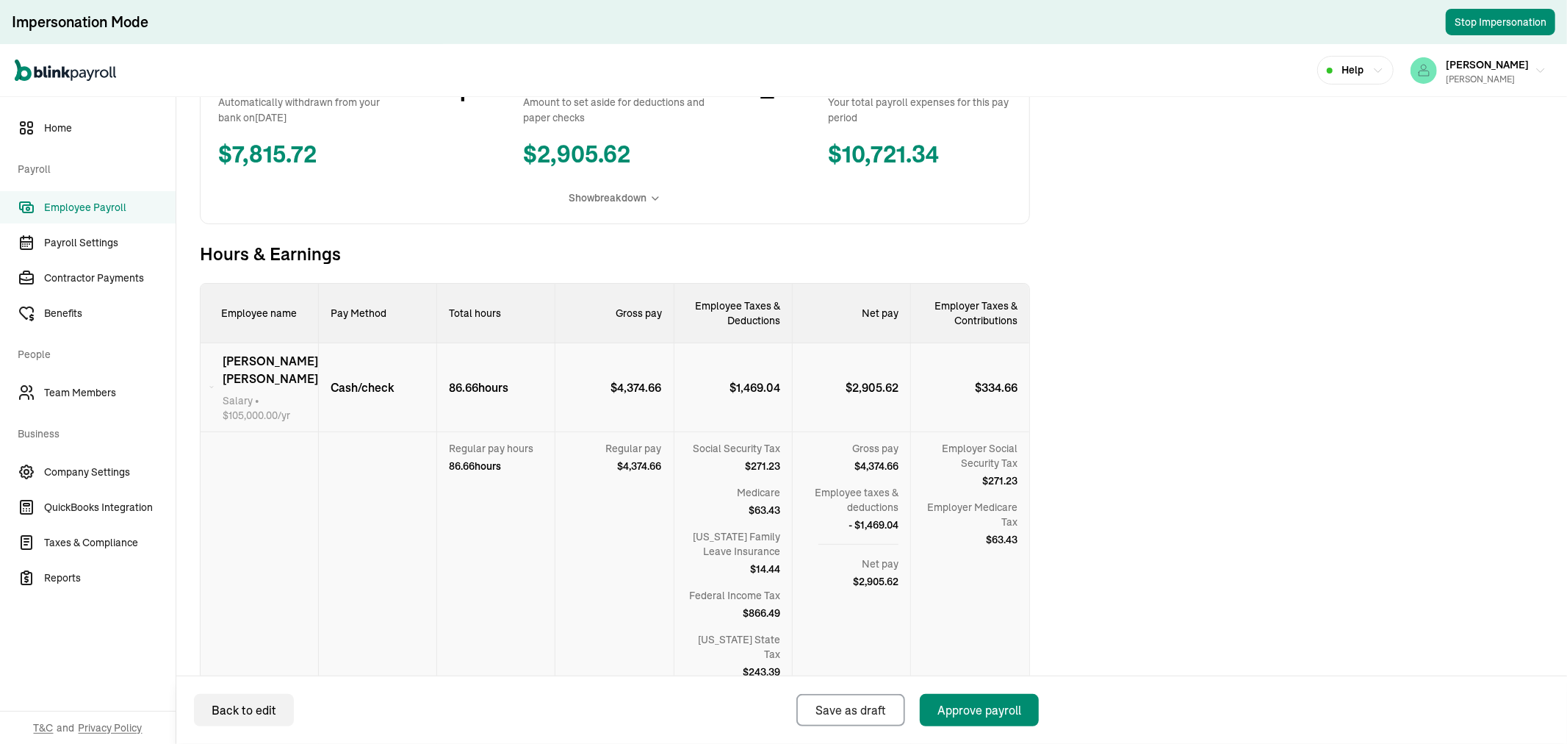
click at [516, 357] on div "86.66 hours" at bounding box center [496, 387] width 118 height 89
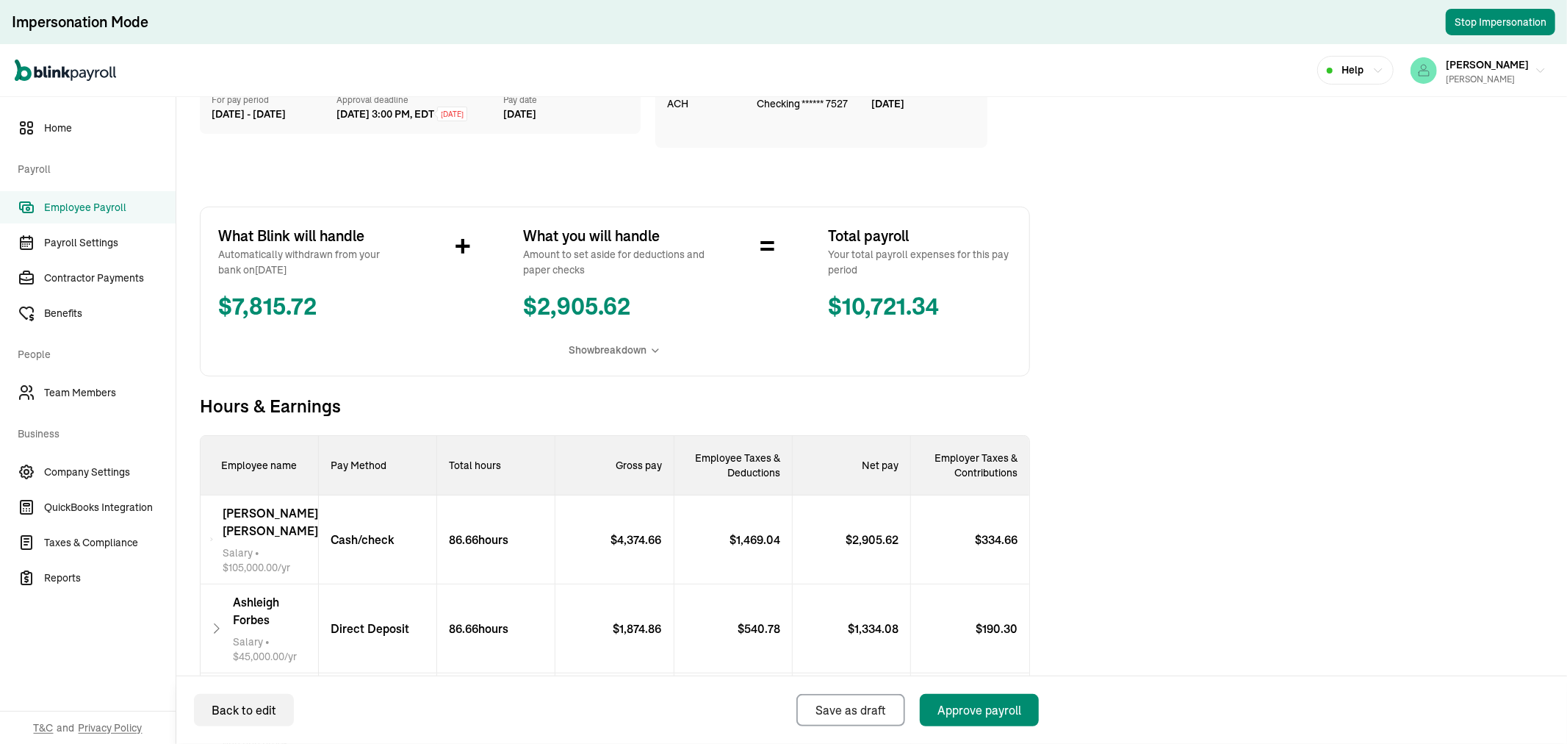
scroll to position [0, 0]
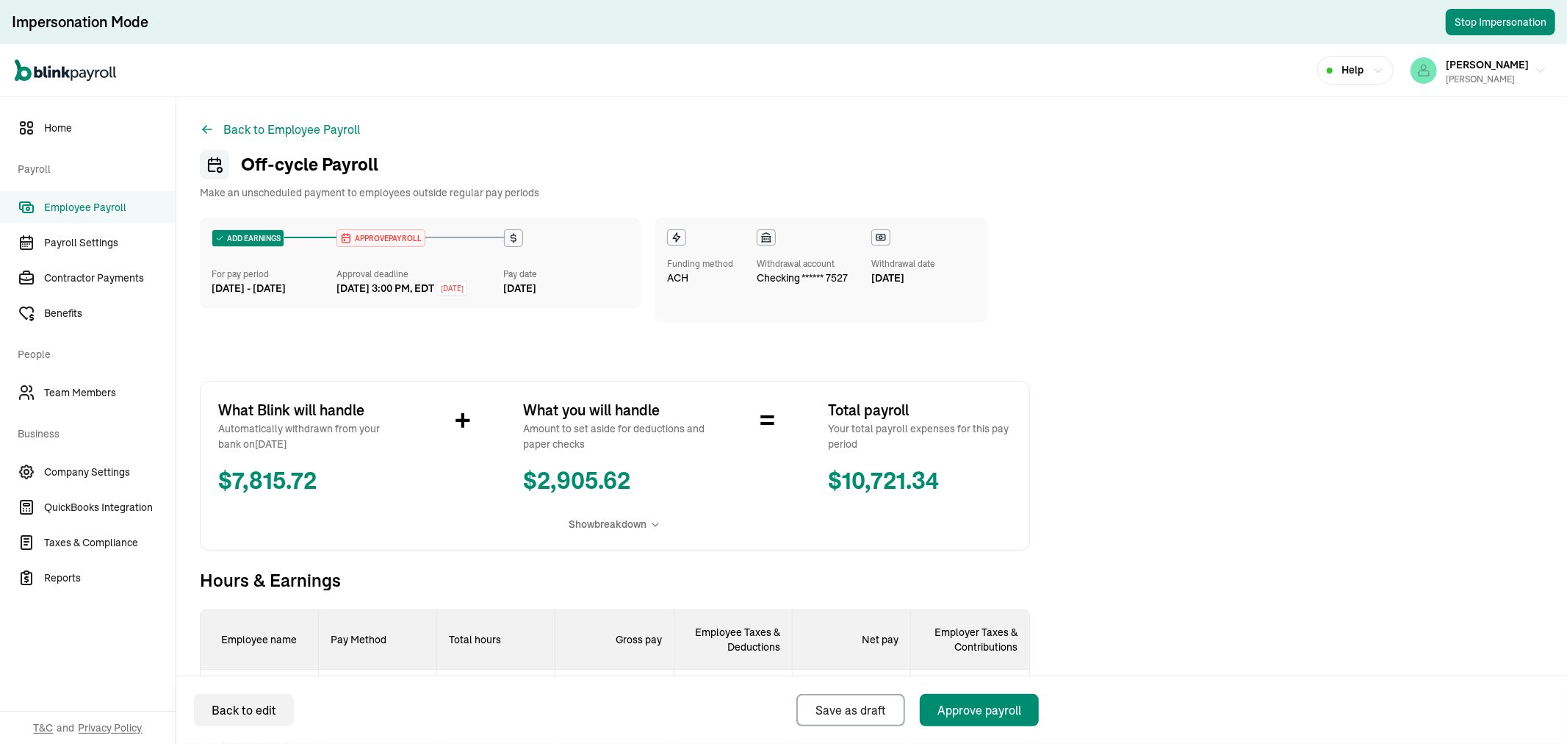
click at [114, 204] on span "Employee Payroll" at bounding box center [110, 207] width 132 height 15
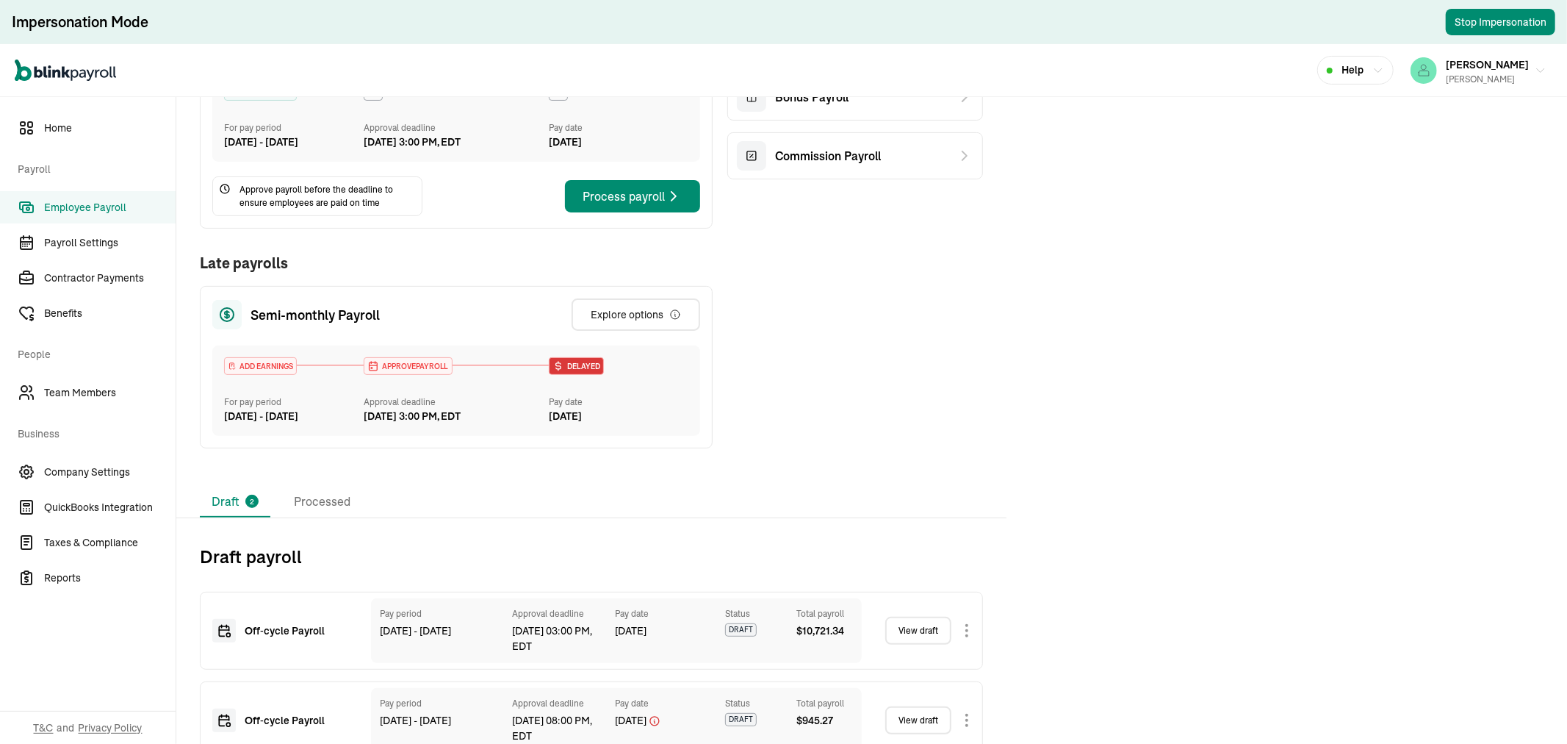
scroll to position [303, 0]
